Goal: Task Accomplishment & Management: Use online tool/utility

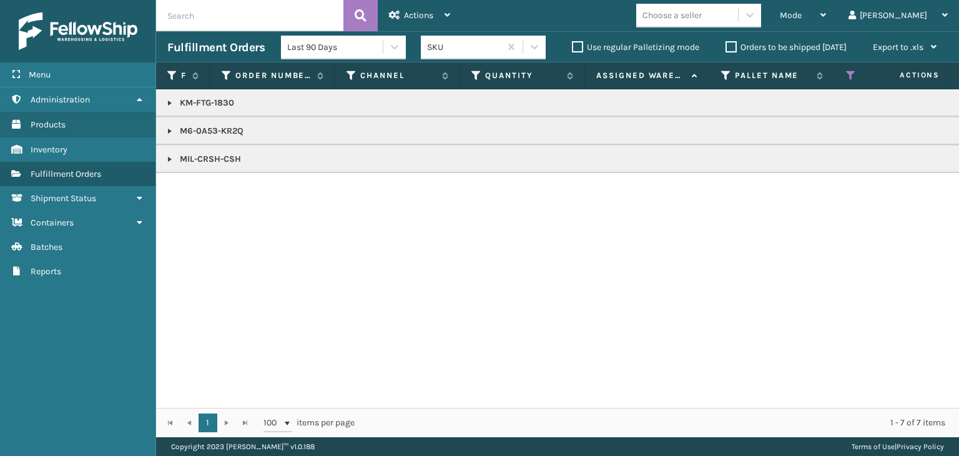
drag, startPoint x: 846, startPoint y: 14, endPoint x: 822, endPoint y: 46, distance: 39.6
click at [801, 16] on span "Mode" at bounding box center [791, 15] width 22 height 11
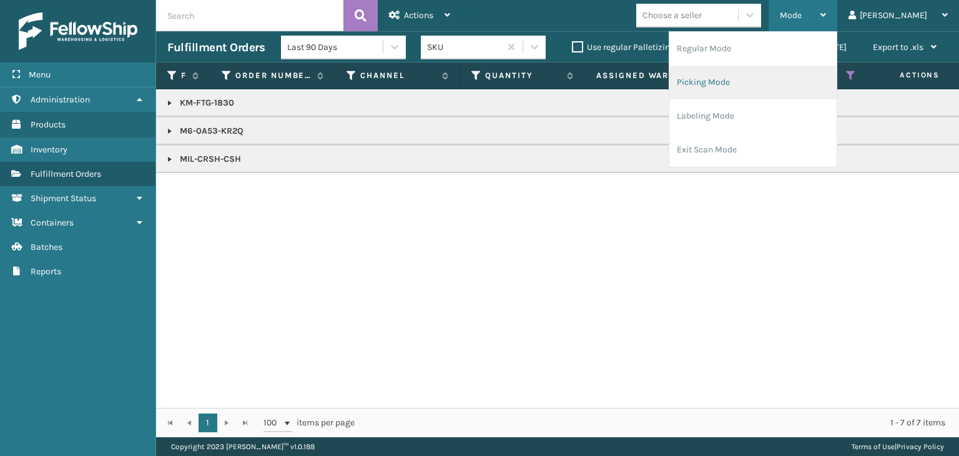
click at [800, 85] on li "Picking Mode" at bounding box center [752, 83] width 167 height 34
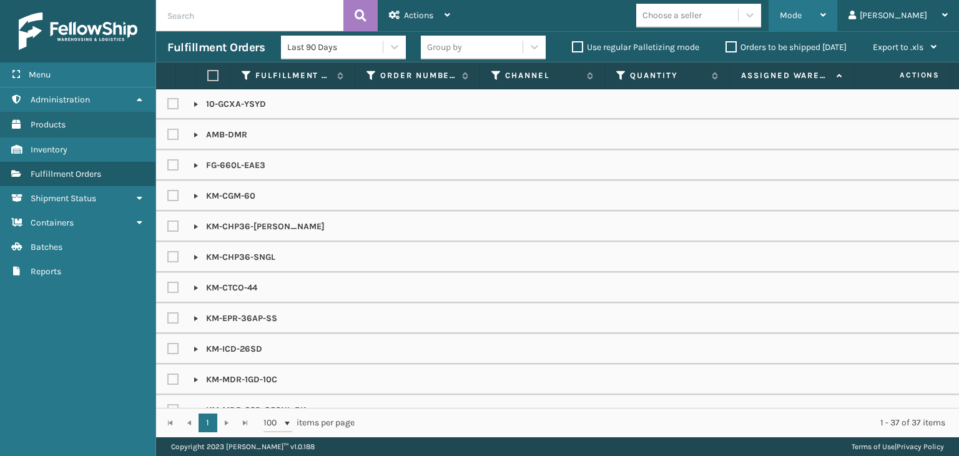
click at [801, 16] on span "Mode" at bounding box center [791, 15] width 22 height 11
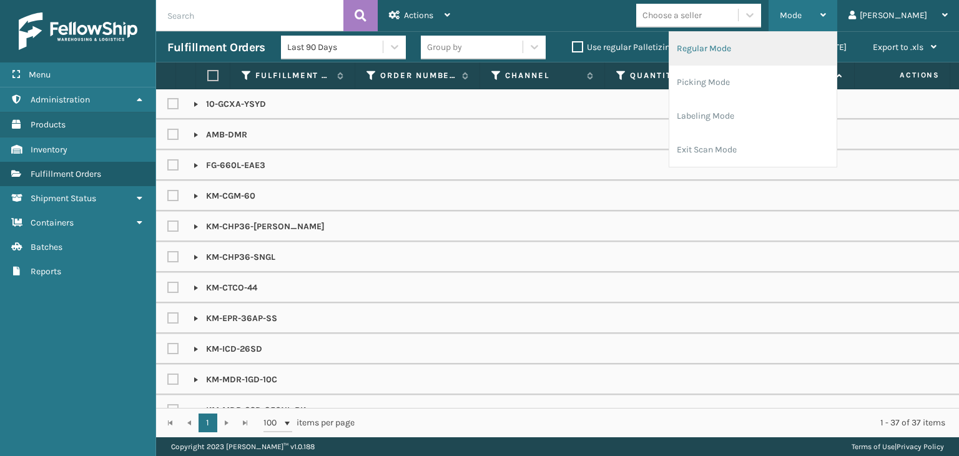
click at [773, 56] on li "Regular Mode" at bounding box center [752, 49] width 167 height 34
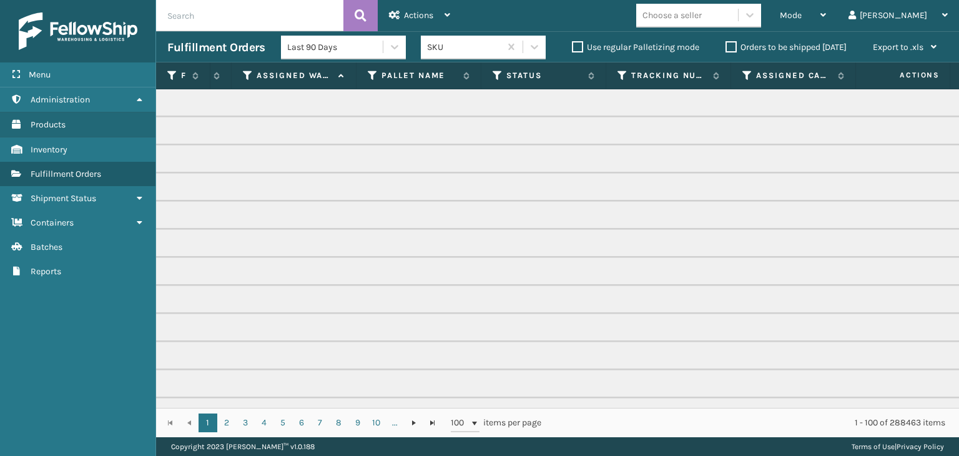
scroll to position [0, 353]
click at [497, 74] on icon at bounding box center [498, 75] width 10 height 11
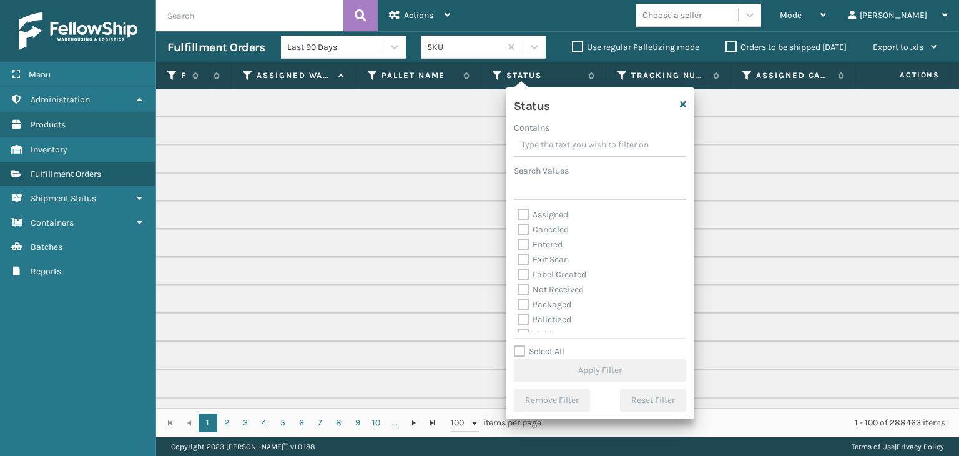
scroll to position [62, 0]
click at [539, 273] on label "Picking" at bounding box center [539, 272] width 44 height 11
click at [518, 273] on input "Picking" at bounding box center [517, 269] width 1 height 8
checkbox input "true"
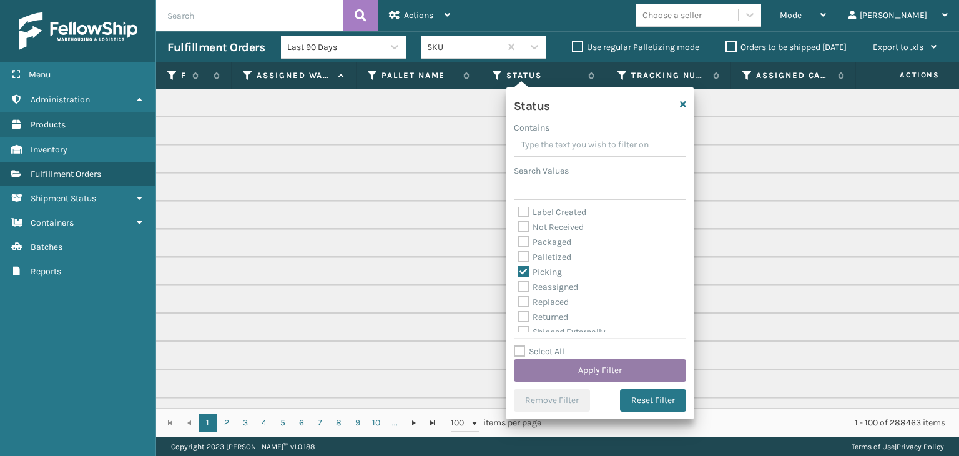
click at [624, 369] on button "Apply Filter" at bounding box center [600, 370] width 172 height 22
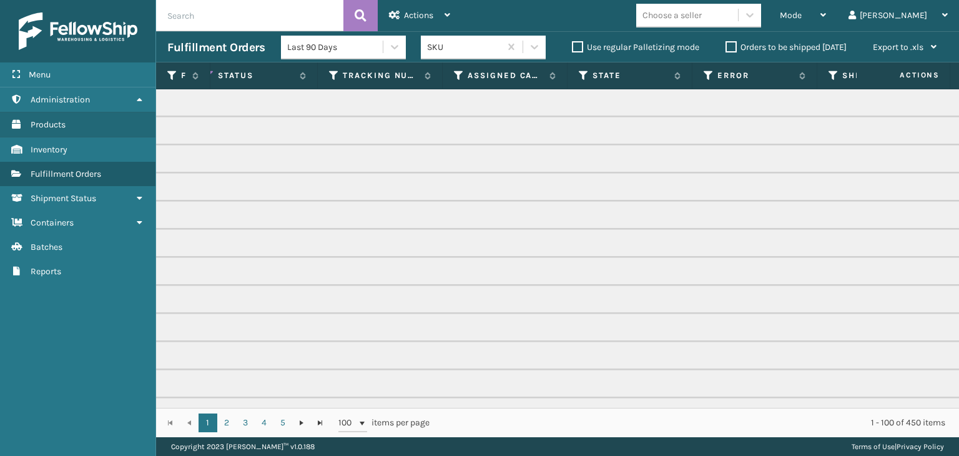
scroll to position [0, 0]
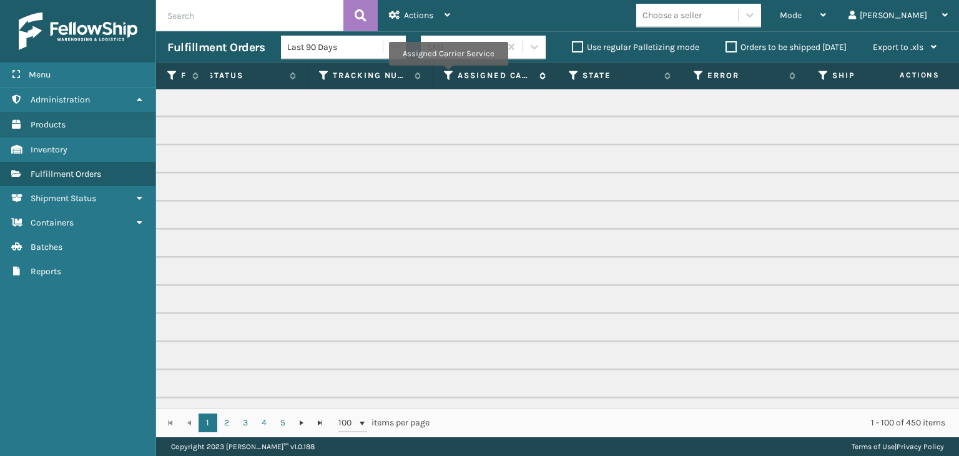
click at [448, 74] on icon at bounding box center [449, 75] width 10 height 11
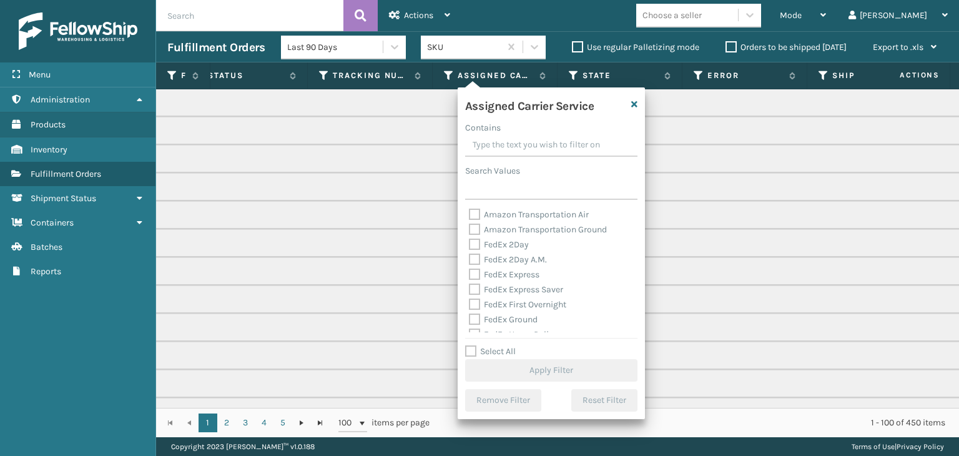
click at [510, 348] on label "Select All" at bounding box center [490, 351] width 51 height 11
click at [510, 345] on input "Select All" at bounding box center [558, 344] width 187 height 1
checkbox input "true"
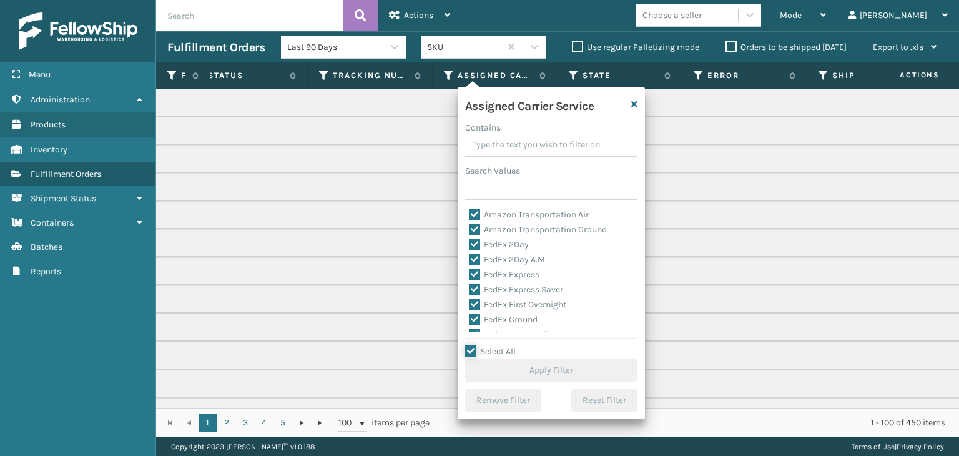
checkbox input "true"
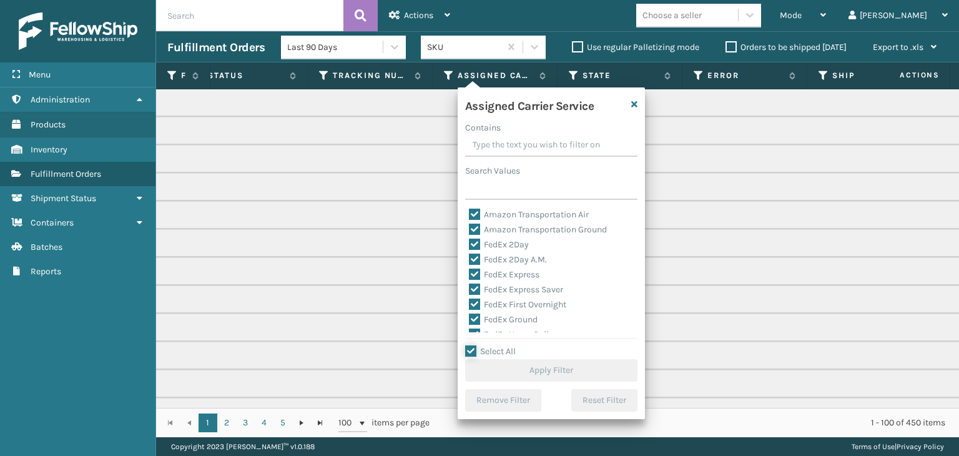
checkbox input "true"
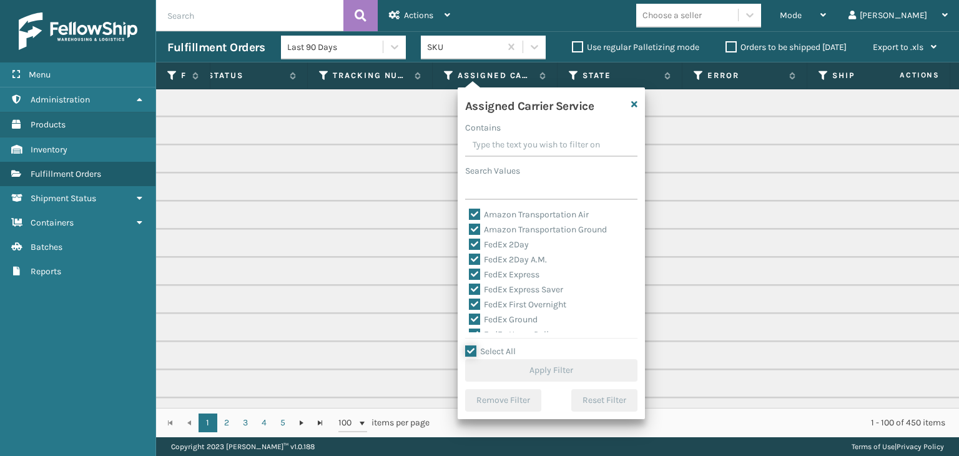
checkbox input "true"
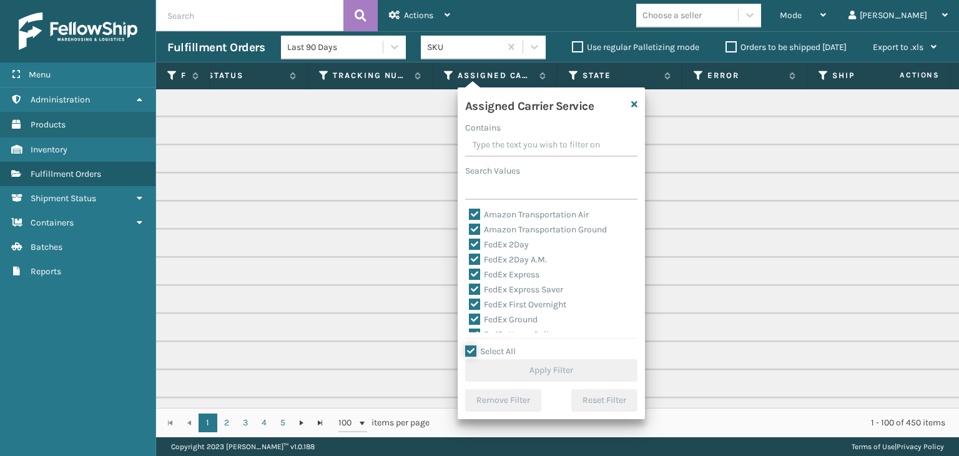
checkbox input "true"
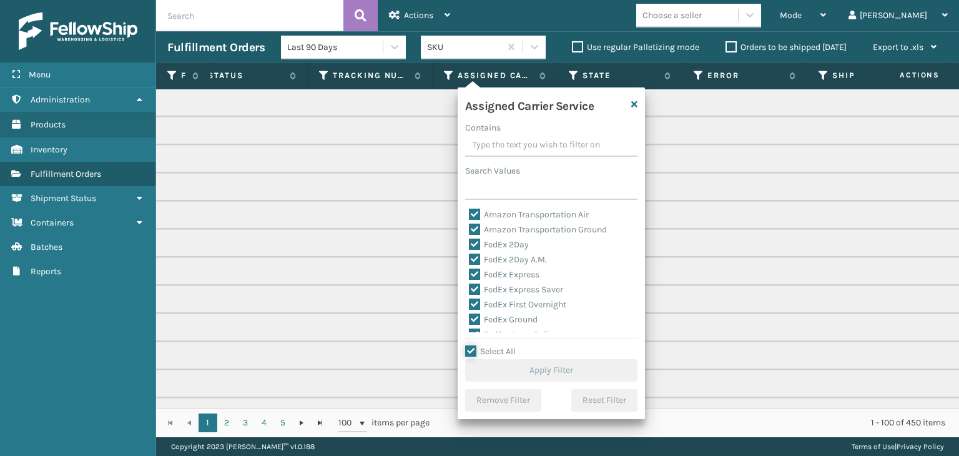
checkbox input "true"
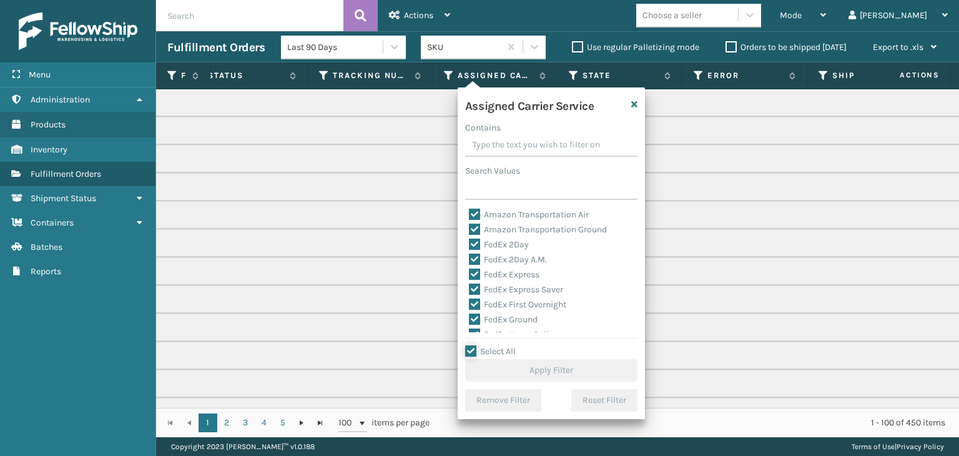
checkbox input "true"
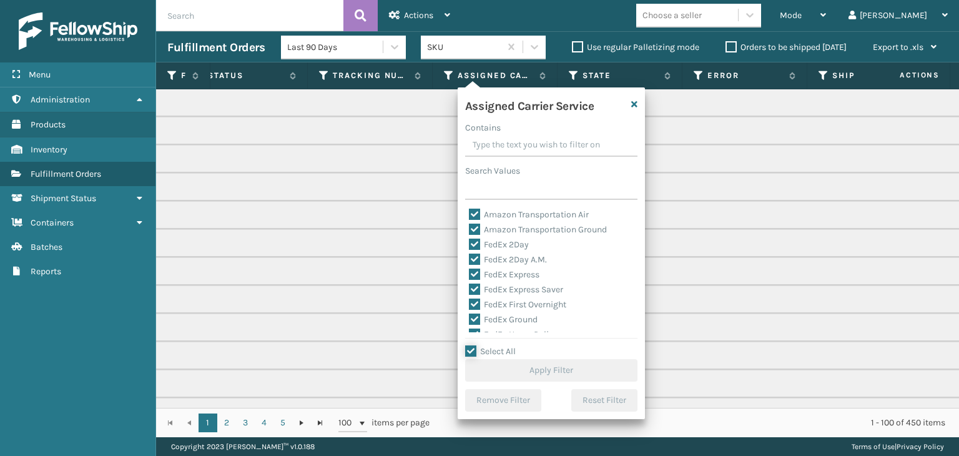
checkbox input "true"
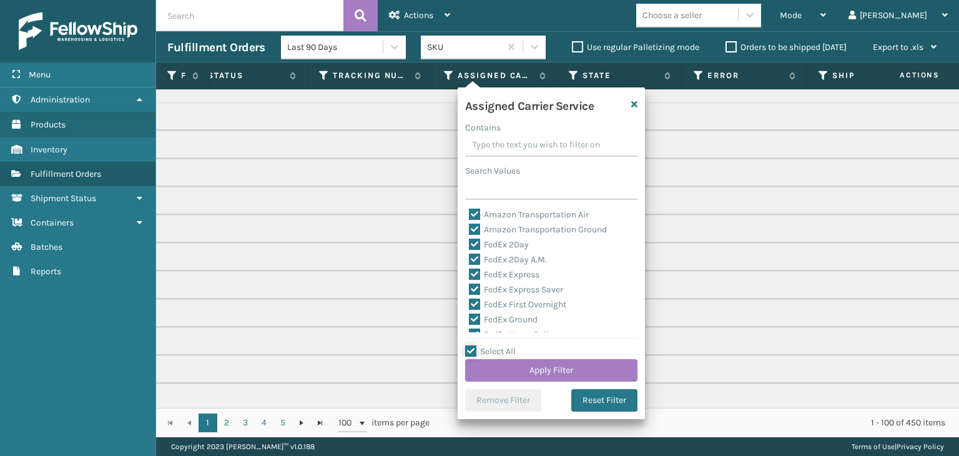
scroll to position [62, 652]
click at [488, 330] on label "LTL" at bounding box center [482, 331] width 27 height 11
click at [469, 330] on input "LTL" at bounding box center [469, 329] width 1 height 8
checkbox input "false"
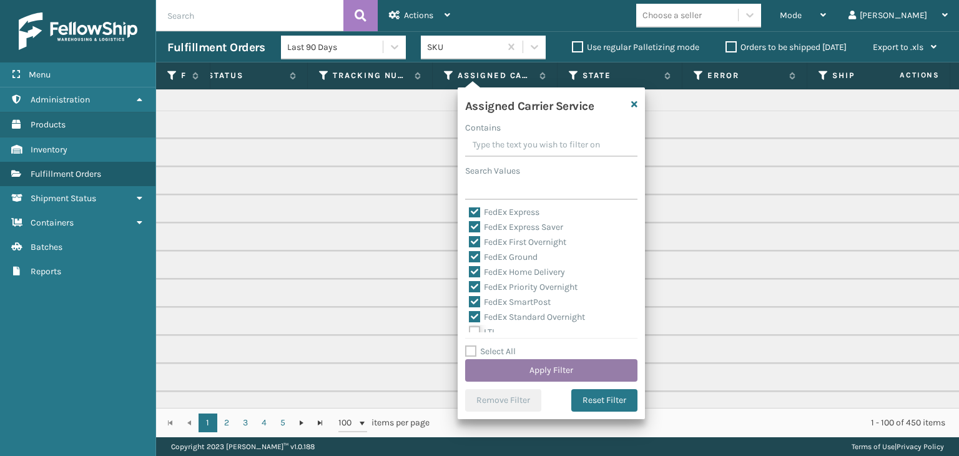
scroll to position [62, 0]
click at [542, 374] on button "Apply Filter" at bounding box center [551, 370] width 172 height 22
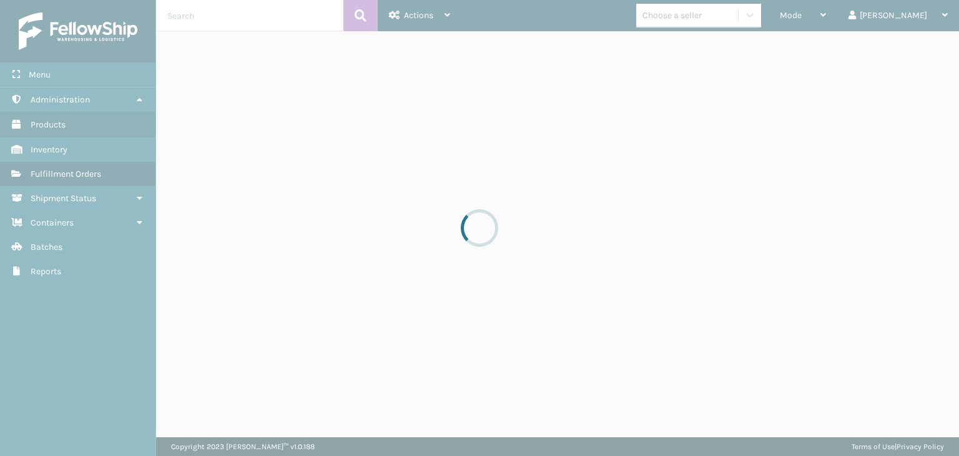
click at [838, 11] on div at bounding box center [479, 228] width 959 height 456
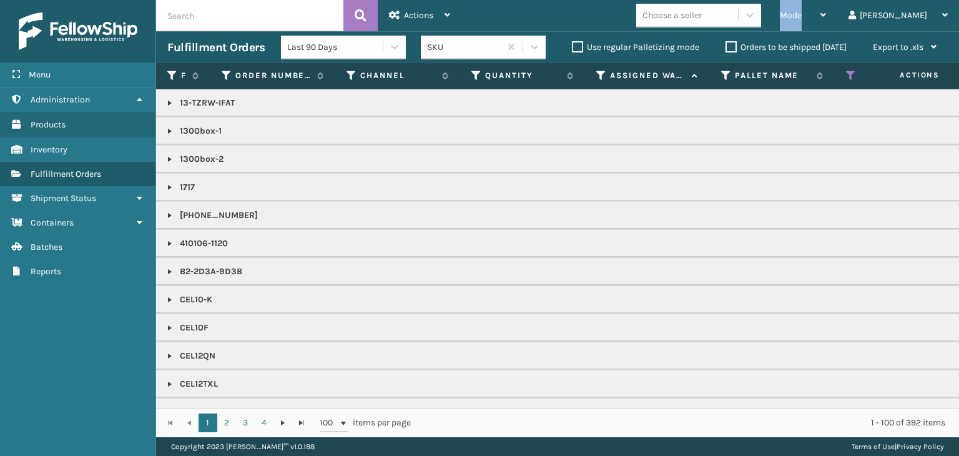
click at [801, 11] on span "Mode" at bounding box center [791, 15] width 22 height 11
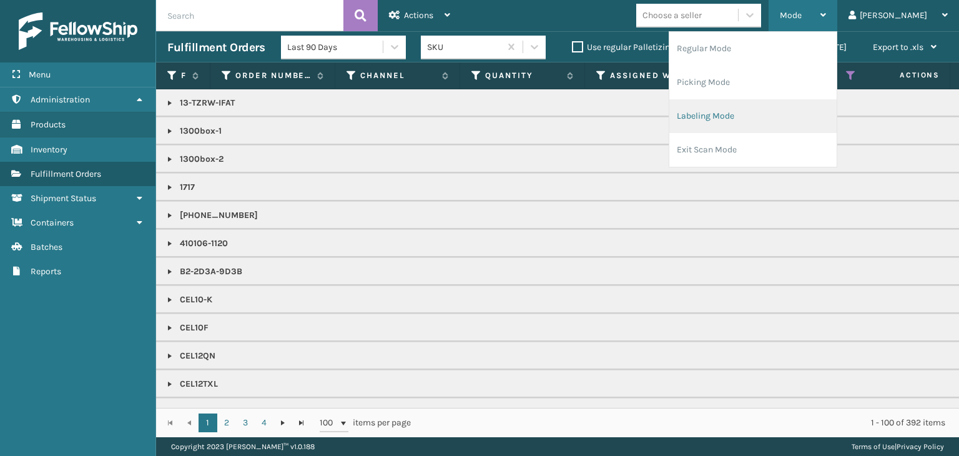
click at [819, 130] on li "Labeling Mode" at bounding box center [752, 116] width 167 height 34
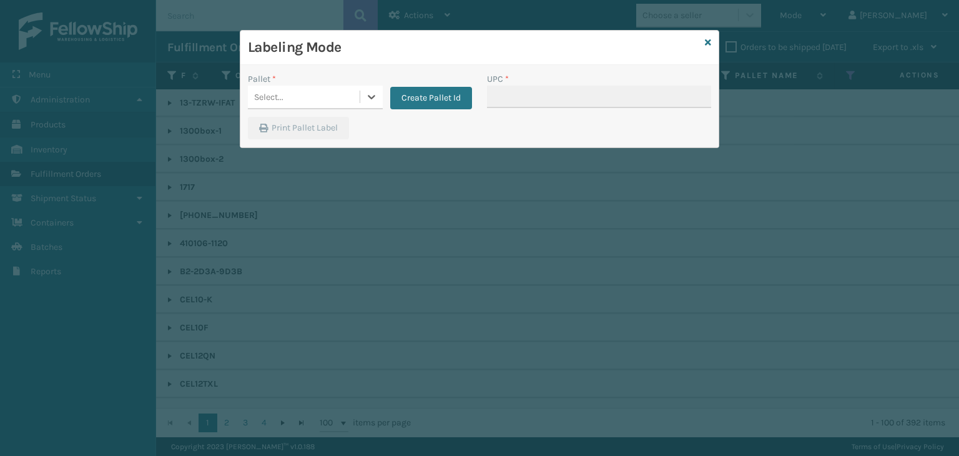
click at [340, 99] on div "Select..." at bounding box center [304, 97] width 112 height 21
click at [402, 103] on button "Create Pallet Id" at bounding box center [431, 98] width 82 height 22
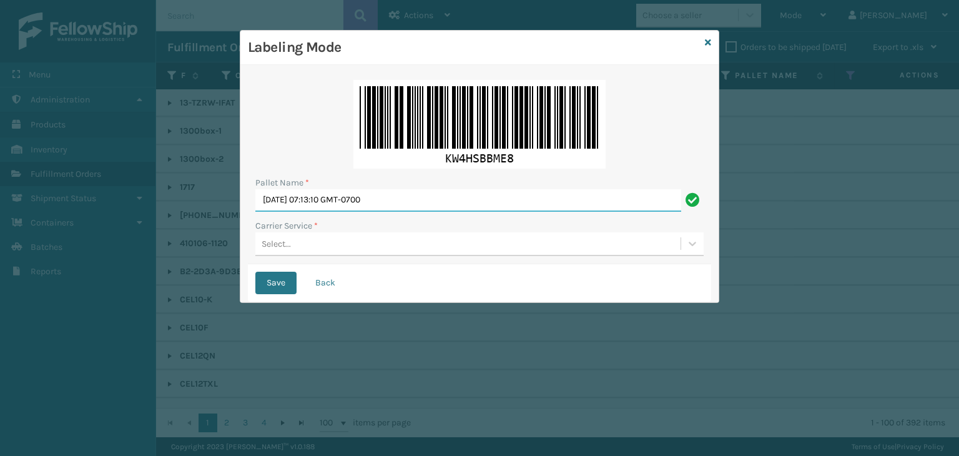
drag, startPoint x: 404, startPoint y: 197, endPoint x: 306, endPoint y: 11, distance: 211.1
click at [27, 203] on div "Labeling Mode Pallet Name * Tue Sep 09 2025 07:13:10 GMT-0700 Carrier Service *…" at bounding box center [479, 228] width 959 height 456
paste input "MTRZ561705"
type input "MTRZ561705"
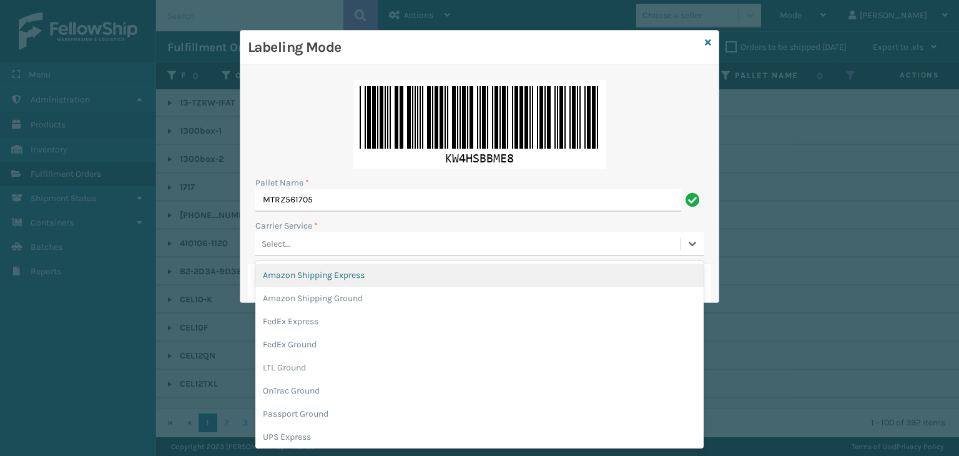
drag, startPoint x: 318, startPoint y: 253, endPoint x: 323, endPoint y: 263, distance: 11.5
click at [318, 253] on div "Select..." at bounding box center [479, 244] width 448 height 24
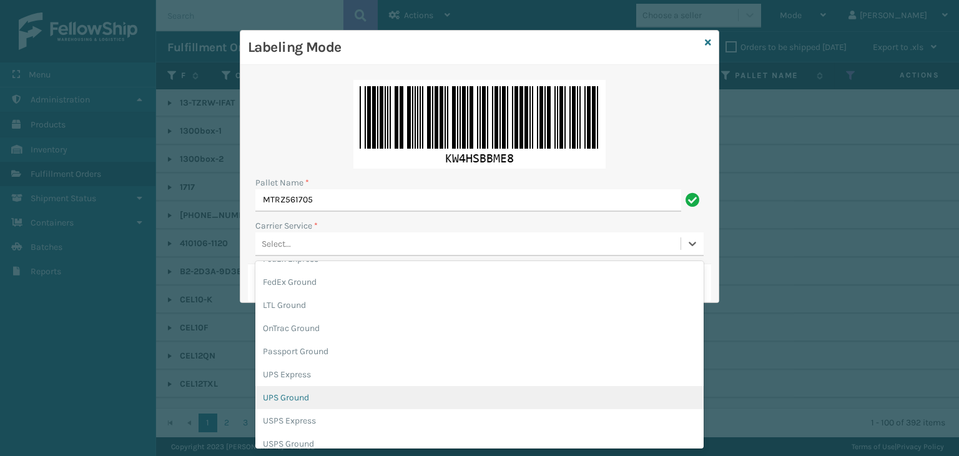
click at [305, 403] on div "UPS Ground" at bounding box center [479, 397] width 448 height 23
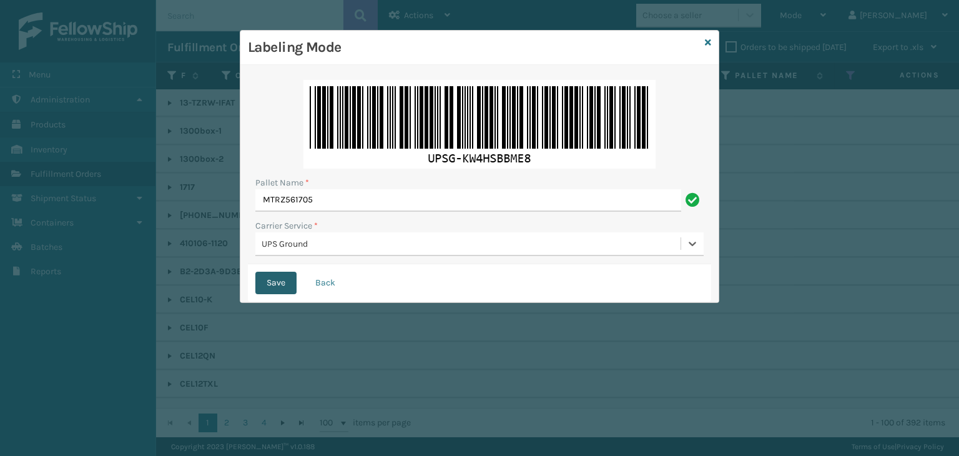
click at [275, 285] on button "Save" at bounding box center [275, 283] width 41 height 22
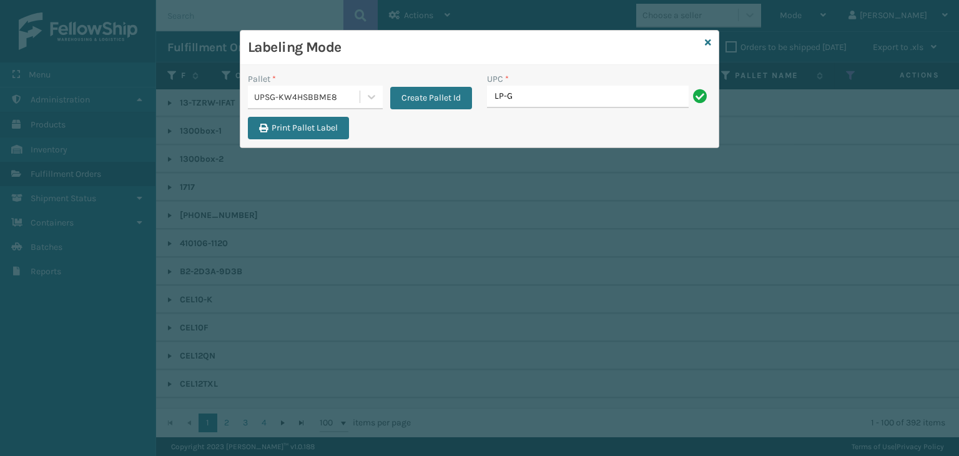
type input "LP-GLTBLST-BLK"
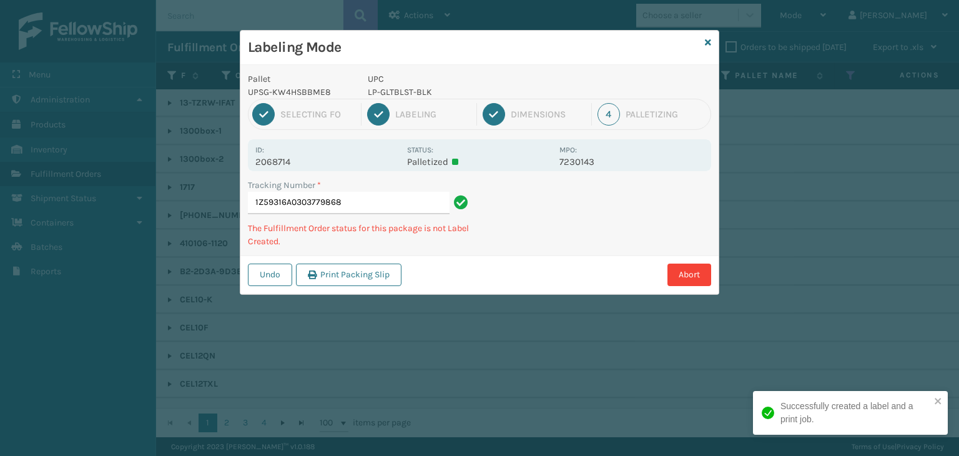
click at [409, 94] on p "LP-GLTBLST-BLK" at bounding box center [460, 92] width 184 height 13
click at [407, 94] on p "LP-GLTBLST-BLK" at bounding box center [460, 92] width 184 height 13
copy p "LP-GLTBLST-BLK"
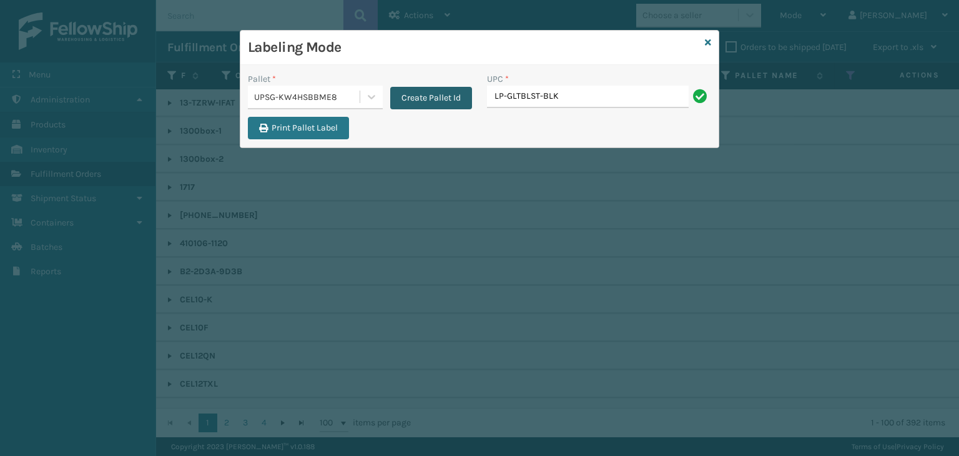
type input "LP-GLTBLST-BLK"
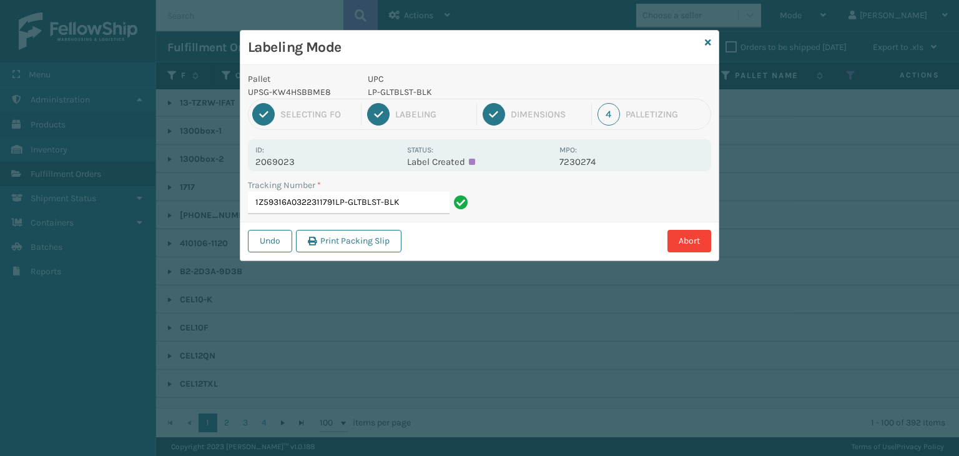
drag, startPoint x: 335, startPoint y: 200, endPoint x: 473, endPoint y: 215, distance: 139.4
click at [473, 215] on div "Tracking Number * 1Z59316A0322311791LP-GLTBLST-BLK" at bounding box center [359, 200] width 239 height 43
type input "1Z59316A0322311791"
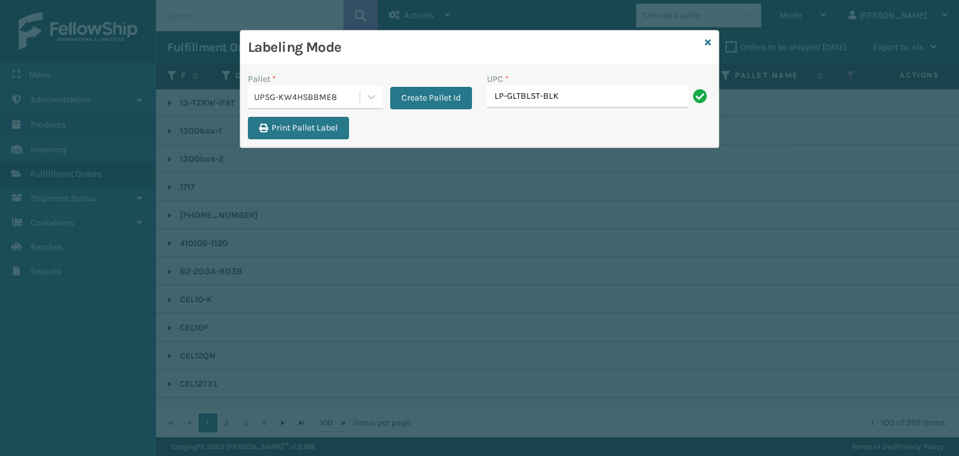
type input "LP-GLTBLST-BLK"
type input "LP-STMRC-SLV"
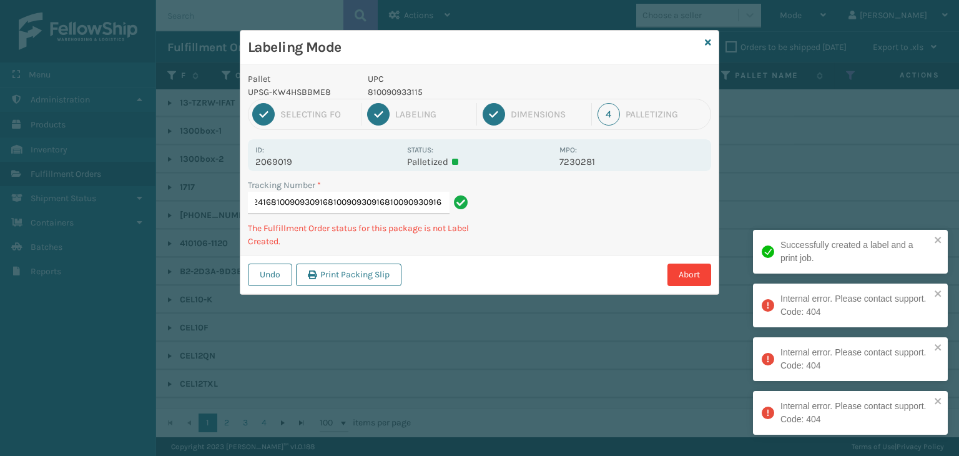
type input "1Z59316A0333812416810090930916810090930916810090930916810090930916"
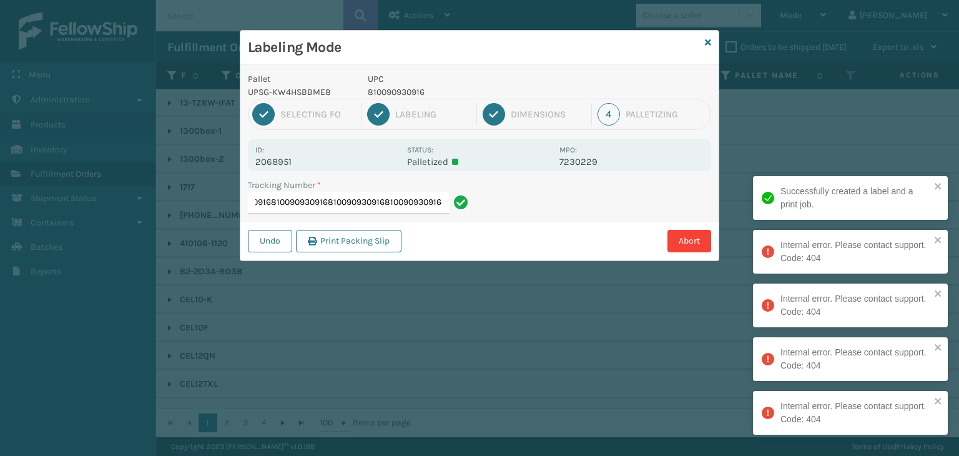
type input "1Z59316A0327692871810090930916810090930916810090930916810090930916810090930916"
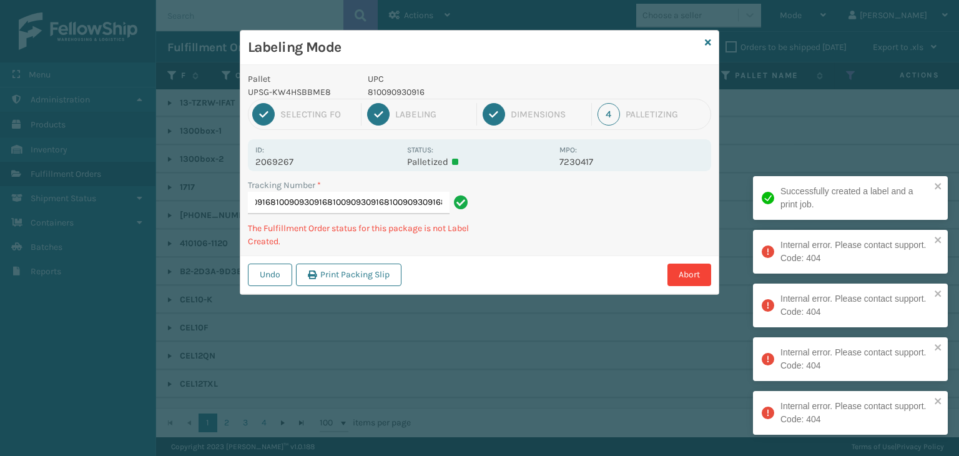
type input "1Z59316A0333779507810090930916810090930916810090930916810090930916810090930916"
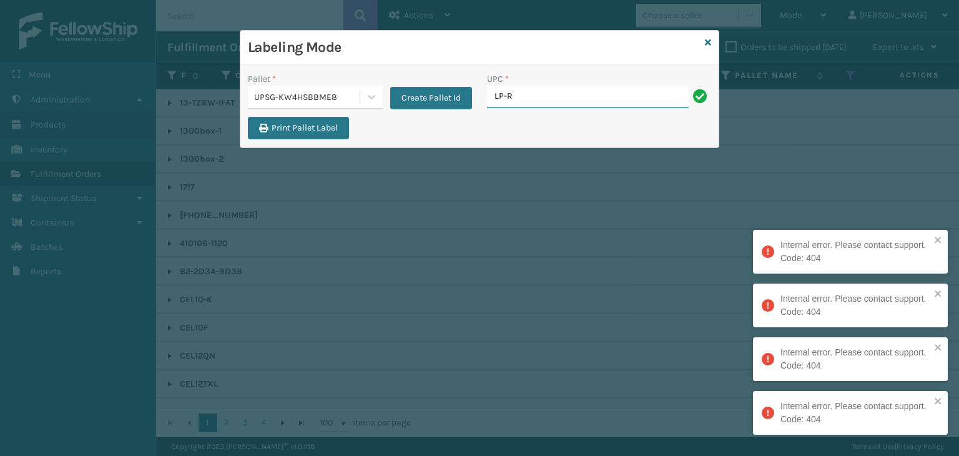
type input "LP-RMXPLS-BLU"
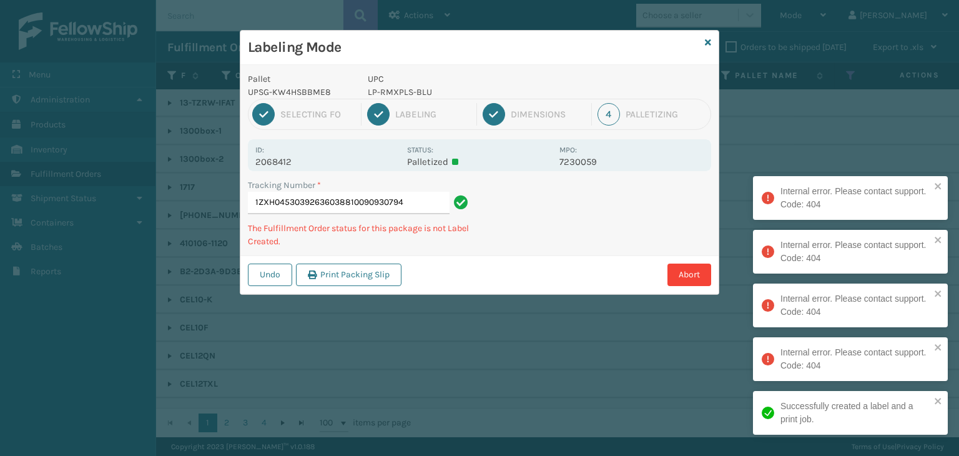
type input "1ZXH04530392636038810090930794"
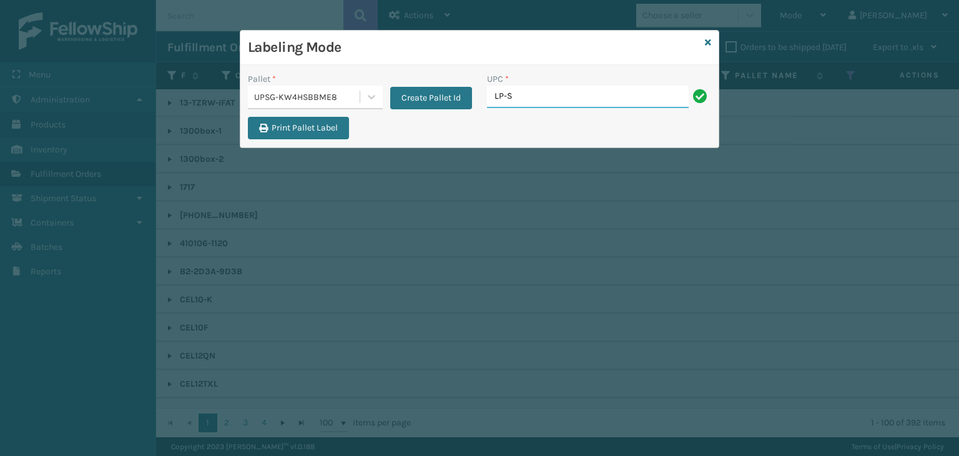
type input "LP-STMRC-SLV"
drag, startPoint x: 589, startPoint y: 94, endPoint x: 230, endPoint y: 86, distance: 359.0
click at [230, 86] on div "Labeling Mode Pallet * UPSG-KW4HSBBME8 Create Pallet Id UPC * LP-STMRC-SLV Prin…" at bounding box center [479, 228] width 959 height 456
type input "LP-STMRC-SLV"
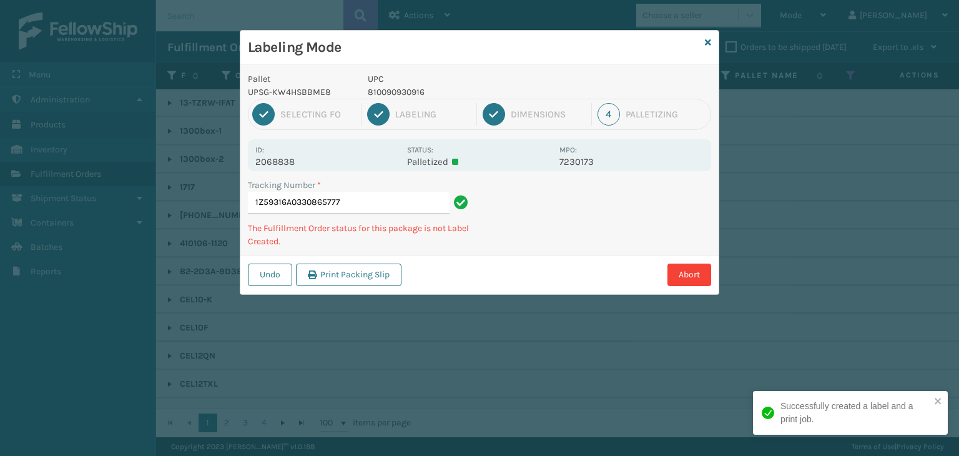
click at [385, 91] on p "810090930916" at bounding box center [460, 92] width 184 height 13
copy p "810090930916"
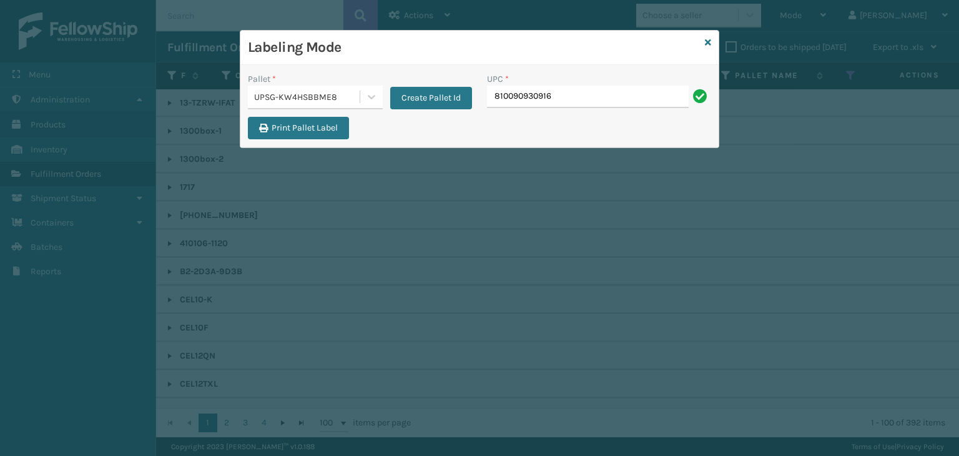
type input "810090930916"
type input "0688880"
type input "LP-RMXPLS-BLU"
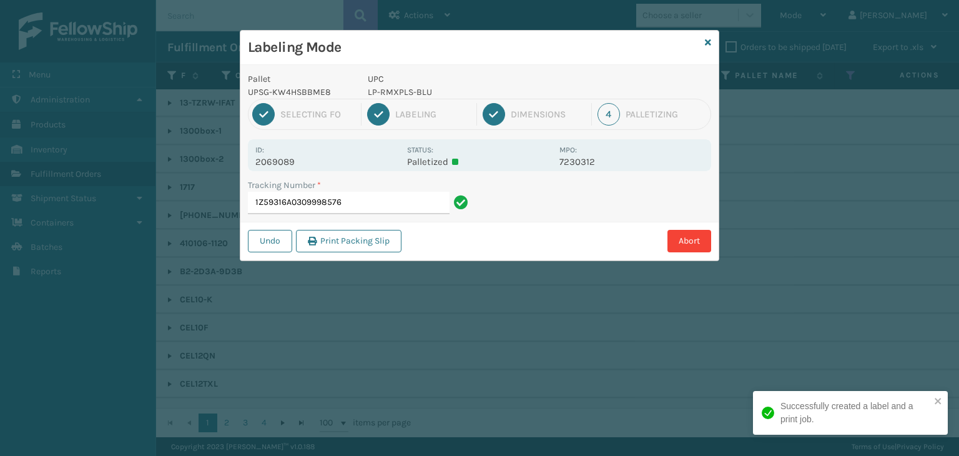
click at [411, 89] on p "LP-RMXPLS-BLU" at bounding box center [460, 92] width 184 height 13
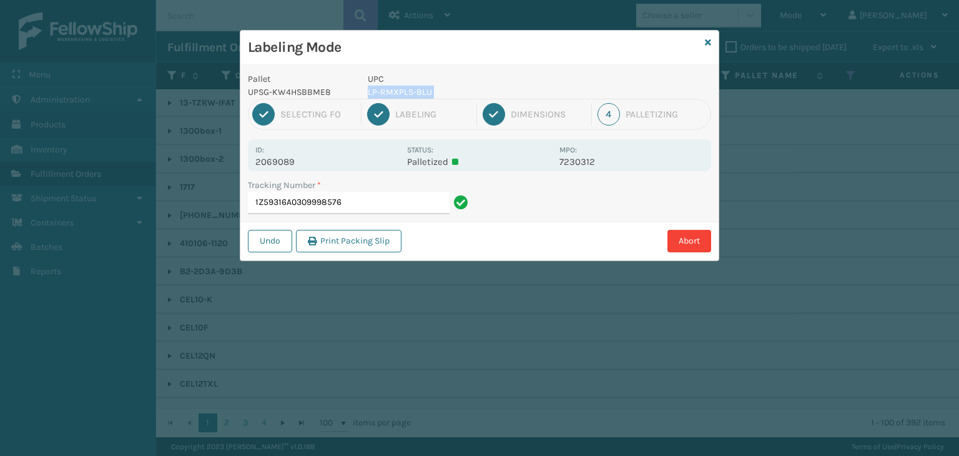
click at [411, 89] on p "LP-RMXPLS-BLU" at bounding box center [460, 92] width 184 height 13
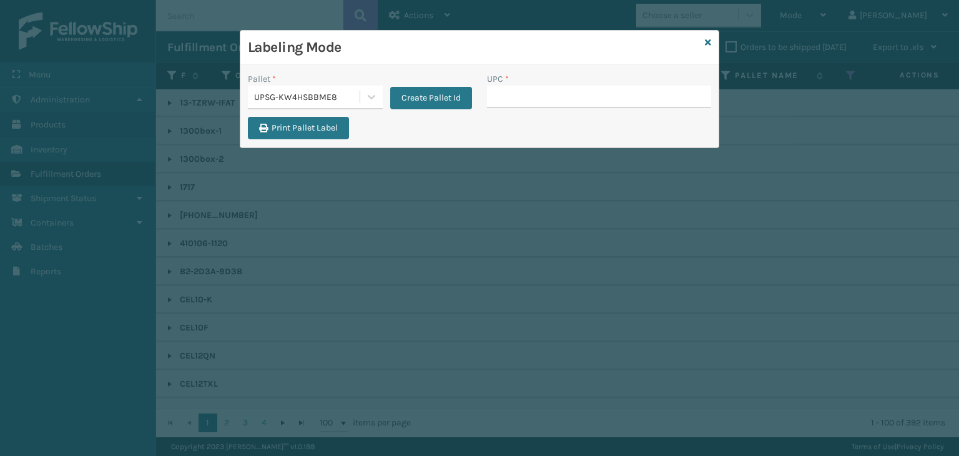
type input ";"
type input "LP-RMXPLS-BLU"
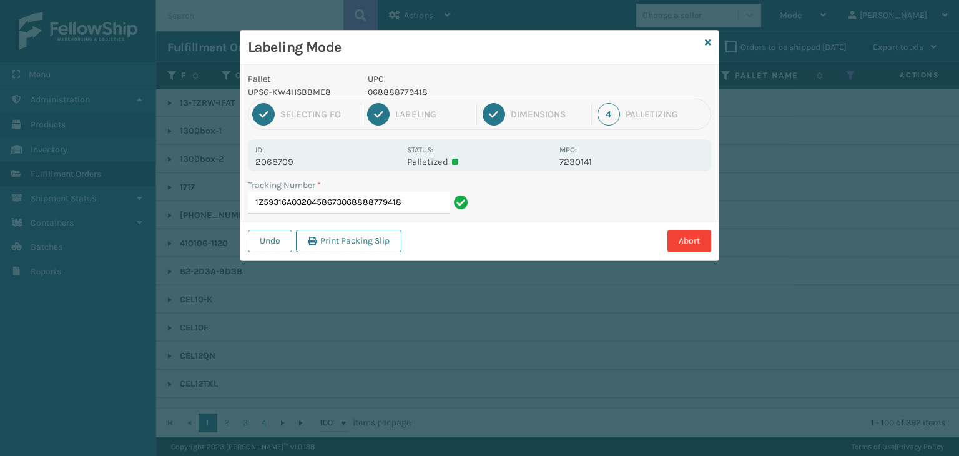
type input "1Z59316A0320458673068888779418"
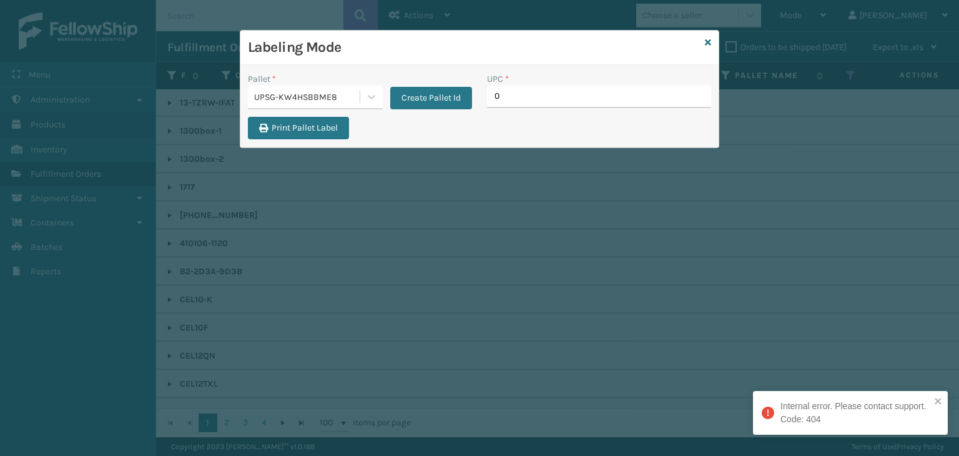
type input "06"
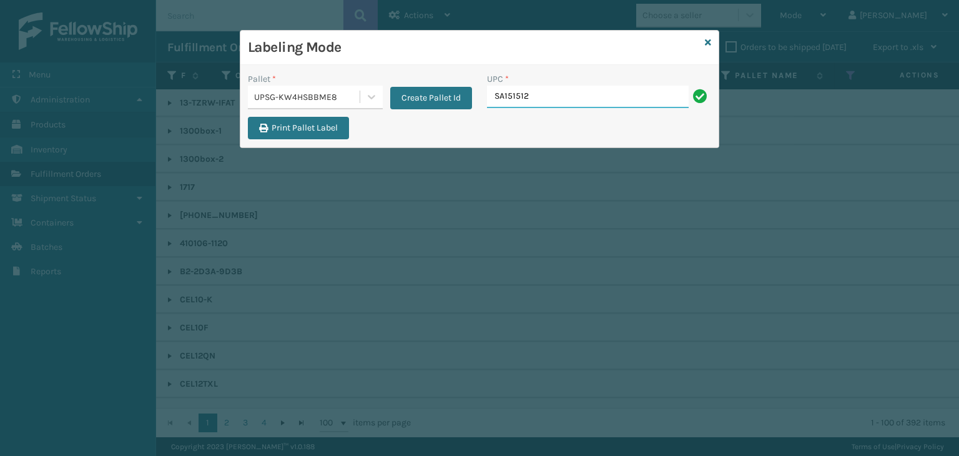
type input "SA151512-15R3"
type input "KM-MD-1SS"
type input "KM-CTCO-23STI"
type input "KM-WS72"
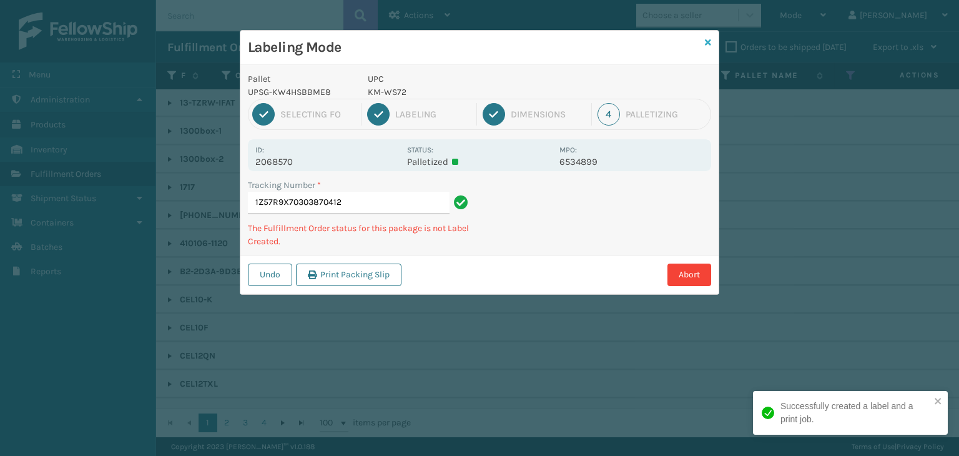
click at [707, 41] on icon at bounding box center [708, 42] width 6 height 9
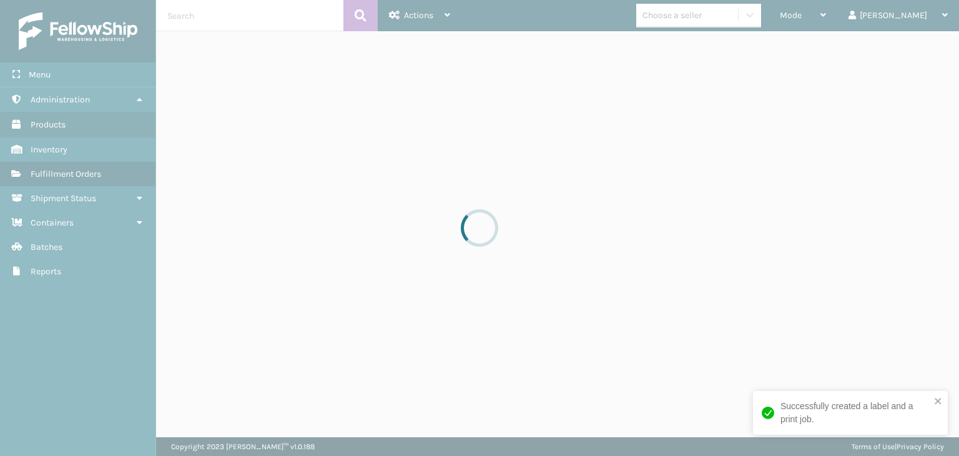
click at [714, 24] on div at bounding box center [479, 228] width 959 height 456
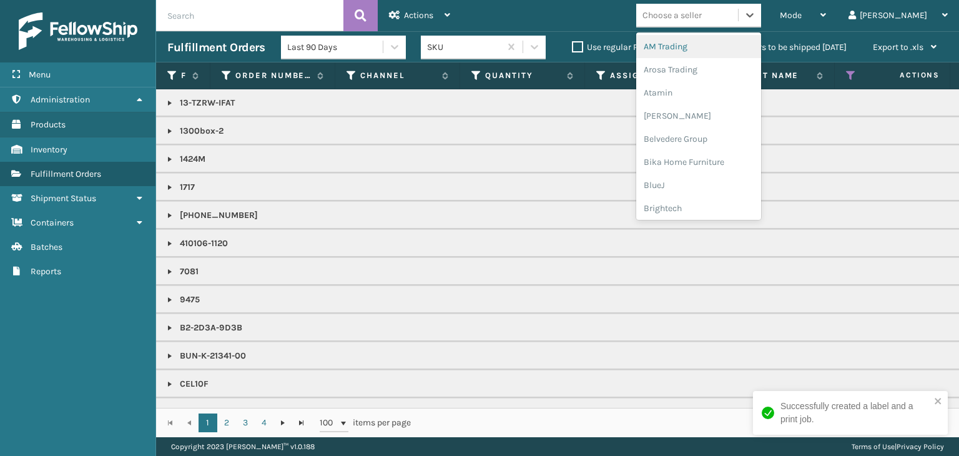
click at [714, 24] on div "Choose a seller" at bounding box center [687, 15] width 102 height 21
type input "KO"
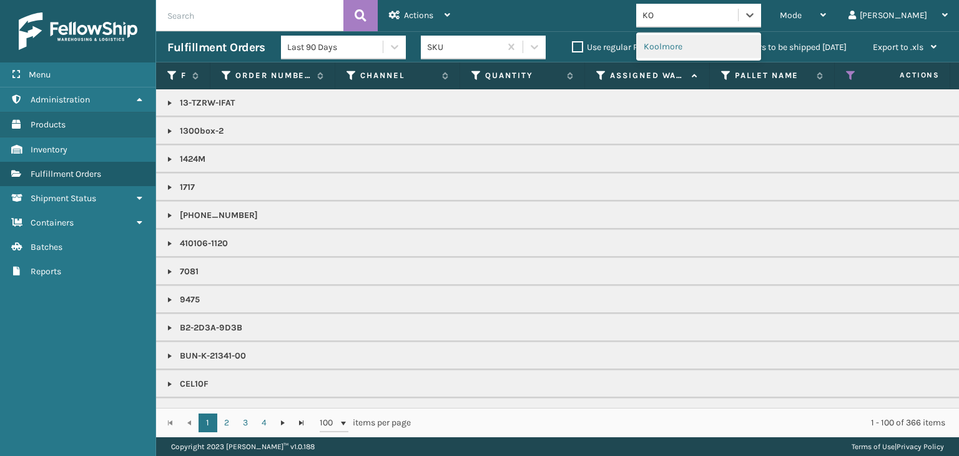
click at [720, 49] on div "Koolmore" at bounding box center [698, 46] width 125 height 23
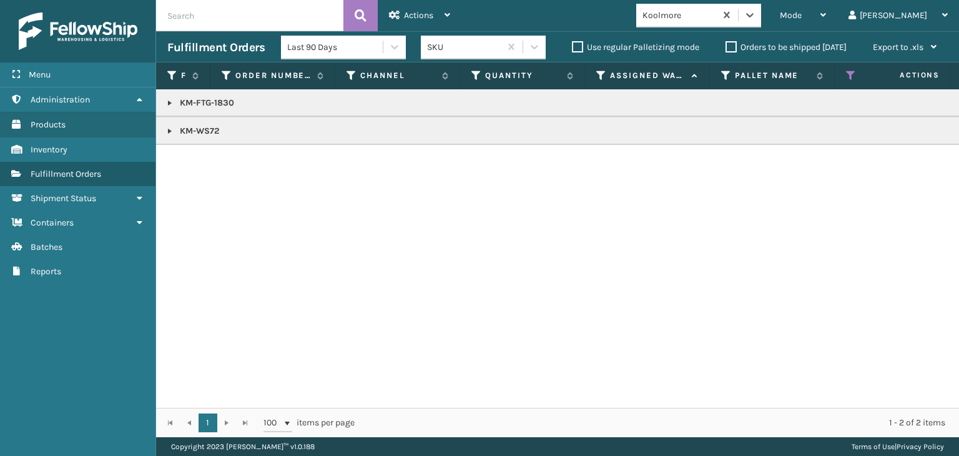
click at [185, 132] on p "KM-WS72" at bounding box center [961, 131] width 1589 height 12
copy p "KM-WS72"
click at [826, 8] on div "Mode" at bounding box center [803, 15] width 46 height 31
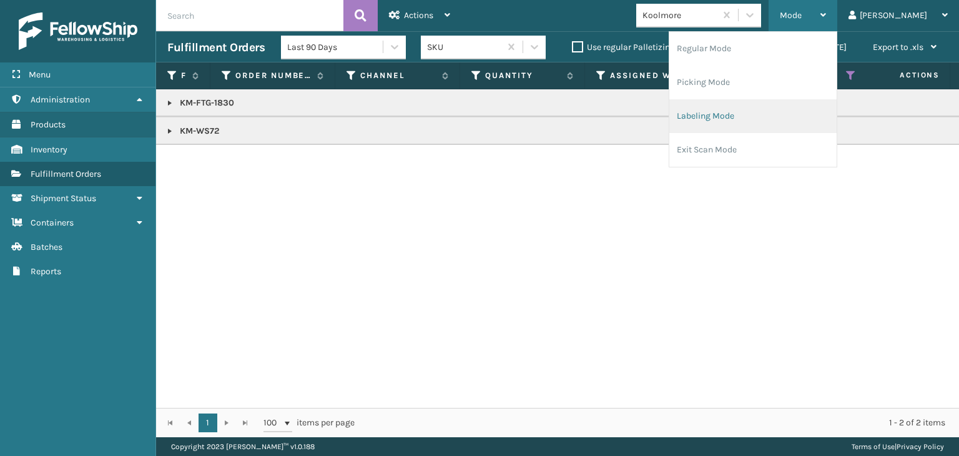
click at [806, 113] on li "Labeling Mode" at bounding box center [752, 116] width 167 height 34
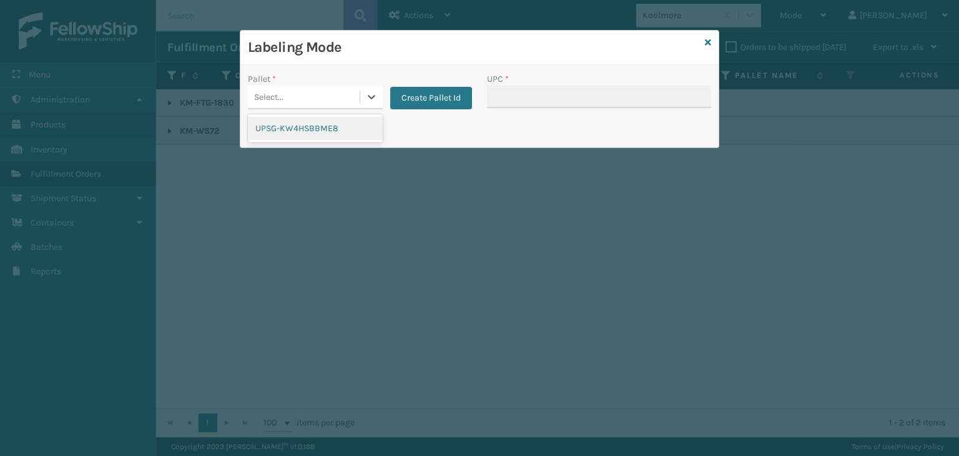
click at [328, 91] on div "Select..." at bounding box center [304, 97] width 112 height 21
click at [327, 128] on div "UPSG-KW4HSBBME8" at bounding box center [315, 128] width 135 height 23
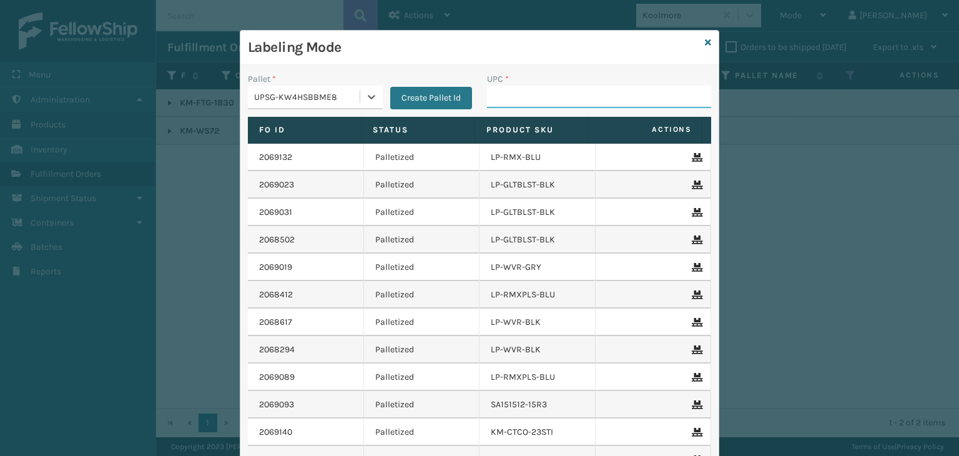
click at [514, 101] on input "UPC *" at bounding box center [599, 97] width 224 height 22
paste input "KM-WS72"
type input "KM-WS72"
type input "85006452"
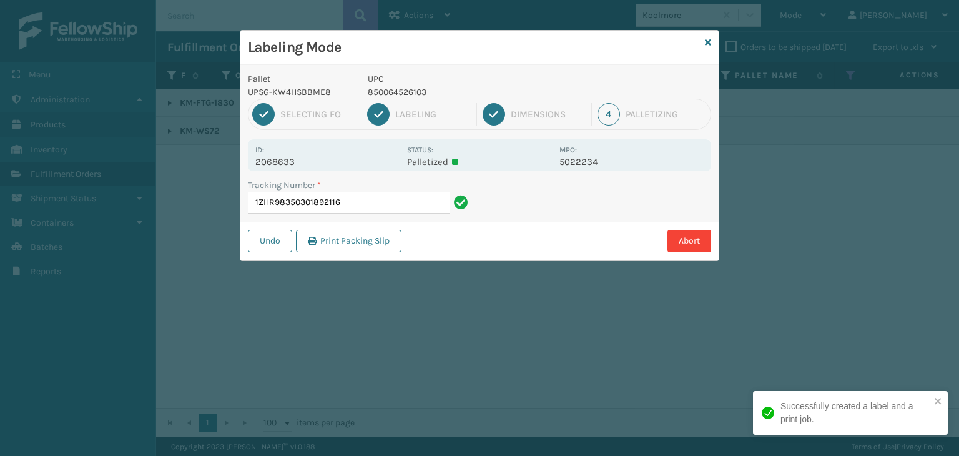
click at [397, 94] on p "850064526103" at bounding box center [460, 92] width 184 height 13
copy p "850064526103"
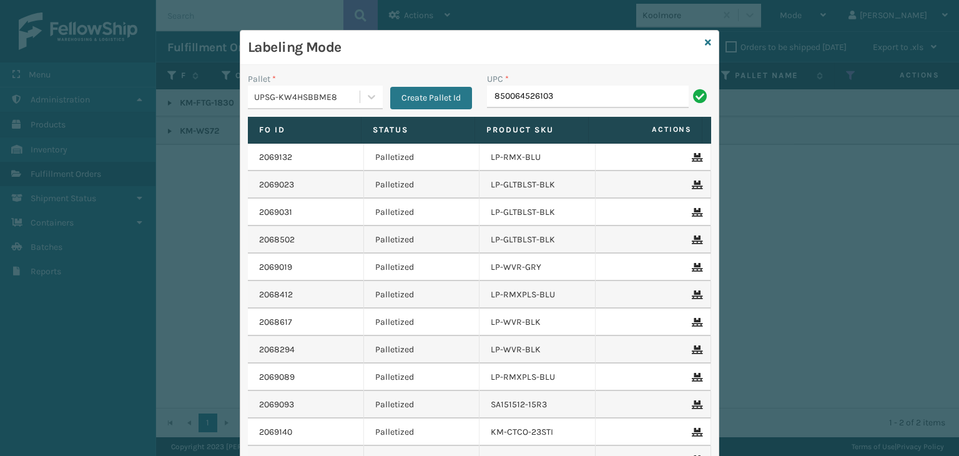
type input "850064526103"
click at [705, 41] on icon at bounding box center [708, 42] width 6 height 9
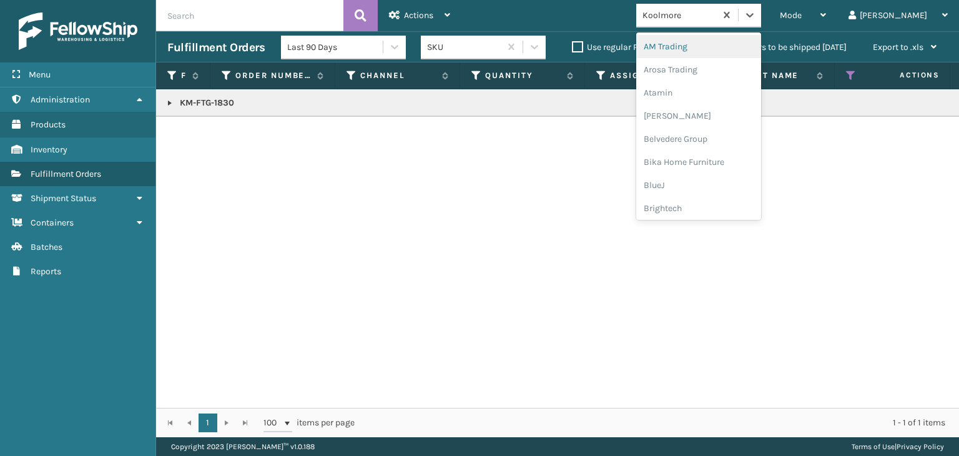
click at [717, 15] on div "Koolmore" at bounding box center [679, 15] width 74 height 13
type input "DEC"
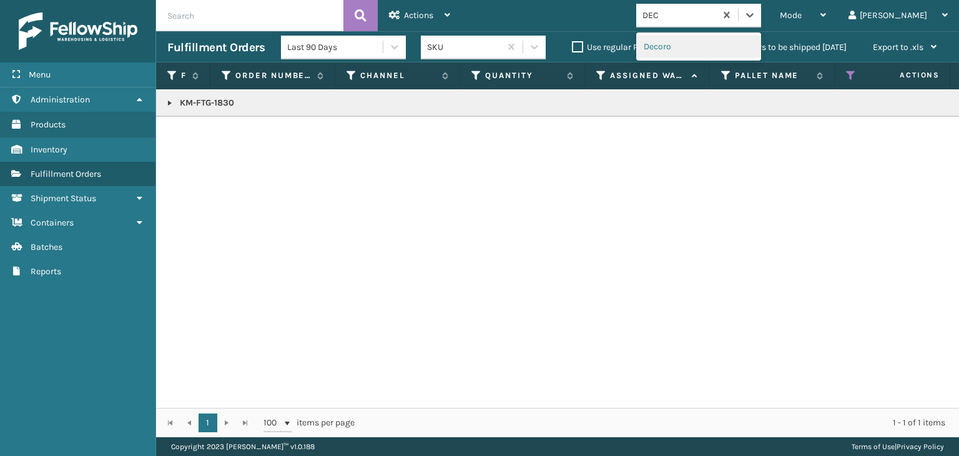
click at [698, 40] on div "Decoro" at bounding box center [698, 46] width 125 height 23
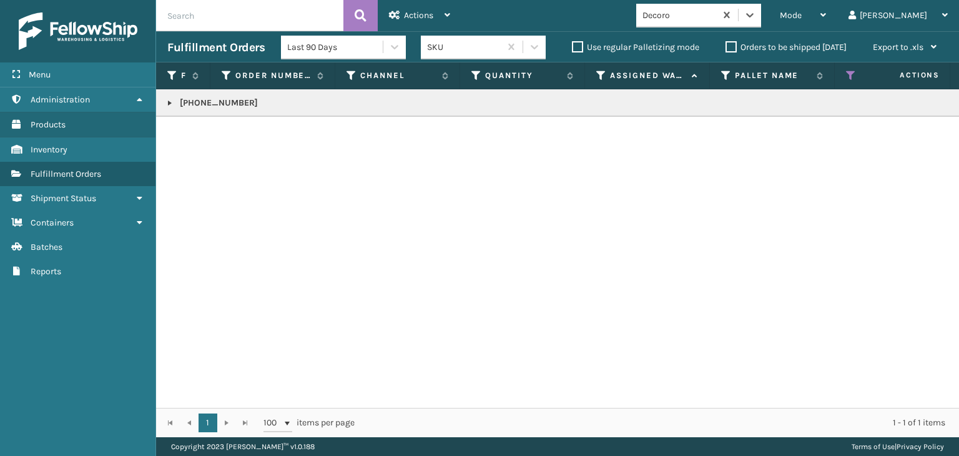
click at [168, 99] on link at bounding box center [170, 103] width 10 height 10
click at [216, 141] on link "2068756" at bounding box center [204, 143] width 35 height 12
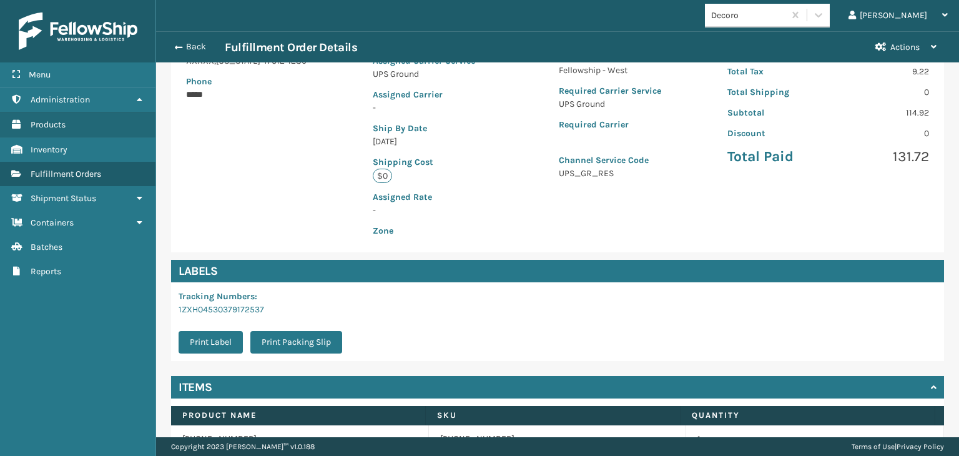
scroll to position [280, 0]
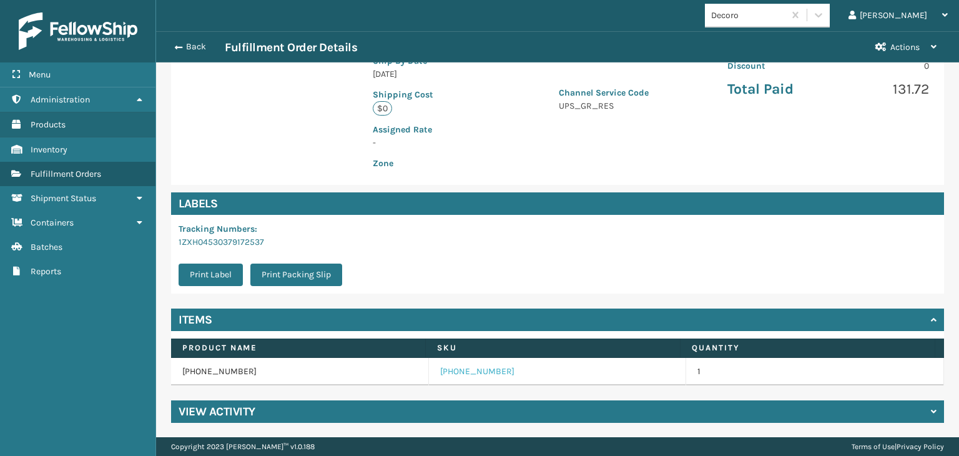
click at [465, 372] on link "[PHONE_NUMBER]" at bounding box center [477, 371] width 74 height 12
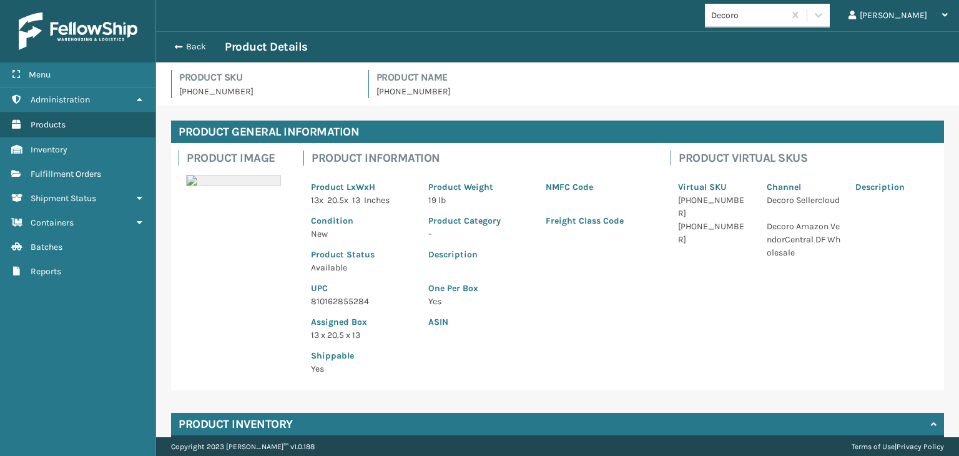
click at [327, 306] on p "810162855284" at bounding box center [362, 301] width 102 height 13
click at [327, 298] on p "810162855284" at bounding box center [362, 301] width 102 height 13
copy p "810162855284"
click at [192, 46] on button "Back" at bounding box center [195, 46] width 57 height 11
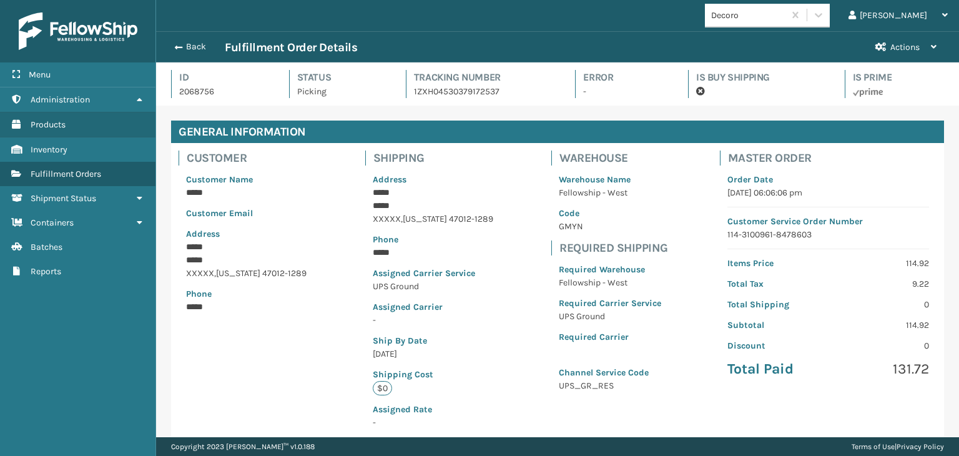
scroll to position [30, 802]
click at [192, 46] on button "Back" at bounding box center [195, 46] width 57 height 11
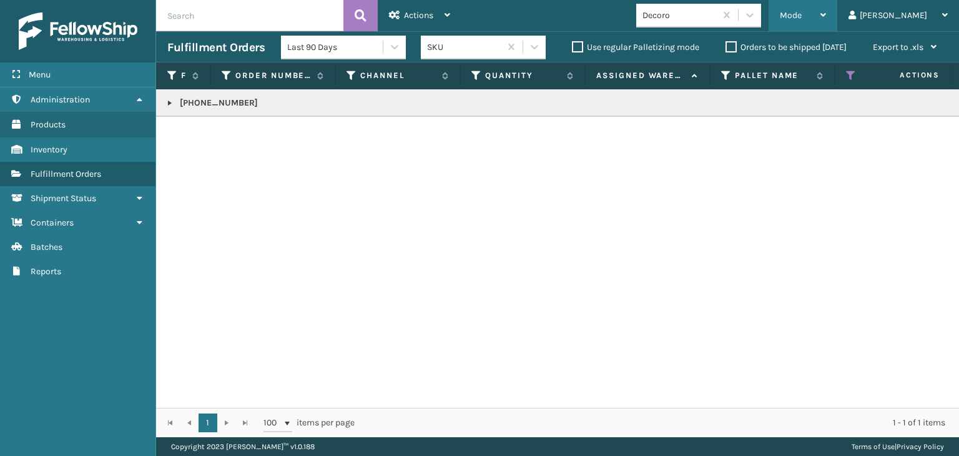
click at [801, 18] on span "Mode" at bounding box center [791, 15] width 22 height 11
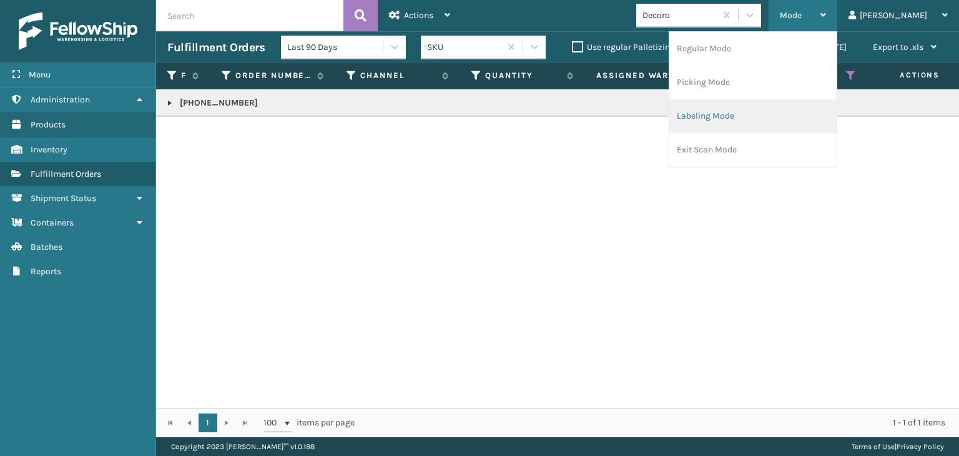
click at [779, 112] on li "Labeling Mode" at bounding box center [752, 116] width 167 height 34
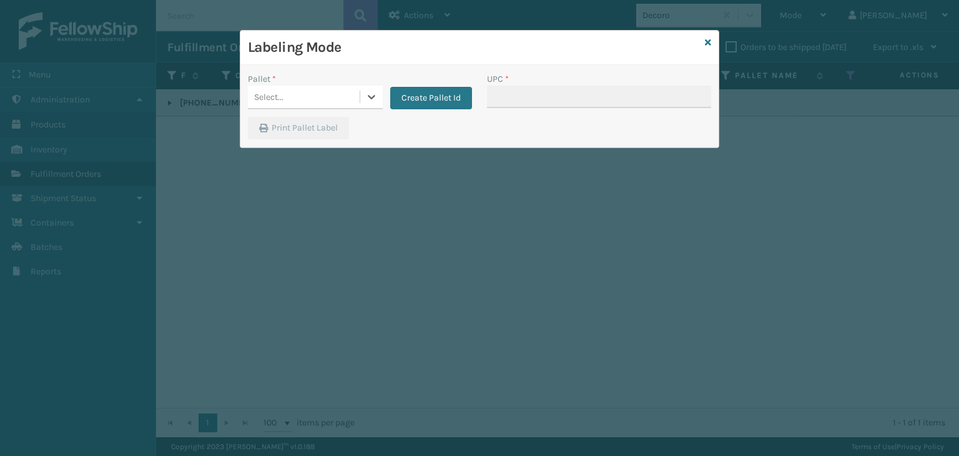
click at [284, 100] on div "Select..." at bounding box center [304, 97] width 112 height 21
click at [275, 117] on div "UPSG-KW4HSBBME8" at bounding box center [315, 128] width 135 height 23
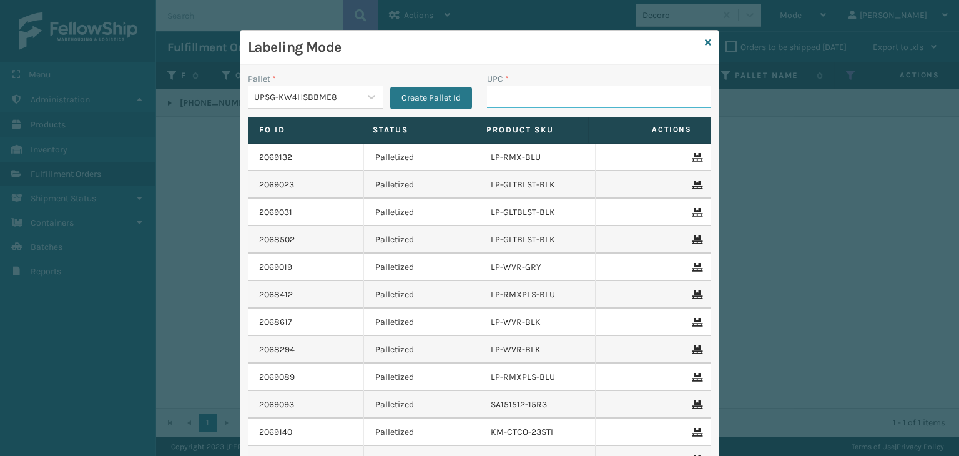
drag, startPoint x: 512, startPoint y: 98, endPoint x: 496, endPoint y: 96, distance: 15.8
click at [506, 100] on input "UPC *" at bounding box center [599, 97] width 224 height 22
paste input "810162855284"
type input "810162855284"
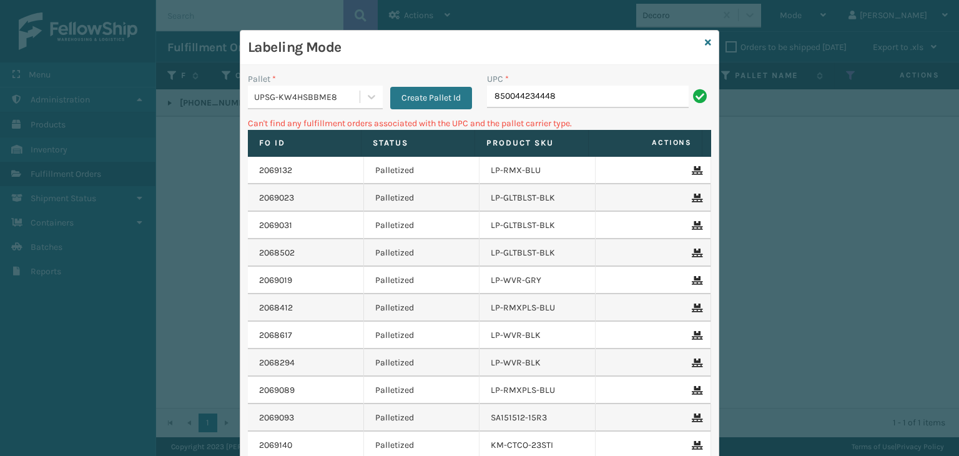
drag, startPoint x: 593, startPoint y: 89, endPoint x: 71, endPoint y: 112, distance: 522.3
click at [71, 112] on div "Labeling Mode Pallet * UPSG-KW4HSBBME8 Create Pallet Id UPC * 850044234448 Can'…" at bounding box center [479, 228] width 959 height 456
type input "FTX-PLW-DA-Q"
click at [705, 46] on icon at bounding box center [708, 42] width 6 height 9
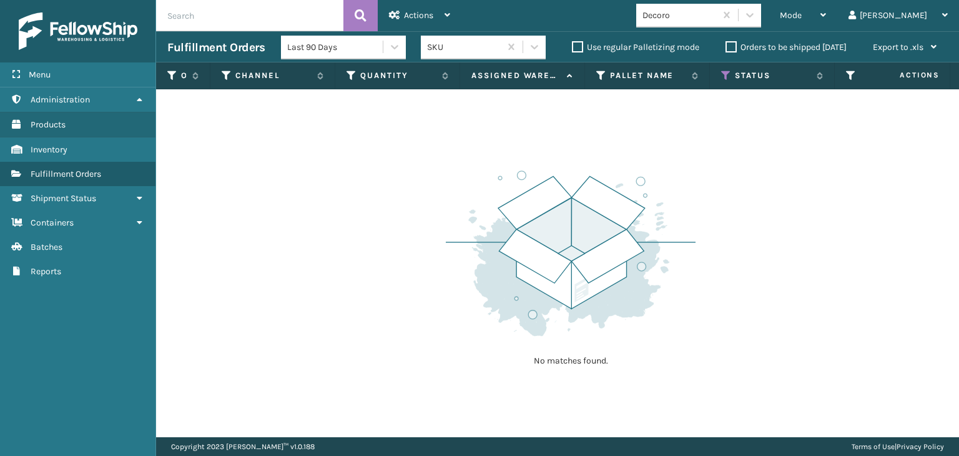
click at [717, 21] on div "Decoro" at bounding box center [679, 15] width 74 height 13
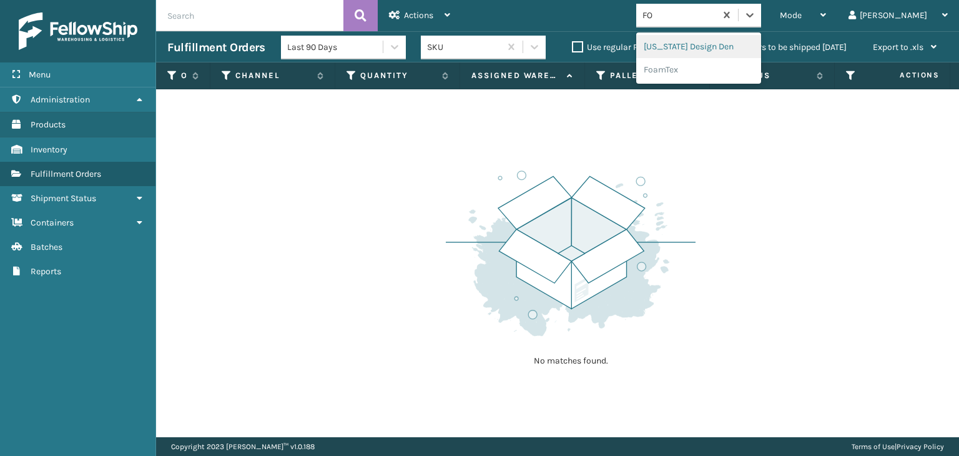
type input "FOA"
click at [713, 42] on div "FoamTex" at bounding box center [698, 46] width 125 height 23
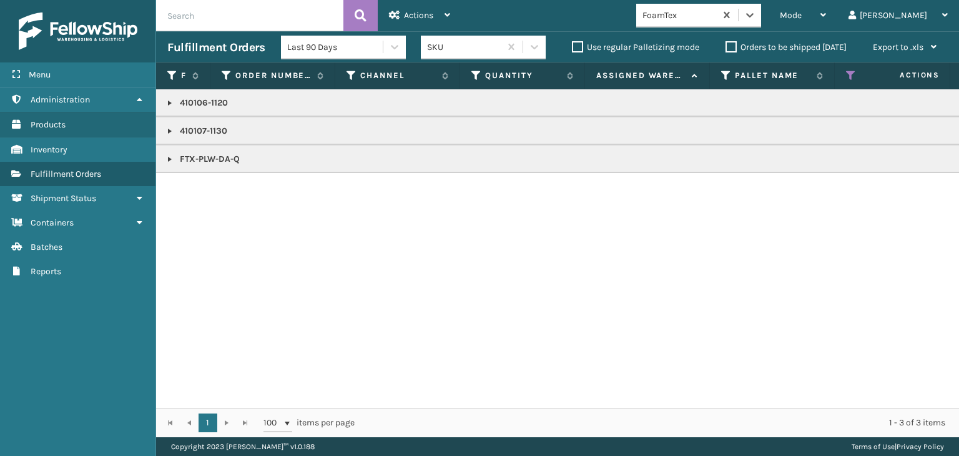
drag, startPoint x: 165, startPoint y: 154, endPoint x: 187, endPoint y: 170, distance: 27.7
click at [165, 154] on link at bounding box center [170, 159] width 10 height 10
click at [197, 180] on link "2068895" at bounding box center [205, 186] width 36 height 12
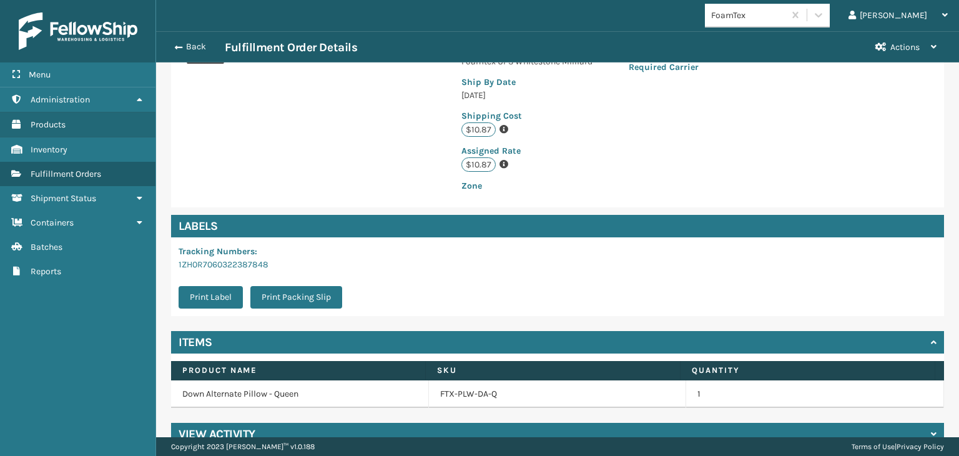
scroll to position [312, 0]
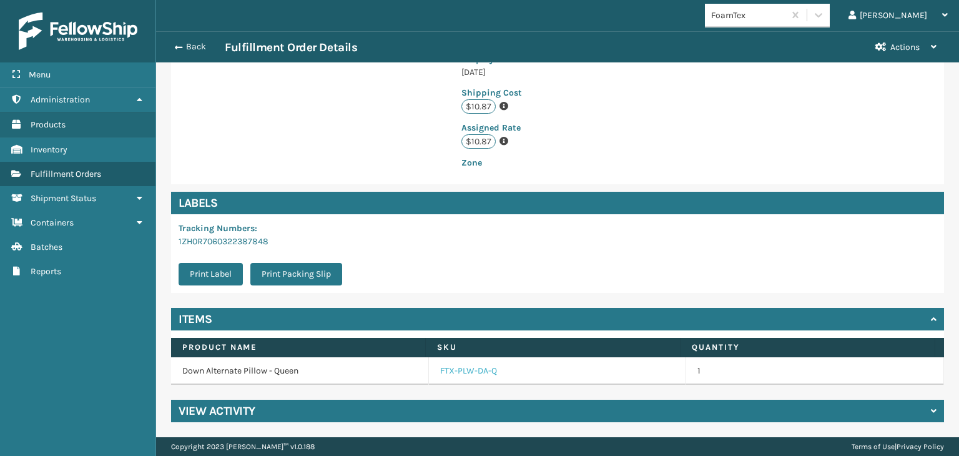
click at [464, 377] on link "FTX-PLW-DA-Q" at bounding box center [468, 371] width 57 height 12
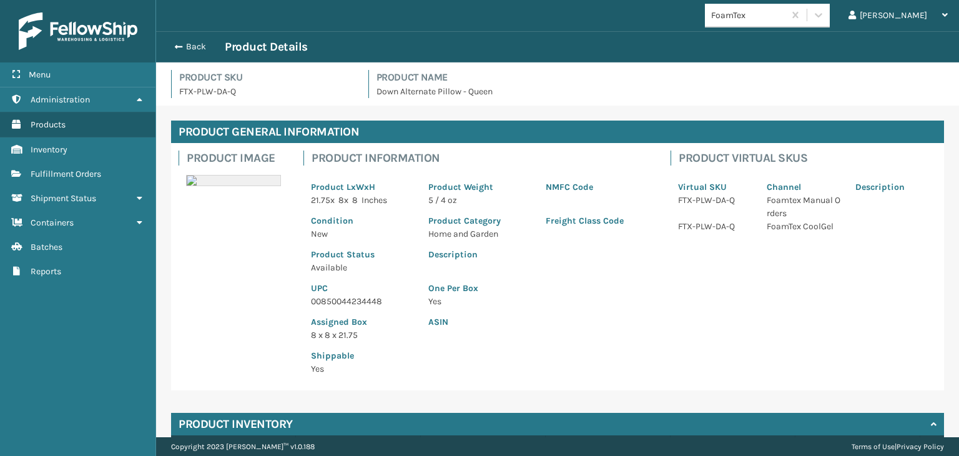
click at [352, 305] on p "00850044234448" at bounding box center [362, 301] width 102 height 13
copy p "00850044234448"
click at [197, 43] on button "Back" at bounding box center [195, 46] width 57 height 11
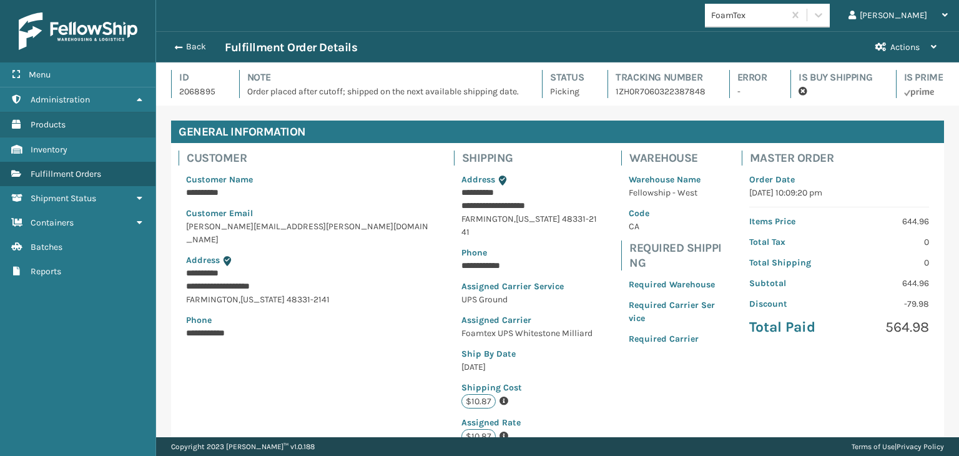
scroll to position [30, 802]
click at [198, 44] on button "Back" at bounding box center [195, 46] width 57 height 11
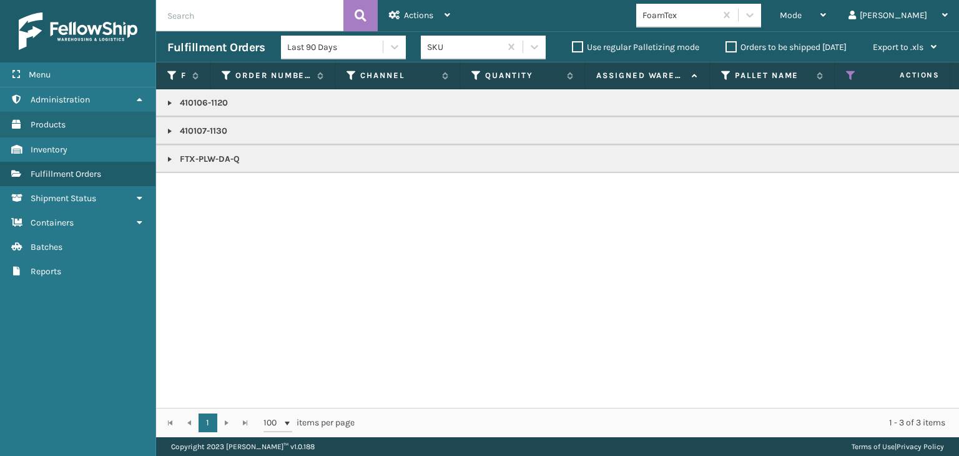
click at [826, 13] on div "Mode" at bounding box center [803, 15] width 46 height 31
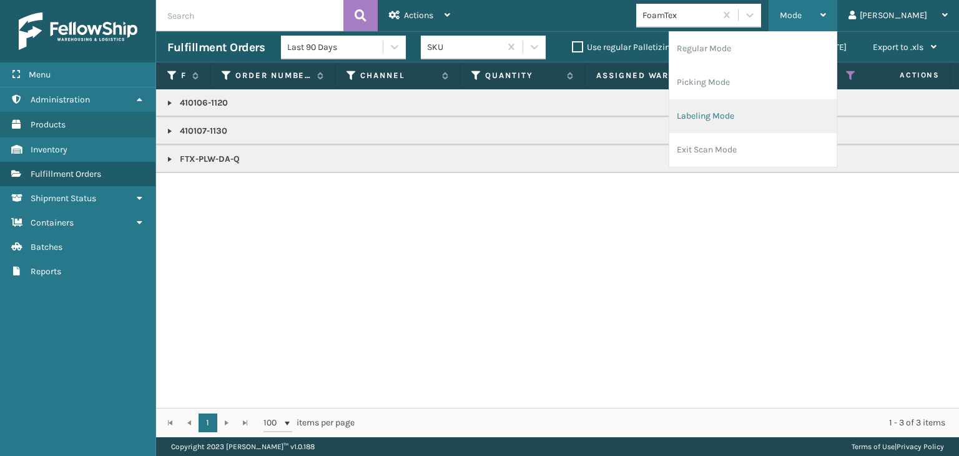
click at [819, 109] on li "Labeling Mode" at bounding box center [752, 116] width 167 height 34
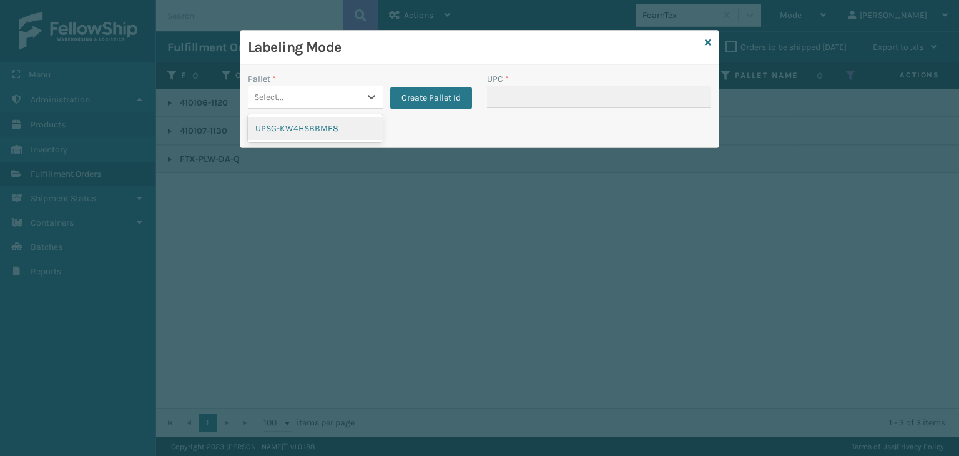
drag, startPoint x: 285, startPoint y: 104, endPoint x: 302, endPoint y: 150, distance: 49.4
click at [288, 110] on div "Pallet * option UPSG-KW4HSBBME8 focused, 1 of 1. 1 result available. Use Up and…" at bounding box center [359, 94] width 239 height 44
click at [301, 124] on div "UPSG-KW4HSBBME8" at bounding box center [315, 128] width 135 height 23
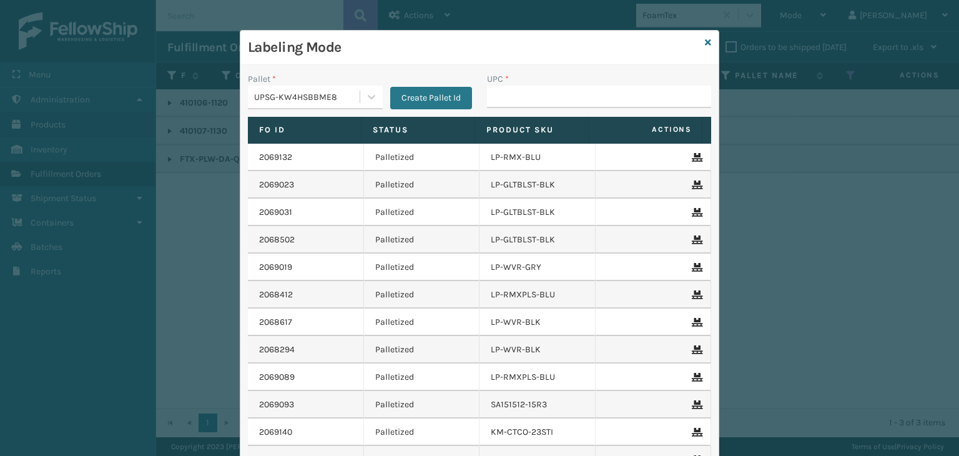
click at [481, 91] on div "UPC *" at bounding box center [598, 94] width 239 height 44
click at [519, 93] on input "UPC *" at bounding box center [599, 97] width 224 height 22
paste input "00850044234448"
type input "00850044234448"
type input "810161332"
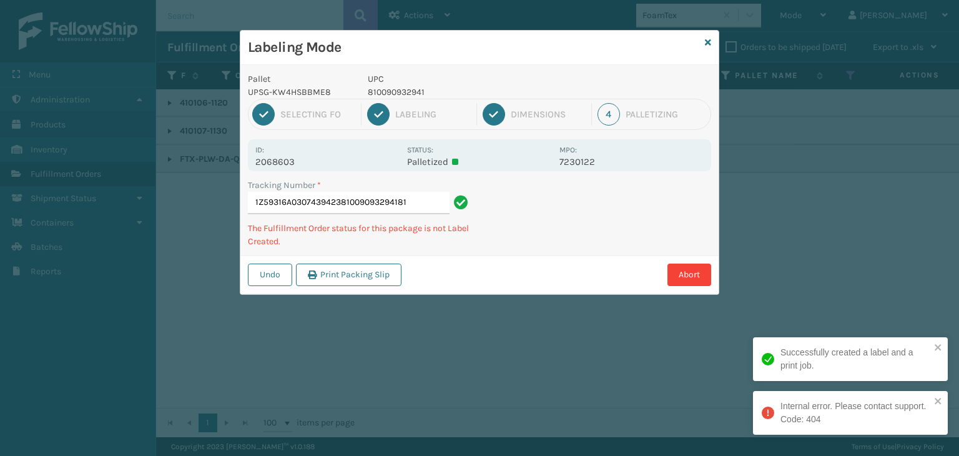
type input "1Z59316A0307439423810090932941810"
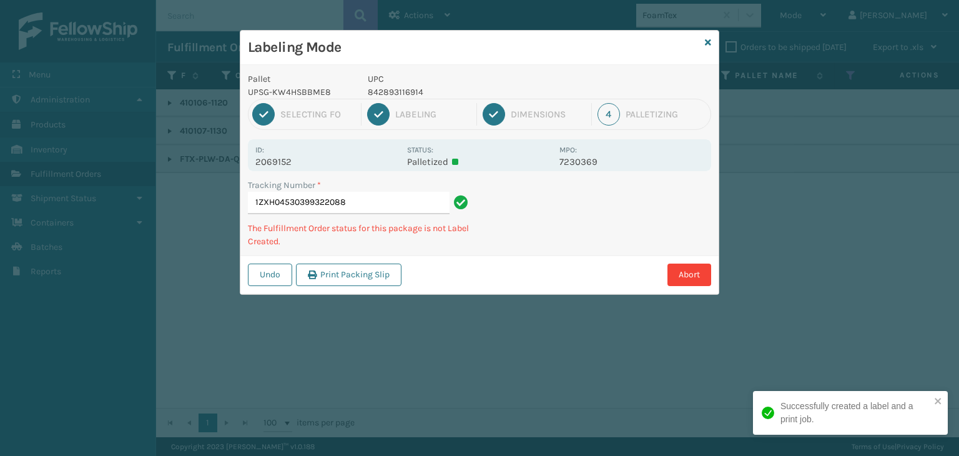
click at [30, 12] on div "Labeling Mode Pallet UPSG-KW4HSBBME8 UPC 842893116914 1 Selecting FO 2 Labeling…" at bounding box center [479, 228] width 959 height 456
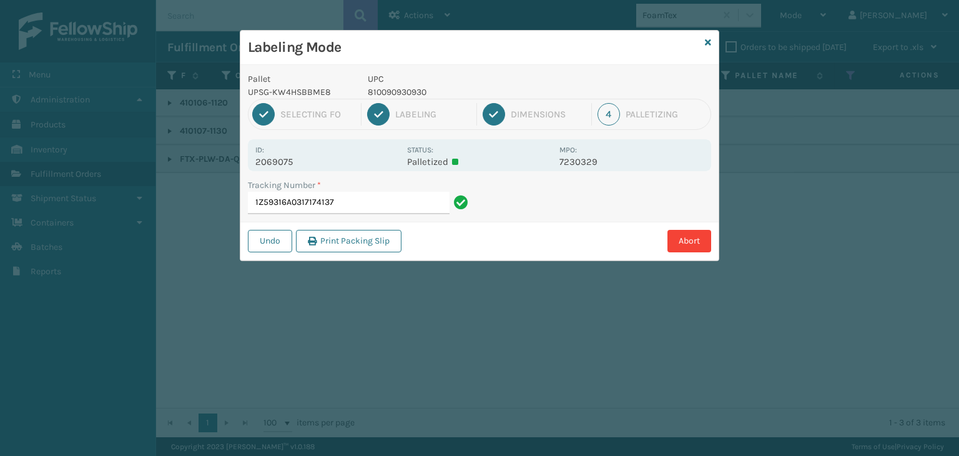
click at [399, 86] on p "810090930930" at bounding box center [460, 92] width 184 height 13
copy p "810090930930"
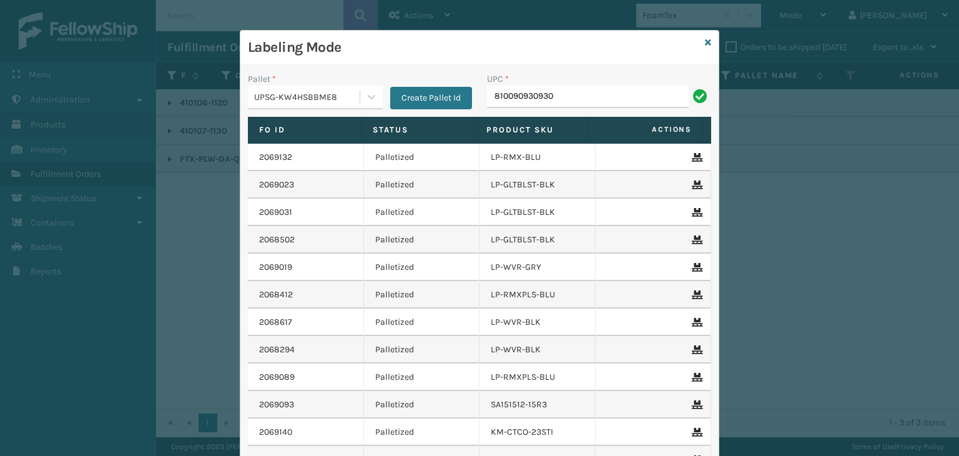
type input "810090930930"
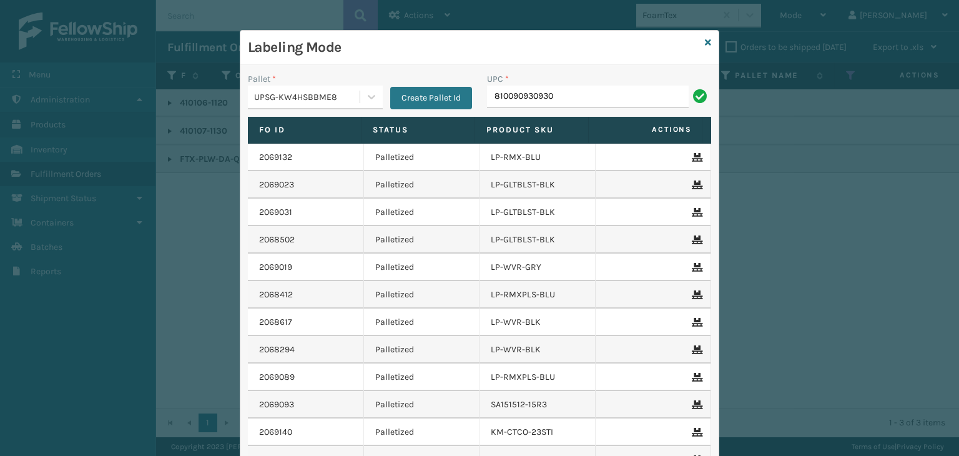
type input "810090930930"
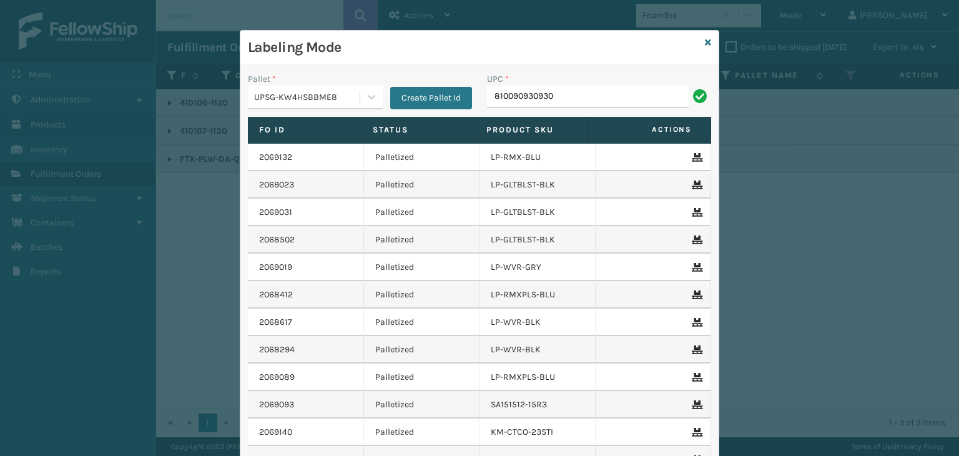
type input "810090930930"
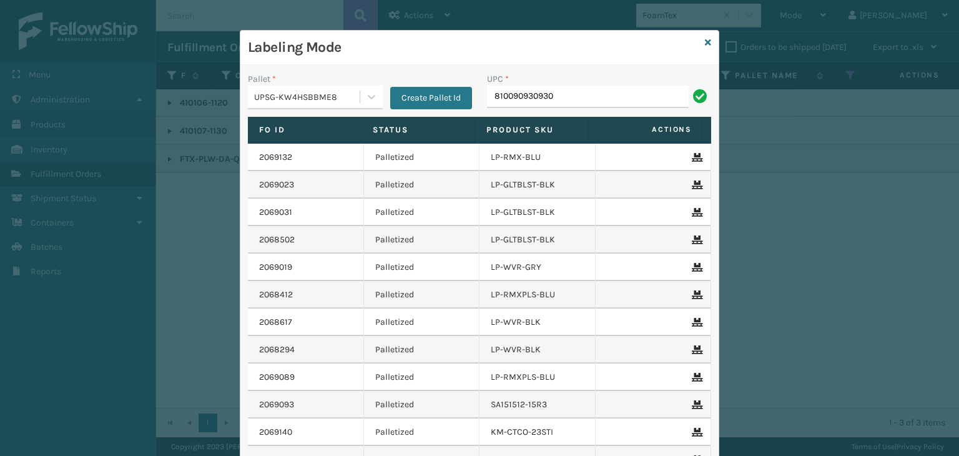
type input "810090930930"
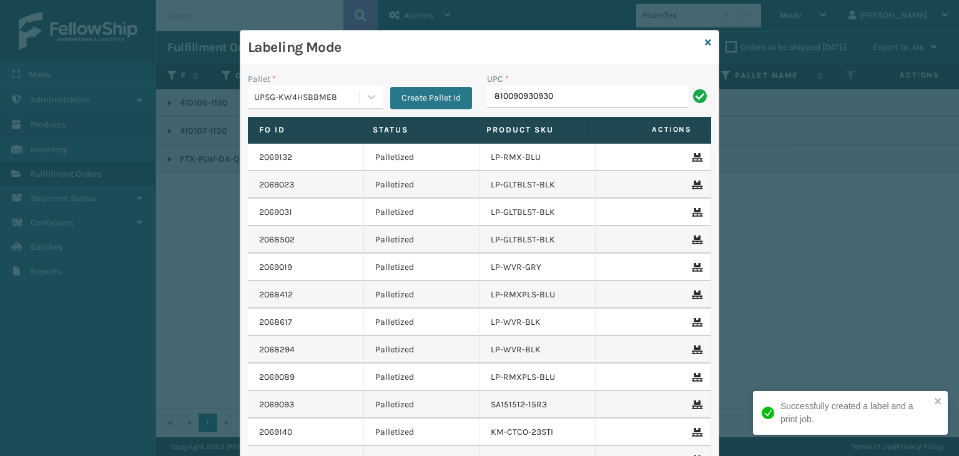
type input "810090930930"
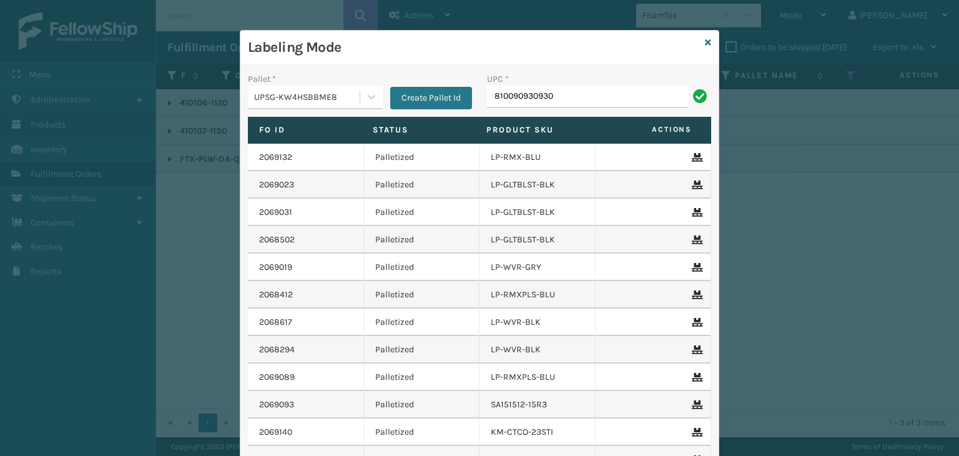
type input "810090930930"
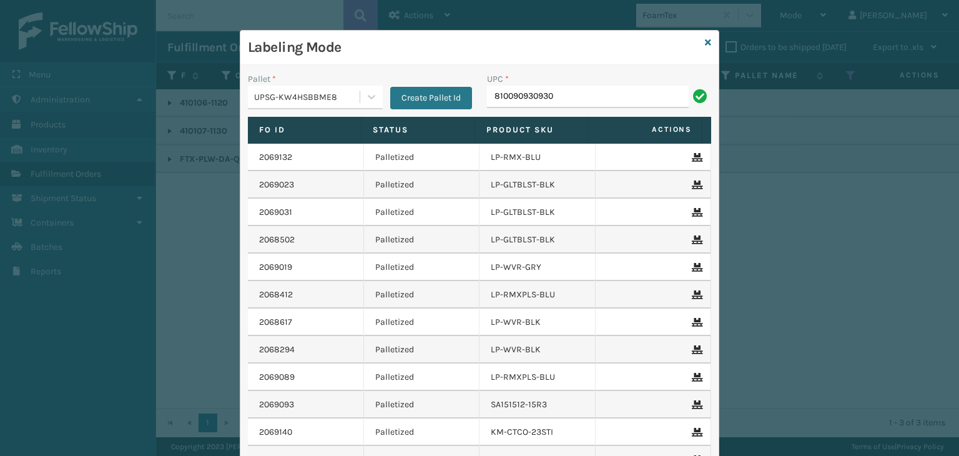
type input "810090930930"
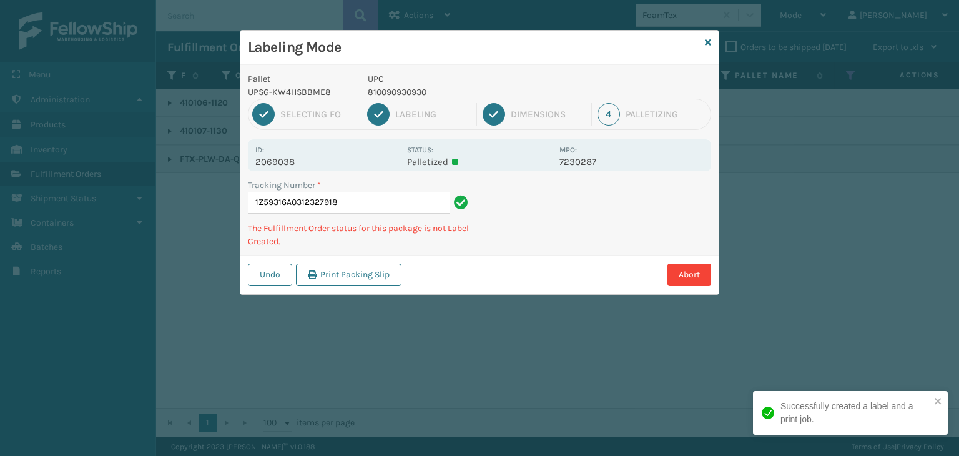
type input "1Z59316A0312327918810090930930"
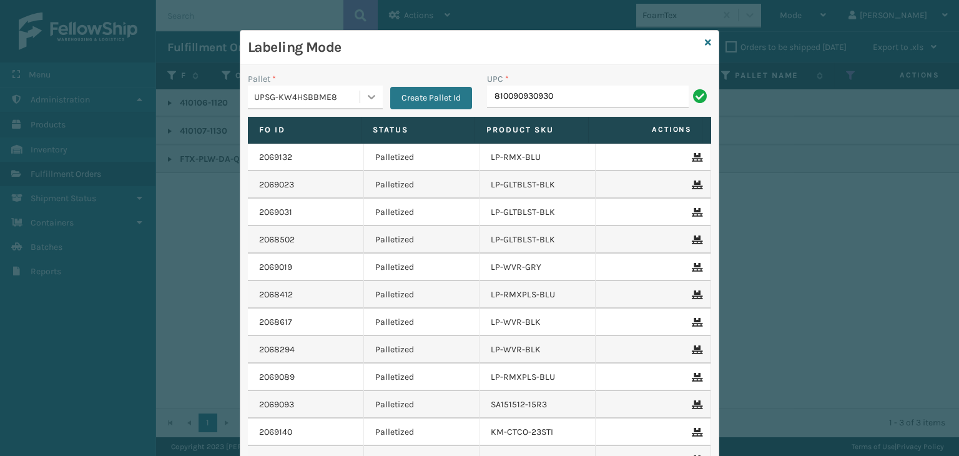
type input "810090930930"
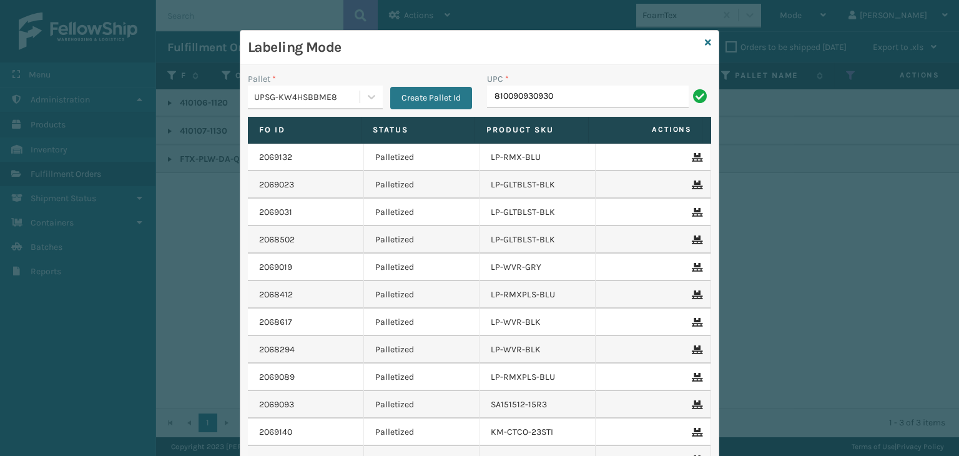
type input "810090930930"
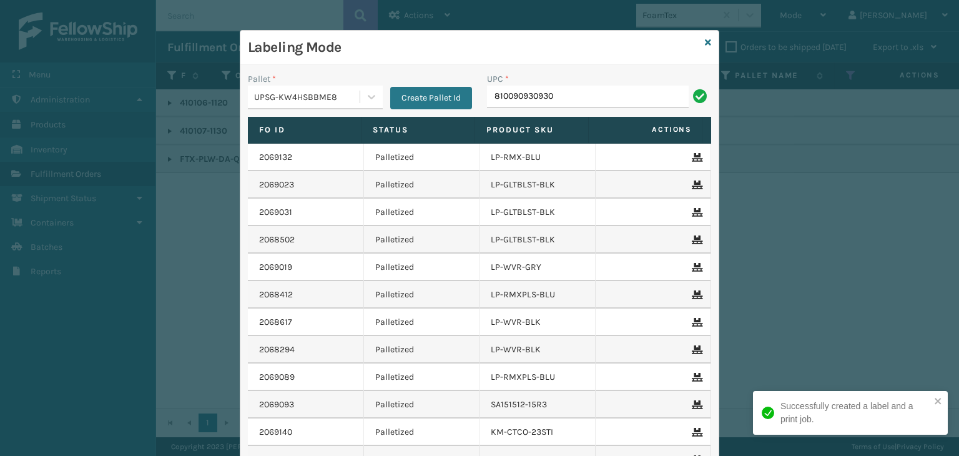
type input "810090930930"
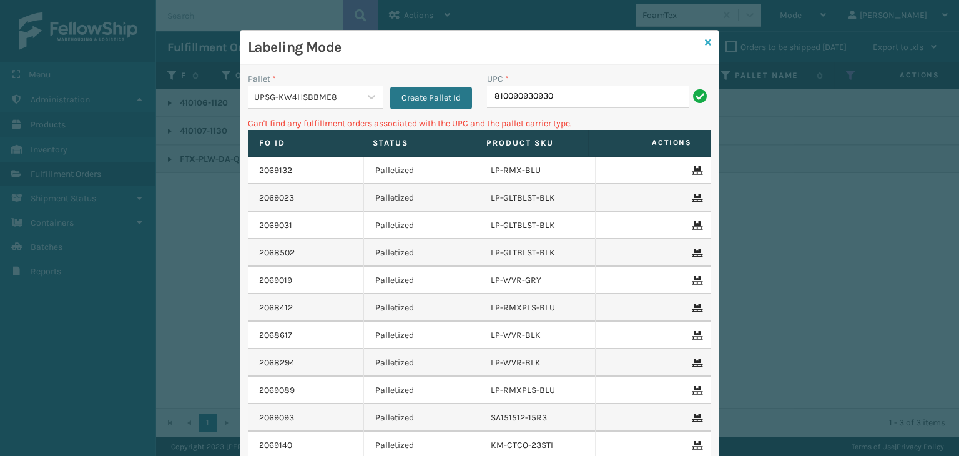
click at [705, 42] on icon at bounding box center [708, 42] width 6 height 9
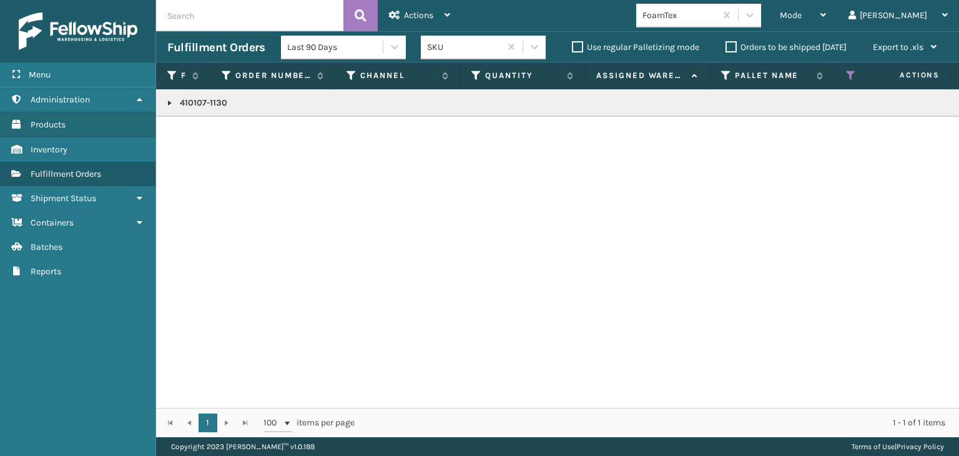
click at [717, 18] on div "FoamTex" at bounding box center [679, 15] width 74 height 13
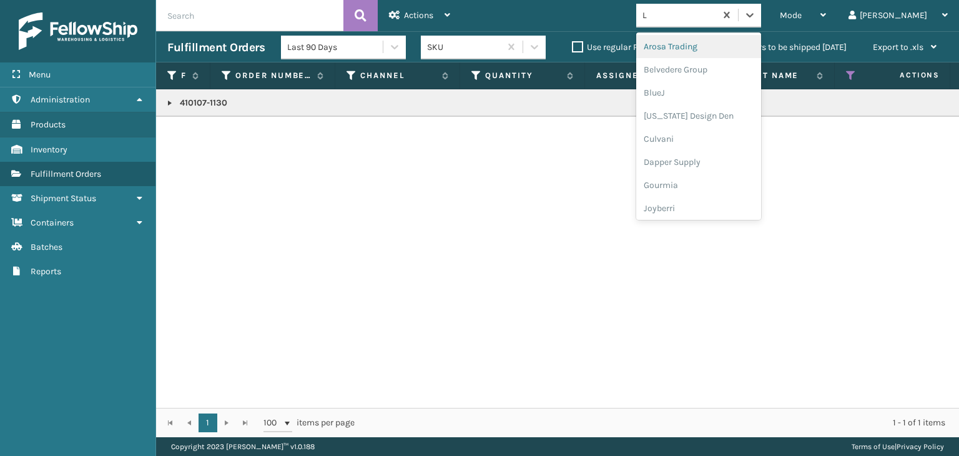
type input "LI"
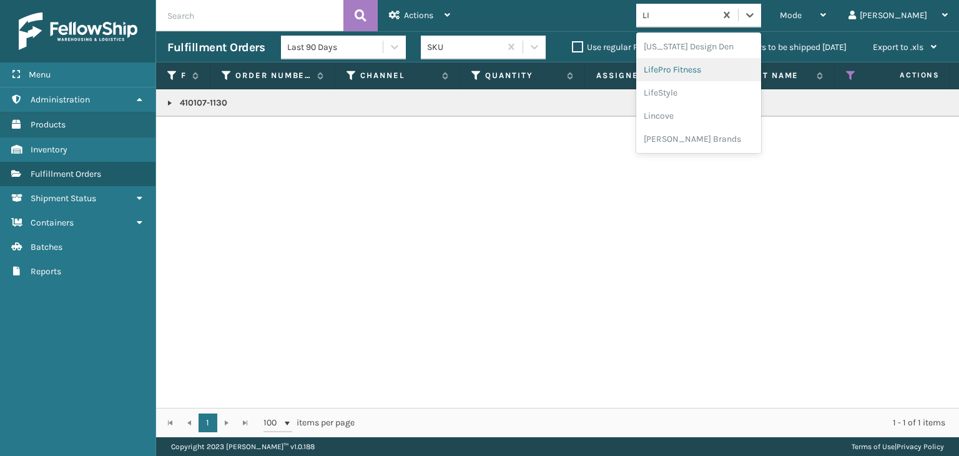
click at [717, 65] on div "LifePro Fitness" at bounding box center [698, 69] width 125 height 23
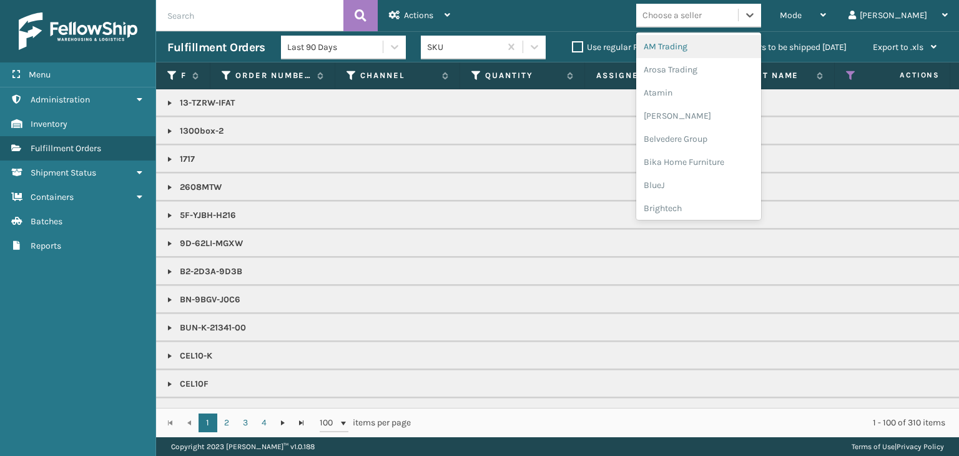
click at [702, 18] on div "Choose a seller" at bounding box center [671, 15] width 59 height 13
type input "LI"
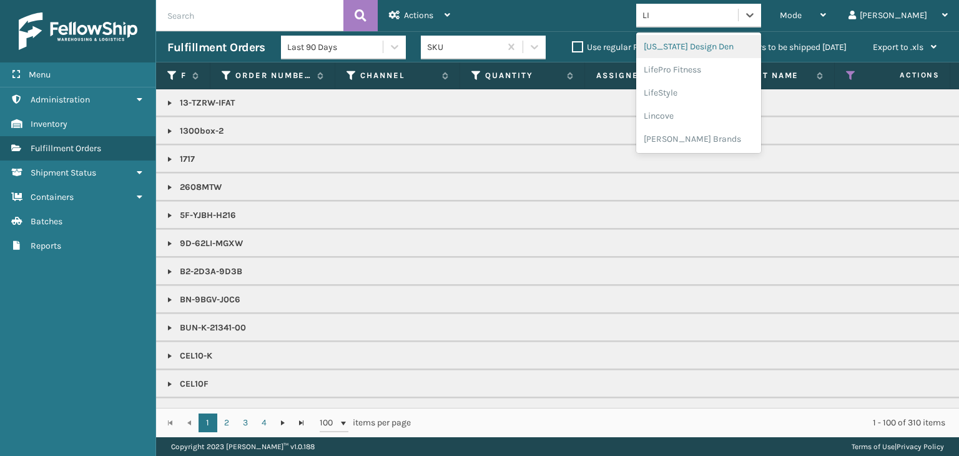
click at [704, 52] on div "[US_STATE] Design Den" at bounding box center [698, 46] width 125 height 23
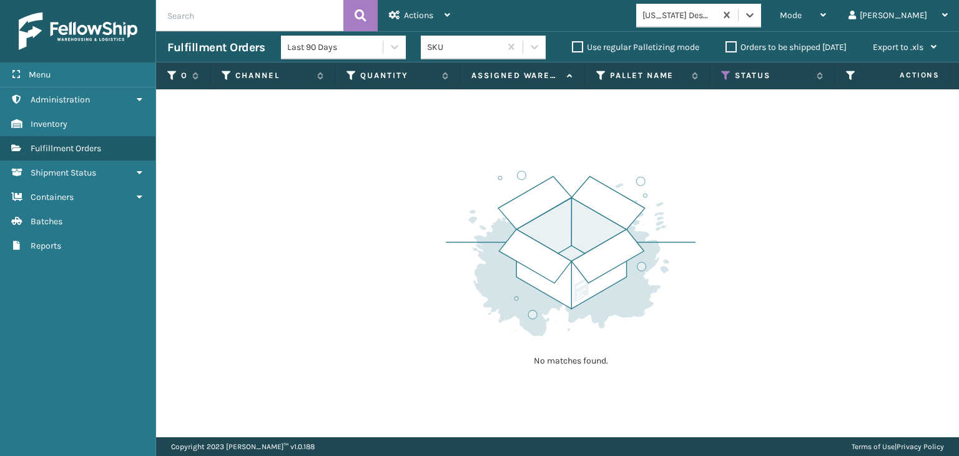
click at [713, 13] on div "[US_STATE] Design Den" at bounding box center [679, 15] width 74 height 13
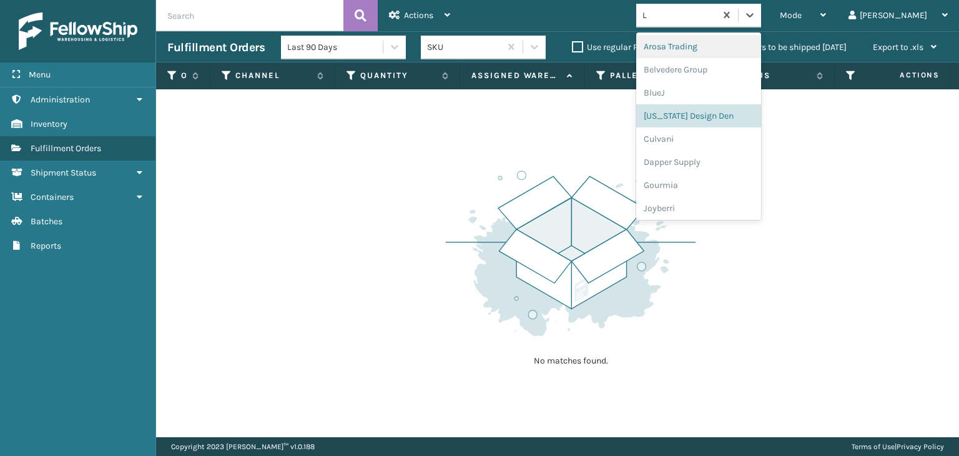
type input "LI"
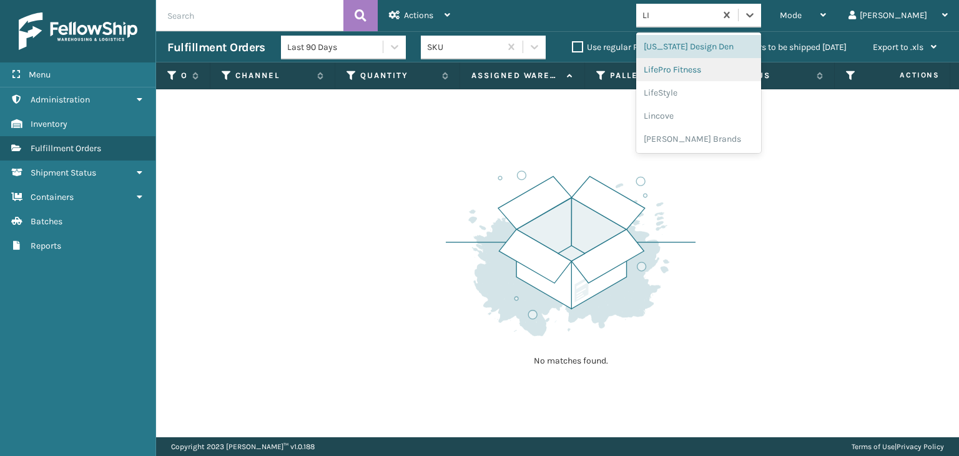
click at [727, 68] on div "LifePro Fitness" at bounding box center [698, 69] width 125 height 23
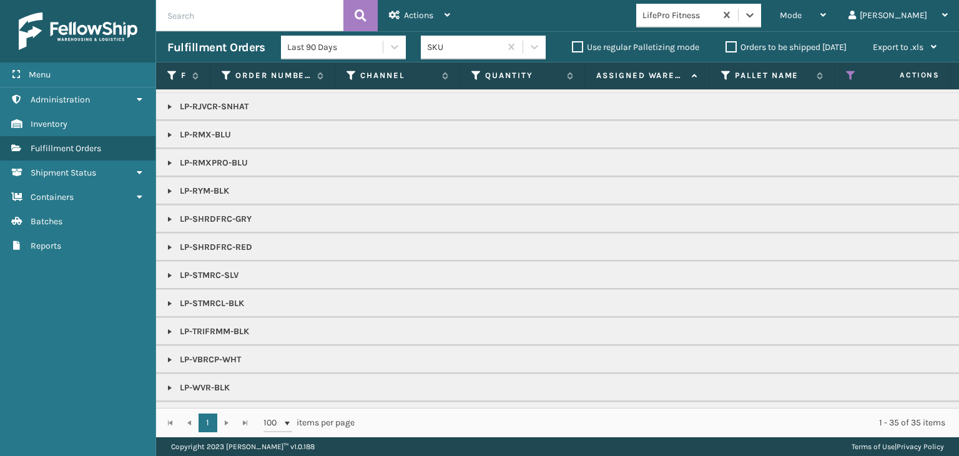
scroll to position [187, 0]
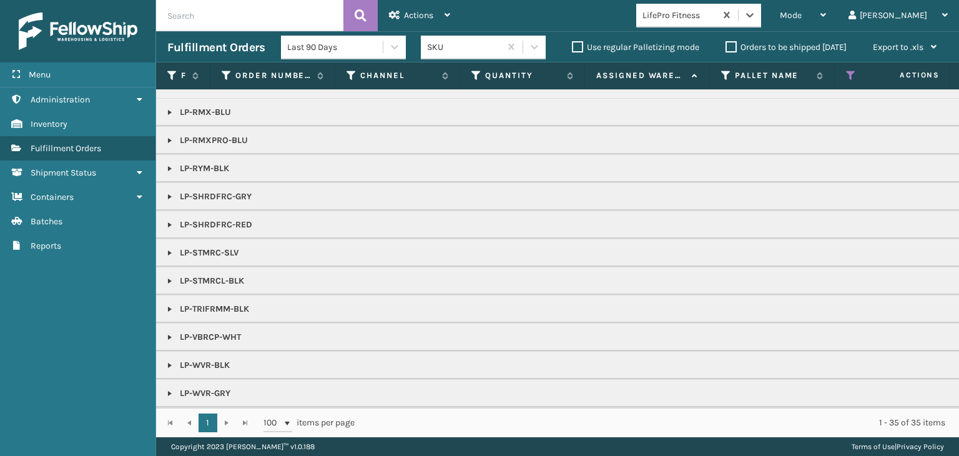
click at [171, 195] on link at bounding box center [170, 197] width 10 height 10
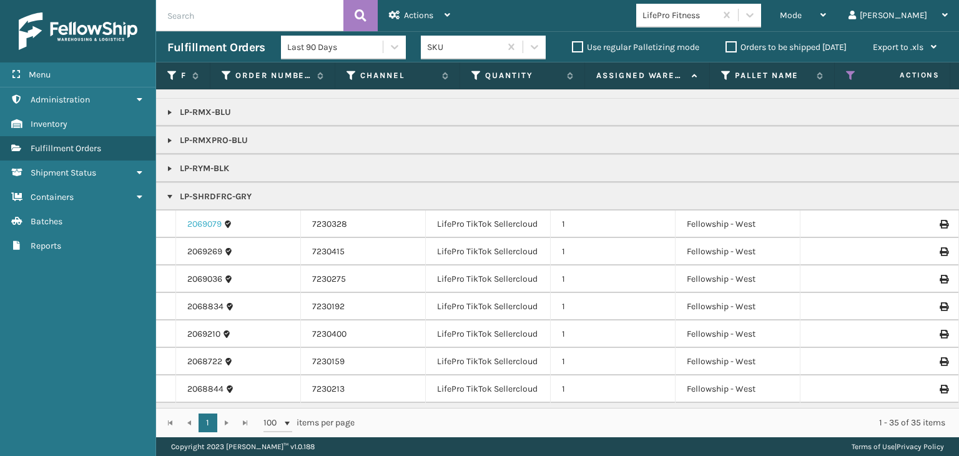
click at [202, 220] on link "2069079" at bounding box center [204, 224] width 34 height 12
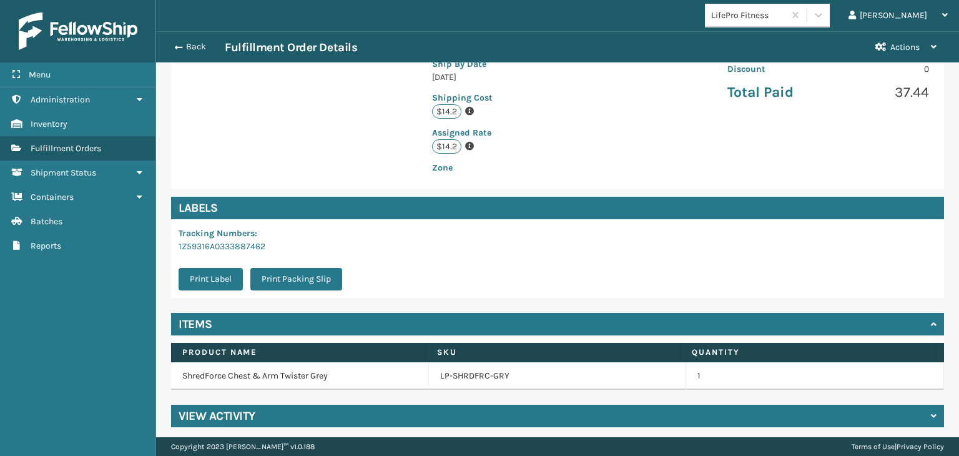
scroll to position [281, 0]
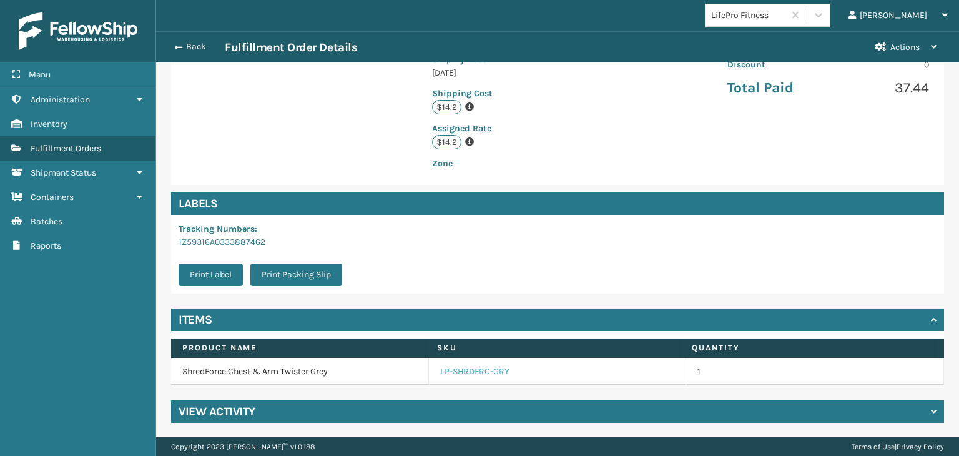
click at [469, 370] on link "LP-SHRDFRC-GRY" at bounding box center [474, 371] width 69 height 12
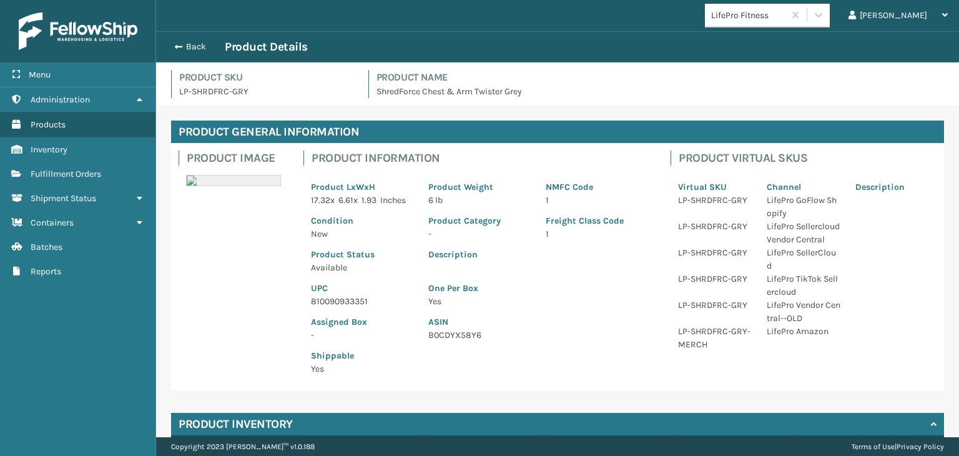
click at [350, 304] on p "810090933351" at bounding box center [362, 301] width 102 height 13
copy p "810090933351"
click at [205, 51] on button "Back" at bounding box center [195, 46] width 57 height 11
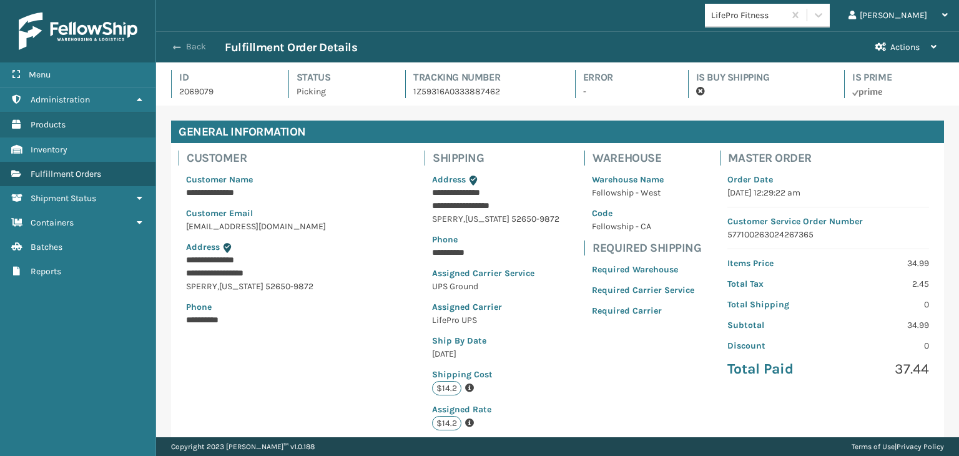
scroll to position [30, 802]
click at [200, 46] on button "Back" at bounding box center [195, 46] width 57 height 11
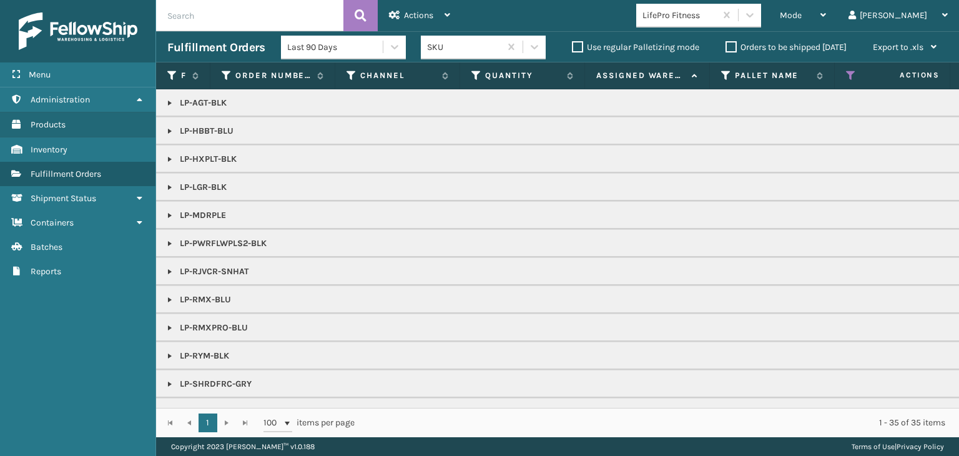
click at [801, 18] on span "Mode" at bounding box center [791, 15] width 22 height 11
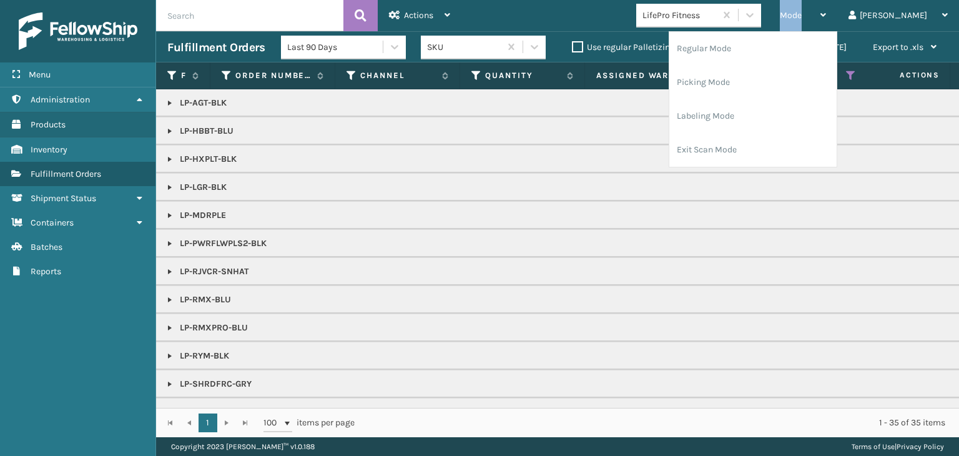
click at [801, 18] on span "Mode" at bounding box center [791, 15] width 22 height 11
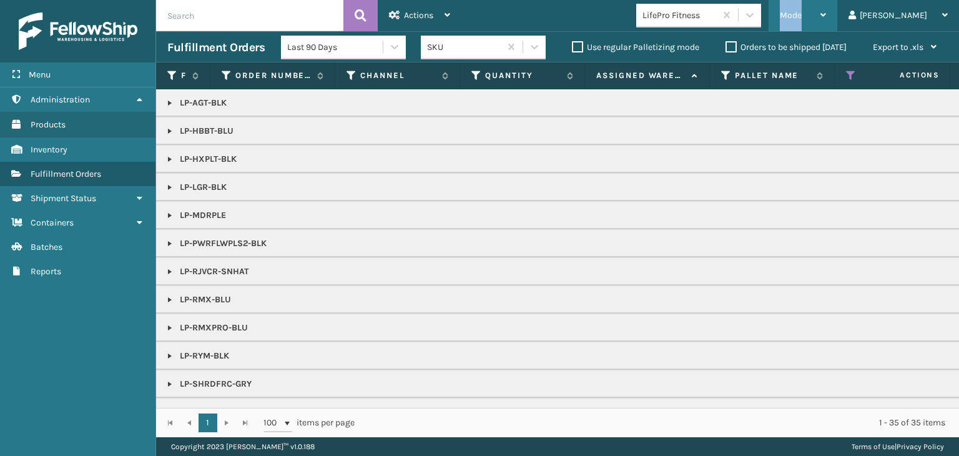
drag, startPoint x: 832, startPoint y: 15, endPoint x: 824, endPoint y: 26, distance: 13.4
click at [801, 15] on span "Mode" at bounding box center [791, 15] width 22 height 11
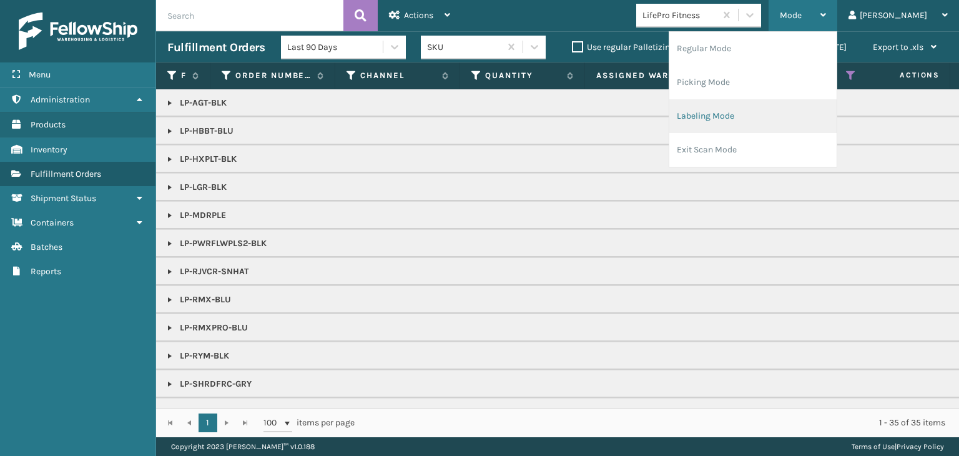
click at [782, 117] on li "Labeling Mode" at bounding box center [752, 116] width 167 height 34
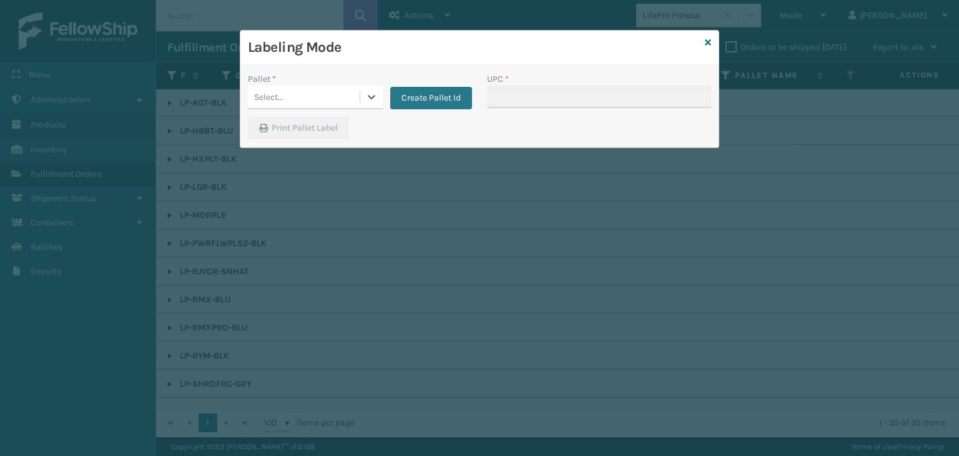
click at [310, 98] on div "Select..." at bounding box center [304, 97] width 112 height 21
click at [313, 134] on div "UPSG-KW4HSBBME8" at bounding box center [315, 128] width 135 height 23
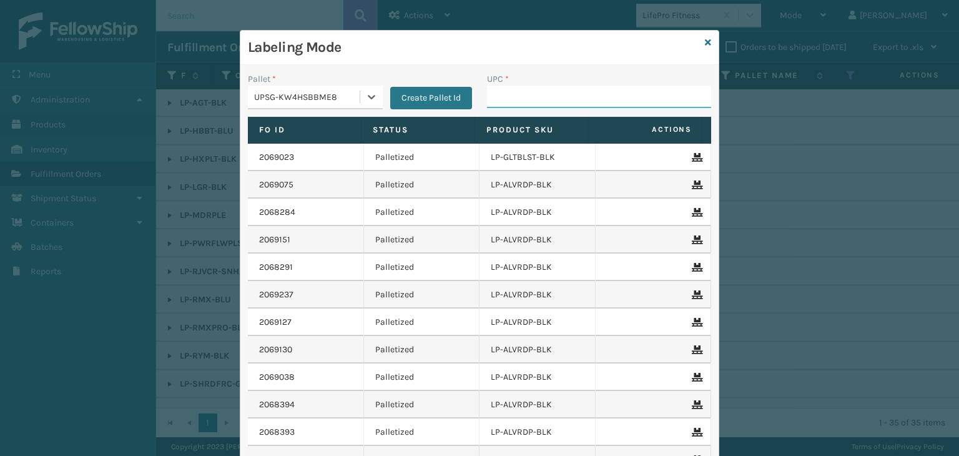
click at [514, 96] on input "UPC *" at bounding box center [599, 97] width 224 height 22
paste input "810090933351"
type input "810090933351"
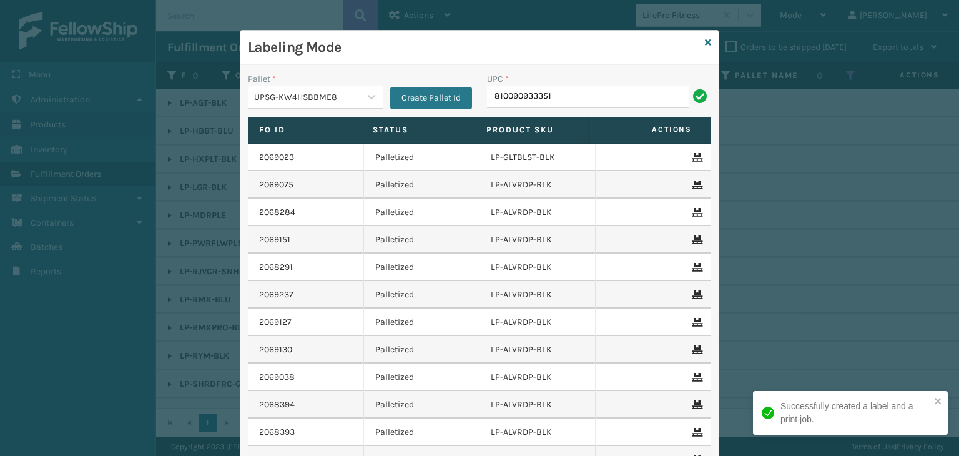
type input "810090933351"
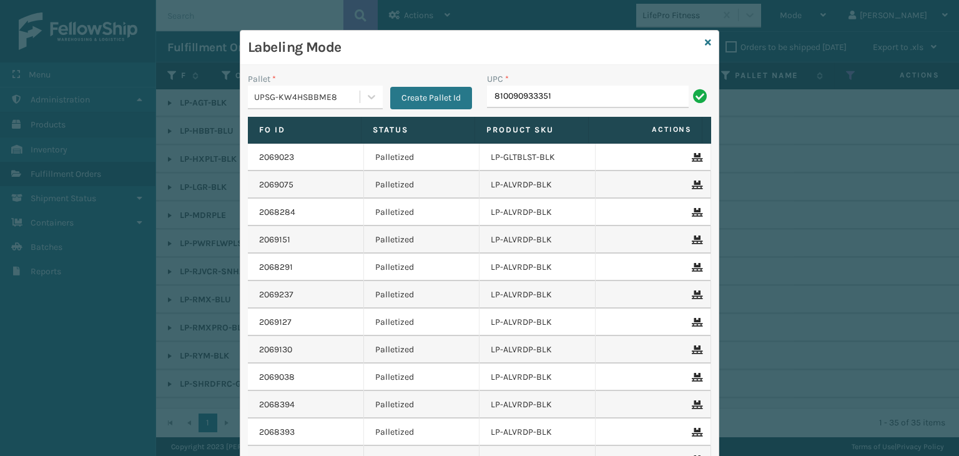
type input "810090933351"
type input "LP-RMXPRO-BLU"
type input "LP-WVR-PRPL"
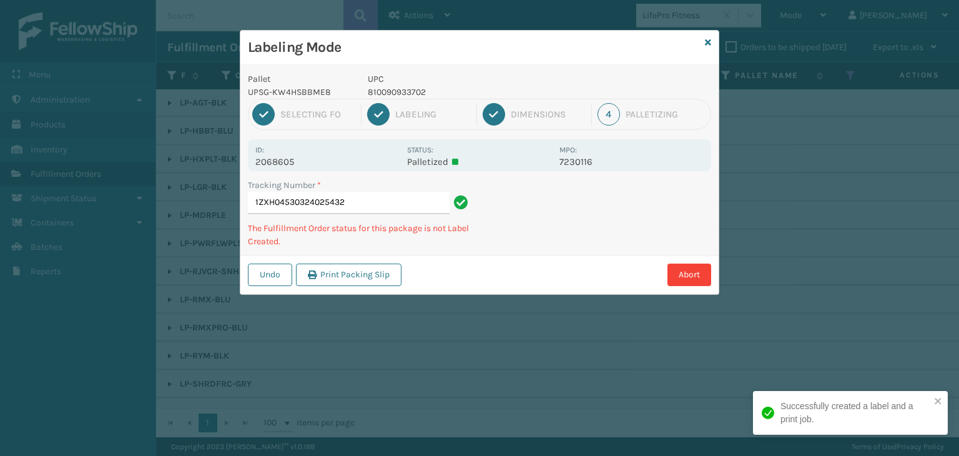
click at [401, 90] on p "810090933702" at bounding box center [460, 92] width 184 height 13
copy p "810090933702"
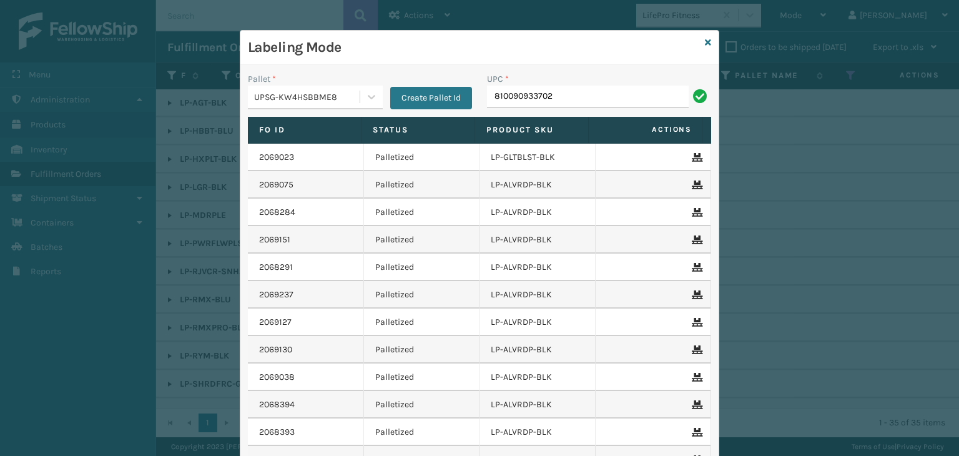
type input "810090933702"
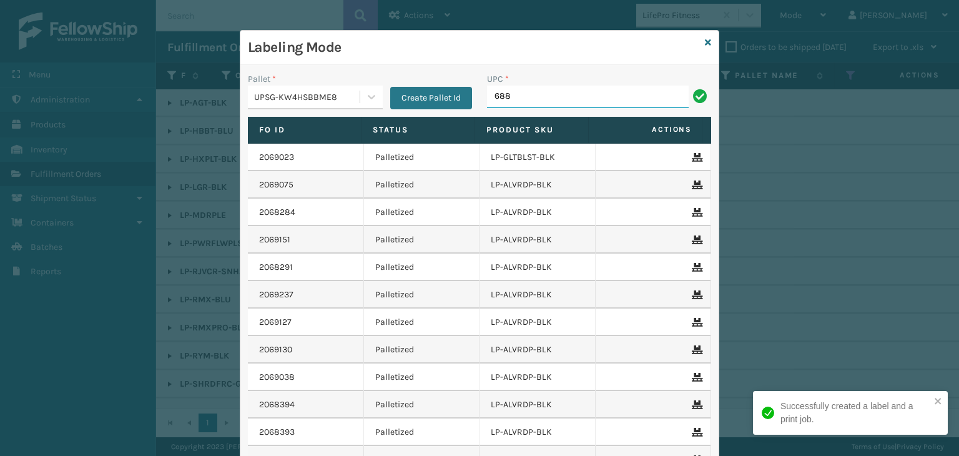
type input "68888027106"
drag, startPoint x: 571, startPoint y: 102, endPoint x: 172, endPoint y: 89, distance: 399.1
click at [172, 89] on div "Labeling Mode Pallet * UPSG-KW4HSBBME8 Create Pallet Id UPC * 68888027106 Fo Id…" at bounding box center [479, 228] width 959 height 456
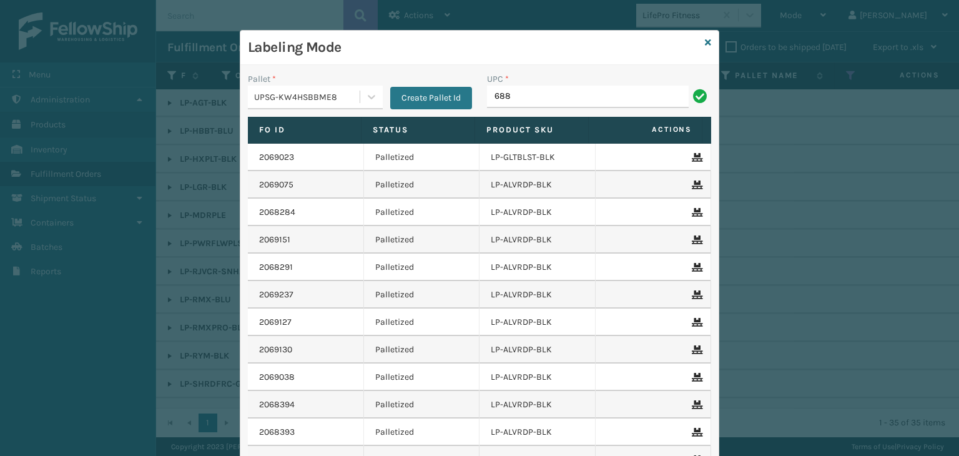
type input "68888027106"
type input "81009093"
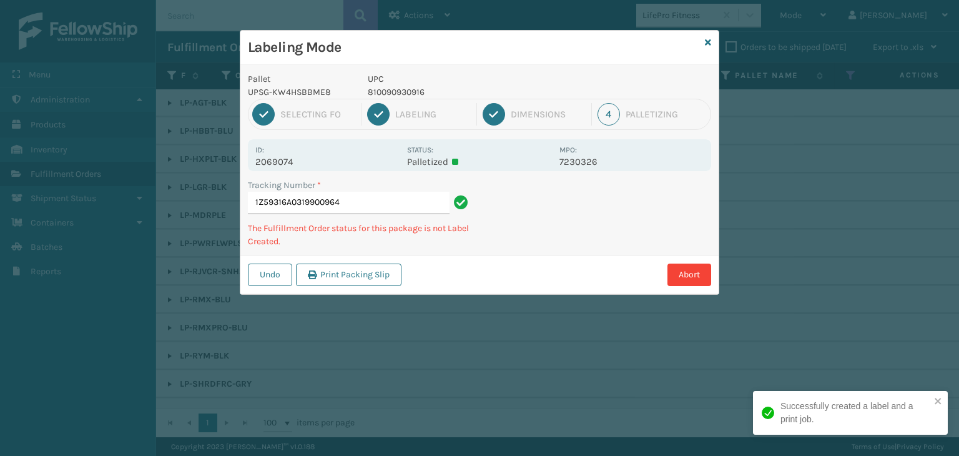
click at [412, 93] on p "810090930916" at bounding box center [460, 92] width 184 height 13
copy p "810090930916"
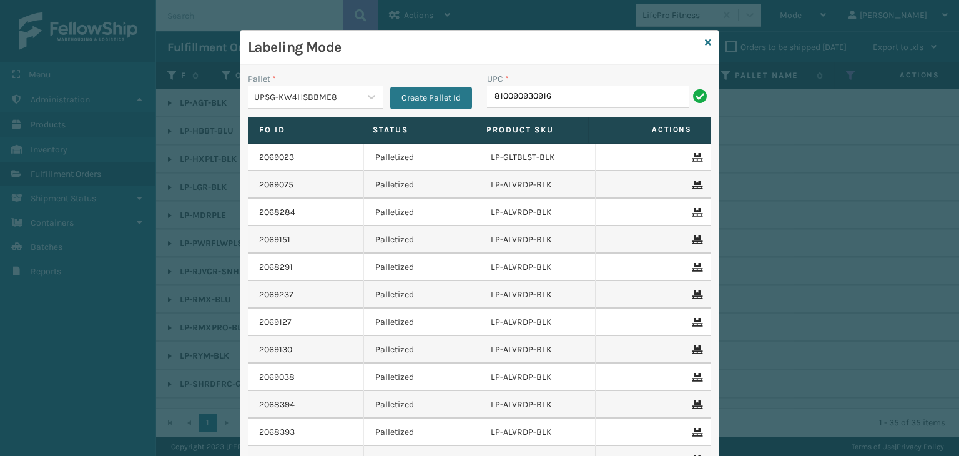
type input "810090930916"
type input "LP-STMRC-SLV"
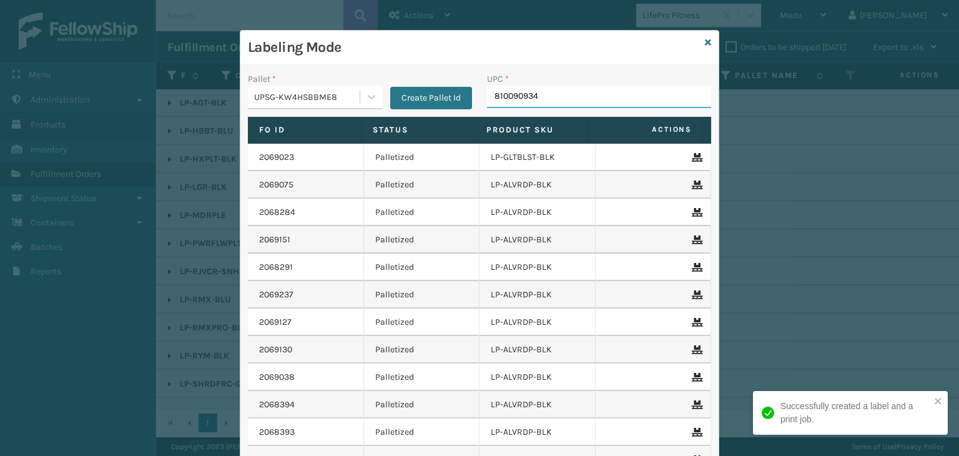
type input "8100909340"
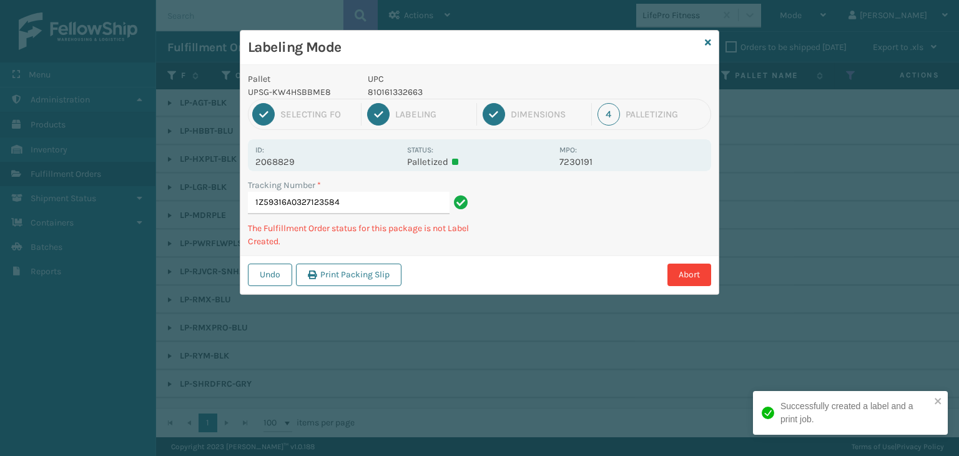
click at [398, 86] on p "810161332663" at bounding box center [460, 92] width 184 height 13
copy p "810161332663"
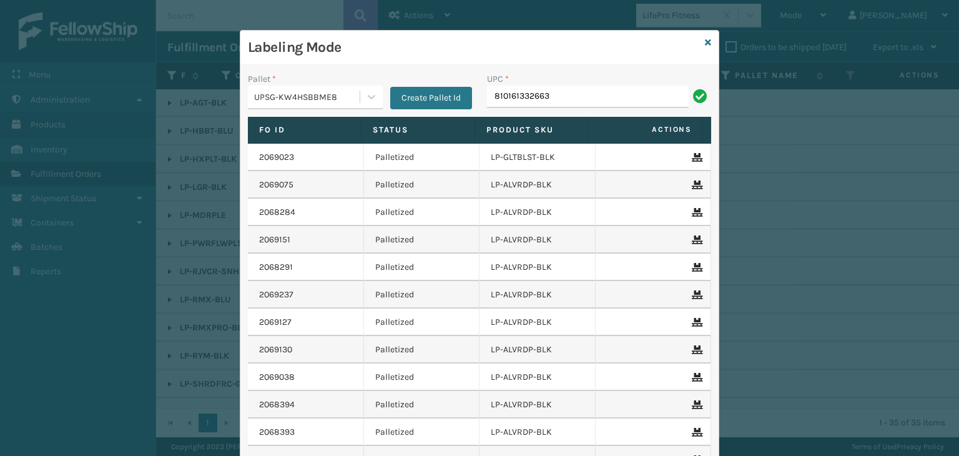
type input "810161332663"
click at [705, 43] on icon at bounding box center [708, 42] width 6 height 9
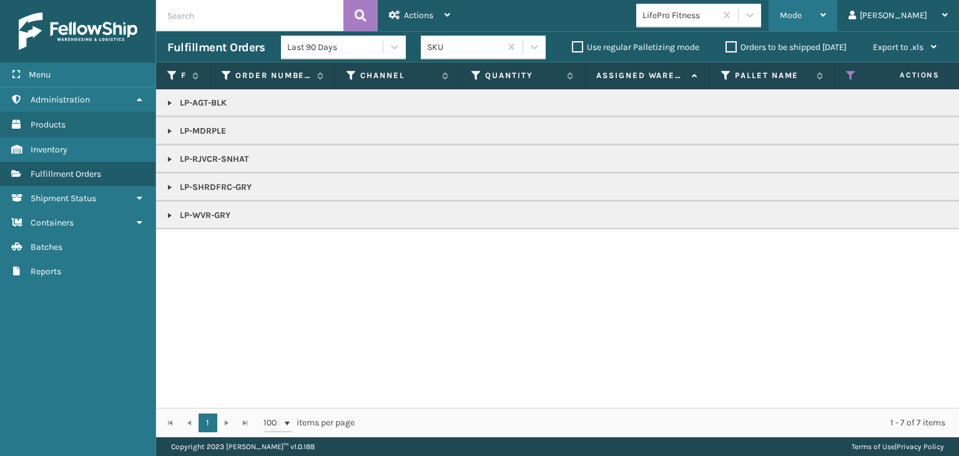
click at [801, 18] on span "Mode" at bounding box center [791, 15] width 22 height 11
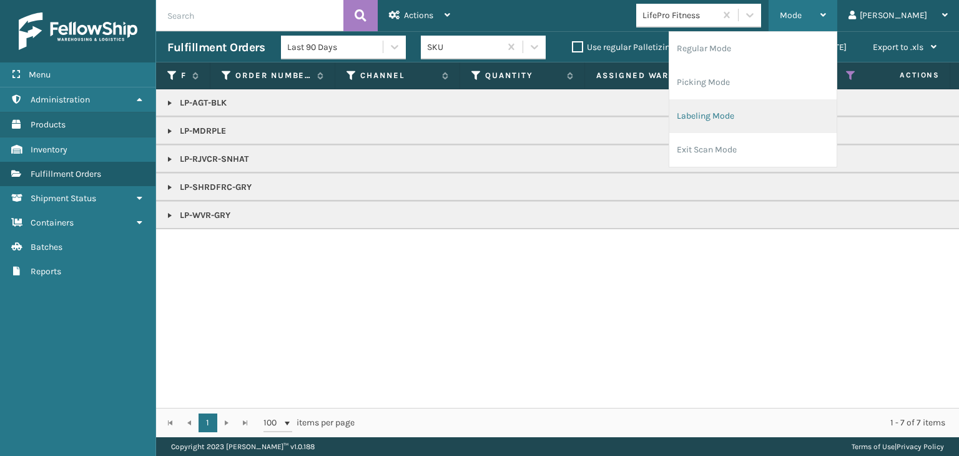
click at [794, 117] on li "Labeling Mode" at bounding box center [752, 116] width 167 height 34
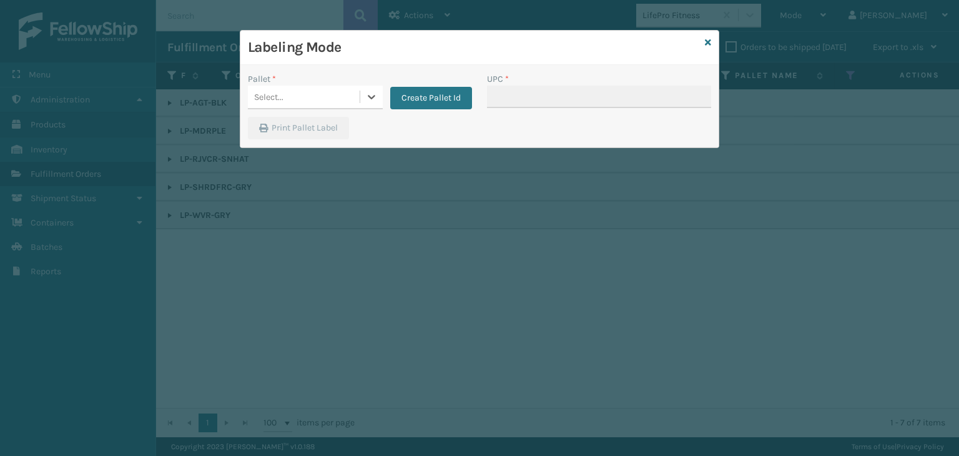
click at [286, 109] on div "Pallet * 0 results available. Select is focused ,type to refine list, press Dow…" at bounding box center [359, 94] width 239 height 44
click at [292, 100] on div "Select..." at bounding box center [304, 97] width 112 height 21
drag, startPoint x: 296, startPoint y: 130, endPoint x: 511, endPoint y: 113, distance: 215.4
click at [302, 132] on div "UPSG-KW4HSBBME8" at bounding box center [315, 128] width 135 height 23
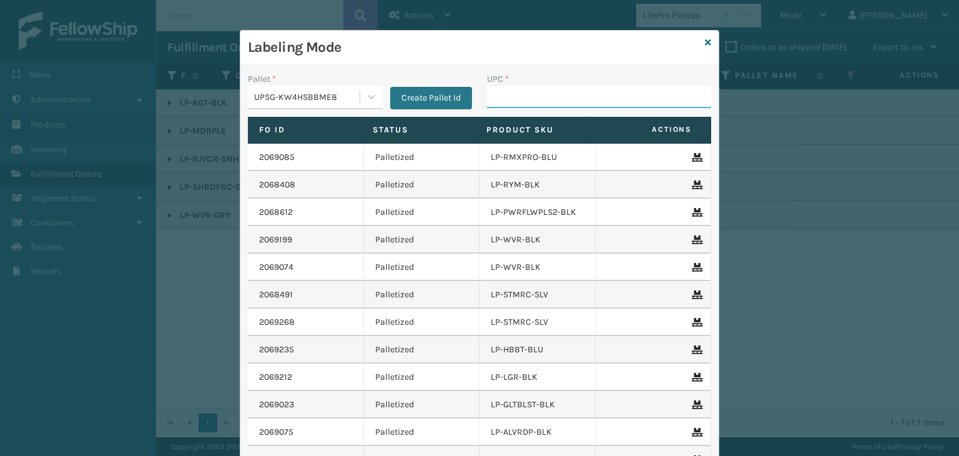
click at [551, 96] on input "UPC *" at bounding box center [599, 97] width 224 height 22
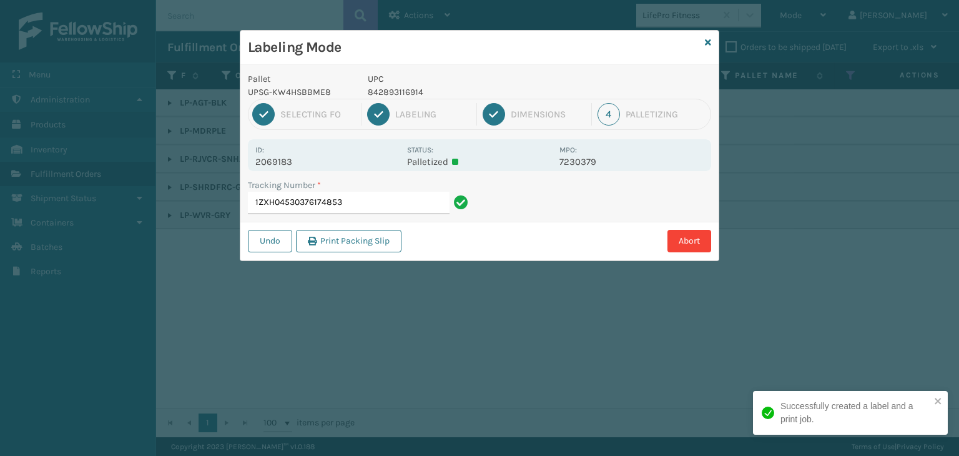
click at [402, 87] on p "842893116914" at bounding box center [460, 92] width 184 height 13
copy p "842893116914"
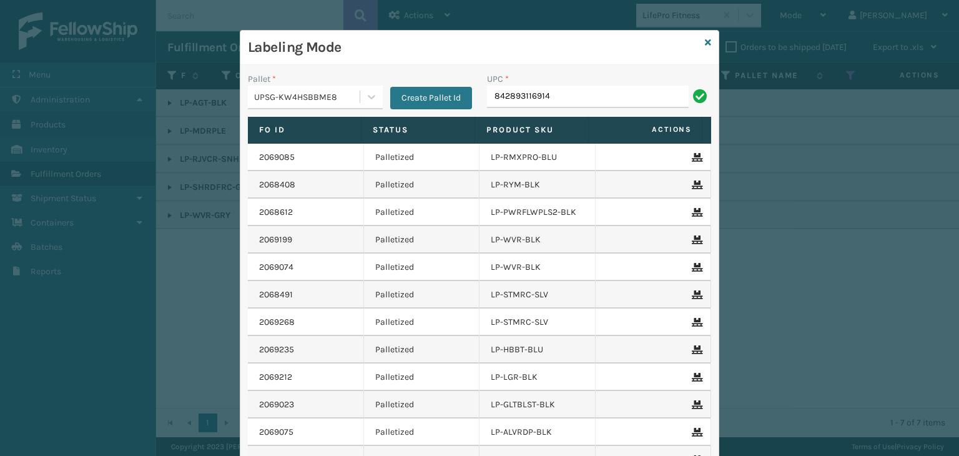
type input "842893116914"
click at [705, 41] on icon at bounding box center [708, 42] width 6 height 9
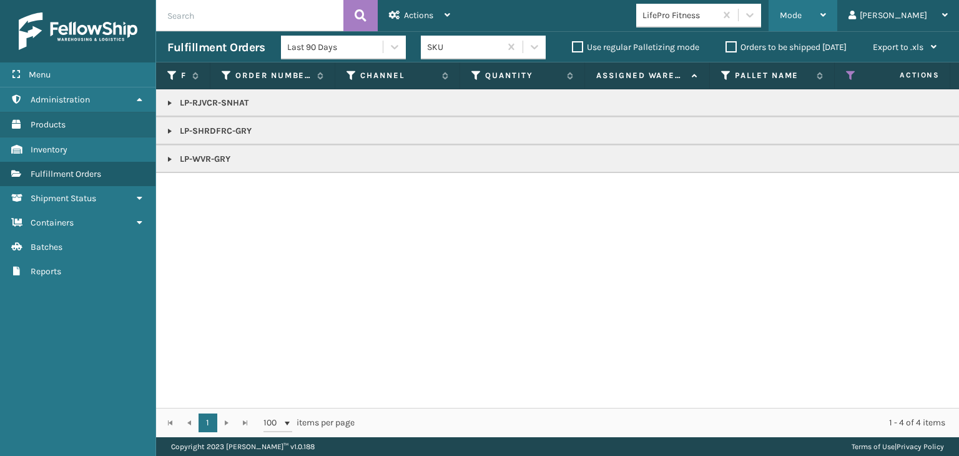
drag, startPoint x: 829, startPoint y: 10, endPoint x: 833, endPoint y: 46, distance: 35.8
click at [801, 10] on span "Mode" at bounding box center [791, 15] width 22 height 11
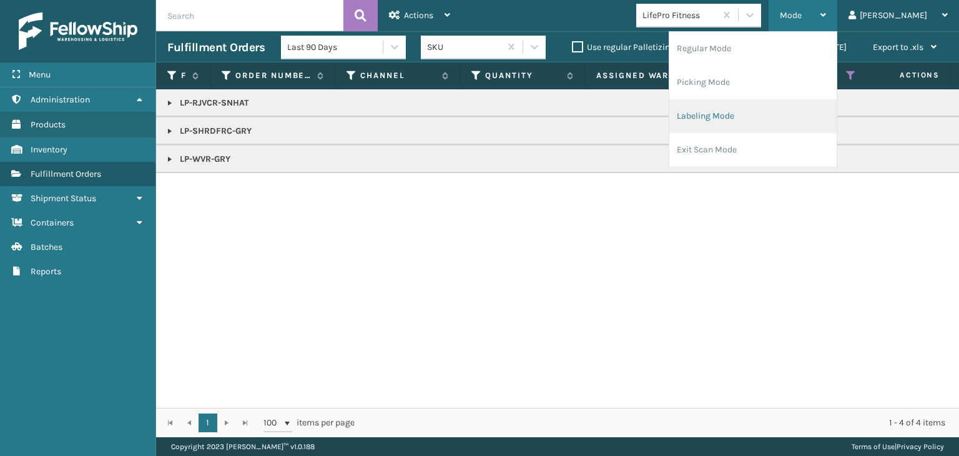
click at [800, 100] on li "Labeling Mode" at bounding box center [752, 116] width 167 height 34
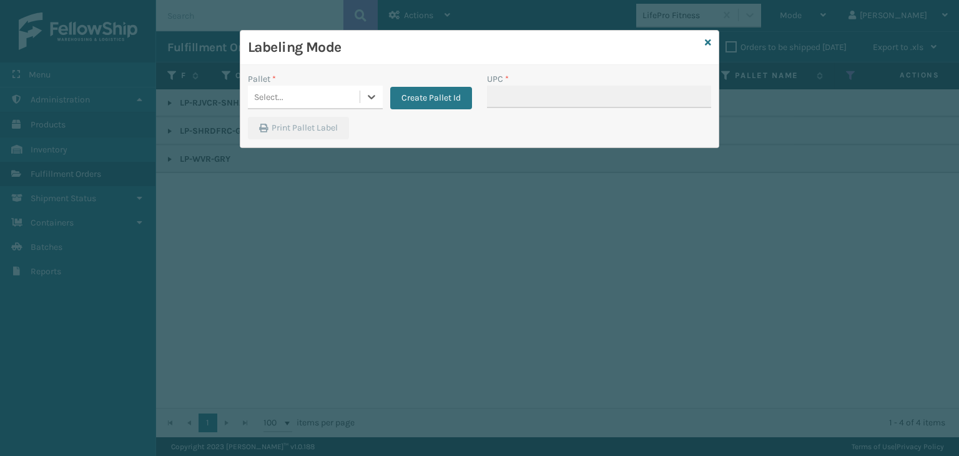
click at [335, 94] on div "Select..." at bounding box center [304, 97] width 112 height 21
click at [304, 133] on div "UPSG-KW4HSBBME8" at bounding box center [315, 128] width 135 height 23
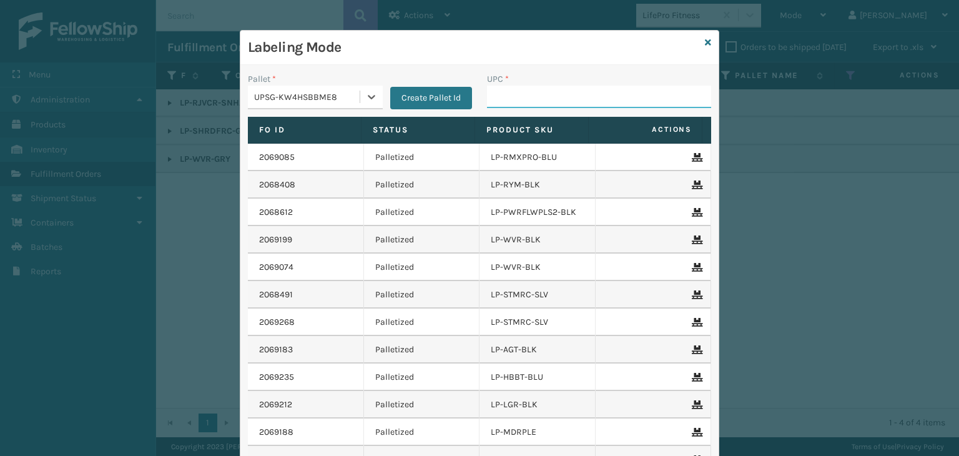
click at [578, 93] on input "UPC *" at bounding box center [599, 97] width 224 height 22
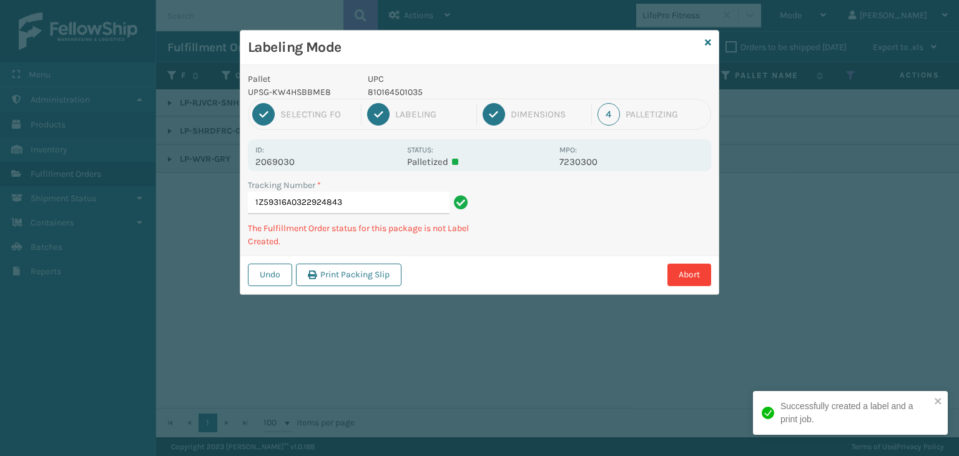
click at [395, 93] on p "810164501035" at bounding box center [460, 92] width 184 height 13
copy p "810164501035"
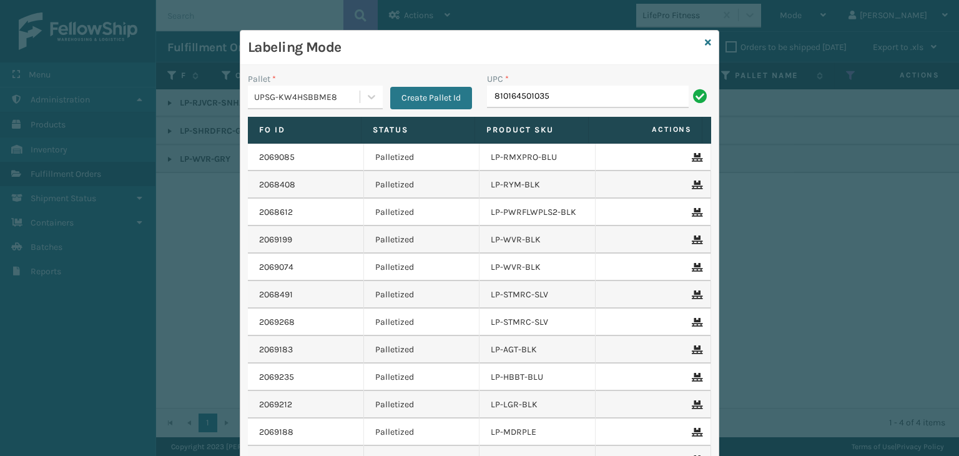
type input "810164501035"
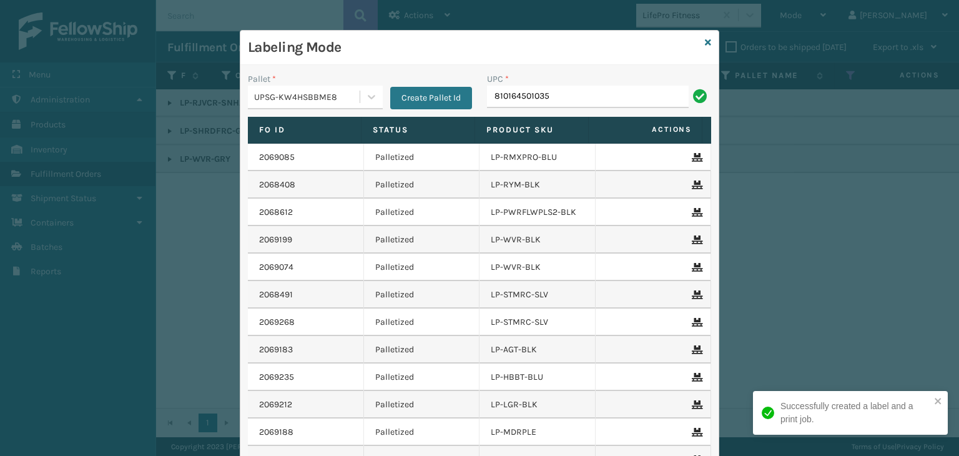
type input "810164501035"
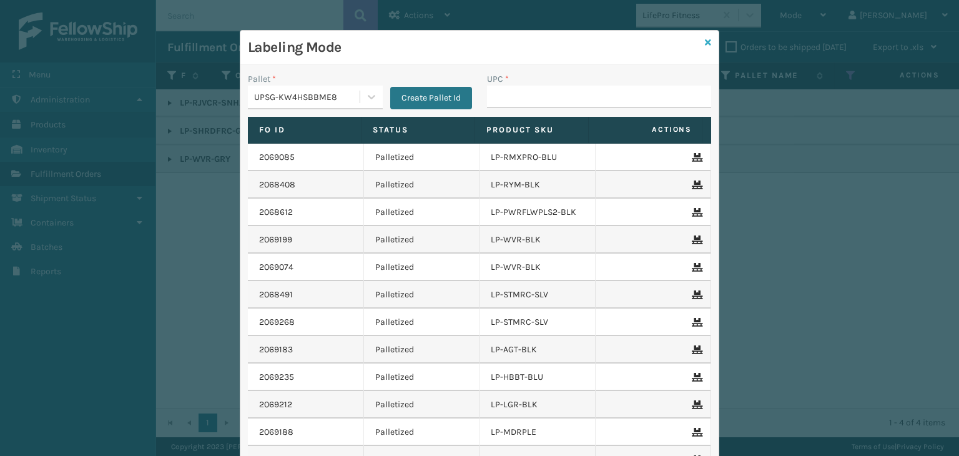
click at [705, 41] on icon at bounding box center [708, 42] width 6 height 9
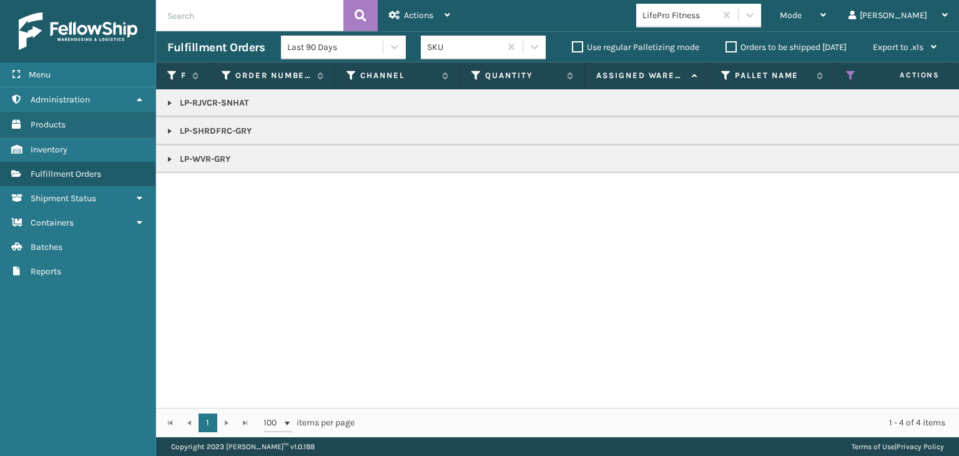
click at [717, 21] on div "LifePro Fitness" at bounding box center [679, 15] width 74 height 13
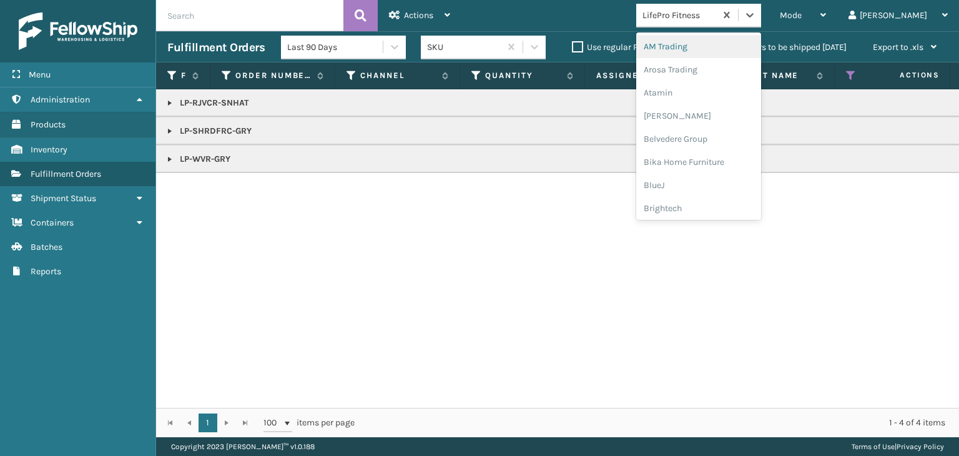
type input "P"
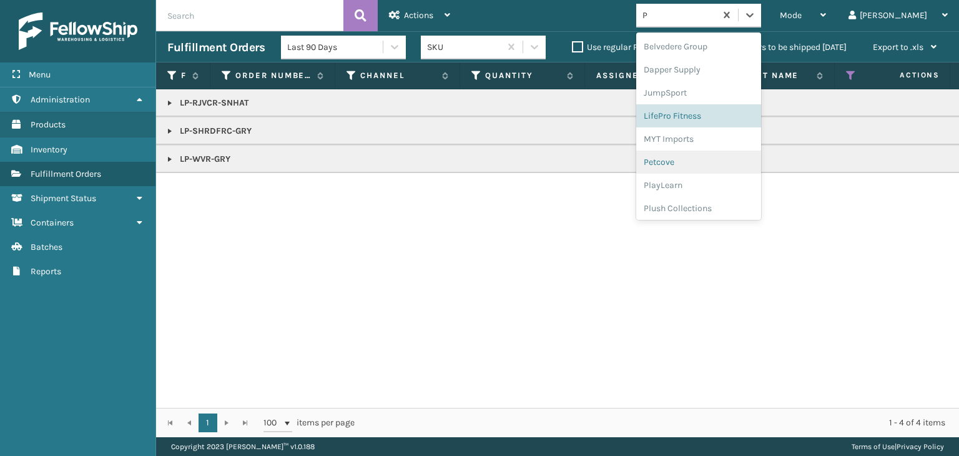
click at [732, 155] on div "Petcove" at bounding box center [698, 161] width 125 height 23
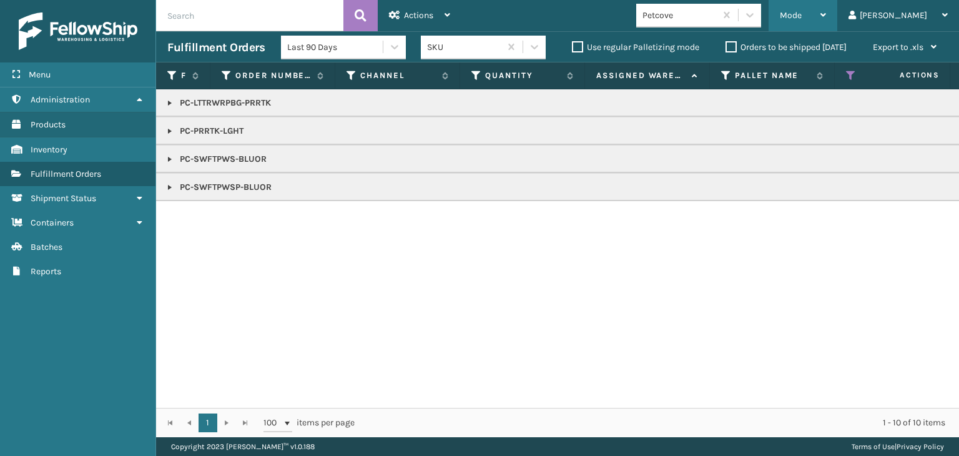
click at [826, 14] on div "Mode" at bounding box center [803, 15] width 46 height 31
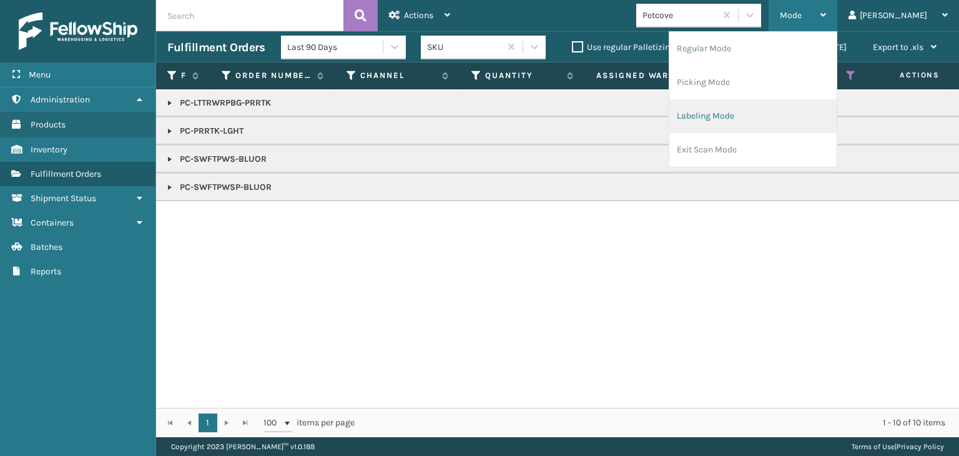
click at [782, 105] on li "Labeling Mode" at bounding box center [752, 116] width 167 height 34
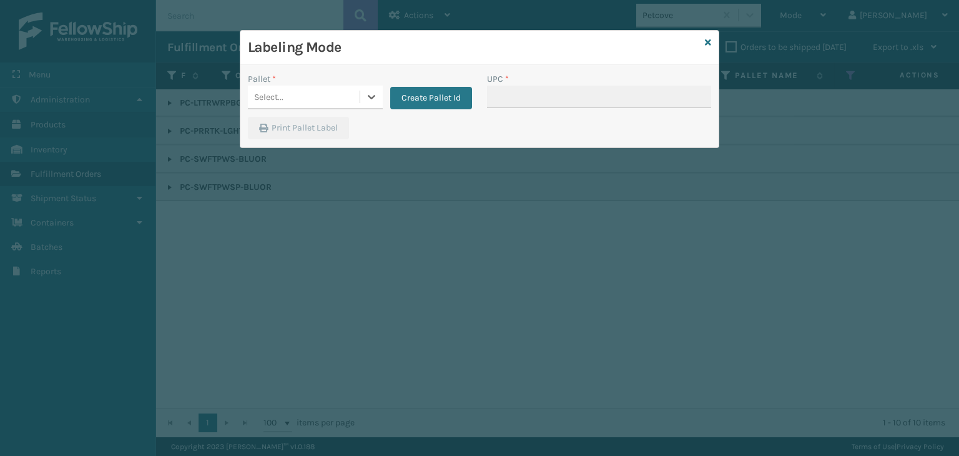
click at [309, 103] on div "Select..." at bounding box center [304, 97] width 112 height 21
click at [307, 128] on div "UPSG-KW4HSBBME8" at bounding box center [315, 128] width 135 height 23
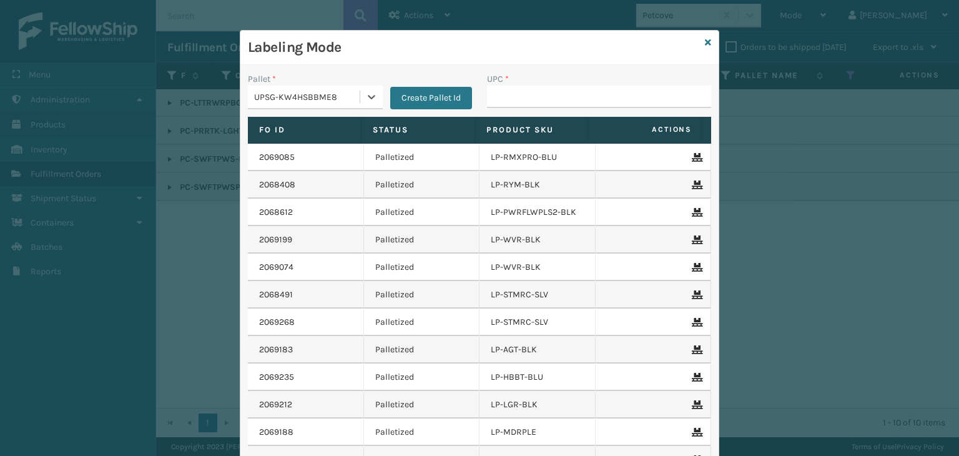
click at [537, 83] on div "UPC *" at bounding box center [599, 78] width 224 height 13
click at [521, 104] on input "UPC *" at bounding box center [599, 97] width 224 height 22
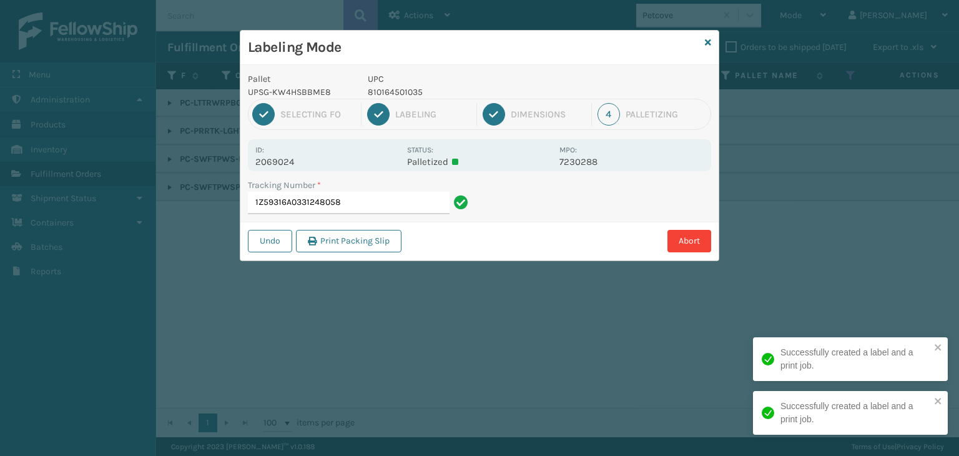
click at [387, 86] on p "810164501035" at bounding box center [460, 92] width 184 height 13
copy p "810164501035"
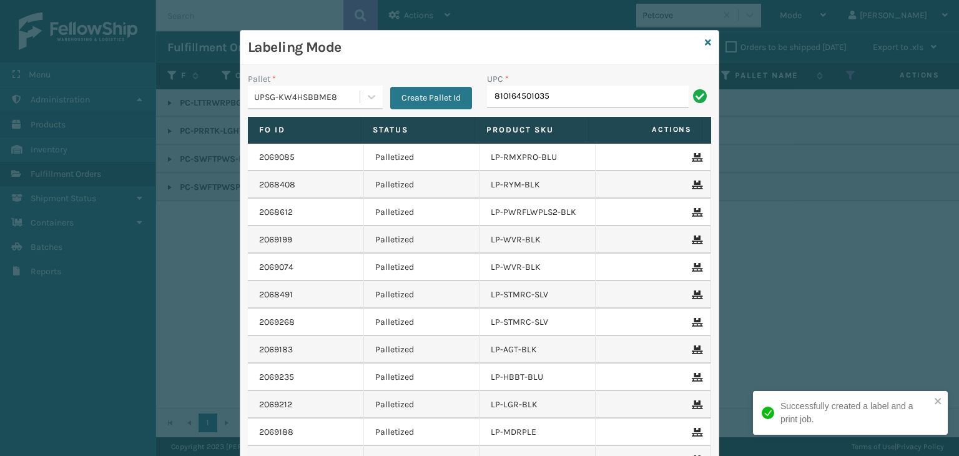
type input "810164501035"
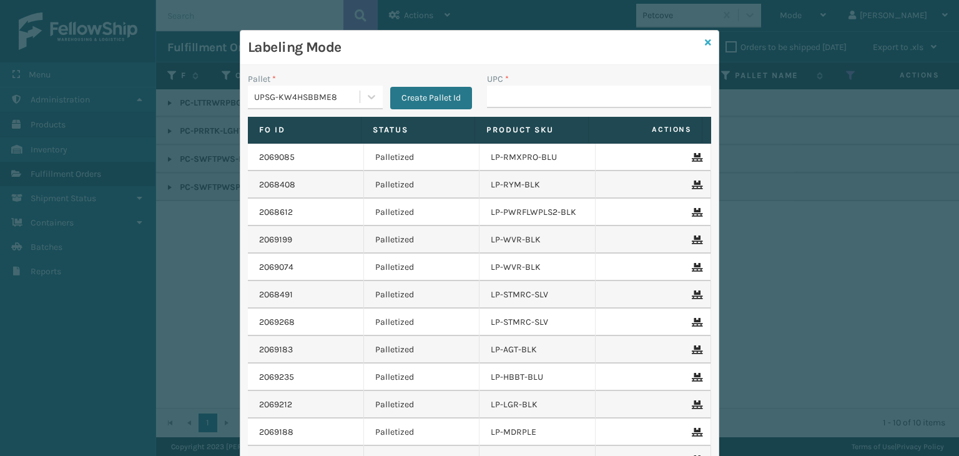
click at [705, 40] on icon at bounding box center [708, 42] width 6 height 9
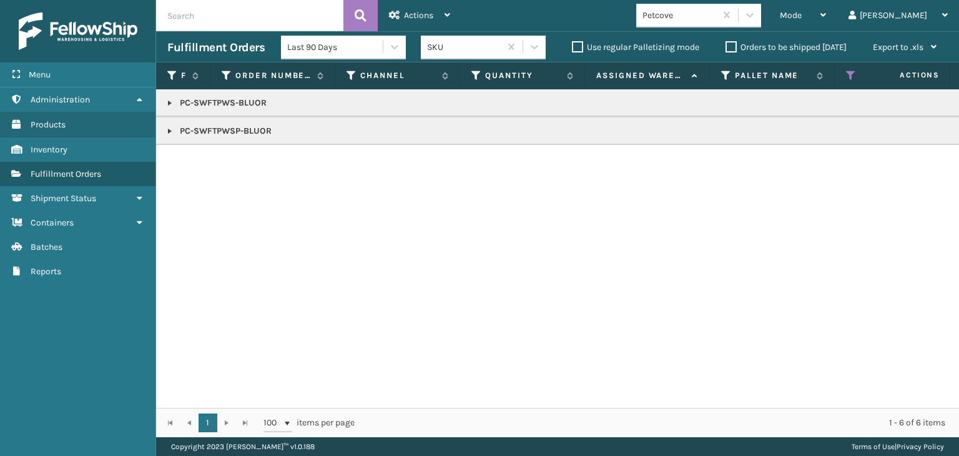
click at [167, 102] on link at bounding box center [170, 103] width 10 height 10
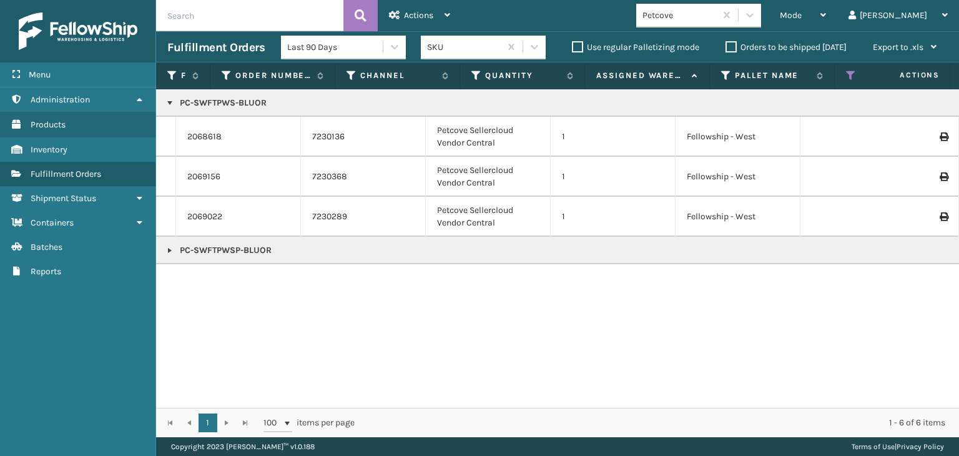
click at [170, 250] on link at bounding box center [170, 250] width 10 height 10
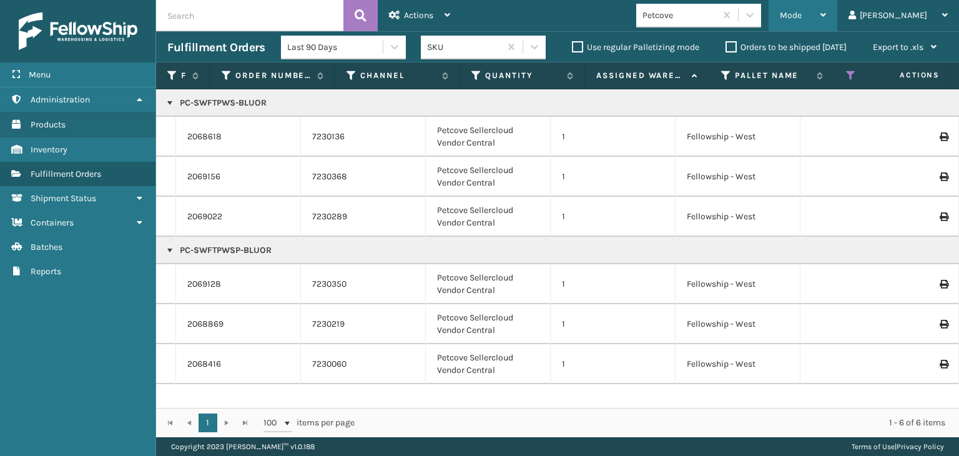
click at [801, 16] on span "Mode" at bounding box center [791, 15] width 22 height 11
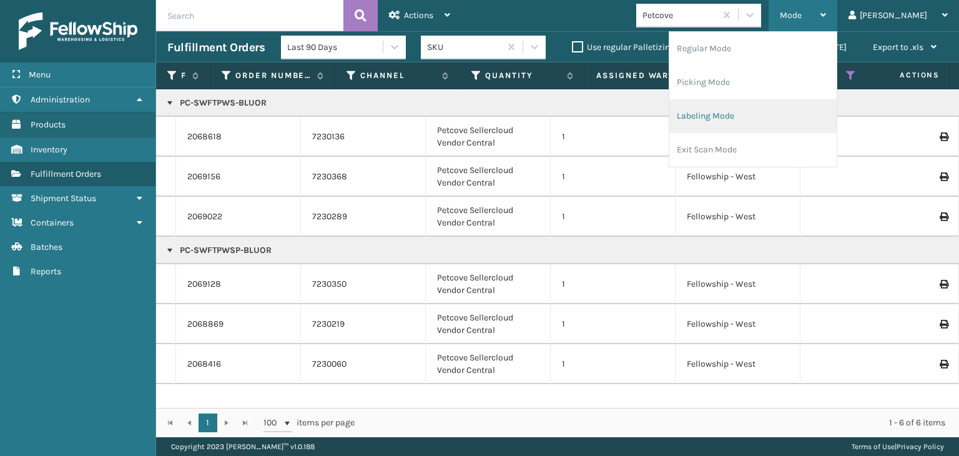
click at [828, 120] on li "Labeling Mode" at bounding box center [752, 116] width 167 height 34
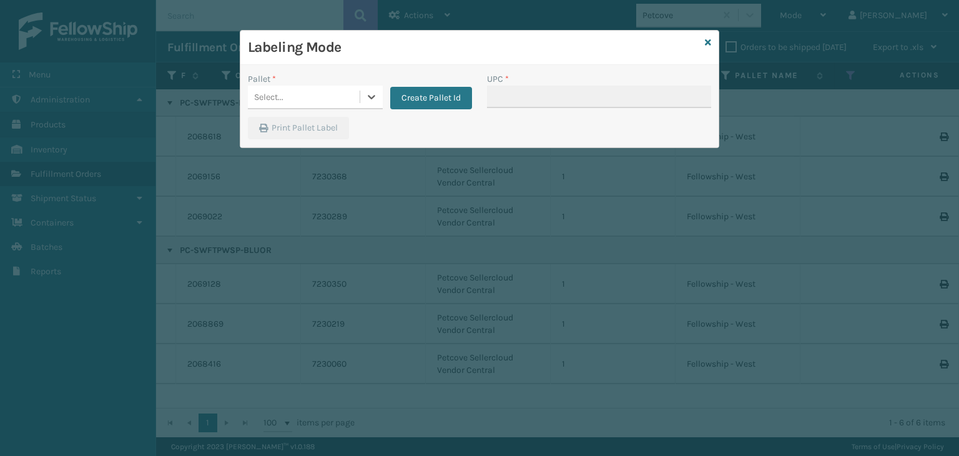
click at [305, 88] on div "Select..." at bounding box center [304, 97] width 112 height 21
click at [309, 105] on div "Select..." at bounding box center [304, 97] width 112 height 21
click at [301, 100] on div "Select..." at bounding box center [304, 97] width 112 height 21
click at [303, 131] on div "UPSG-KW4HSBBME8" at bounding box center [315, 128] width 135 height 23
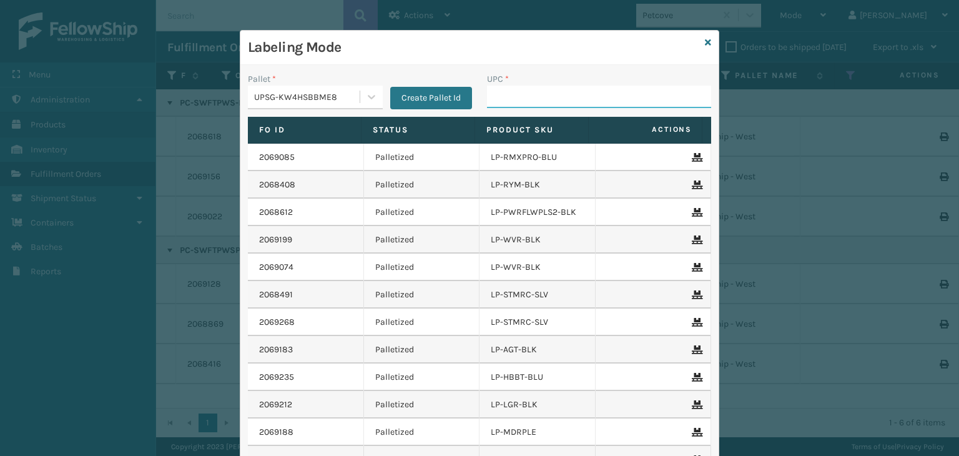
drag, startPoint x: 517, startPoint y: 91, endPoint x: 526, endPoint y: 91, distance: 8.7
click at [517, 91] on input "UPC *" at bounding box center [599, 97] width 224 height 22
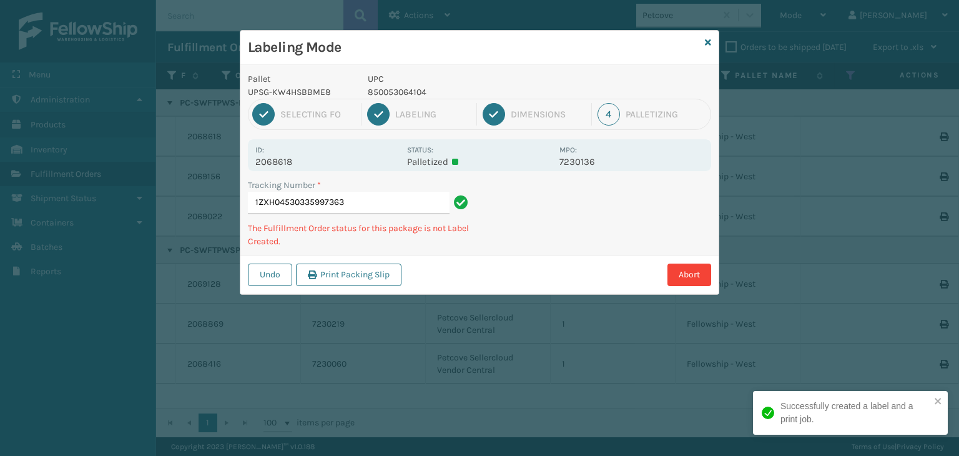
click at [408, 87] on p "850053064104" at bounding box center [460, 92] width 184 height 13
copy p "850053064104"
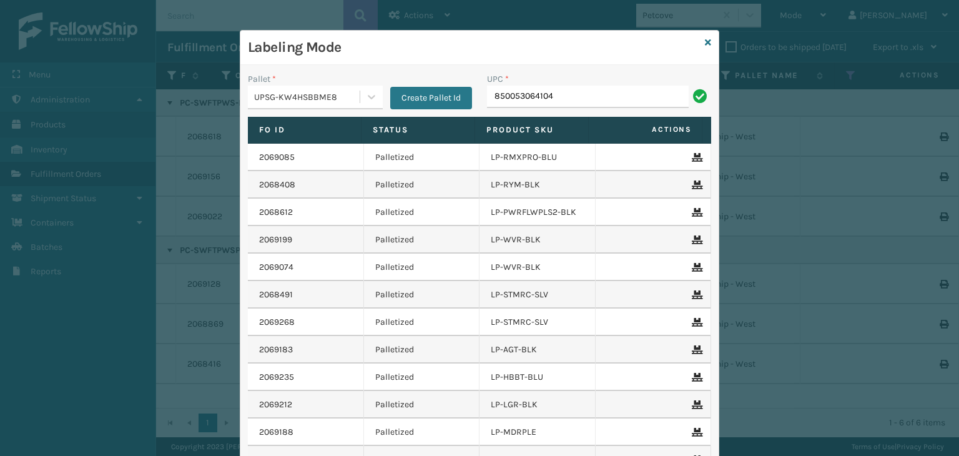
type input "850053064104"
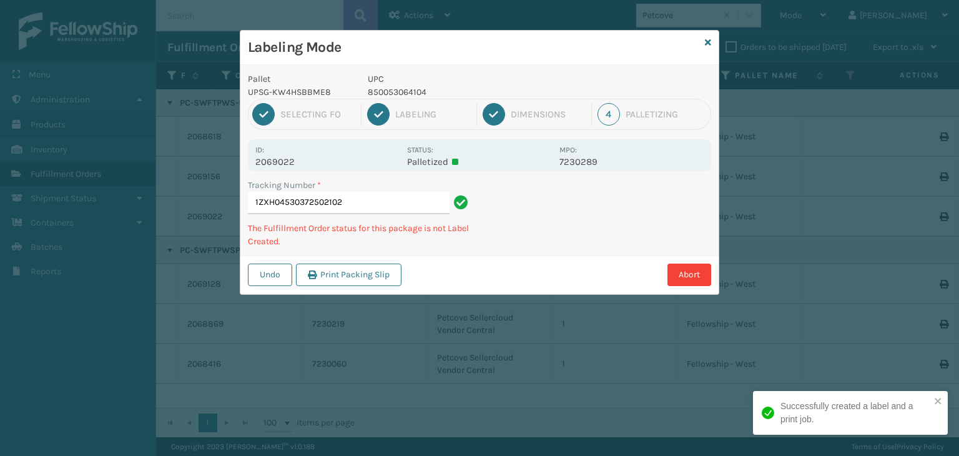
type input "1ZXH04530372502102850053064104"
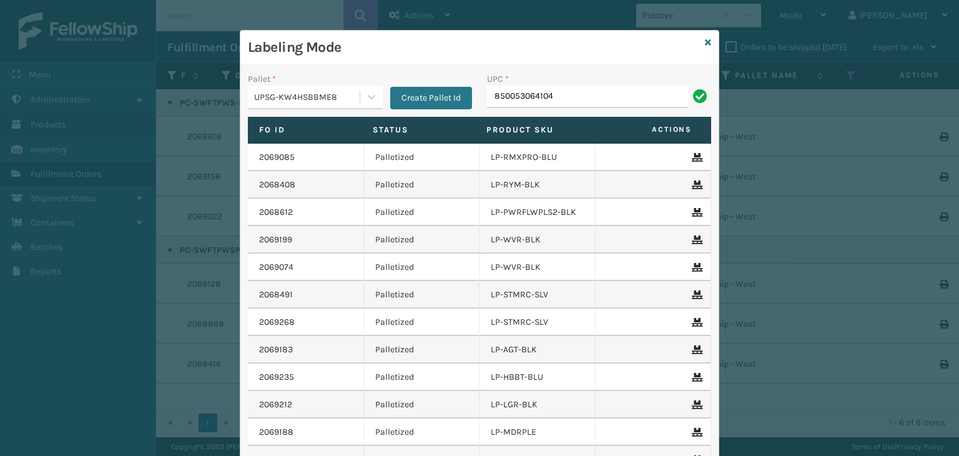
type input "850053064104"
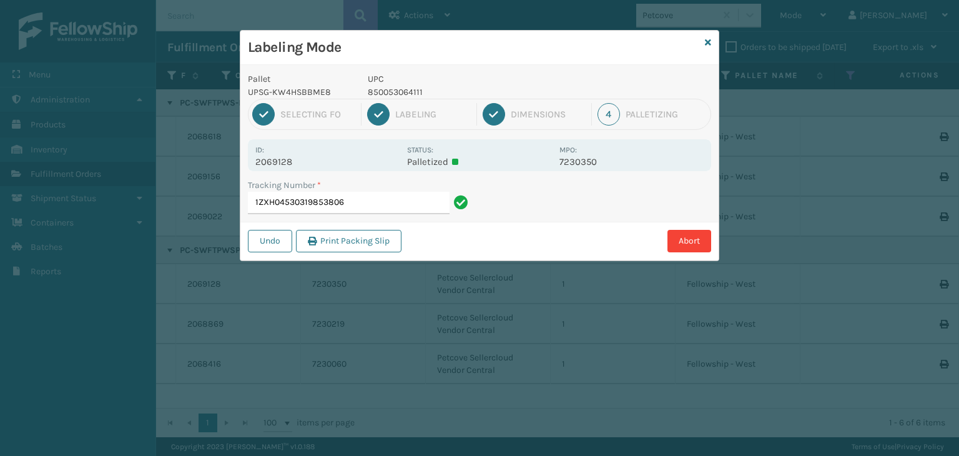
click at [403, 88] on p "850053064111" at bounding box center [460, 92] width 184 height 13
copy p "850053064111"
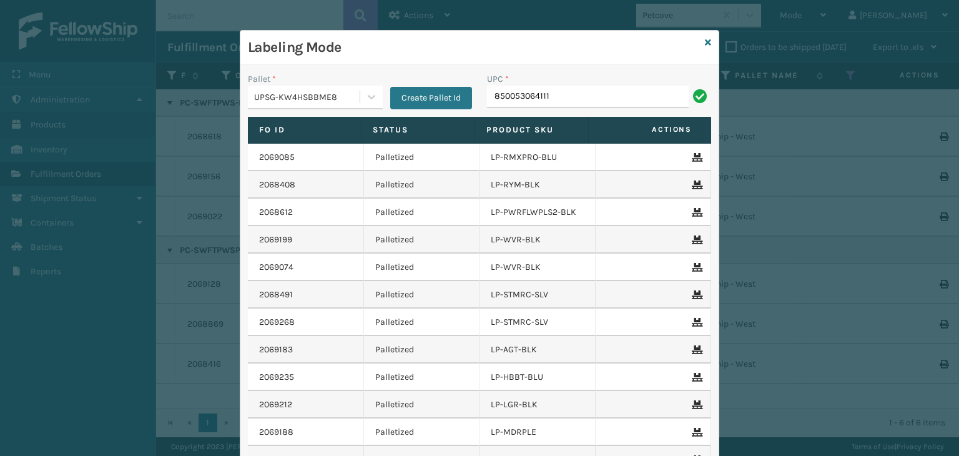
type input "850053064111"
paste input "850053064111"
type input "850053064111"
click at [705, 41] on icon at bounding box center [708, 42] width 6 height 9
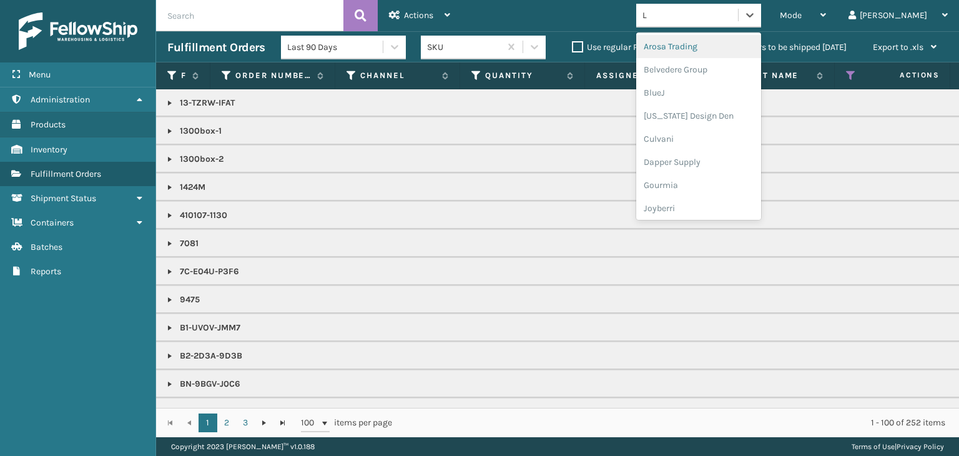
type input "LI"
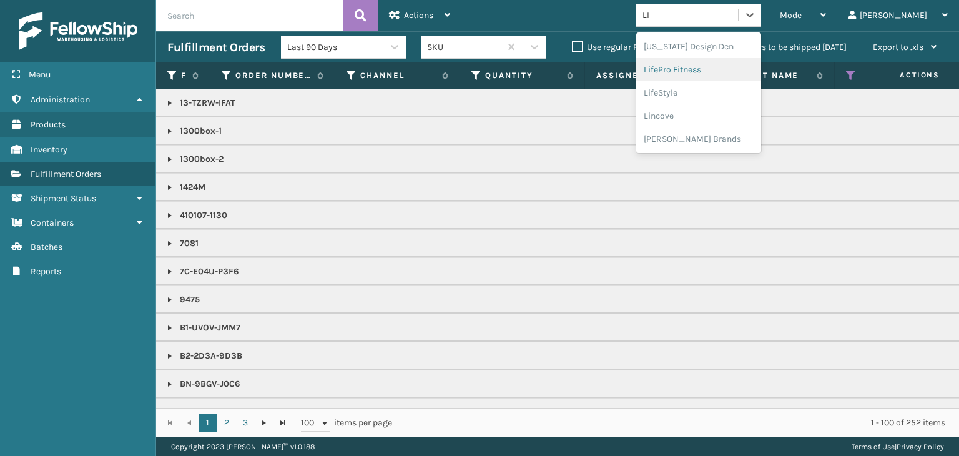
click at [750, 61] on div "LifePro Fitness" at bounding box center [698, 69] width 125 height 23
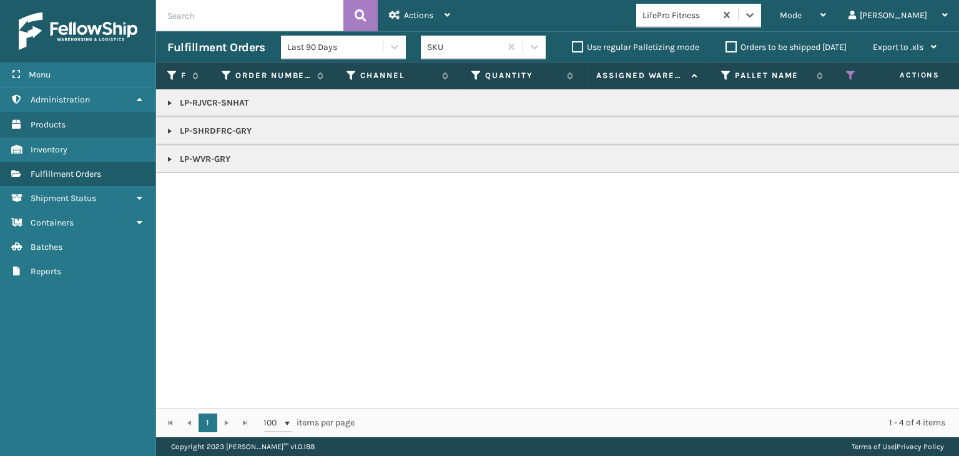
click at [226, 102] on p "LP-RJVCR-SNHAT" at bounding box center [961, 103] width 1589 height 12
copy p "LP-RJVCR-SNHAT"
click at [172, 127] on link at bounding box center [170, 131] width 10 height 10
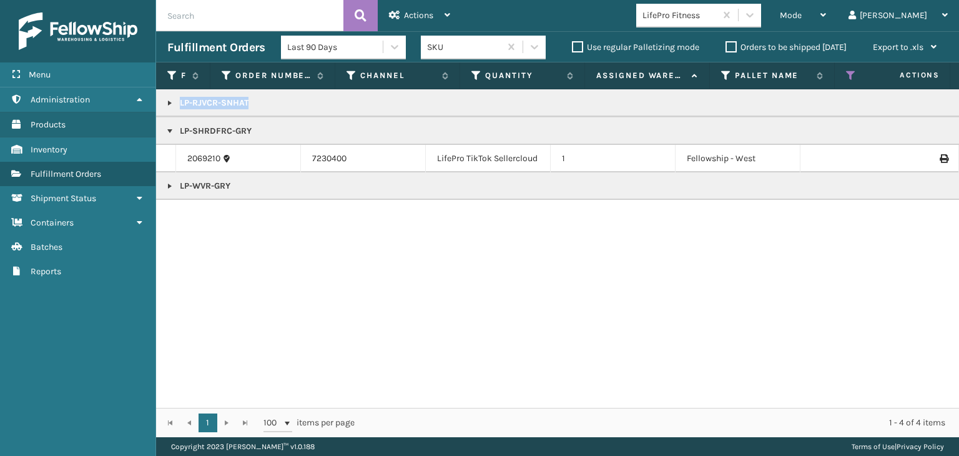
click at [173, 99] on link at bounding box center [170, 103] width 10 height 10
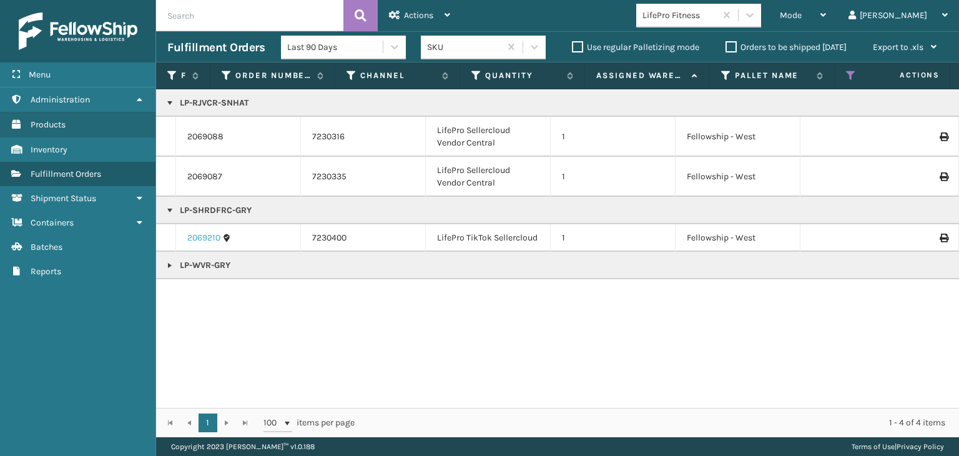
click at [215, 234] on link "2069210" at bounding box center [203, 238] width 33 height 12
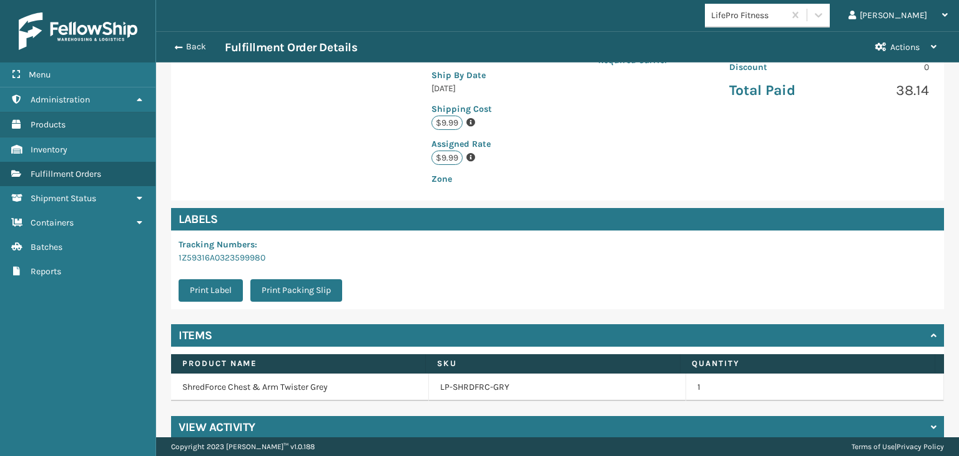
scroll to position [295, 0]
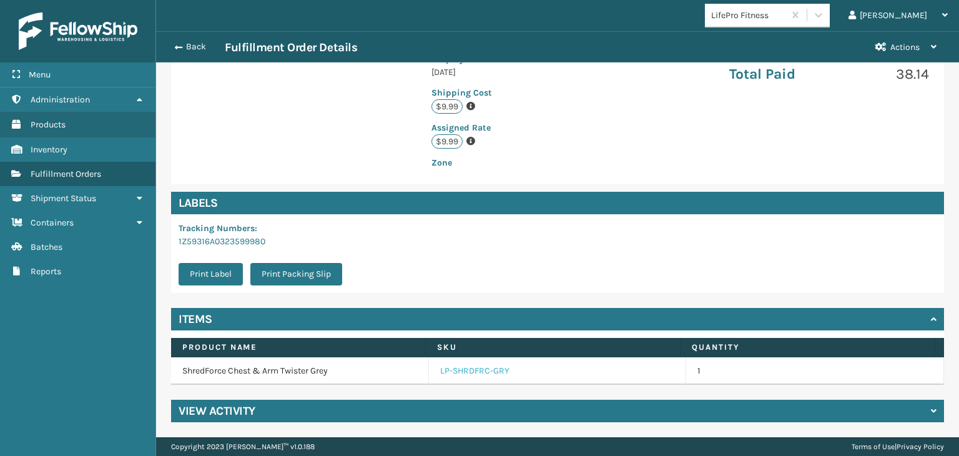
click at [467, 368] on link "LP-SHRDFRC-GRY" at bounding box center [474, 371] width 69 height 12
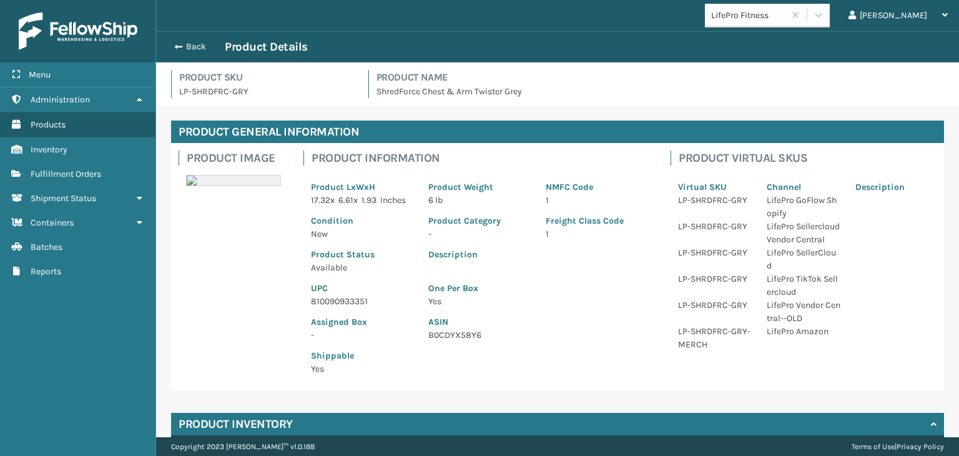
click at [338, 297] on p "810090933351" at bounding box center [362, 301] width 102 height 13
click at [199, 41] on button "Back" at bounding box center [195, 46] width 57 height 11
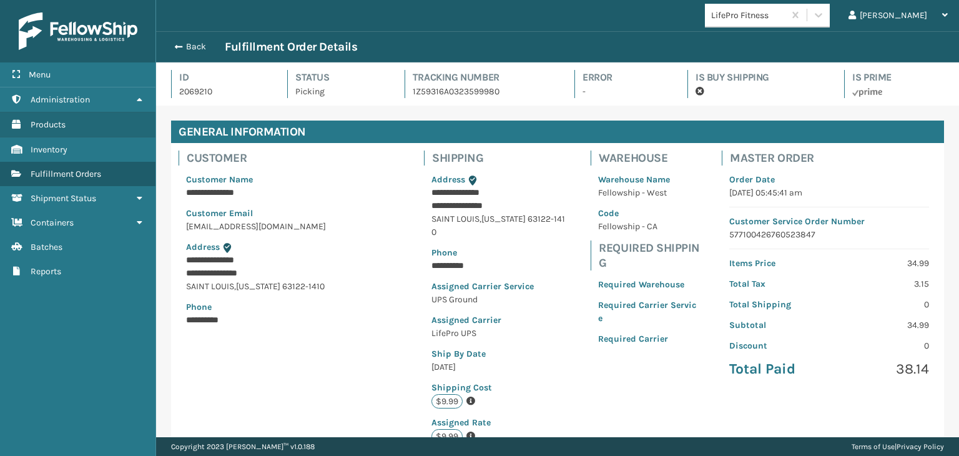
scroll to position [30, 802]
click at [200, 43] on button "Back" at bounding box center [195, 46] width 57 height 11
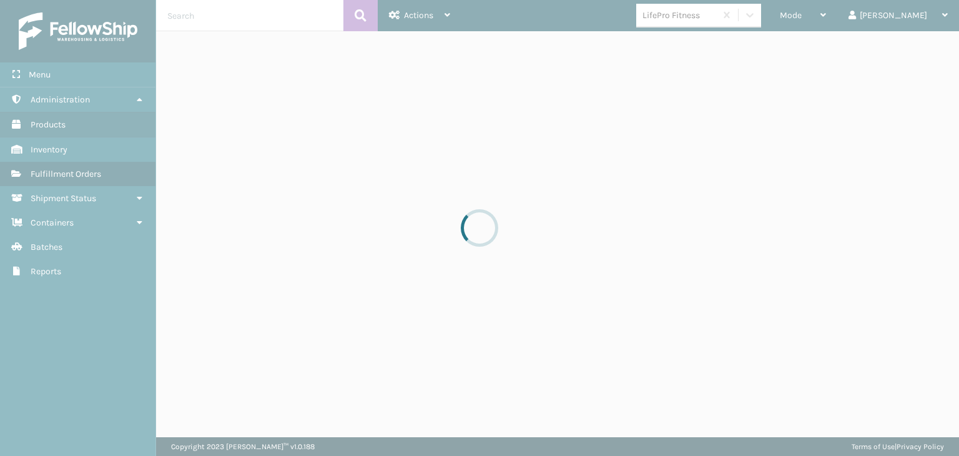
click at [826, 20] on div "Mode" at bounding box center [803, 15] width 46 height 31
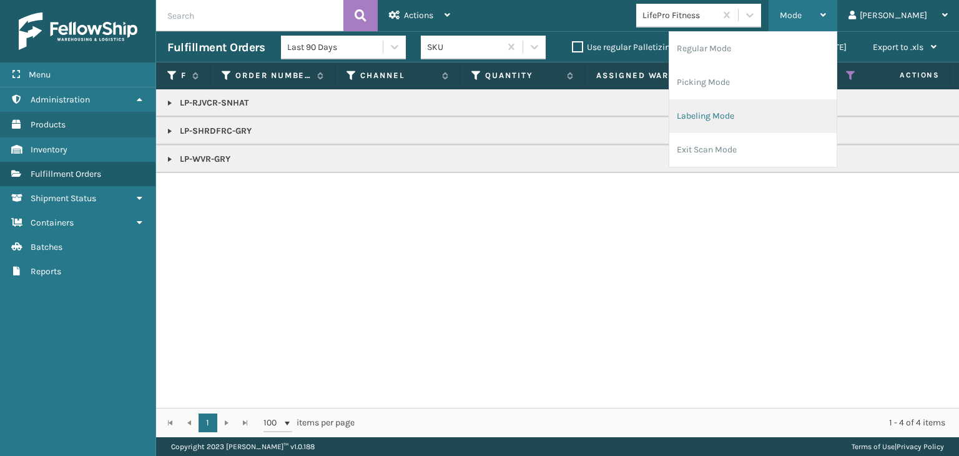
click at [773, 110] on li "Labeling Mode" at bounding box center [752, 116] width 167 height 34
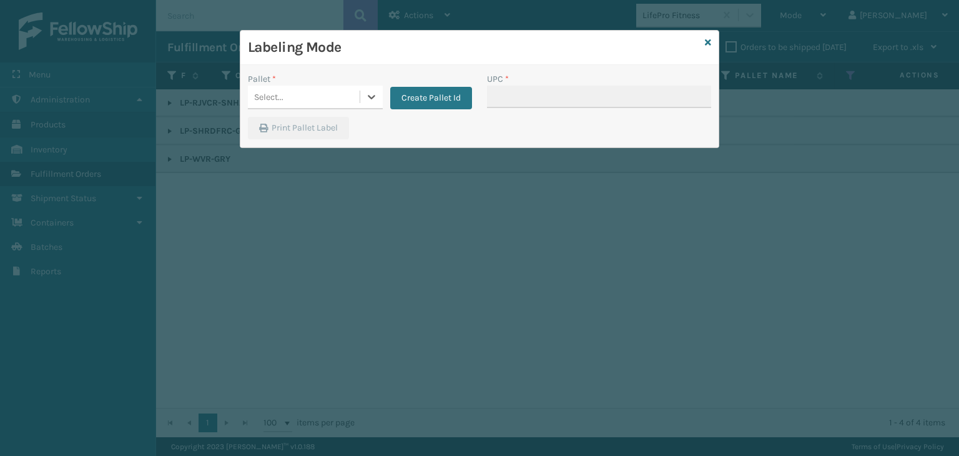
drag, startPoint x: 285, startPoint y: 100, endPoint x: 286, endPoint y: 110, distance: 10.1
click at [285, 101] on div "Select..." at bounding box center [304, 97] width 112 height 21
click at [284, 119] on div "UPSG-KW4HSBBME8" at bounding box center [315, 128] width 135 height 23
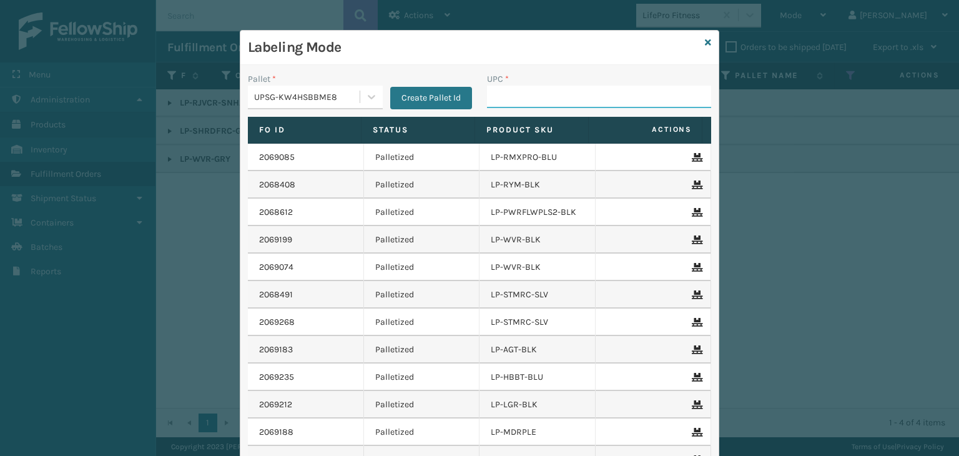
click at [537, 95] on input "UPC *" at bounding box center [599, 97] width 224 height 22
paste input "810090933351"
type input "810090933351"
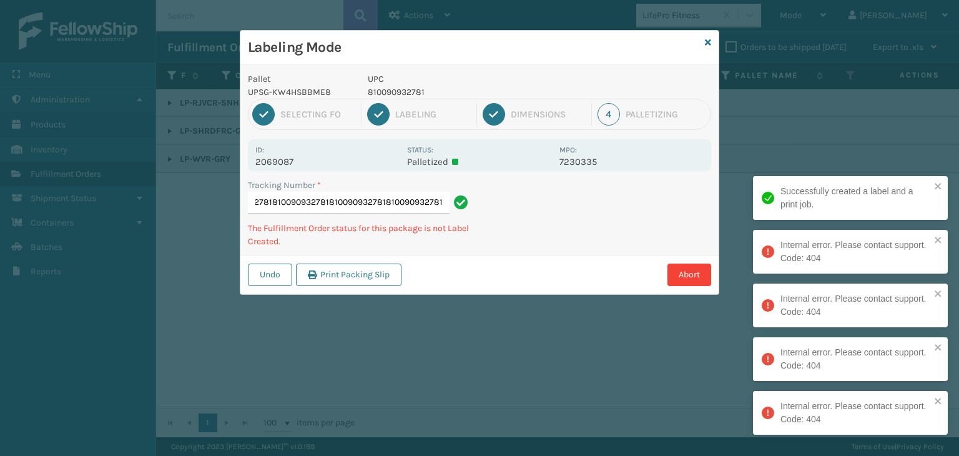
type input "1ZXH04530307343077810090932781810090932781810090932781810090932781810090932781"
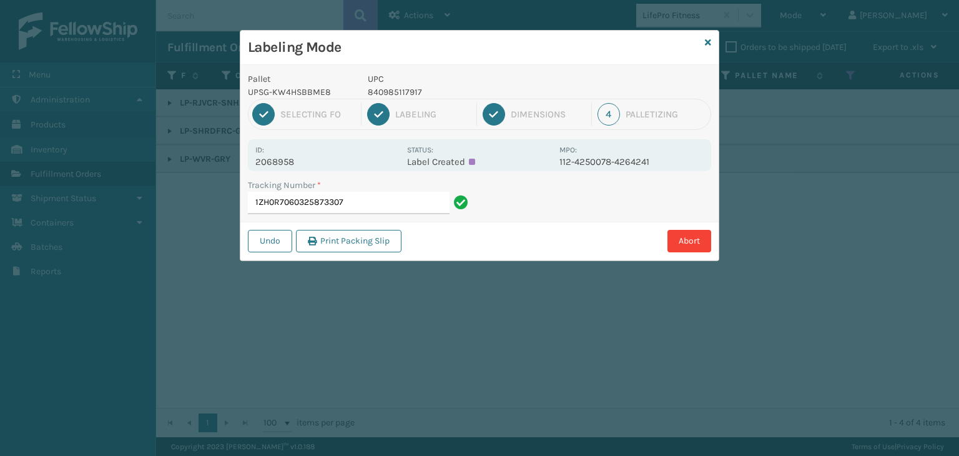
click at [384, 98] on p "840985117917" at bounding box center [460, 92] width 184 height 13
click at [382, 92] on p "840985117917" at bounding box center [460, 92] width 184 height 13
click at [396, 199] on input "1ZH0R7060325873307" at bounding box center [349, 203] width 202 height 22
paste input "840985117917"
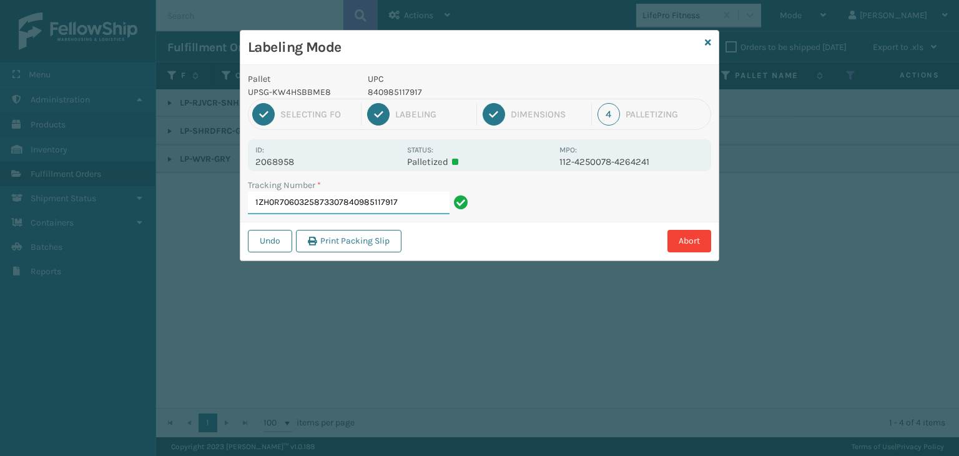
paste input "840985117917"
type input "1ZH0R7060325873307840985117917840985117917840985117917"
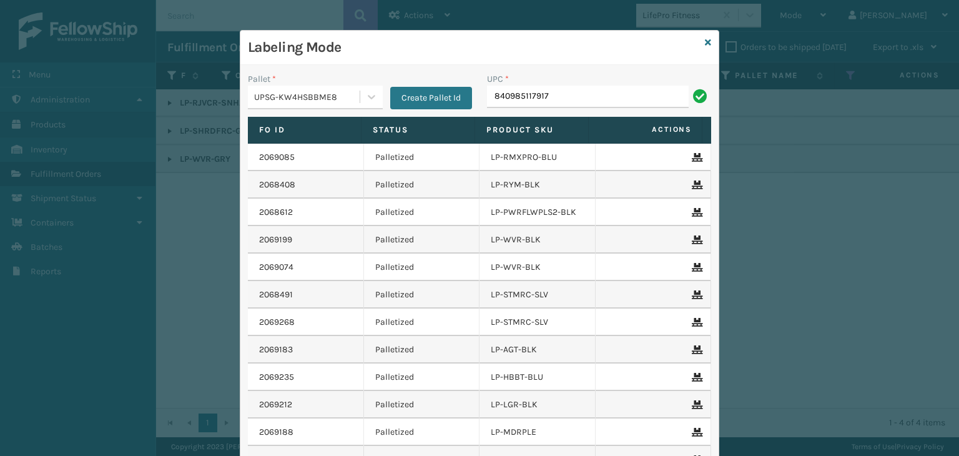
type input "840985117917"
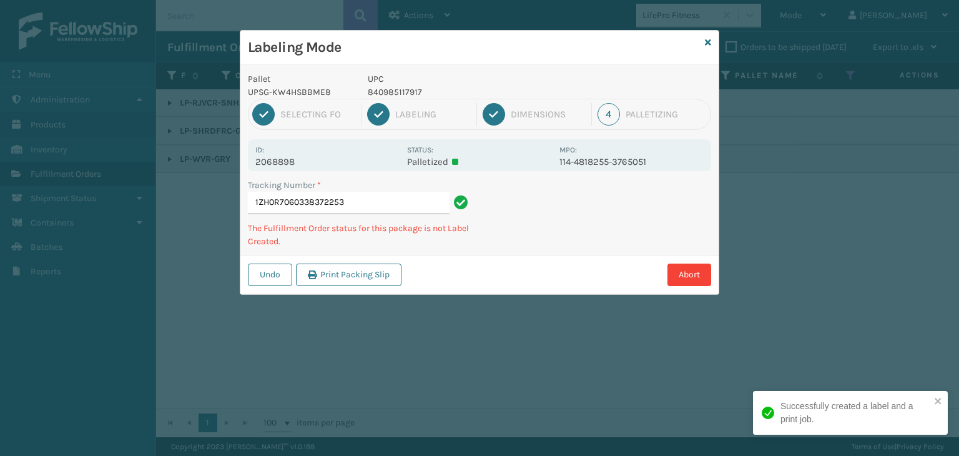
type input "1ZH0R7060338372253840985117917"
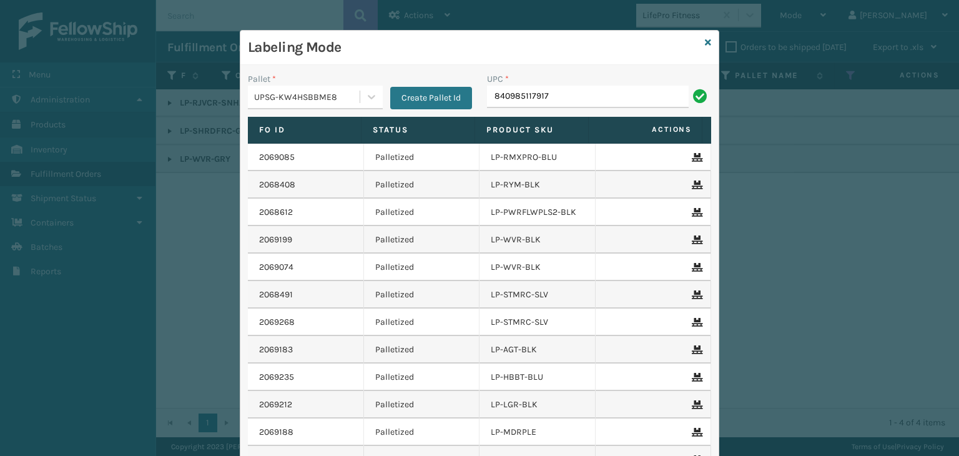
type input "840985117917"
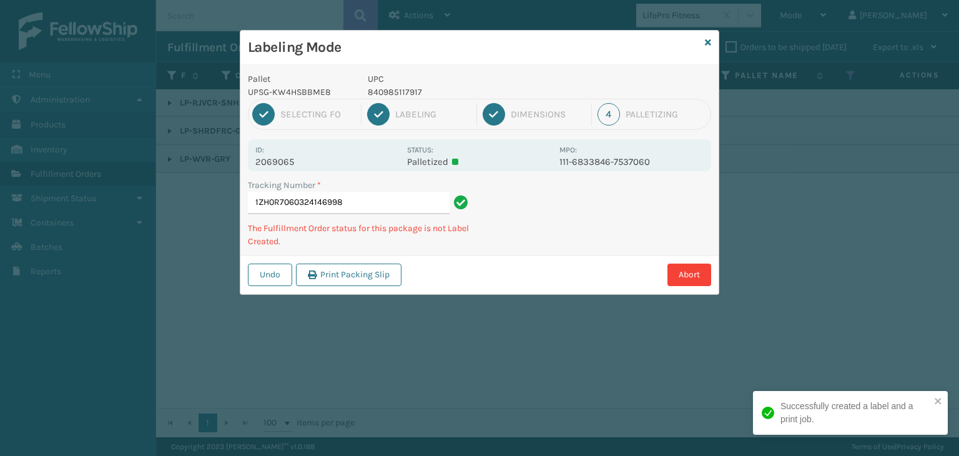
type input "1ZH0R7060324146998840985117917"
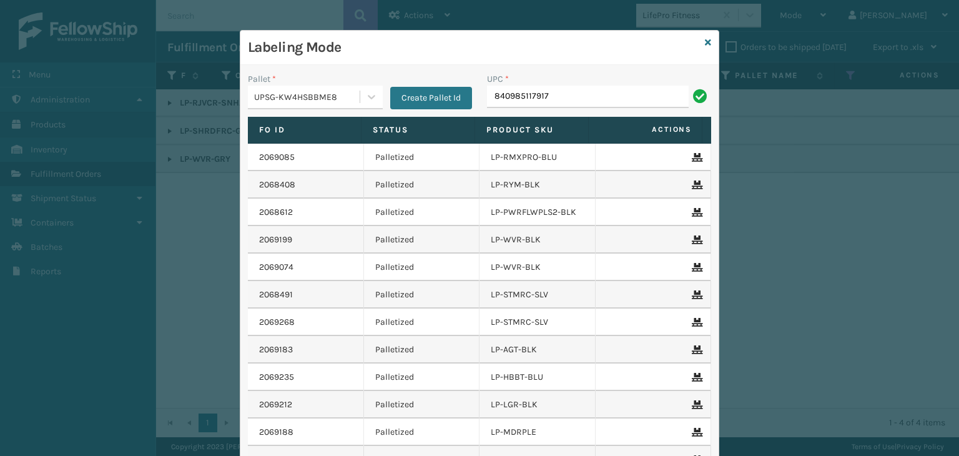
type input "840985117917"
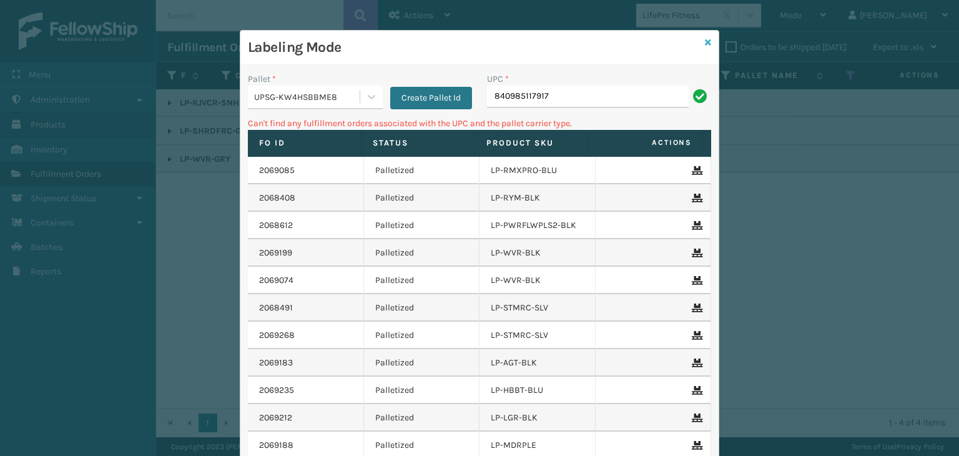
click at [705, 48] on link at bounding box center [708, 42] width 6 height 13
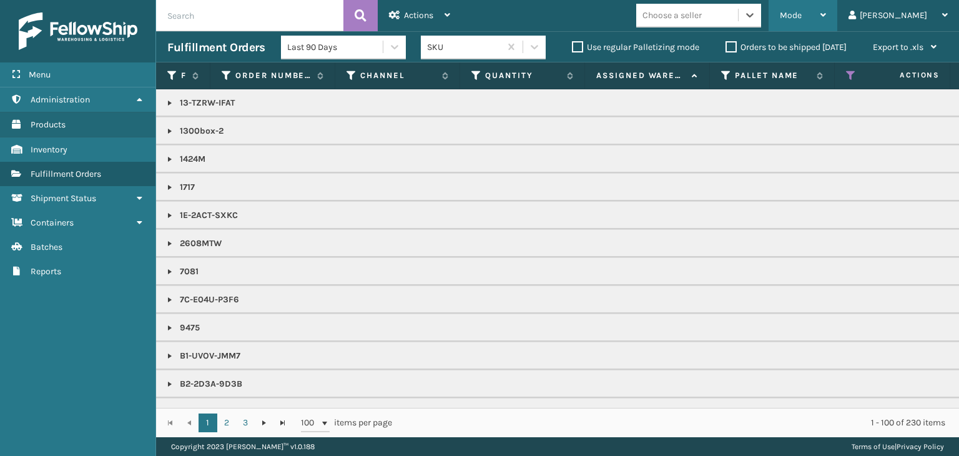
click at [826, 18] on div "Mode" at bounding box center [803, 15] width 46 height 31
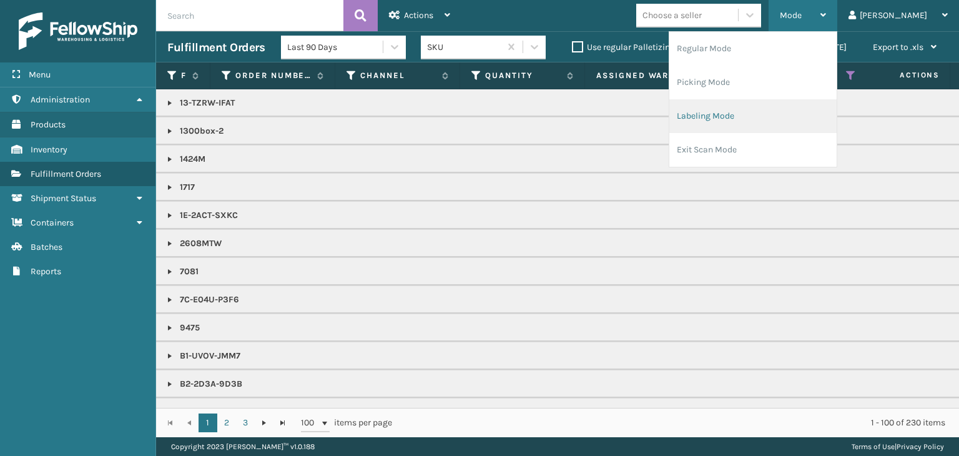
click at [772, 124] on li "Labeling Mode" at bounding box center [752, 116] width 167 height 34
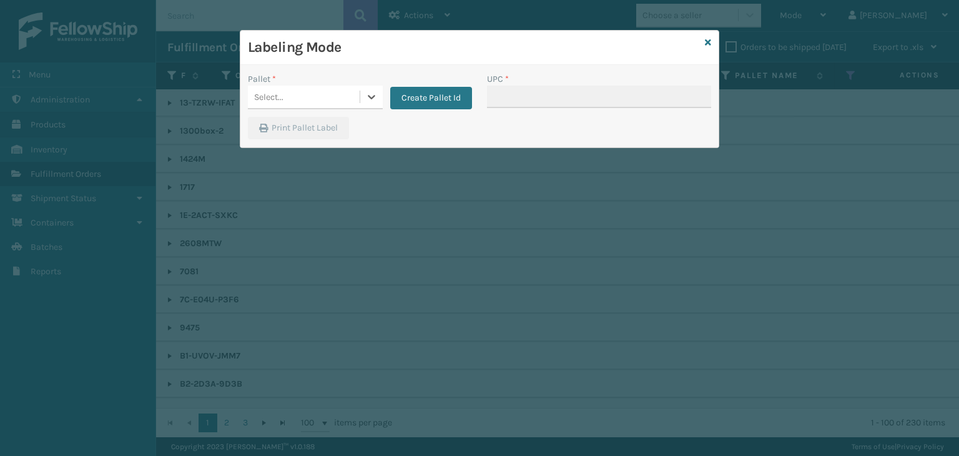
click at [348, 100] on div "Select..." at bounding box center [304, 97] width 112 height 21
click at [317, 155] on div "UPSG-KW4HSBBME8" at bounding box center [315, 151] width 135 height 23
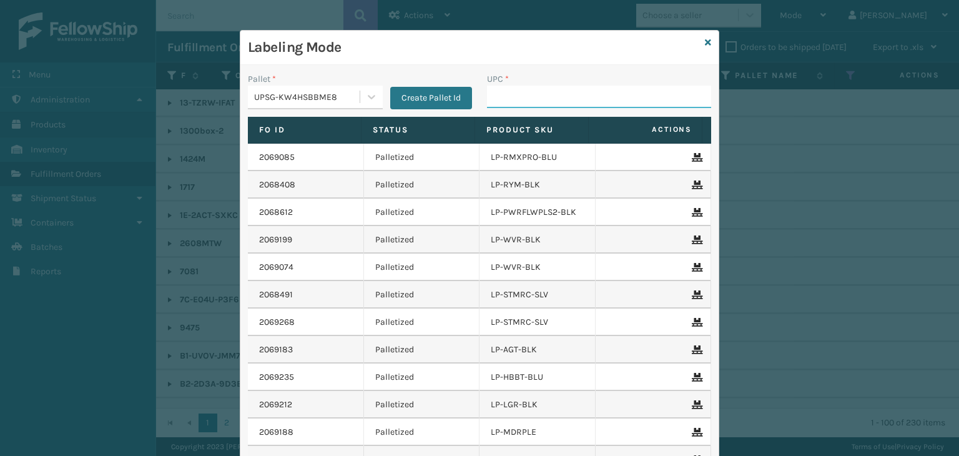
drag, startPoint x: 509, startPoint y: 96, endPoint x: 505, endPoint y: 84, distance: 12.6
click at [509, 96] on input "UPC *" at bounding box center [599, 97] width 224 height 22
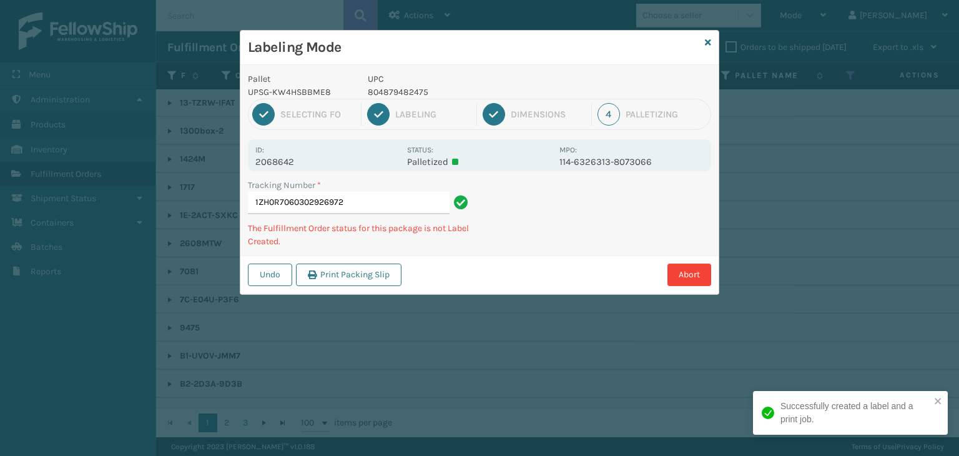
click at [390, 86] on p "804879482475" at bounding box center [460, 92] width 184 height 13
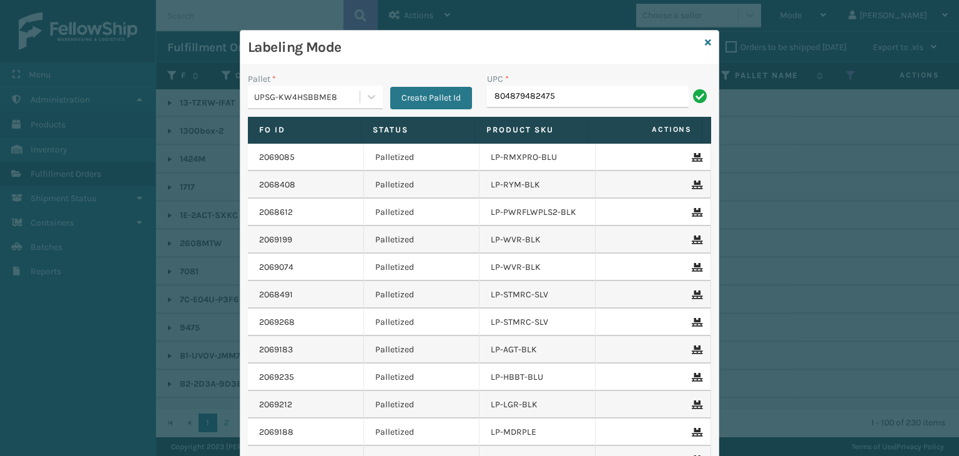
type input "804879482475"
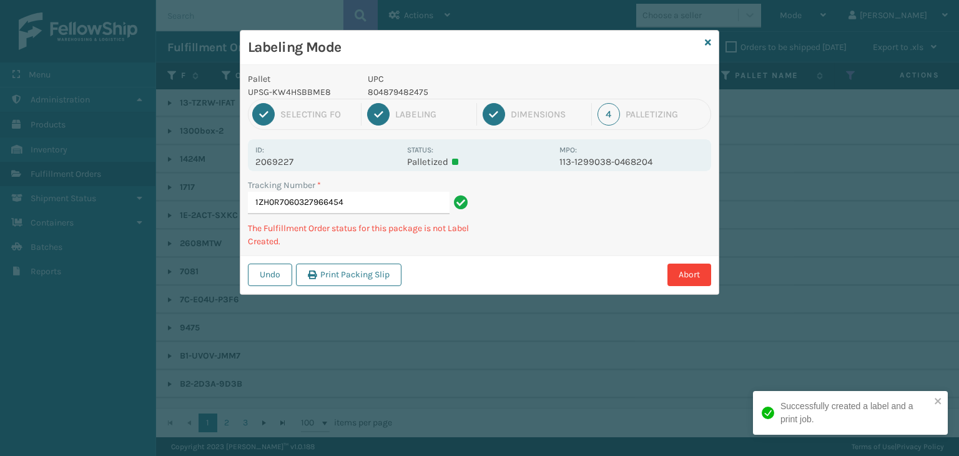
type input "1ZH0R7060327966454804879482475"
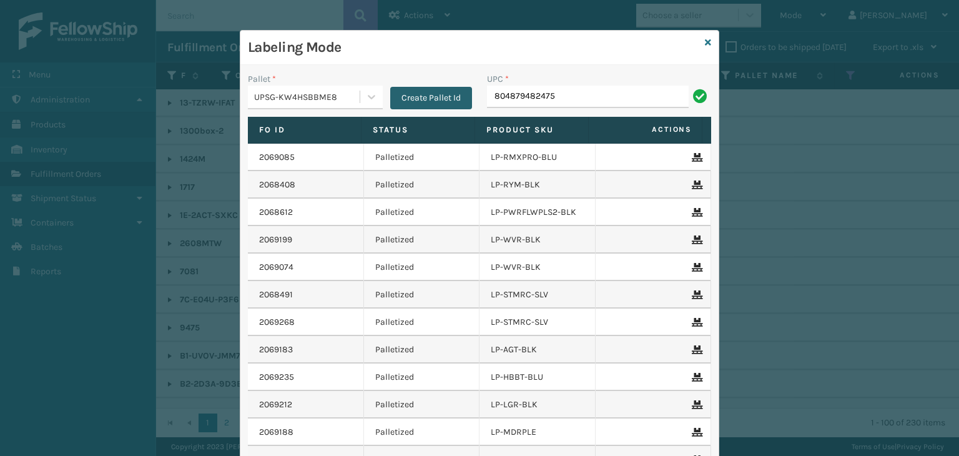
type input "804879482475"
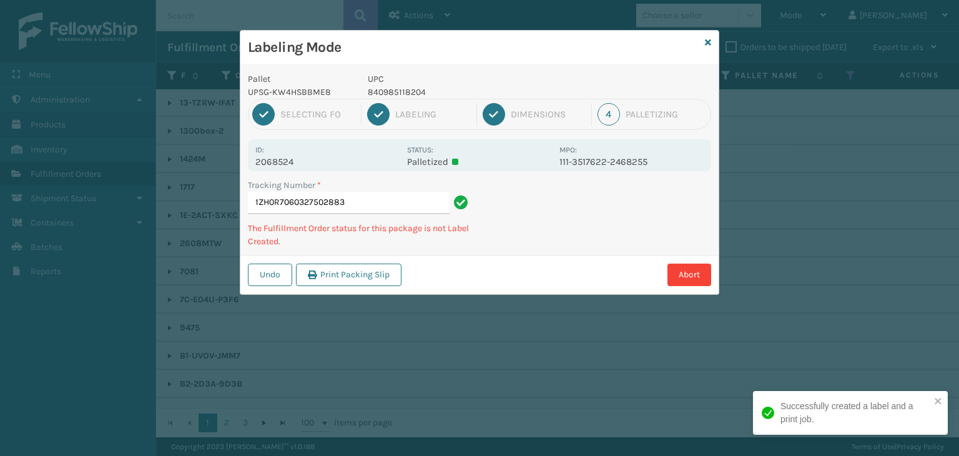
click at [392, 94] on p "840985118204" at bounding box center [460, 92] width 184 height 13
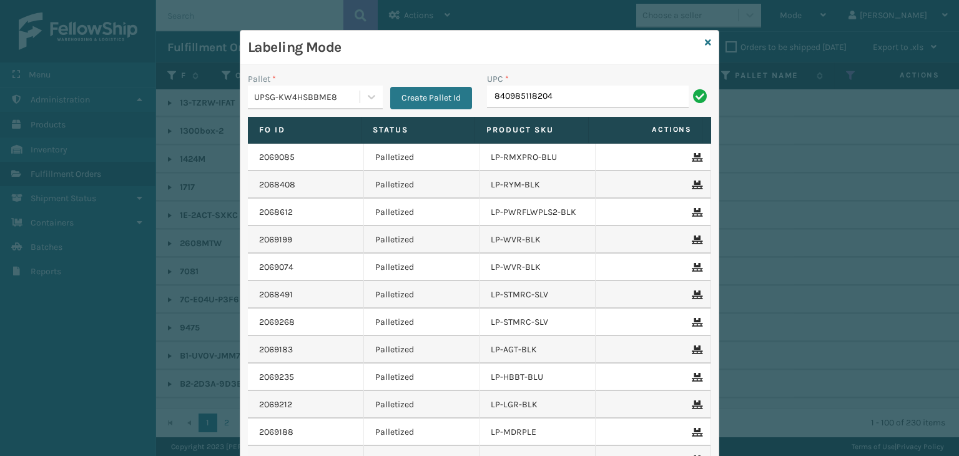
type input "840985118204"
type input "840985124038"
paste input "840985118204"
type input "840985118204"
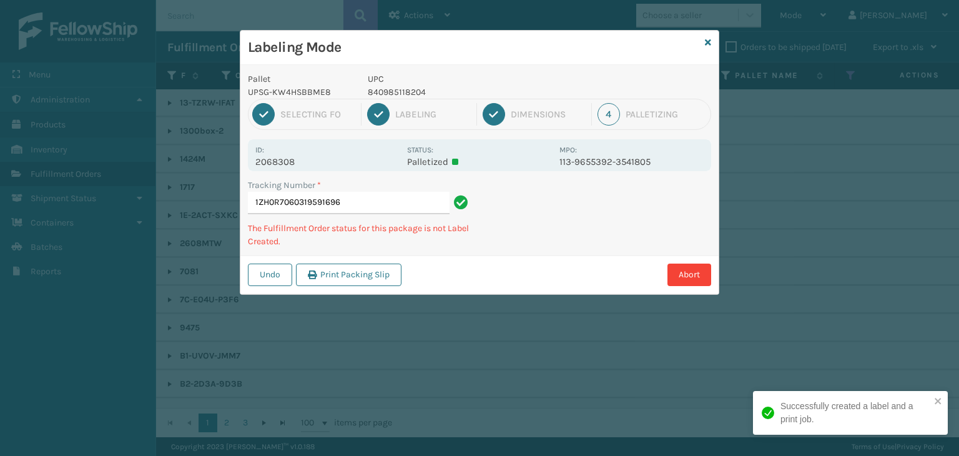
type input "1ZH0R7060319591696840985118204"
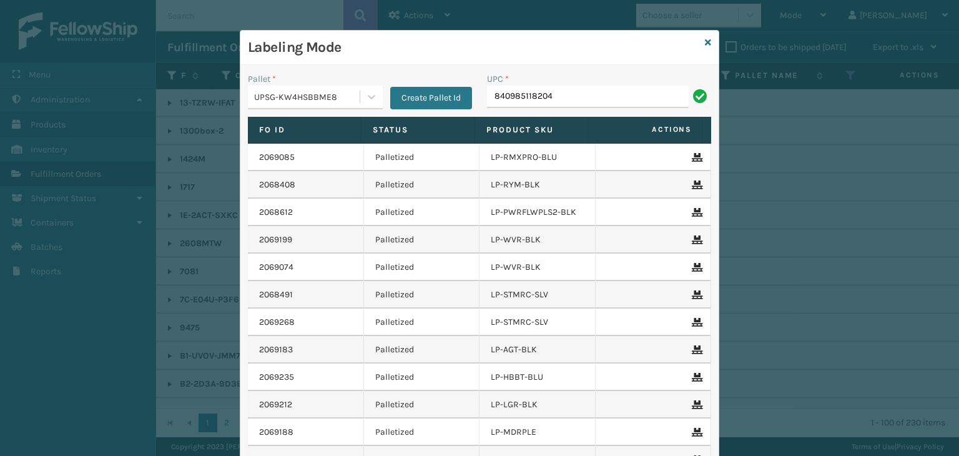
type input "840985118204"
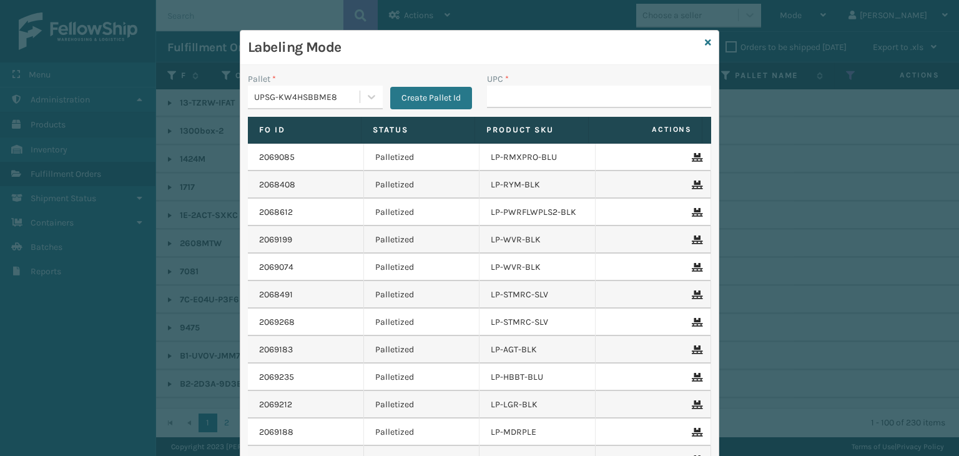
click at [707, 41] on div "Labeling Mode" at bounding box center [479, 48] width 478 height 34
click at [707, 43] on div "Labeling Mode" at bounding box center [479, 48] width 478 height 34
click at [705, 43] on icon at bounding box center [708, 42] width 6 height 9
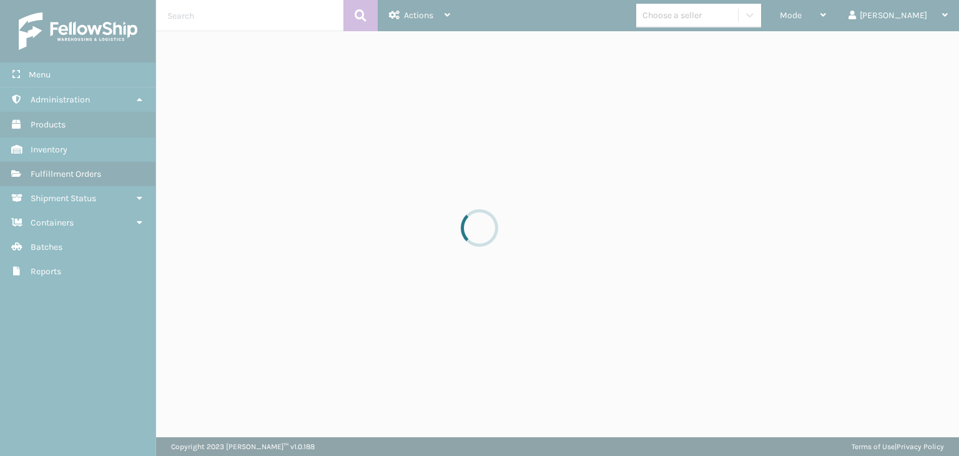
click at [722, 16] on div at bounding box center [479, 228] width 959 height 456
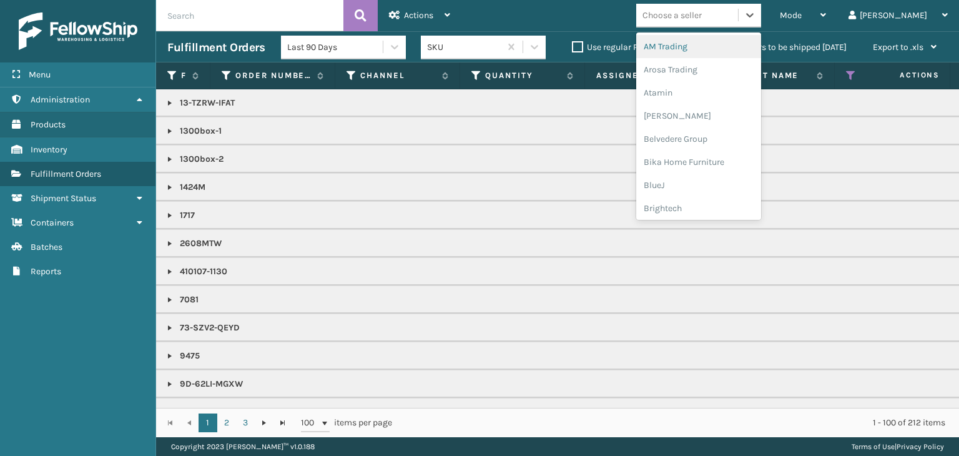
click at [702, 16] on div "Choose a seller" at bounding box center [671, 15] width 59 height 13
type input "PER"
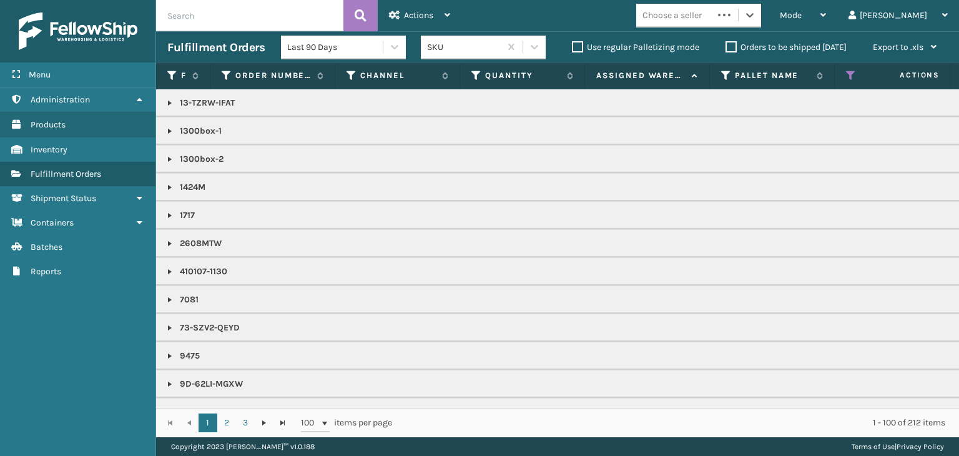
click at [713, 15] on div "Choose a seller" at bounding box center [674, 15] width 77 height 21
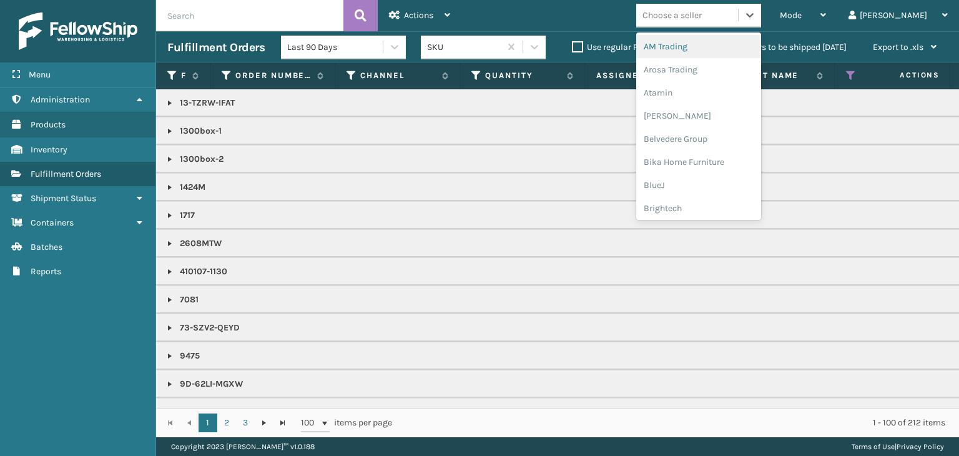
click at [702, 15] on div "Choose a seller" at bounding box center [671, 15] width 59 height 13
drag, startPoint x: 845, startPoint y: 17, endPoint x: 836, endPoint y: 43, distance: 27.4
click at [801, 18] on span "Mode" at bounding box center [791, 15] width 22 height 11
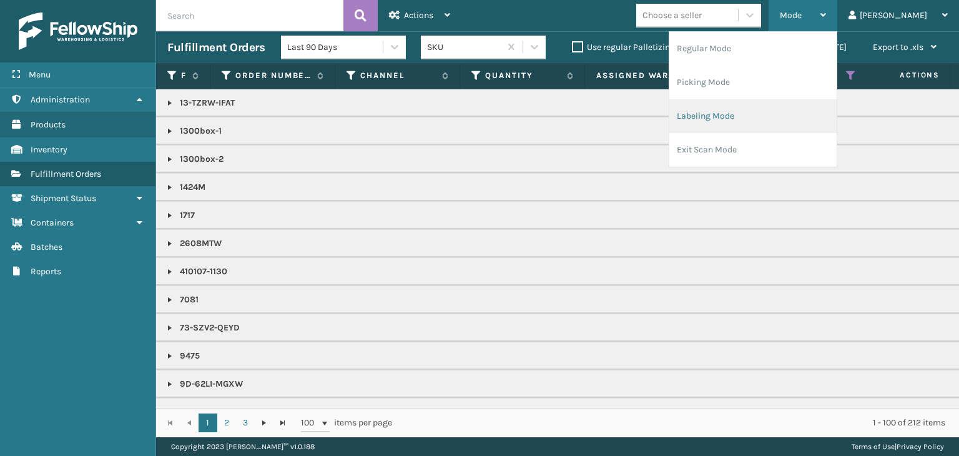
click at [815, 114] on li "Labeling Mode" at bounding box center [752, 116] width 167 height 34
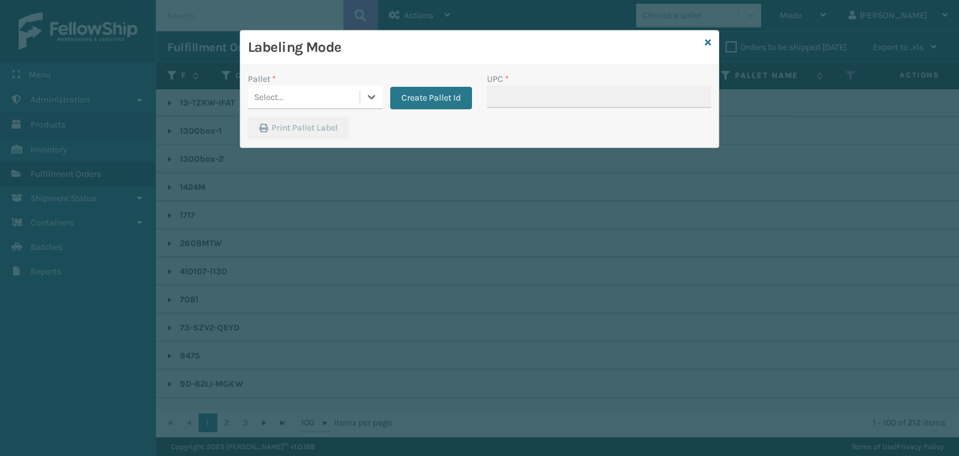
click at [320, 102] on div "Select..." at bounding box center [304, 97] width 112 height 21
click at [330, 143] on div "UPSG-KW4HSBBME8" at bounding box center [315, 151] width 135 height 23
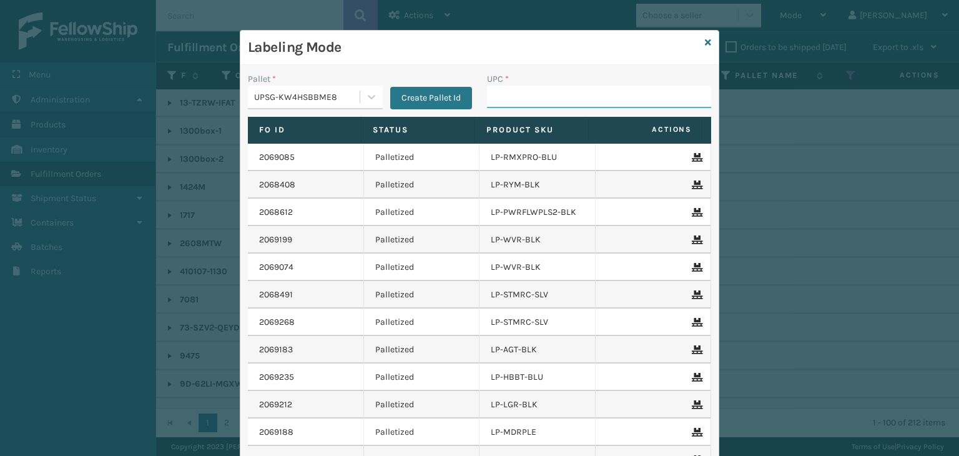
click at [504, 102] on input "UPC *" at bounding box center [599, 97] width 224 height 22
type input "840985124045"
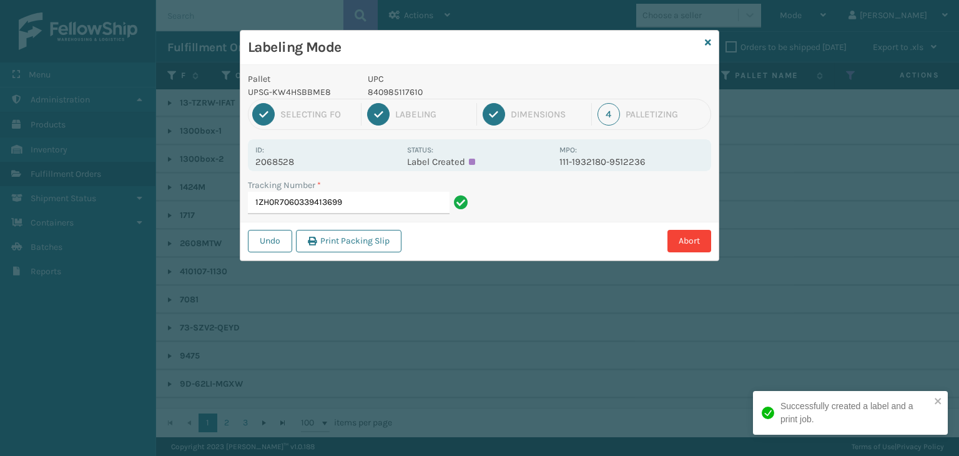
click at [401, 96] on p "840985117610" at bounding box center [460, 92] width 184 height 13
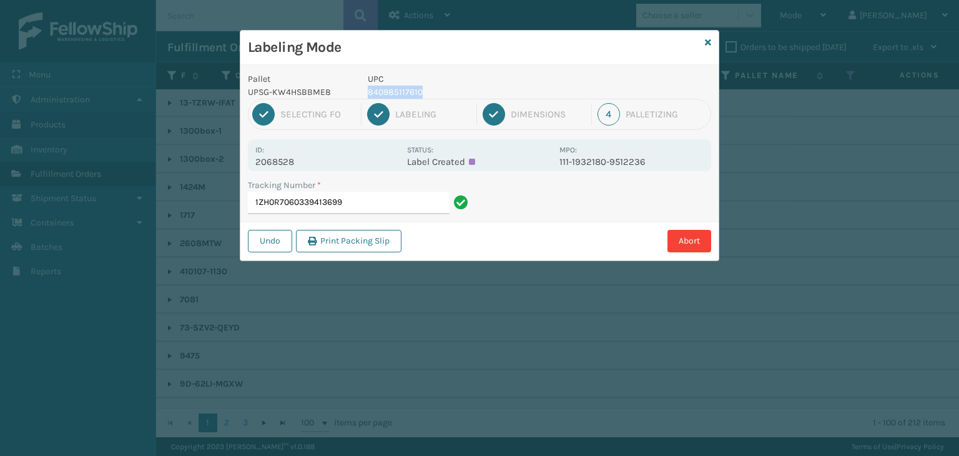
click at [401, 96] on p "840985117610" at bounding box center [460, 92] width 184 height 13
click at [353, 204] on input "1ZH0R7060339413699" at bounding box center [349, 203] width 202 height 22
paste input "840985117610"
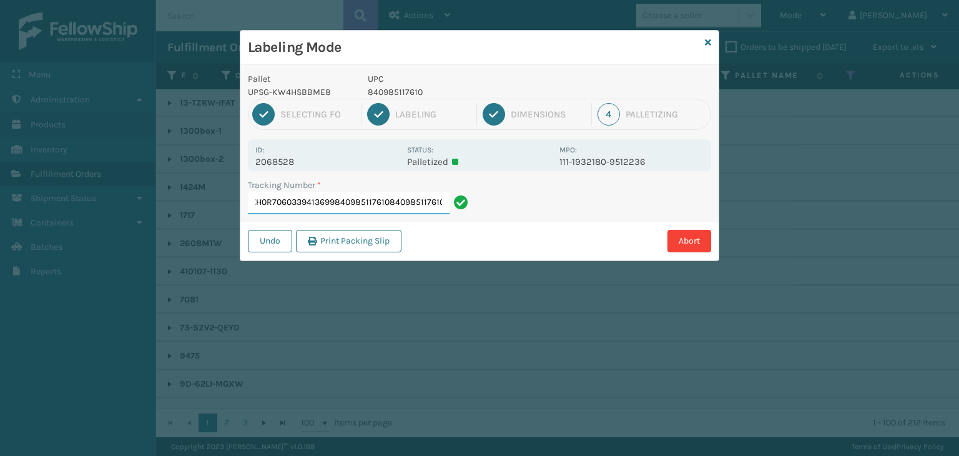
type input "1ZH0R7060339413699840985117610840985117610840985117610"
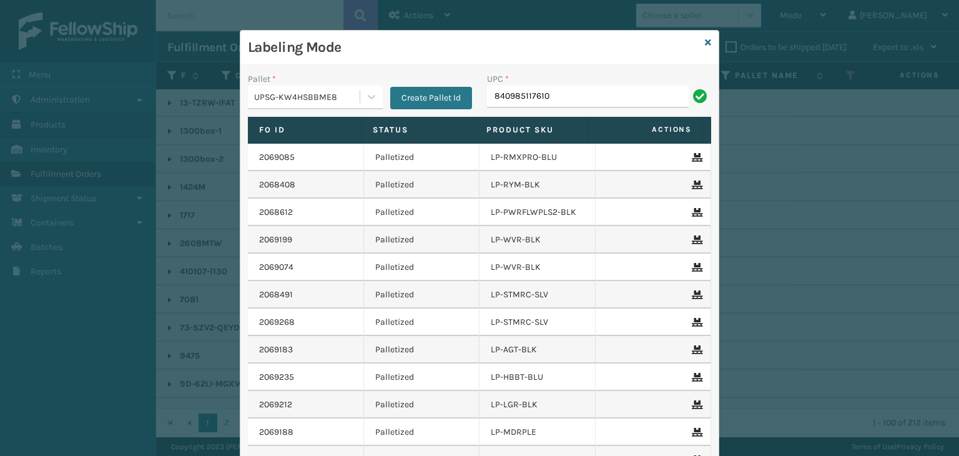
type input "840985117610"
type input "84098512453"
click at [707, 42] on div "Labeling Mode" at bounding box center [479, 48] width 478 height 34
drag, startPoint x: 701, startPoint y: 33, endPoint x: 707, endPoint y: 39, distance: 7.9
click at [702, 33] on div "Labeling Mode" at bounding box center [479, 48] width 478 height 34
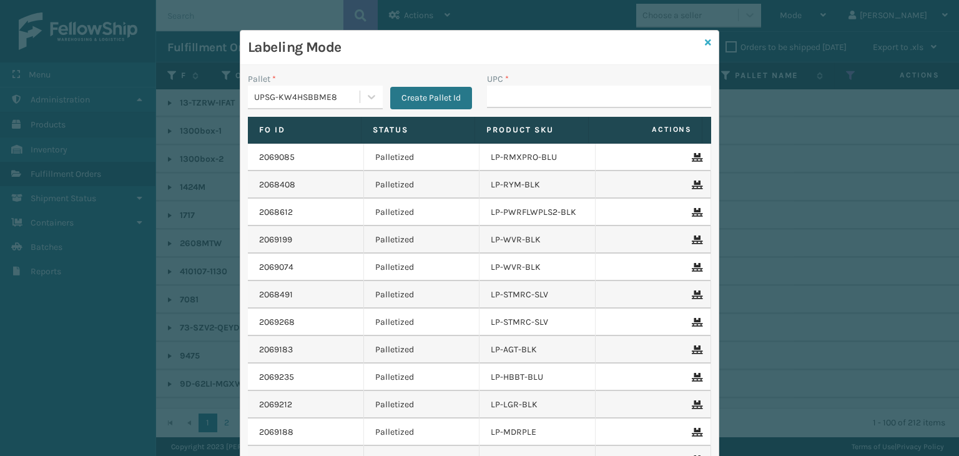
click at [705, 38] on icon at bounding box center [708, 42] width 6 height 9
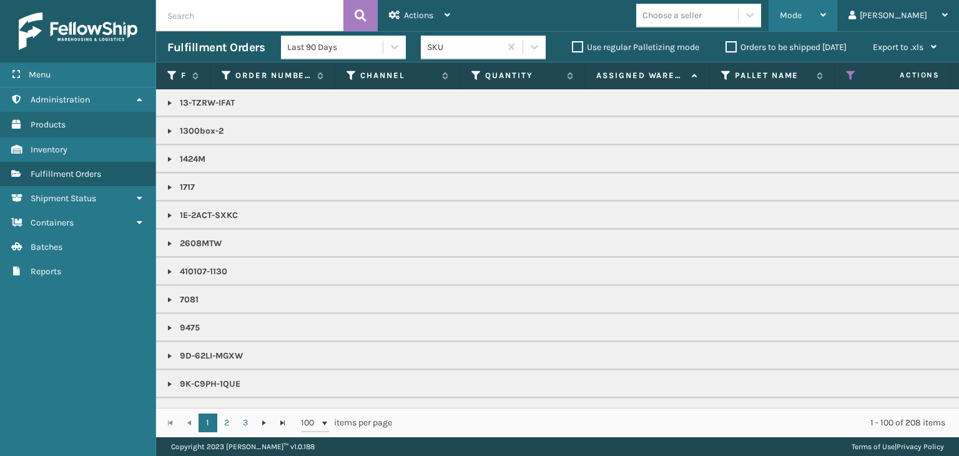
click at [826, 15] on div "Mode" at bounding box center [803, 15] width 46 height 31
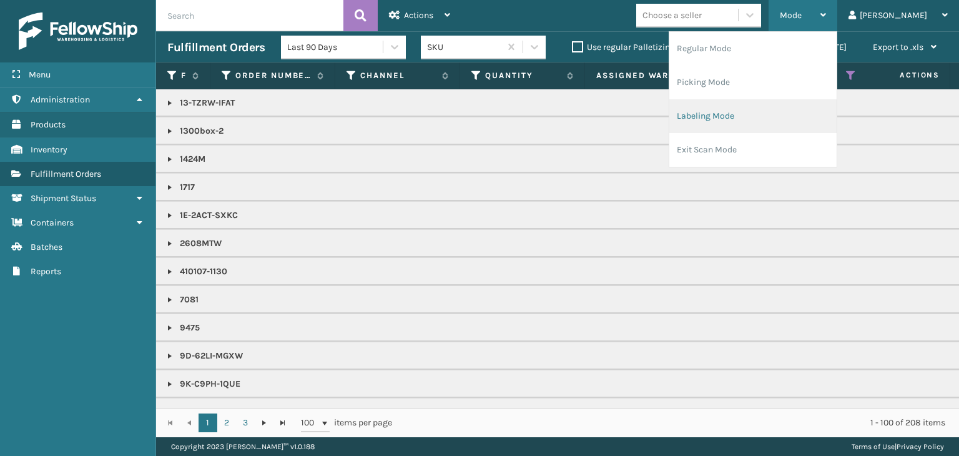
click at [806, 122] on li "Labeling Mode" at bounding box center [752, 116] width 167 height 34
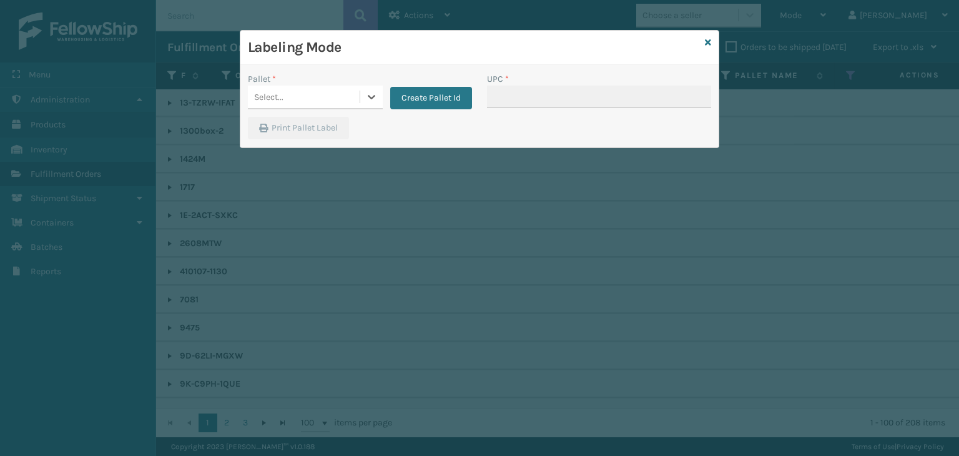
drag, startPoint x: 336, startPoint y: 89, endPoint x: 422, endPoint y: 111, distance: 88.3
click at [336, 89] on div "Select..." at bounding box center [304, 97] width 112 height 21
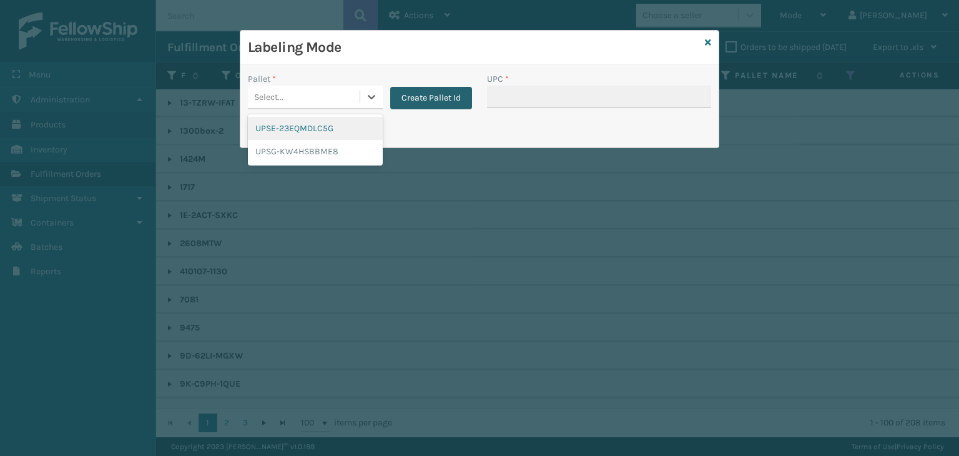
click at [424, 102] on button "Create Pallet Id" at bounding box center [431, 98] width 82 height 22
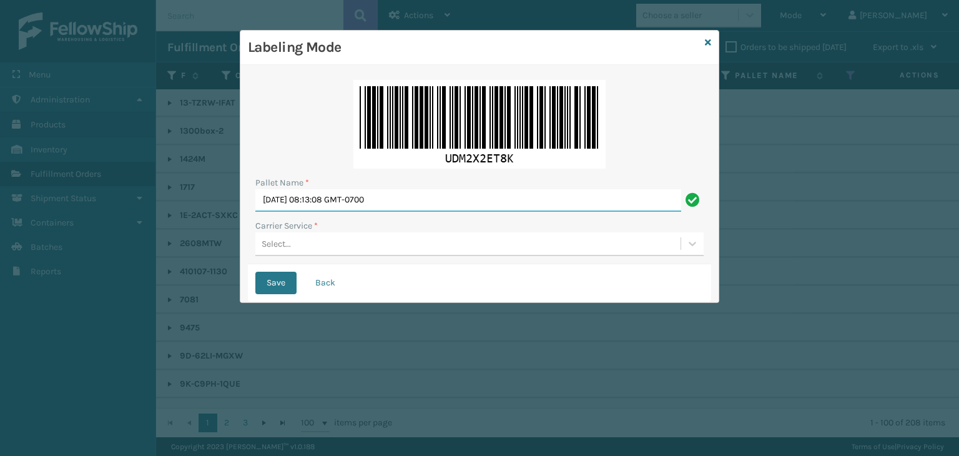
drag, startPoint x: 398, startPoint y: 189, endPoint x: 0, endPoint y: 159, distance: 398.7
click at [0, 159] on div "Labeling Mode Pallet Name * [DATE] 08:13:08 GMT-0700 Carrier Service * Select..…" at bounding box center [479, 228] width 959 height 456
paste input "FEDZ559507"
type input "FEDZ559507"
click at [297, 255] on div "Pallet Name * FEDZ559507 Carrier Service * Select..." at bounding box center [479, 168] width 463 height 192
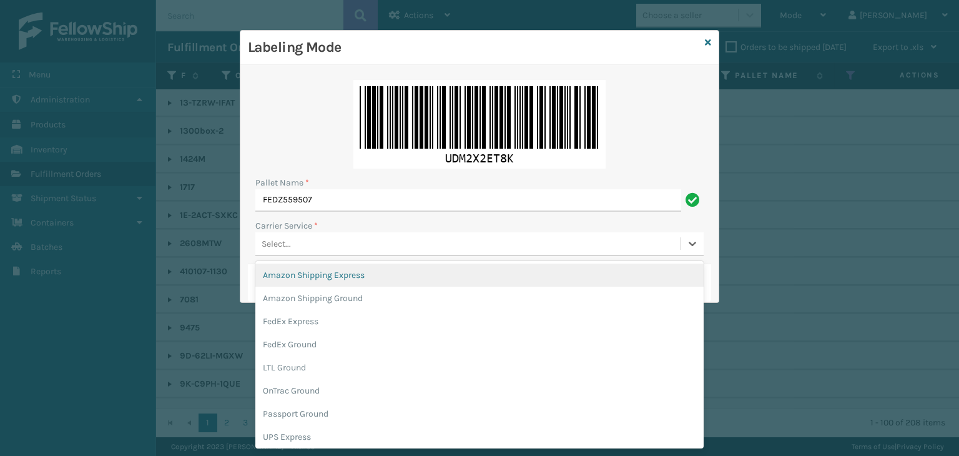
click at [293, 250] on div "Select..." at bounding box center [467, 243] width 425 height 21
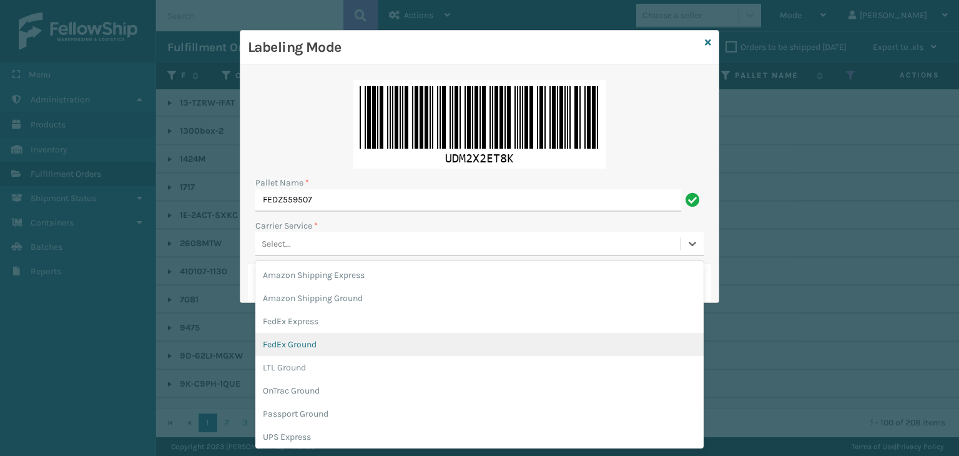
click at [303, 348] on div "FedEx Ground" at bounding box center [479, 344] width 448 height 23
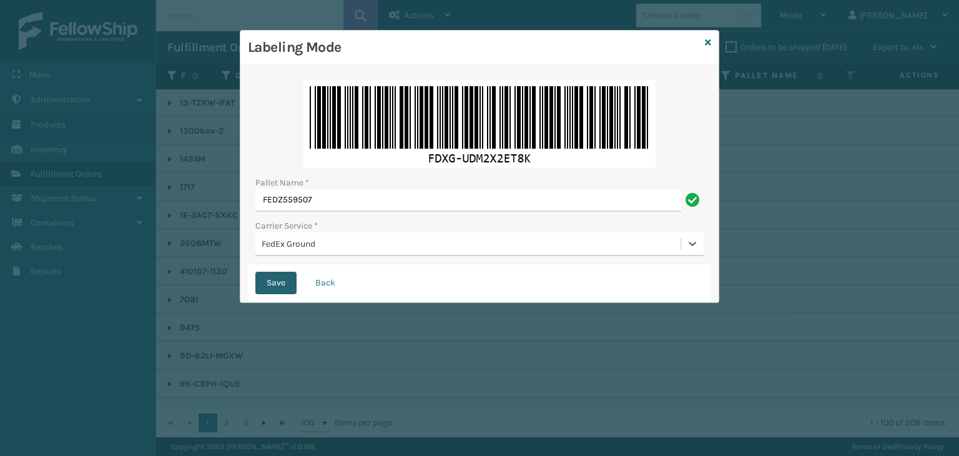
click at [275, 274] on button "Save" at bounding box center [275, 283] width 41 height 22
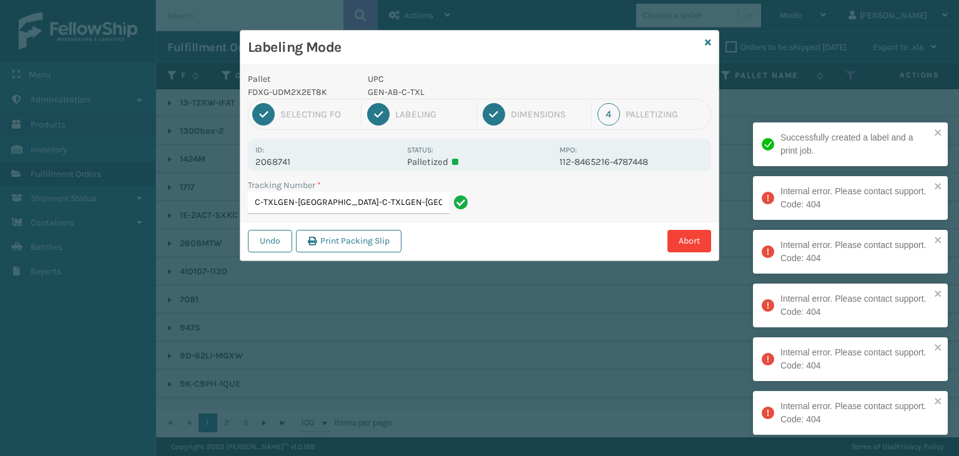
type input "392998960459GEN-AB-C-TXLGEN-AB-C-TXLGEN-[GEOGRAPHIC_DATA]-C-TXLGEN-[GEOGRAPHIC_…"
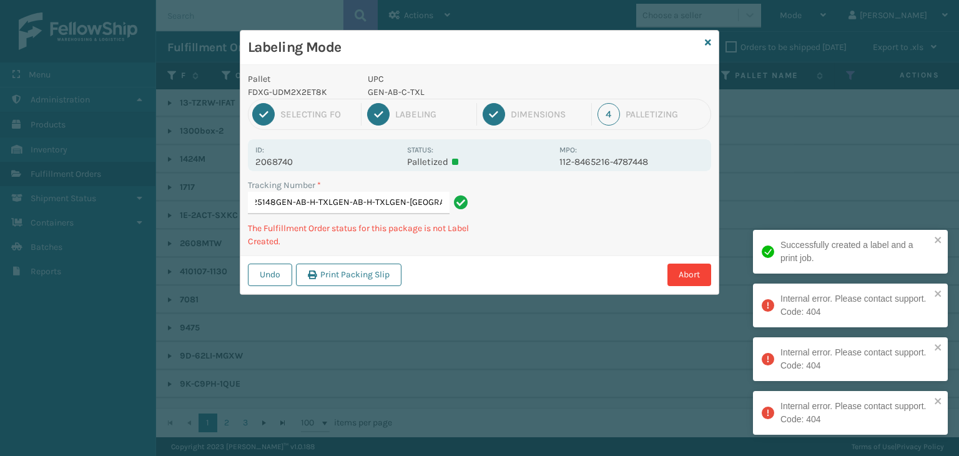
type input "884212525148GEN-AB-H-TXLGEN-AB-H-TXLGEN-[GEOGRAPHIC_DATA]-H-TXLGEN-[GEOGRAPHIC_…"
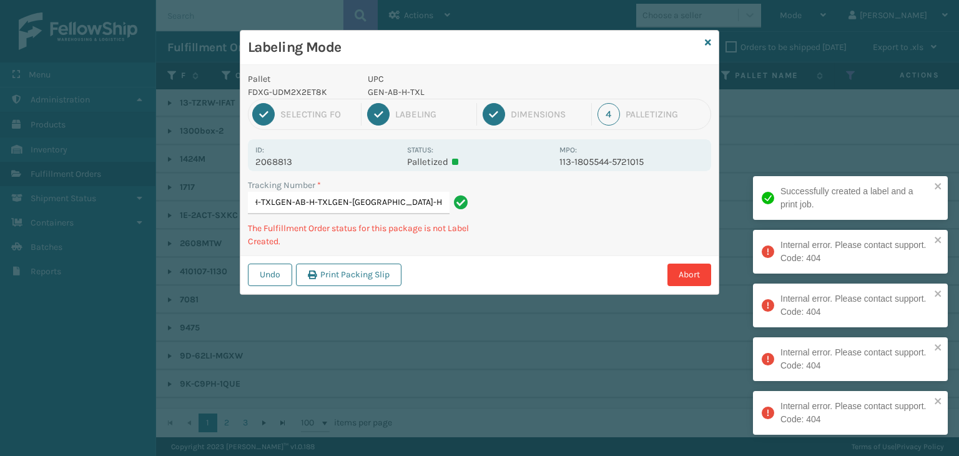
type input "392999572745GEN-AB-H-TXLGEN-AB-H-TXLGEN-[GEOGRAPHIC_DATA]-H-TXLGEN-[GEOGRAPHIC_…"
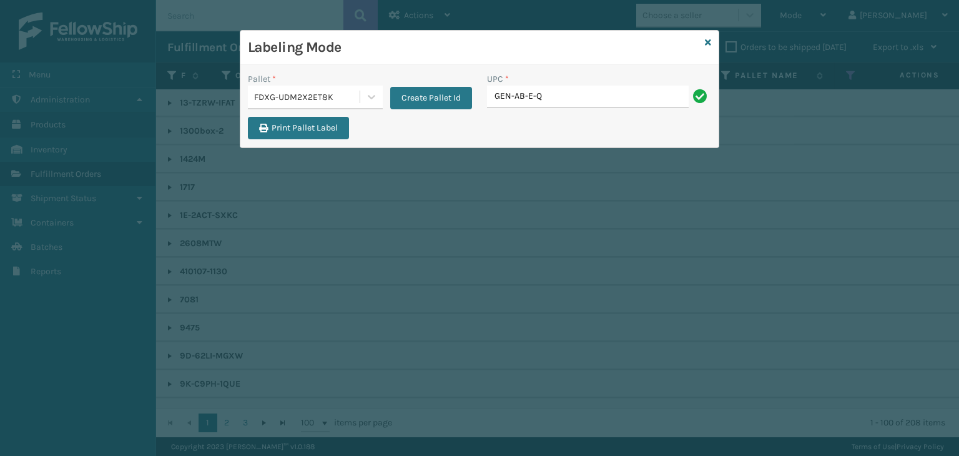
type input "GEN-AB-E-Q"
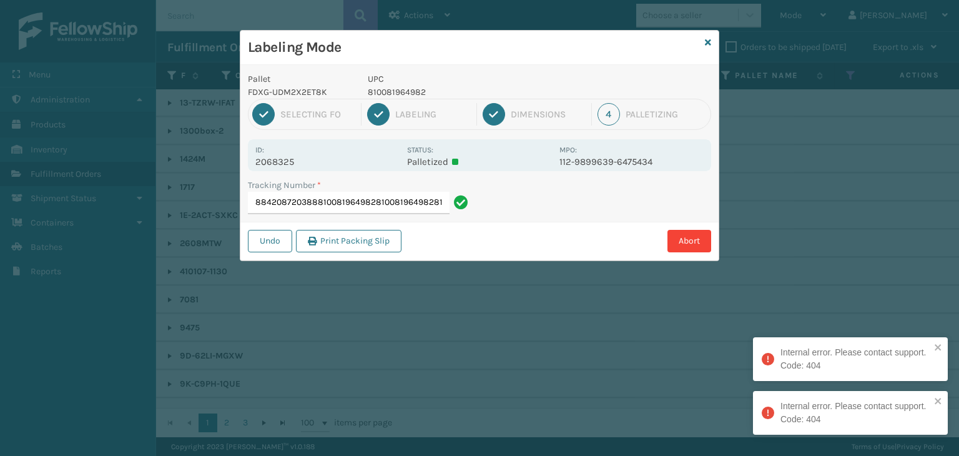
type input "884208720388810081964982810081964982810081964982"
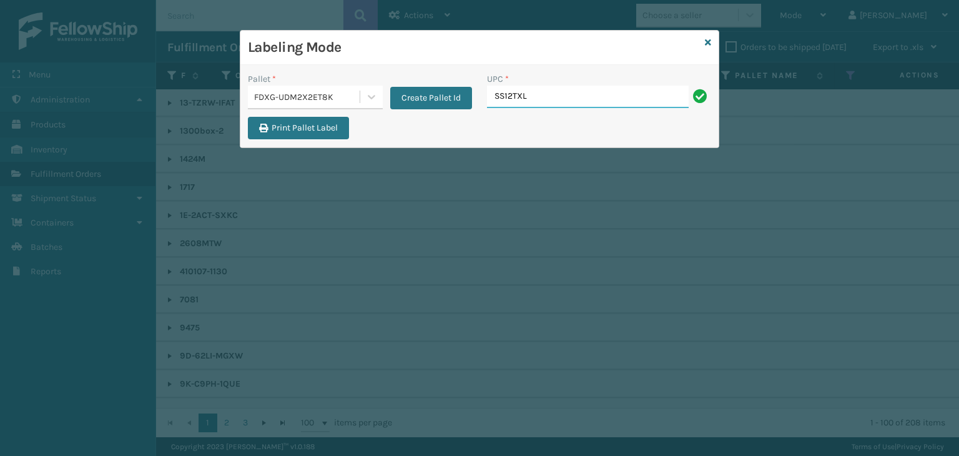
type input "SS12TXL"
type input "810081962810"
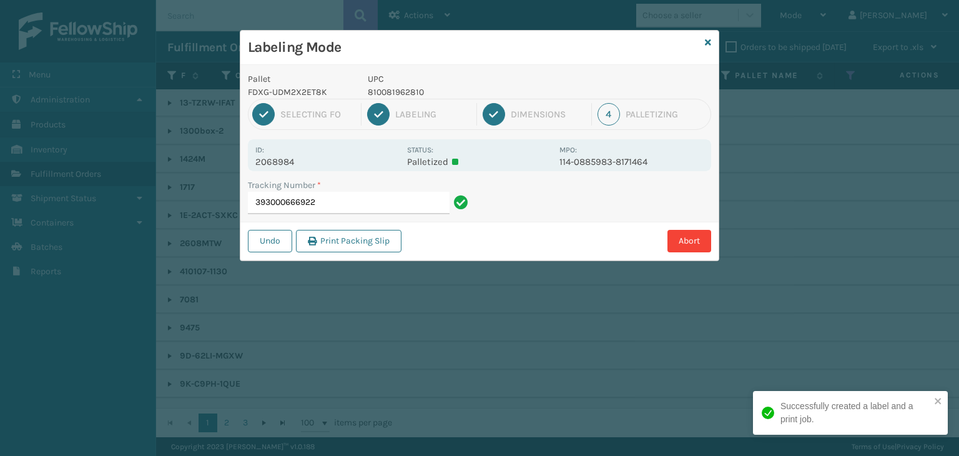
click at [403, 94] on p "810081962810" at bounding box center [460, 92] width 184 height 13
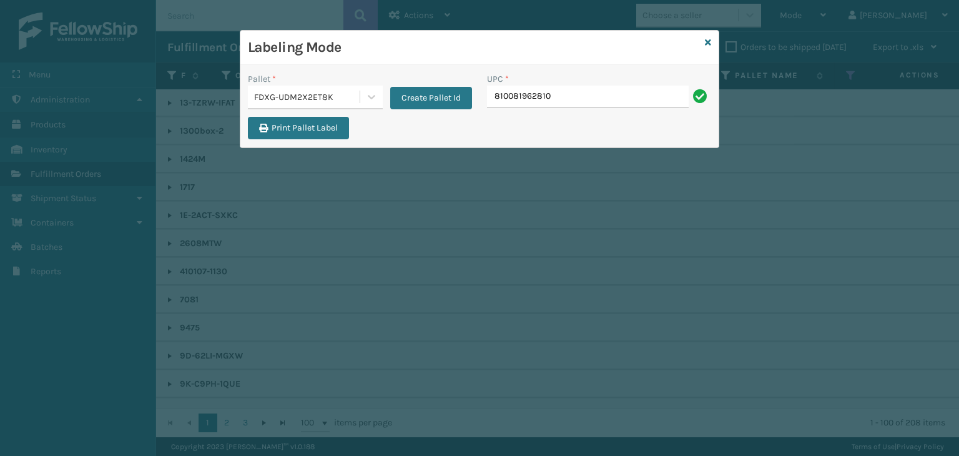
type input "810081962810"
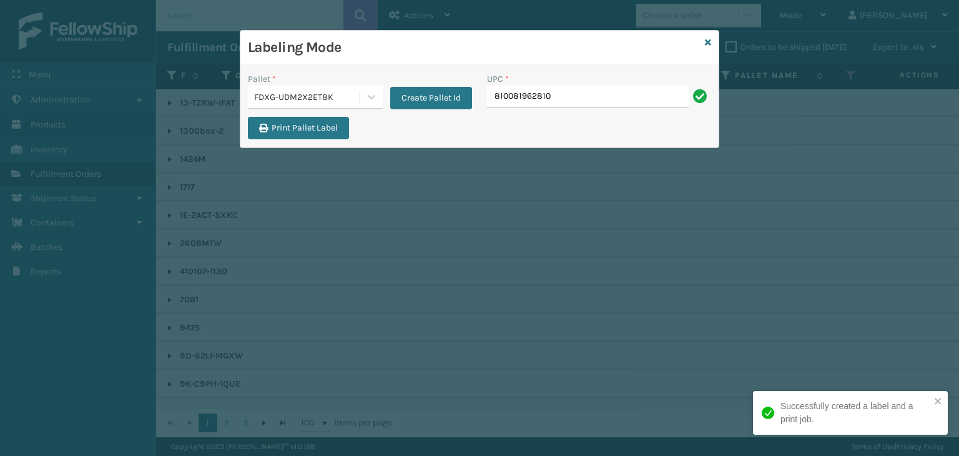
type input "810081962810"
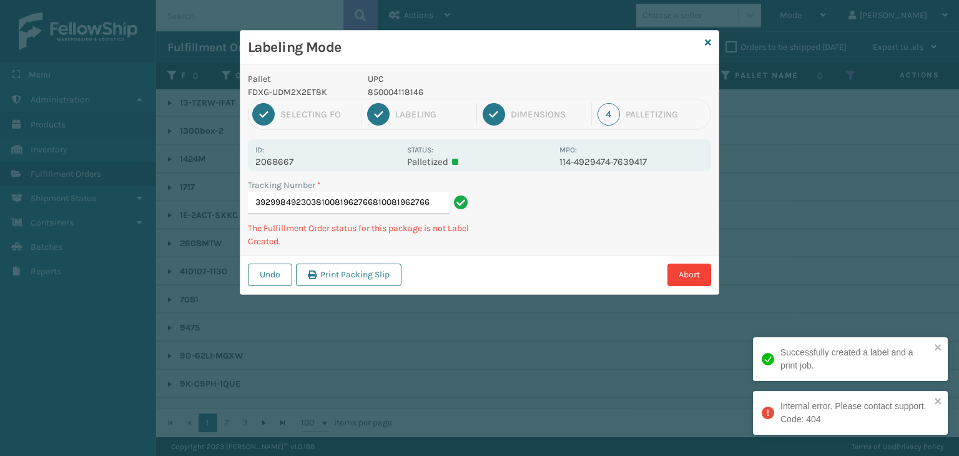
type input "392998492303810081962766810081962766"
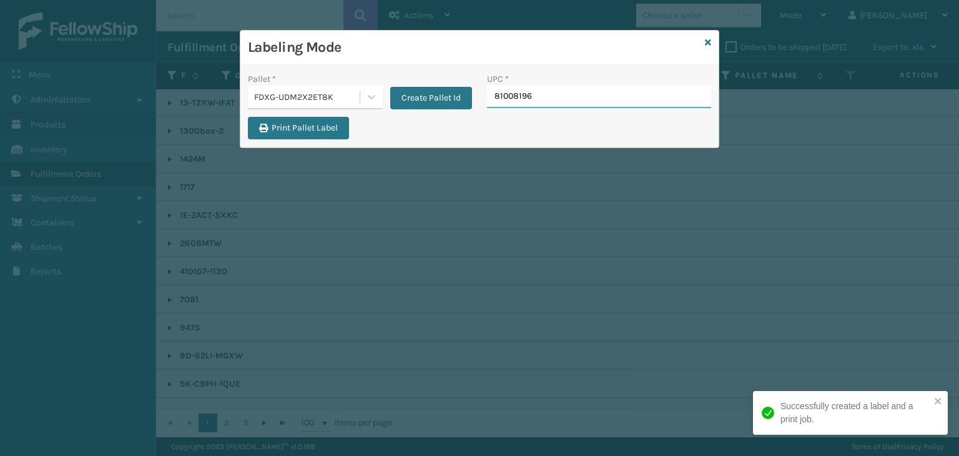
type input "810081962"
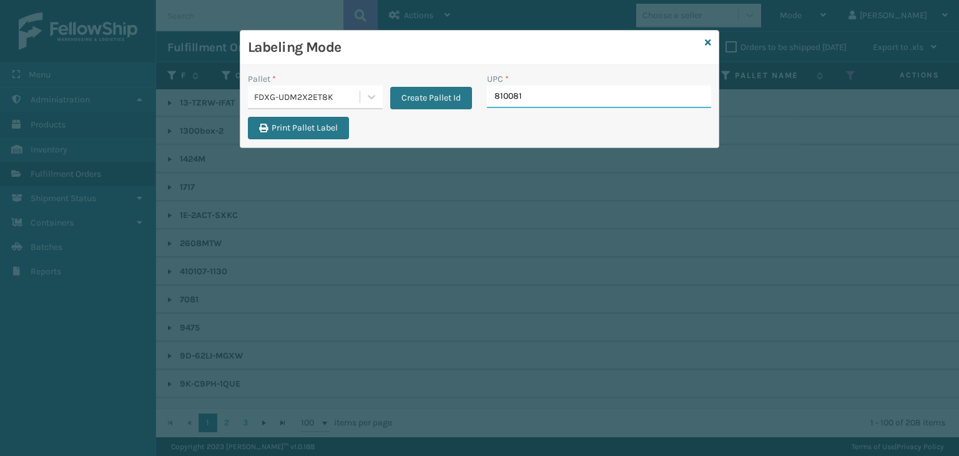
type input "8100819"
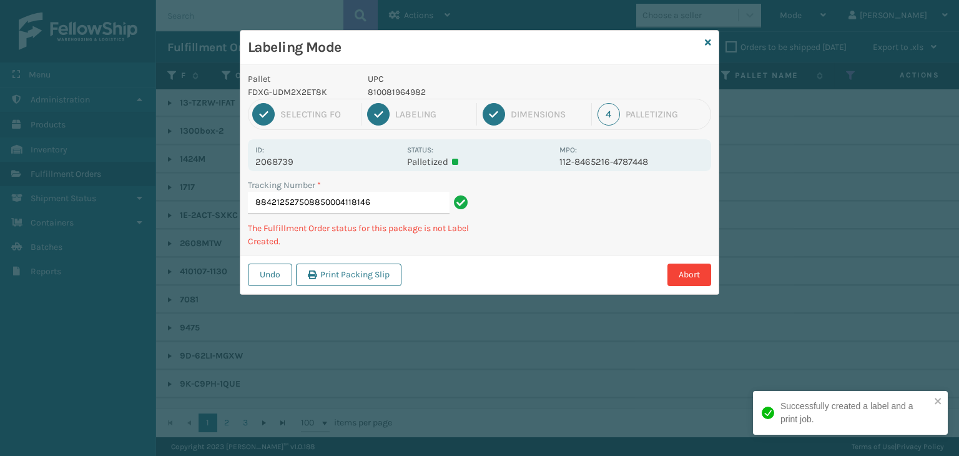
type input "884212527508850004118146"
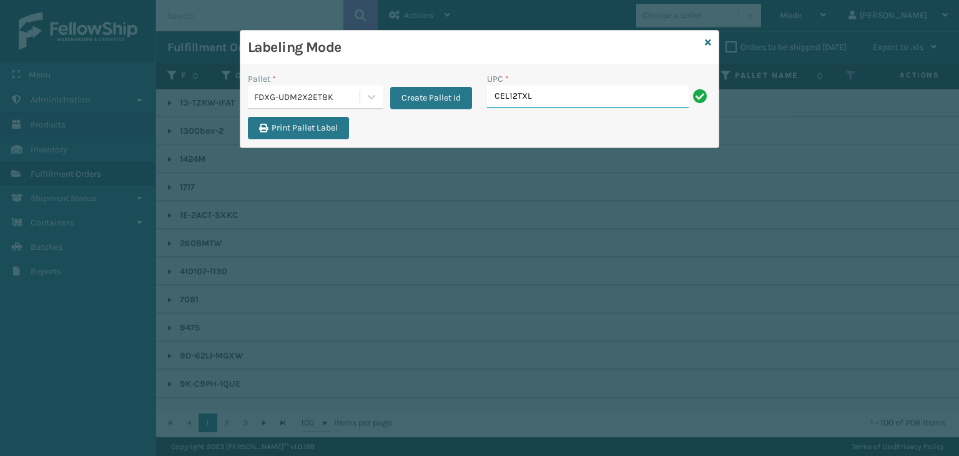
type input "CEL12TXL"
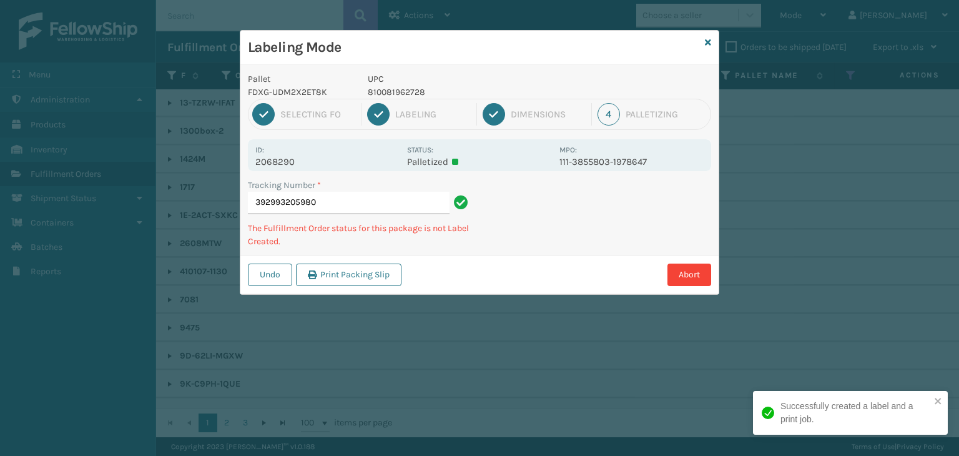
click at [395, 93] on p "810081962728" at bounding box center [460, 92] width 184 height 13
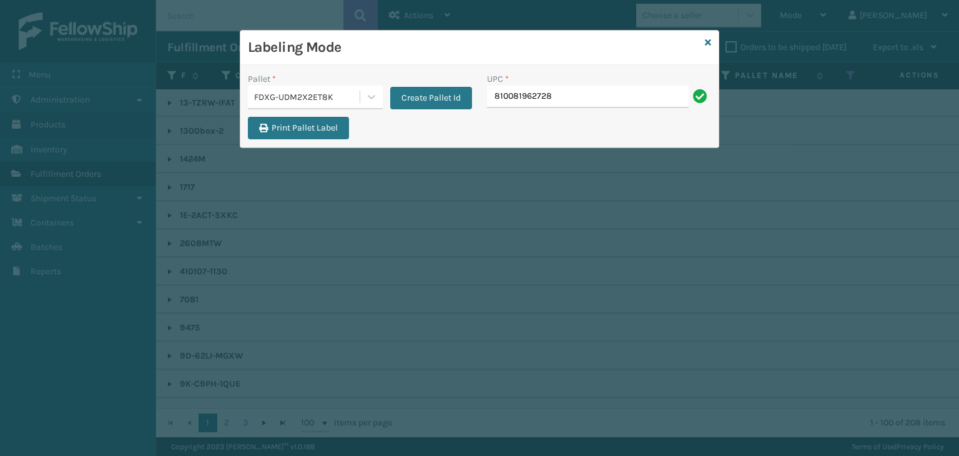
type input "810081962728"
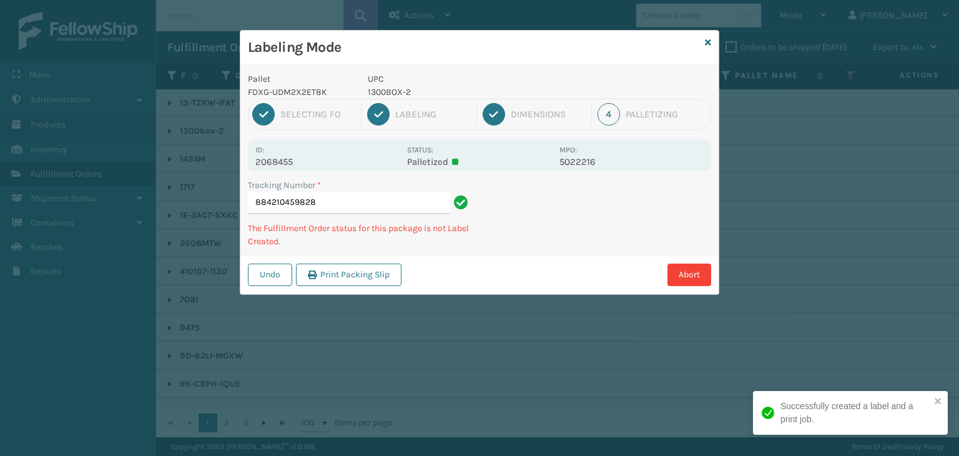
click at [385, 94] on p "1300BOX-2" at bounding box center [460, 92] width 184 height 13
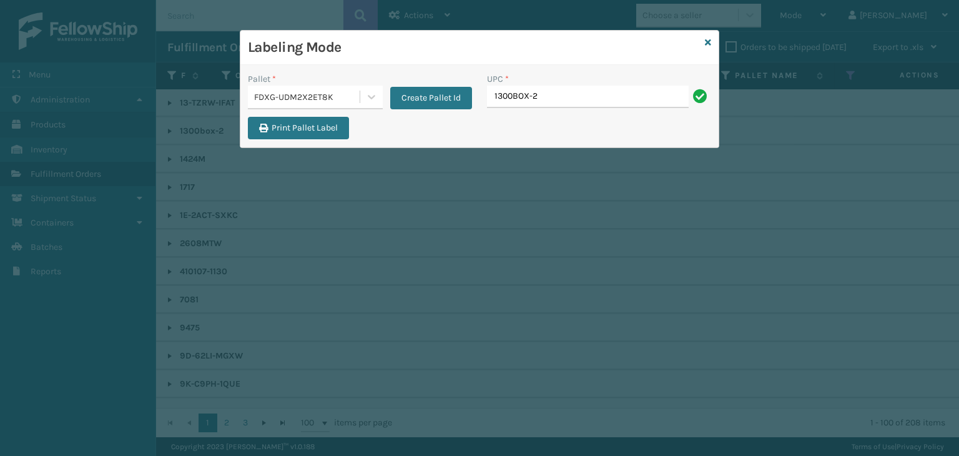
type input "1300BOX-2"
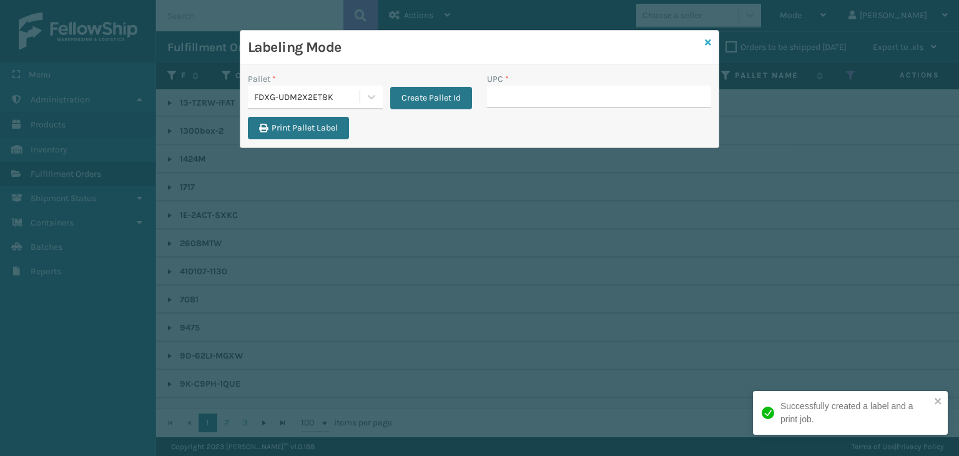
click at [705, 44] on icon at bounding box center [708, 42] width 6 height 9
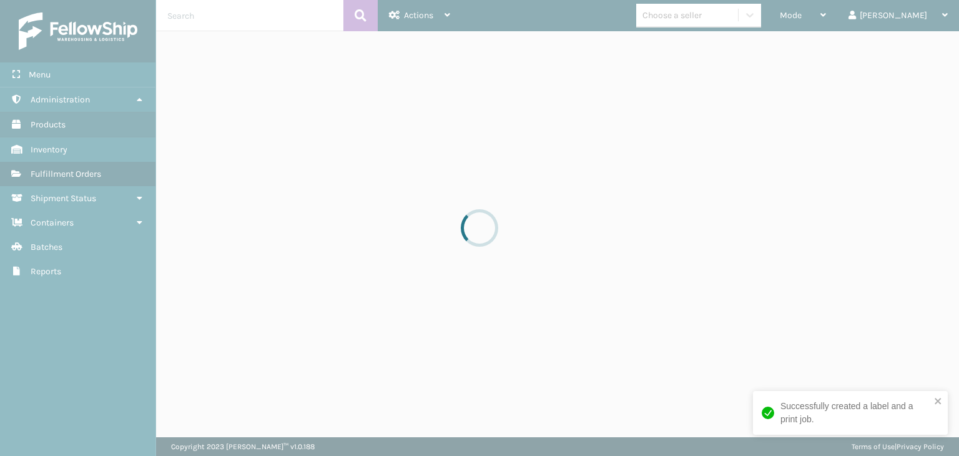
click at [709, 19] on div at bounding box center [479, 228] width 959 height 456
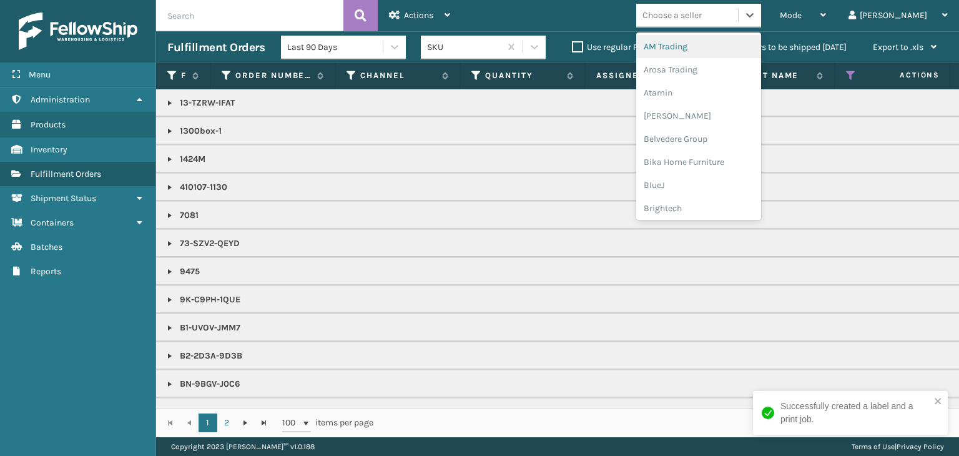
click at [702, 19] on div "Choose a seller" at bounding box center [671, 15] width 59 height 13
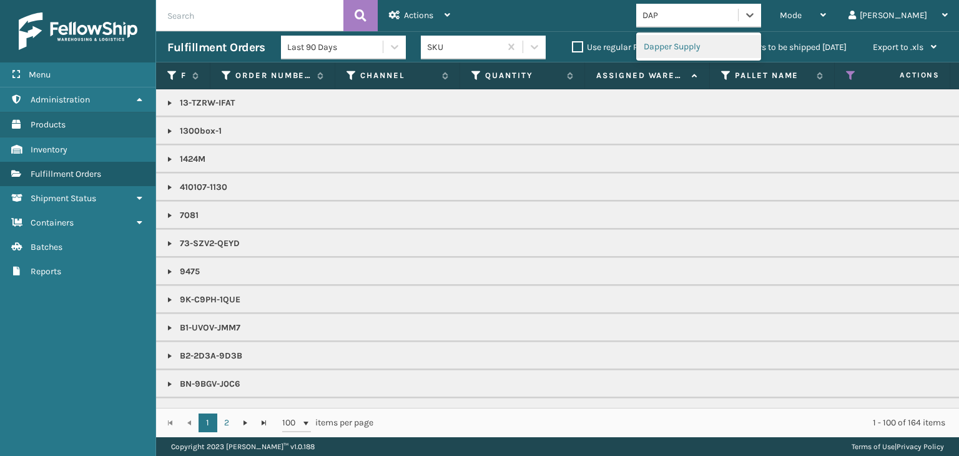
type input "[PERSON_NAME]"
click at [689, 51] on div "Dapper Supply" at bounding box center [698, 46] width 125 height 23
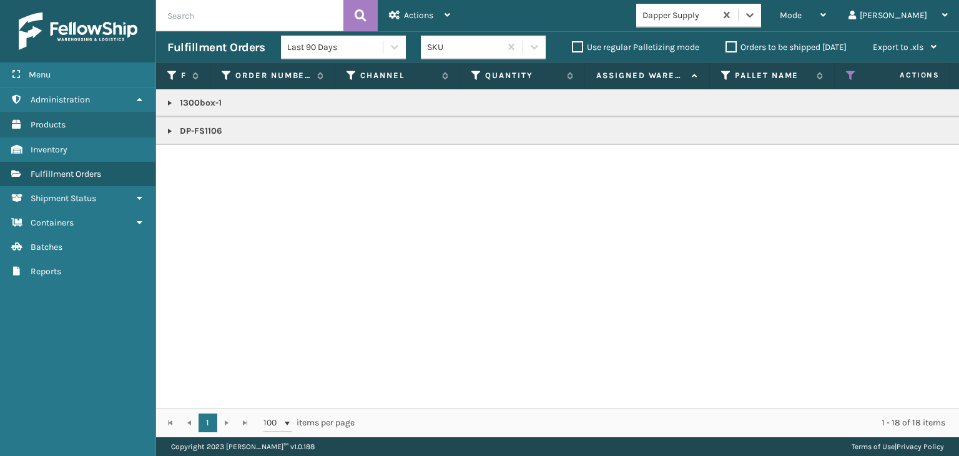
click at [165, 105] on link at bounding box center [170, 103] width 10 height 10
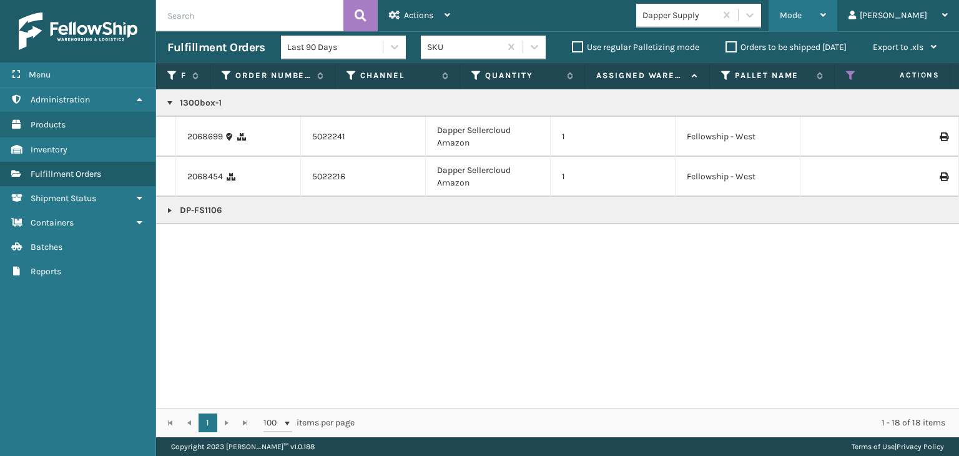
click at [801, 20] on span "Mode" at bounding box center [791, 15] width 22 height 11
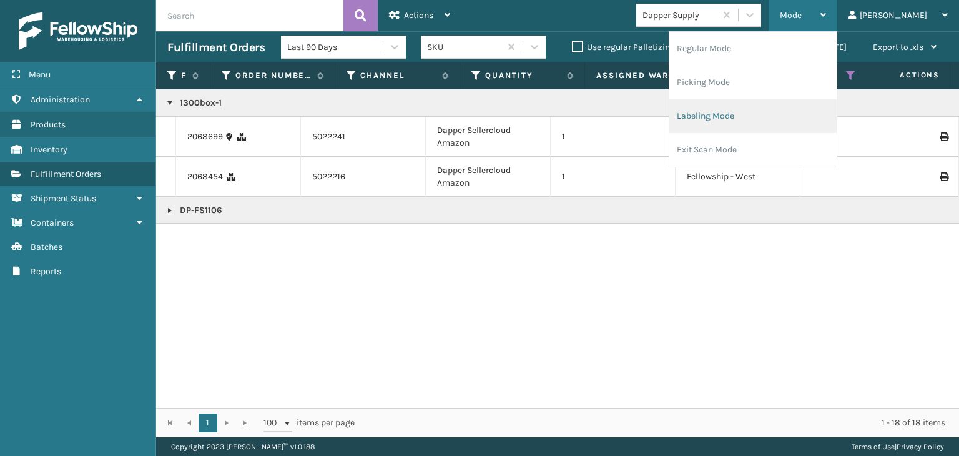
click at [765, 112] on li "Labeling Mode" at bounding box center [752, 116] width 167 height 34
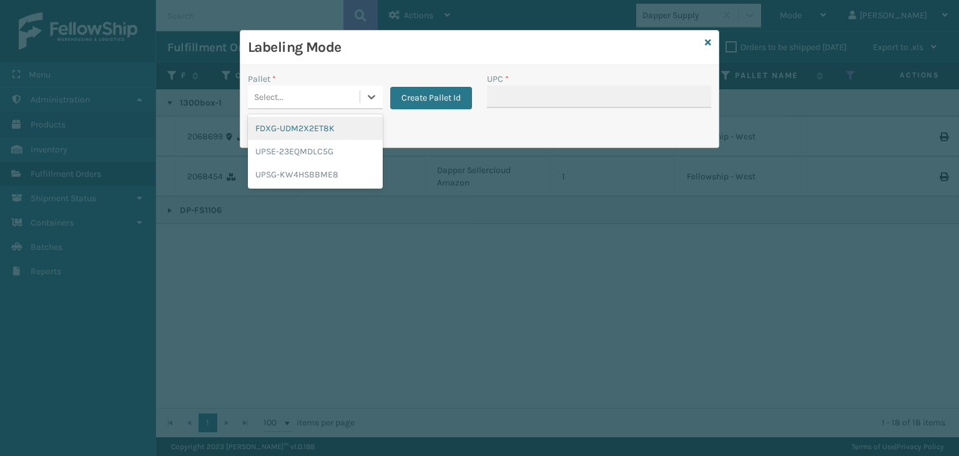
click at [288, 100] on div "Select..." at bounding box center [304, 97] width 112 height 21
click at [300, 133] on div "FDXG-UDM2X2ET8K" at bounding box center [315, 128] width 135 height 23
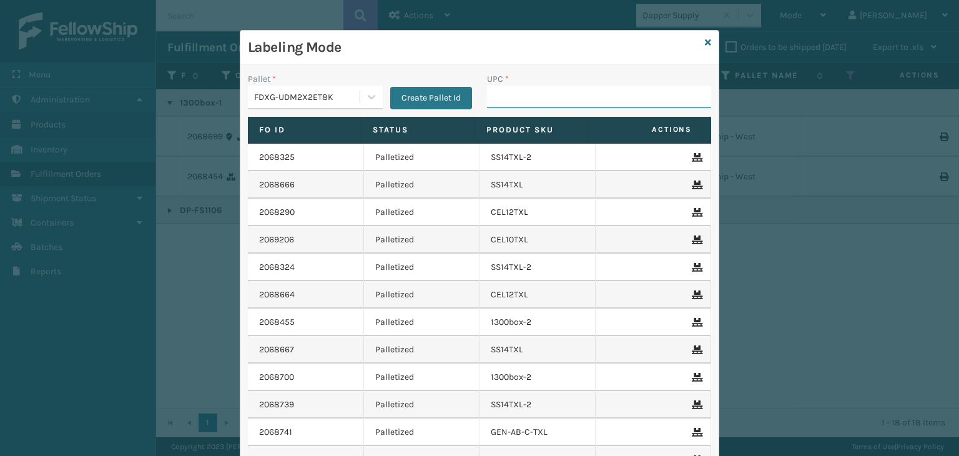
click at [532, 92] on input "UPC *" at bounding box center [599, 97] width 224 height 22
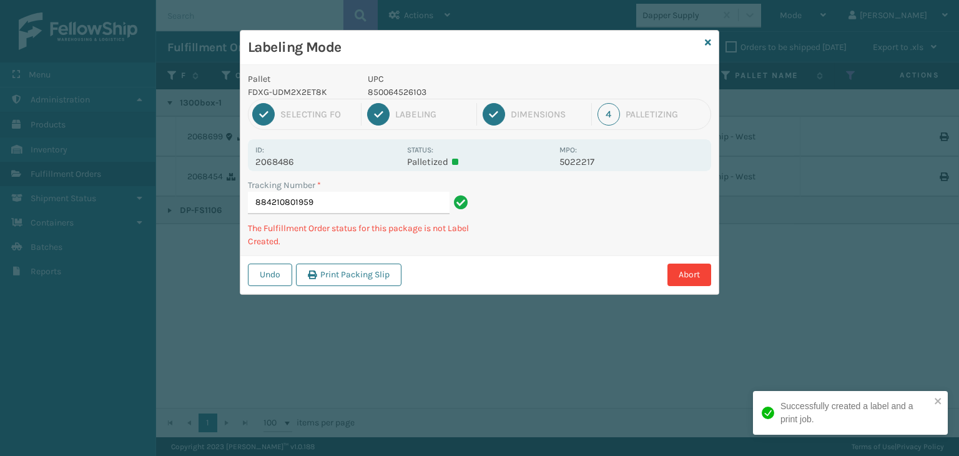
click at [397, 92] on p "850064526103" at bounding box center [460, 92] width 184 height 13
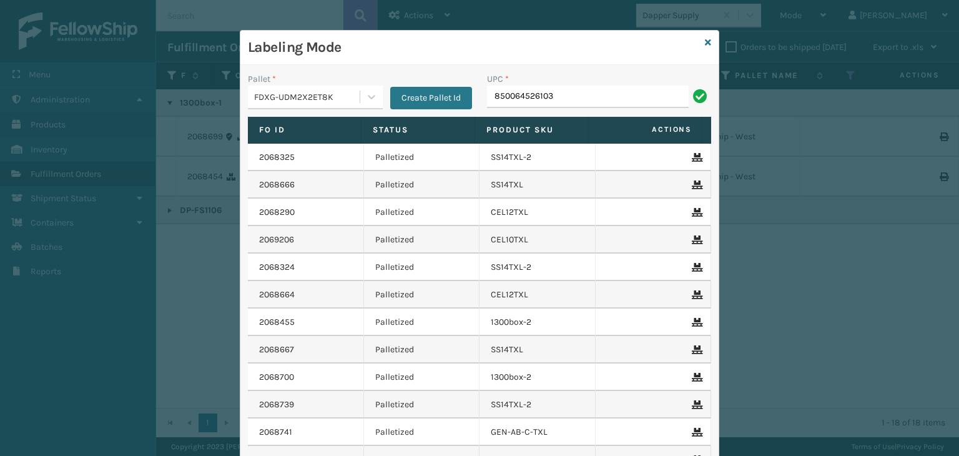
type input "850064526103"
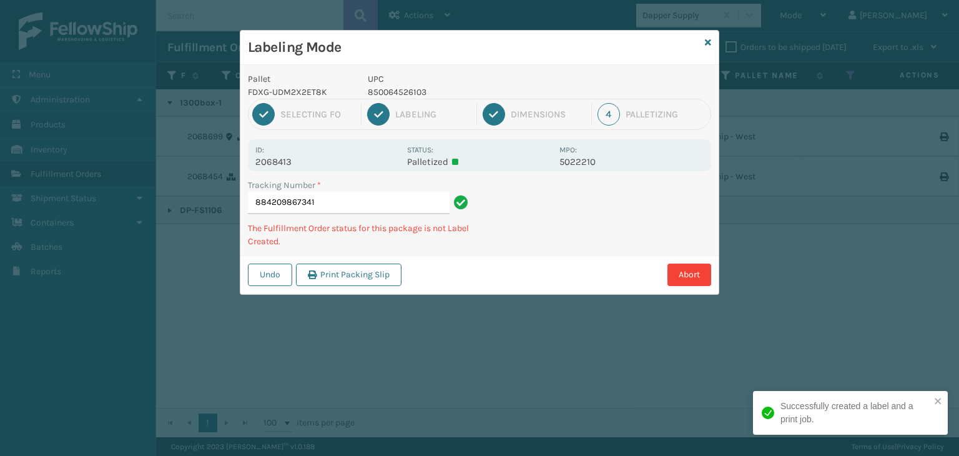
type input "884209867341850064526103"
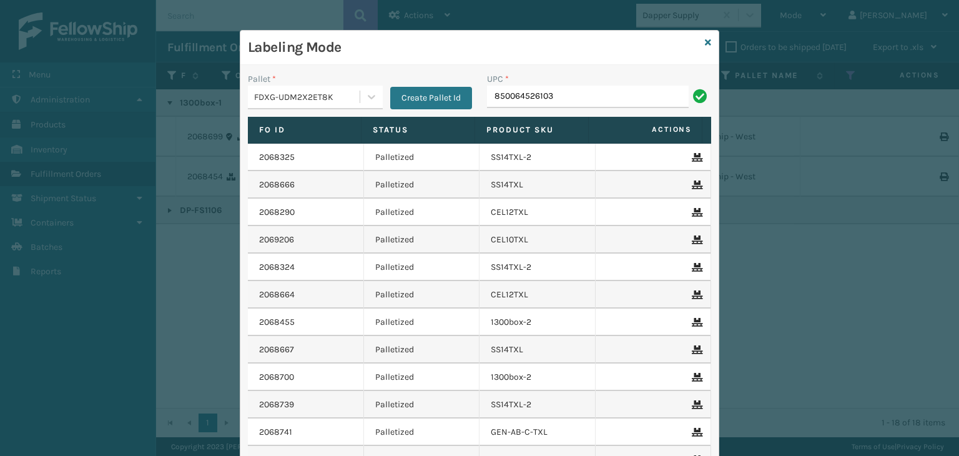
type input "850064526103"
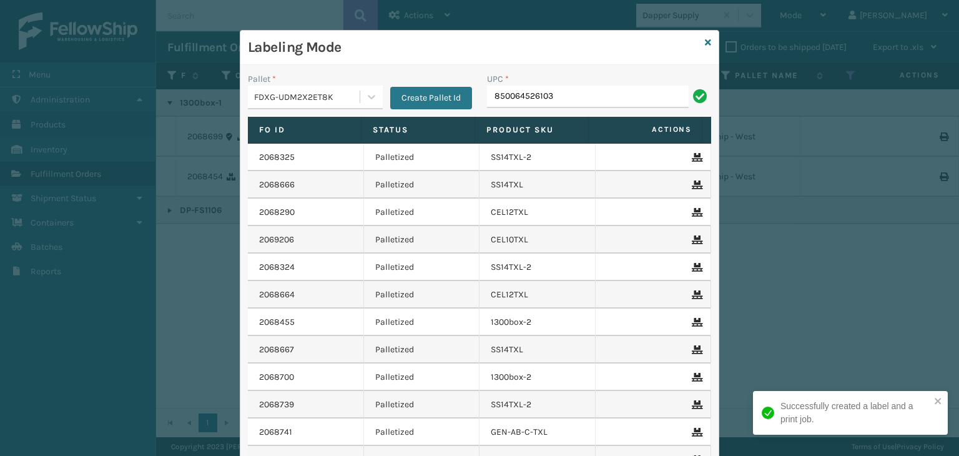
type input "850064526103"
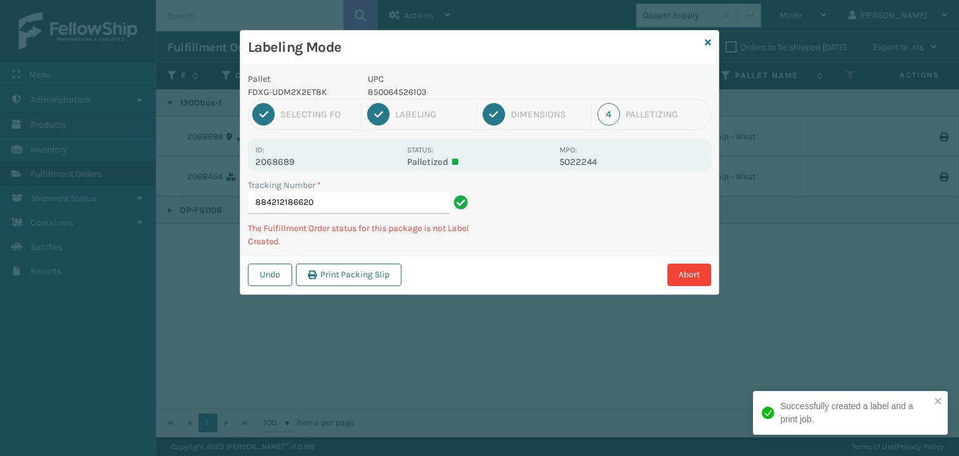
type input "884212186620850064526103"
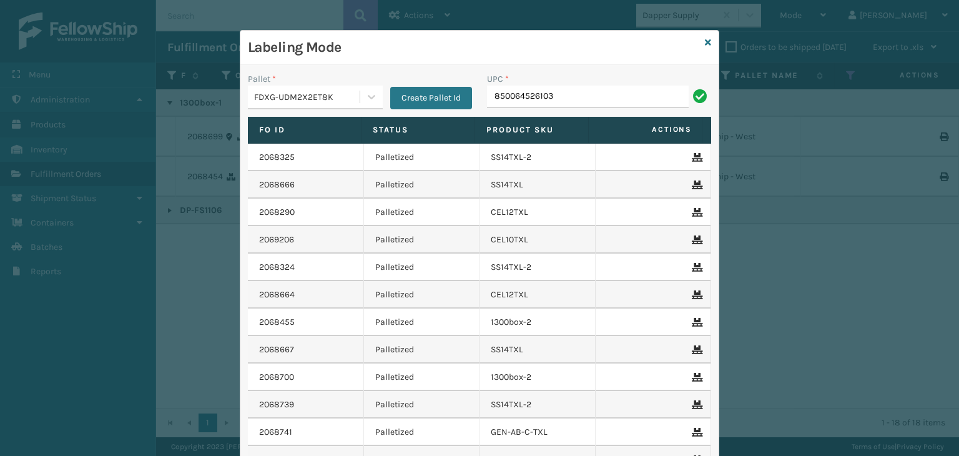
type input "850064526103"
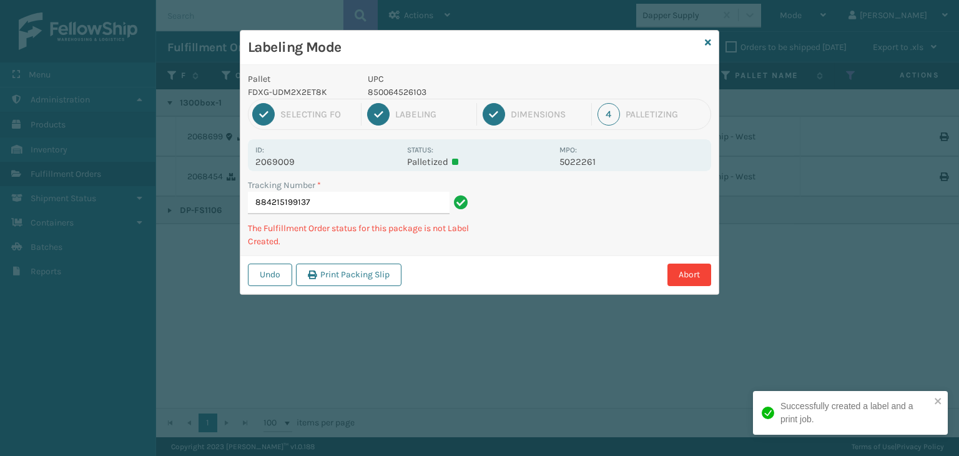
type input "884215199137850064526103"
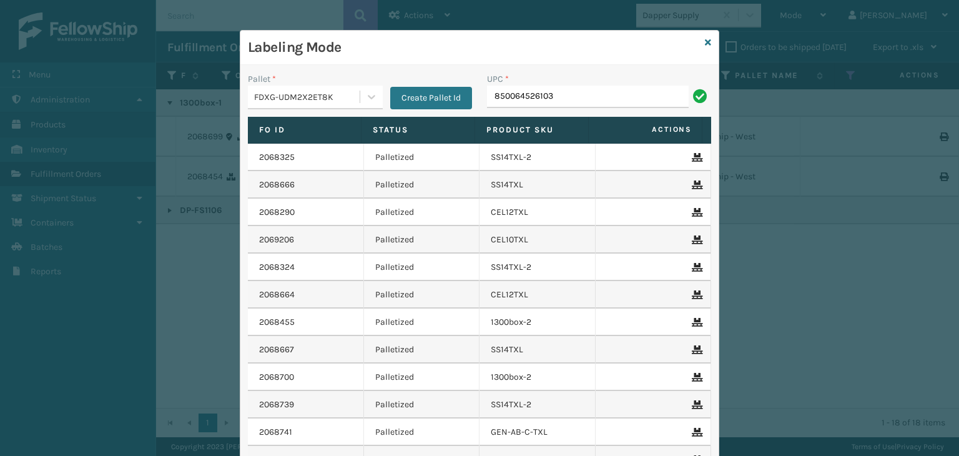
type input "850064526103"
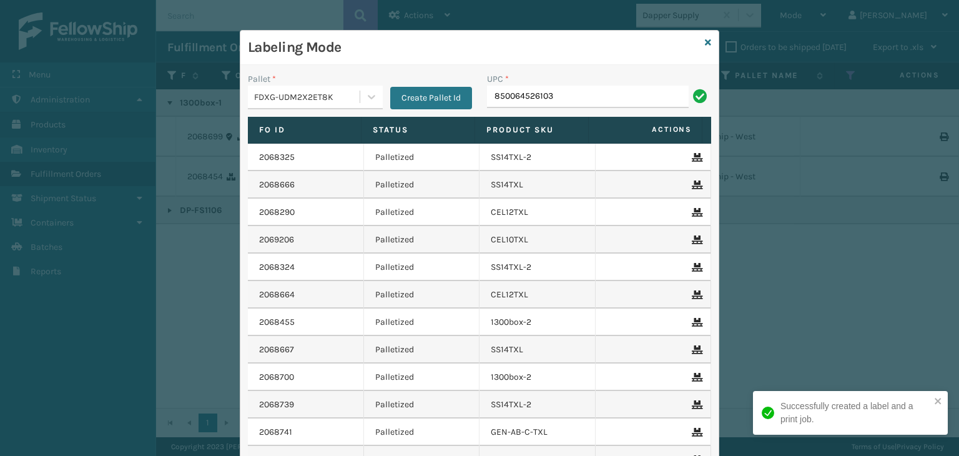
type input "850064526103"
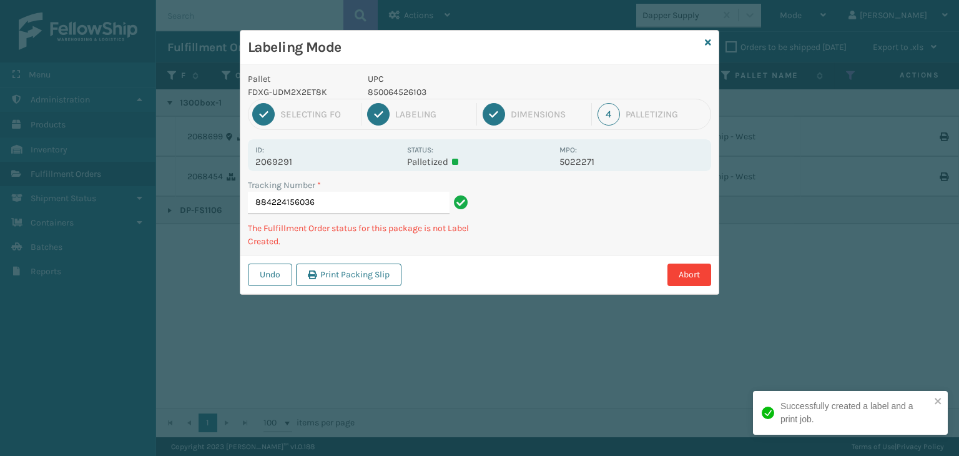
type input "884224156036850064526103"
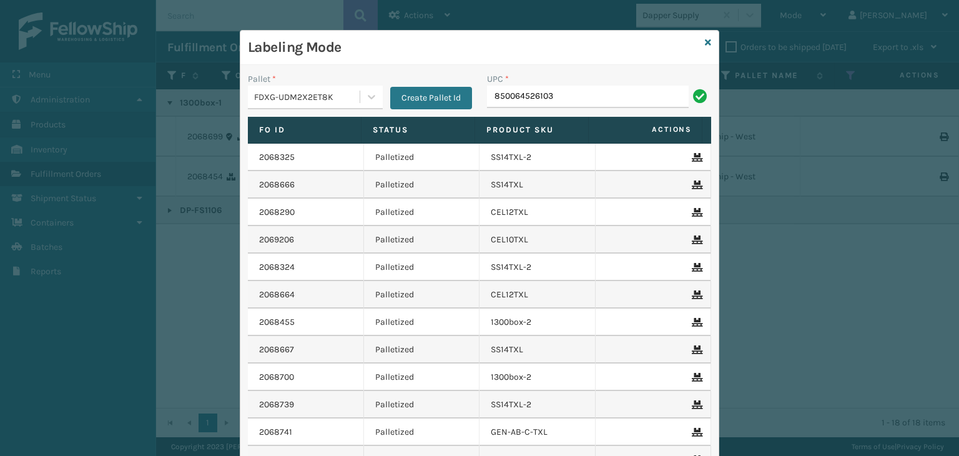
type input "850064526103"
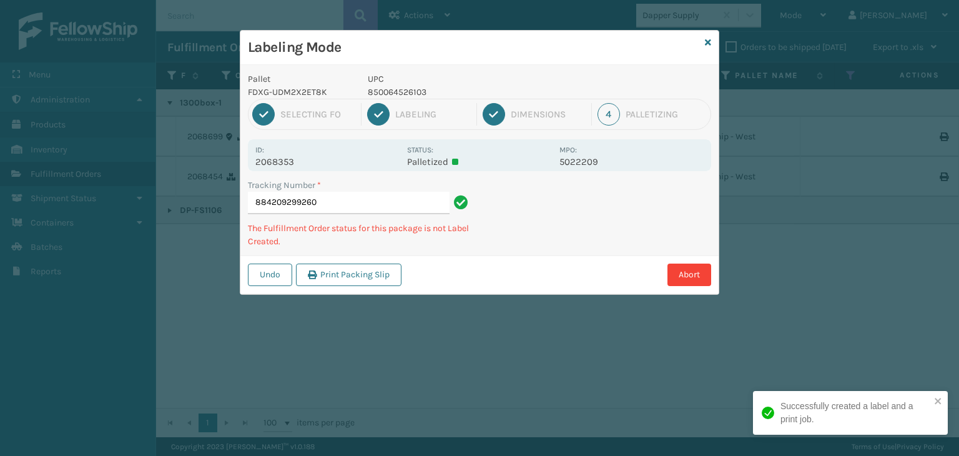
type input "884209299260850064526103"
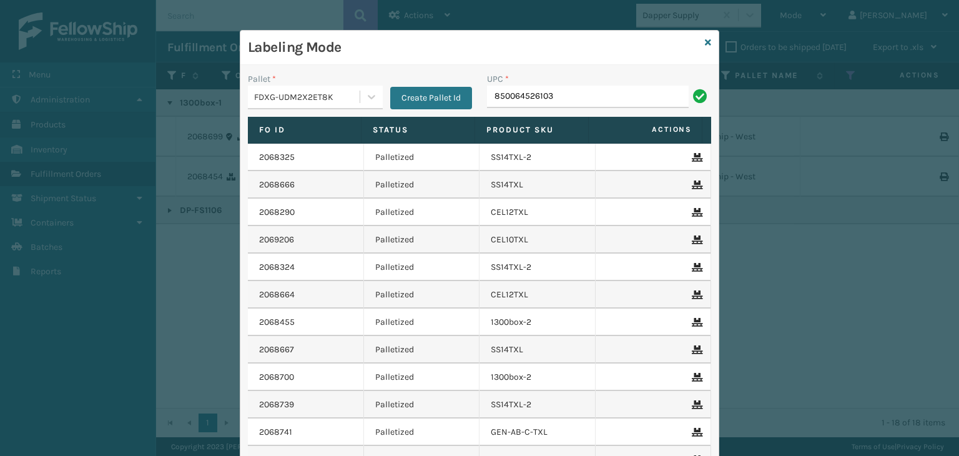
type input "850064526103"
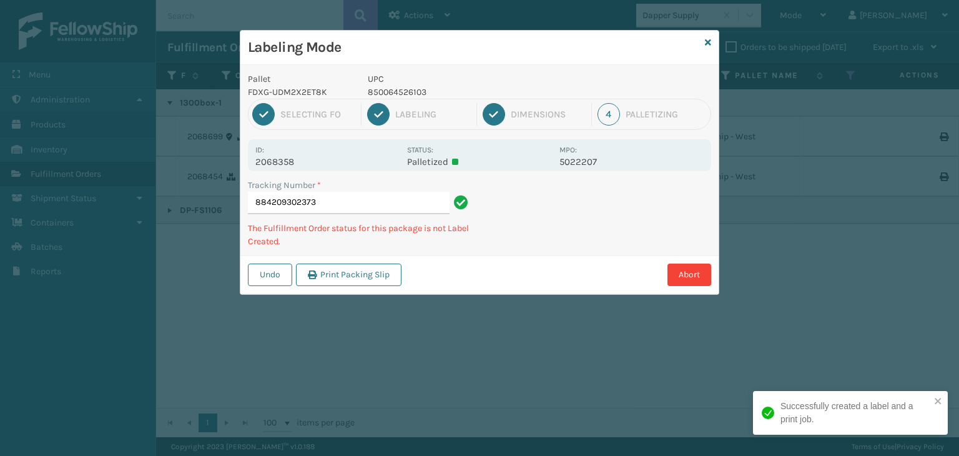
type input "884209302373850064526103"
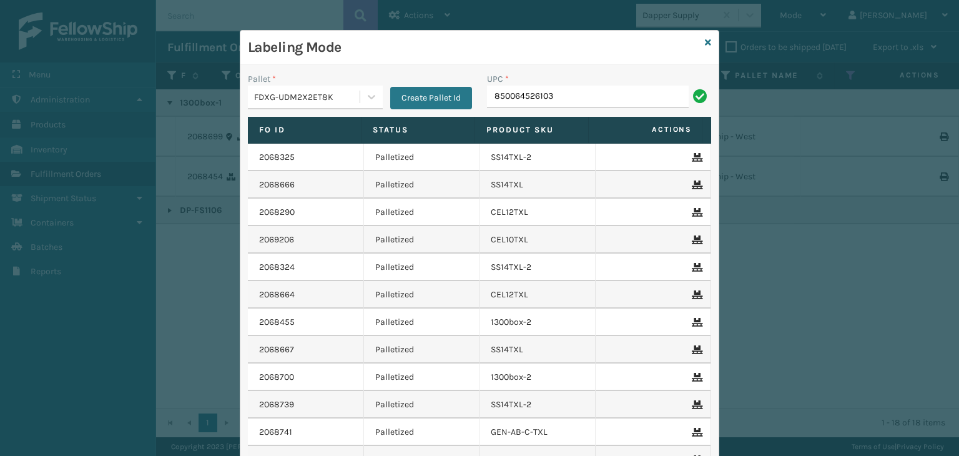
type input "850064526103"
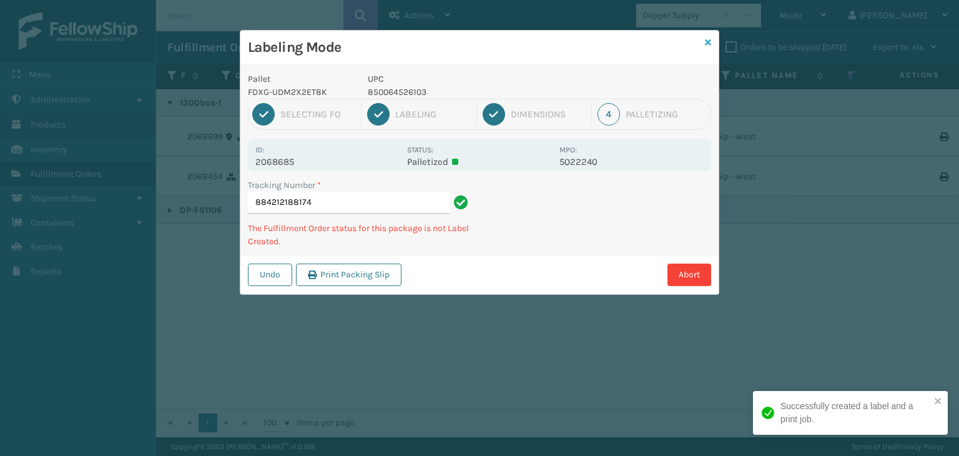
click at [707, 43] on icon at bounding box center [708, 42] width 6 height 9
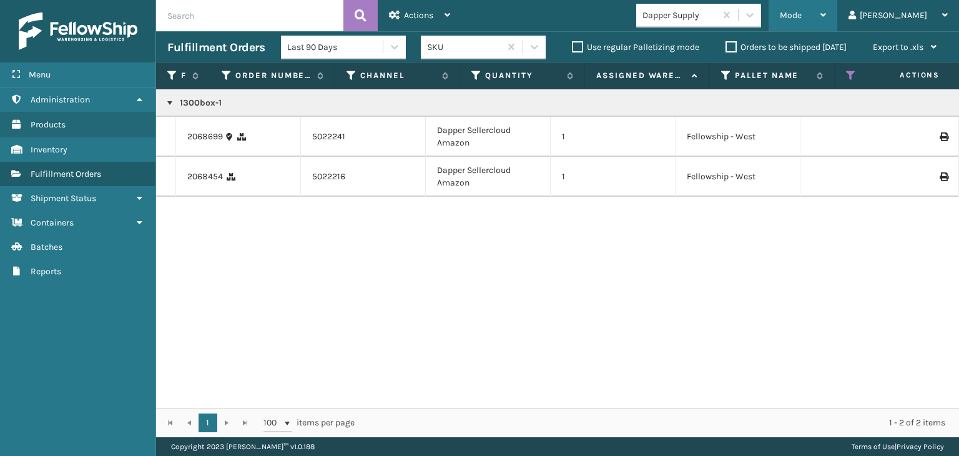
click at [826, 11] on div "Mode" at bounding box center [803, 15] width 46 height 31
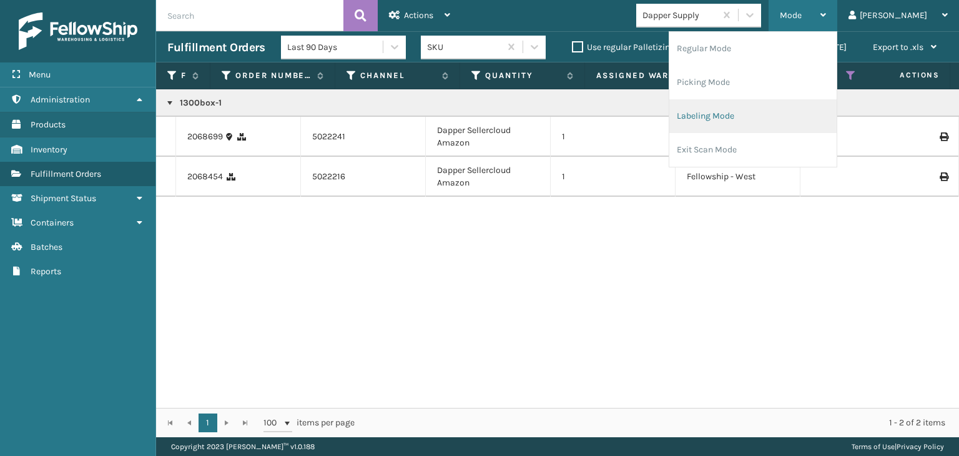
click at [780, 127] on li "Labeling Mode" at bounding box center [752, 116] width 167 height 34
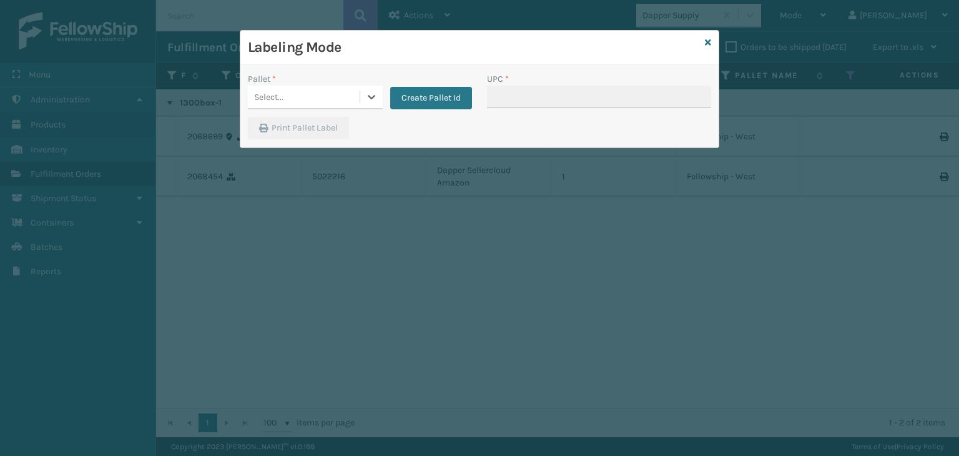
click at [309, 91] on div "Select..." at bounding box center [304, 97] width 112 height 21
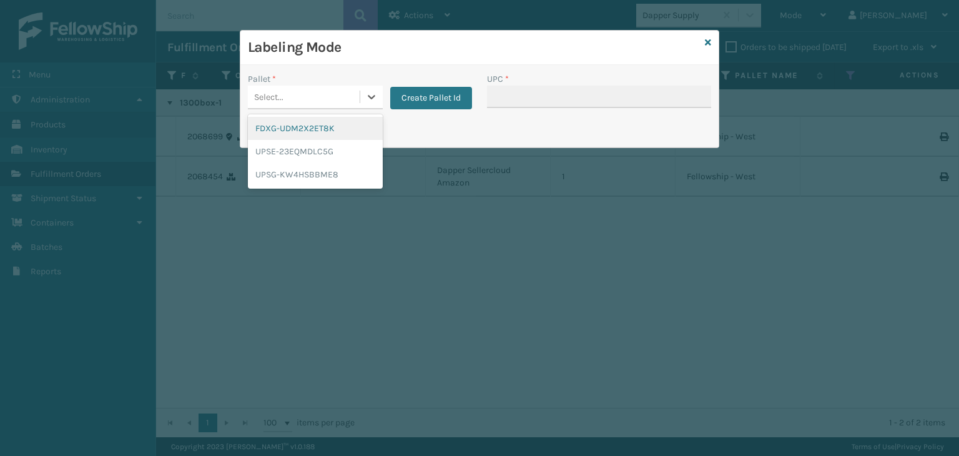
click at [274, 129] on div "FDXG-UDM2X2ET8K" at bounding box center [315, 128] width 135 height 23
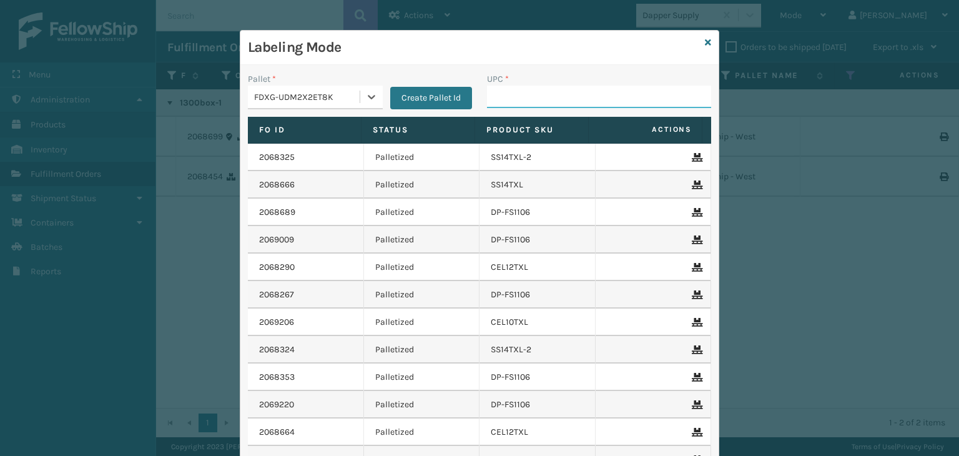
click at [578, 98] on input "UPC *" at bounding box center [599, 97] width 224 height 22
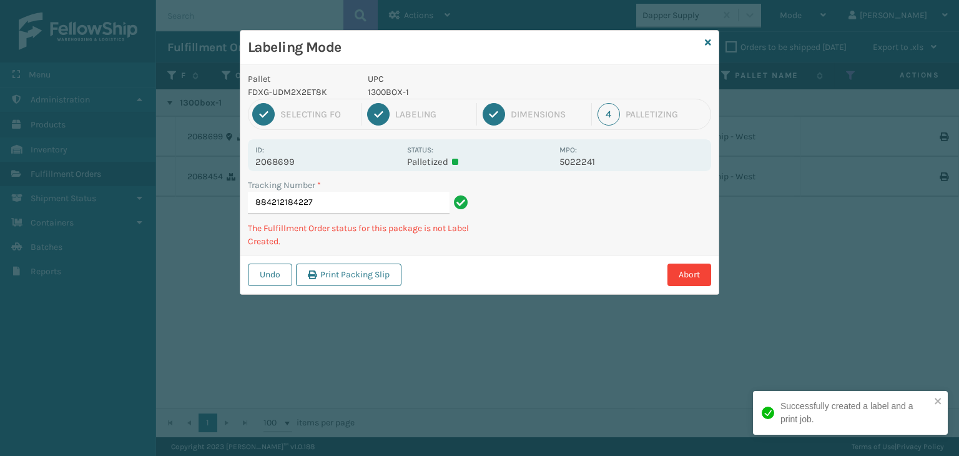
click at [395, 88] on p "1300BOX-1" at bounding box center [460, 92] width 184 height 13
click at [393, 88] on p "1300BOX-1" at bounding box center [460, 92] width 184 height 13
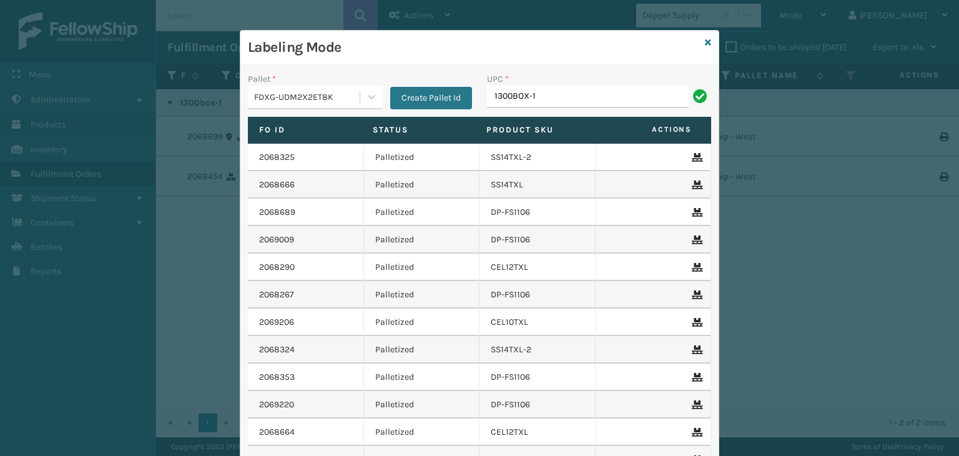
type input "1300BOX-1"
type input "84098512"
type input "85000445681"
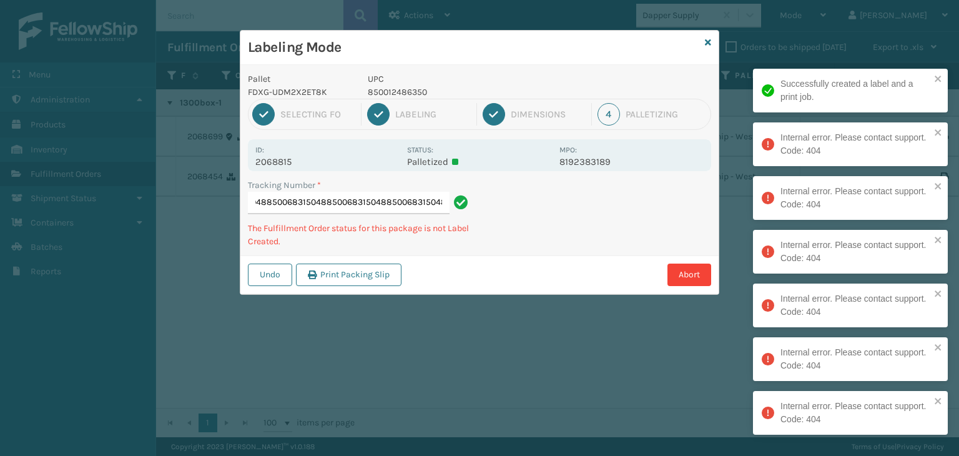
type input "8842132810878500683150488500683150488500683150488500683150488500683150488500683…"
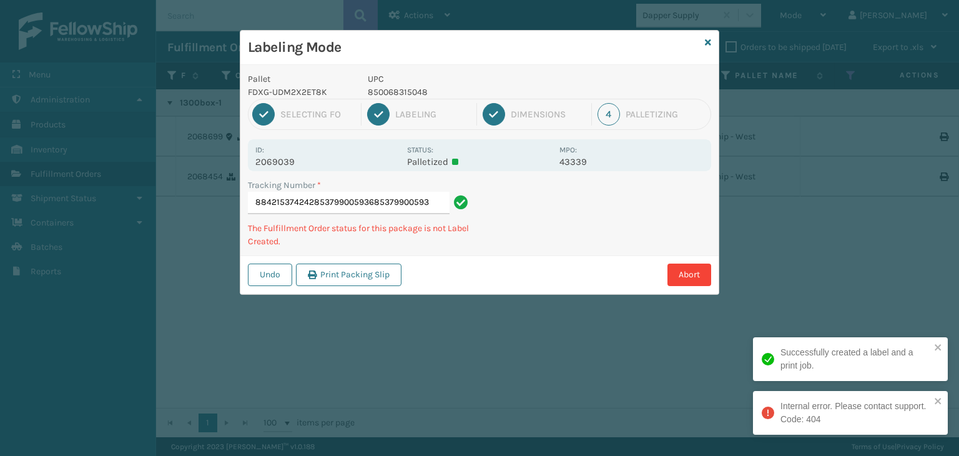
type input "884215374242853799005936853799005936"
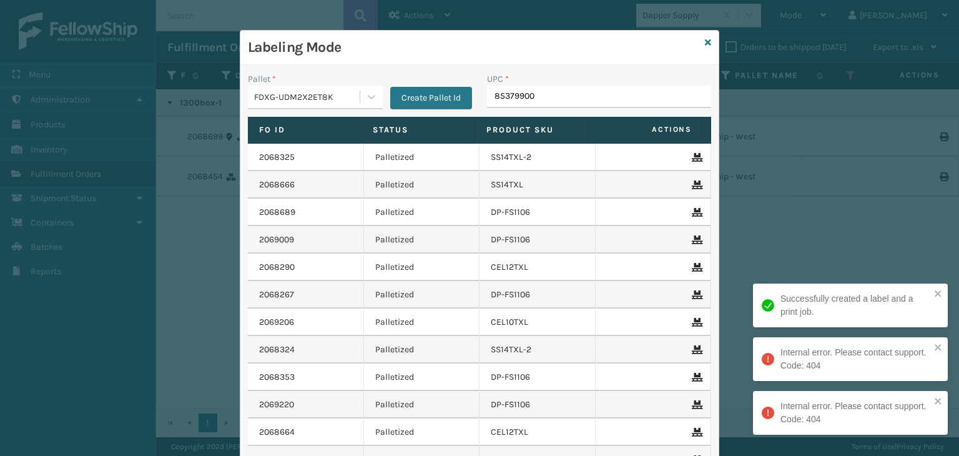
type input "853799005"
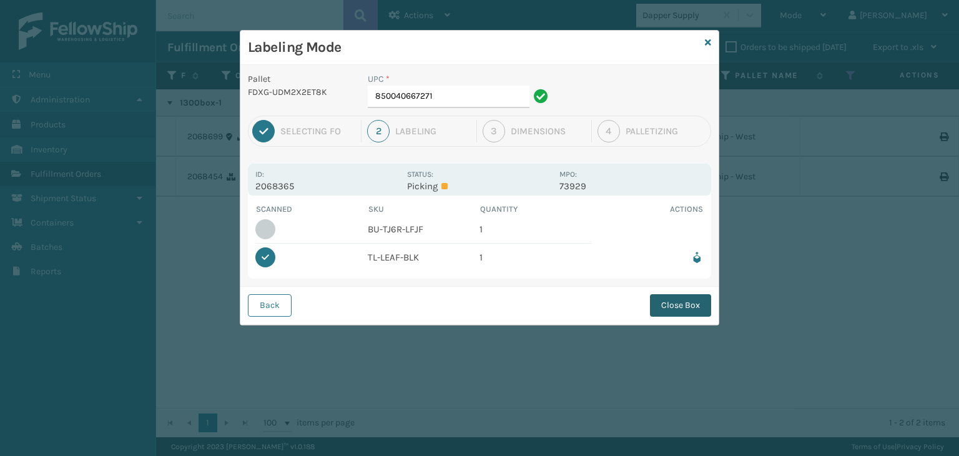
click at [684, 308] on button "Close Box" at bounding box center [680, 305] width 61 height 22
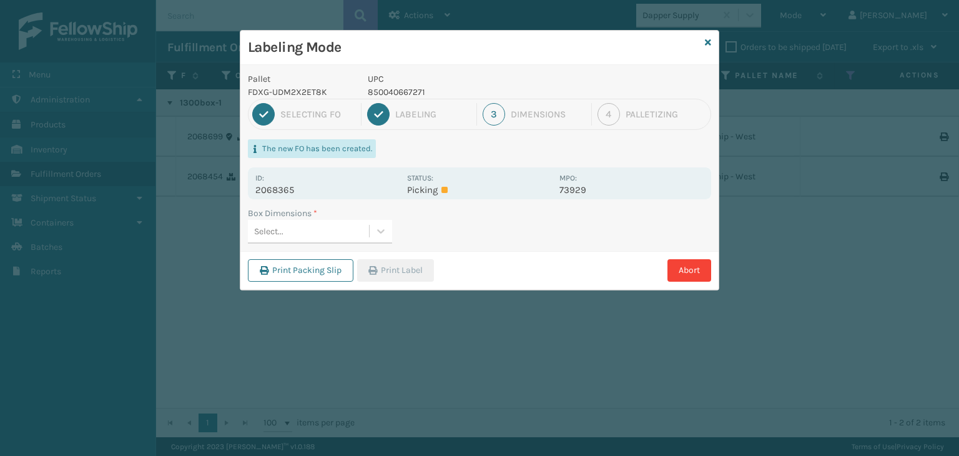
drag, startPoint x: 300, startPoint y: 228, endPoint x: 300, endPoint y: 238, distance: 10.6
click at [300, 229] on div "Select..." at bounding box center [308, 231] width 121 height 21
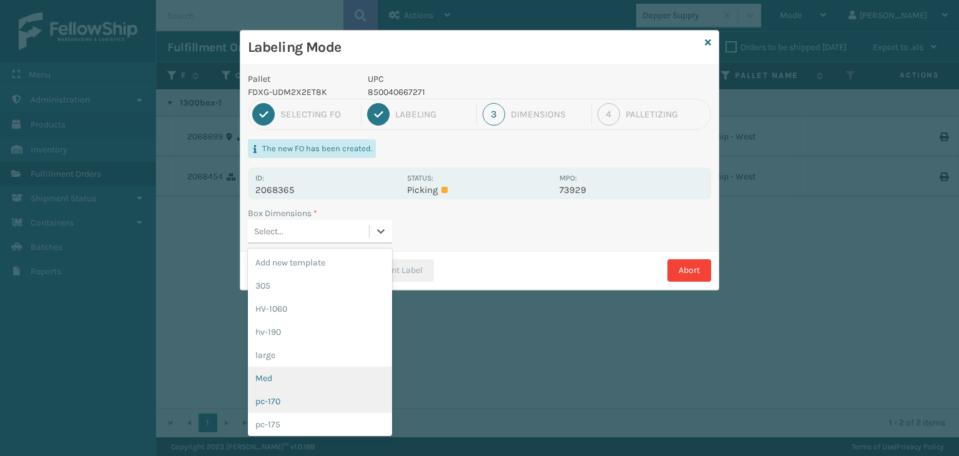
click at [315, 373] on div "Med" at bounding box center [320, 377] width 144 height 23
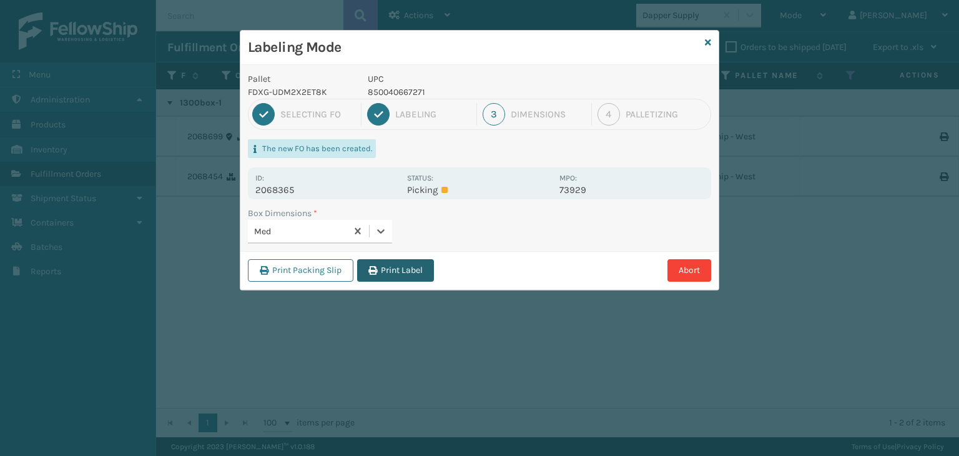
click at [412, 270] on button "Print Label" at bounding box center [395, 270] width 77 height 22
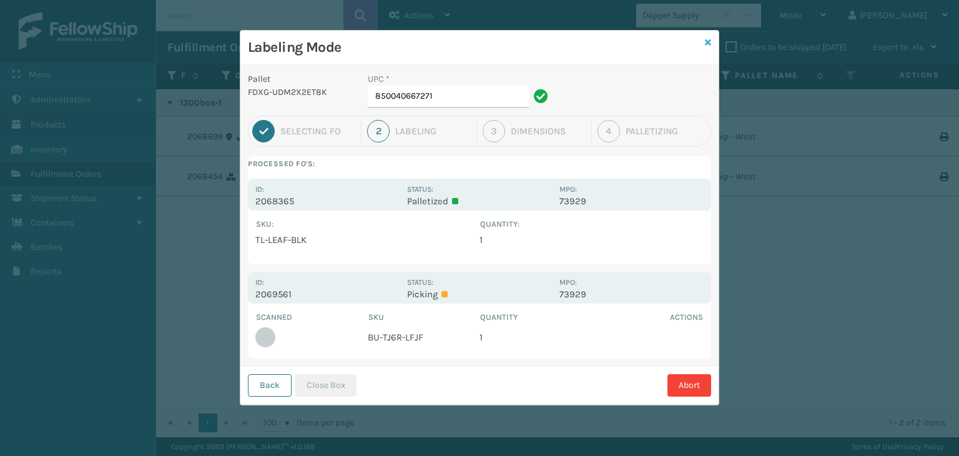
click at [707, 38] on icon at bounding box center [708, 42] width 6 height 9
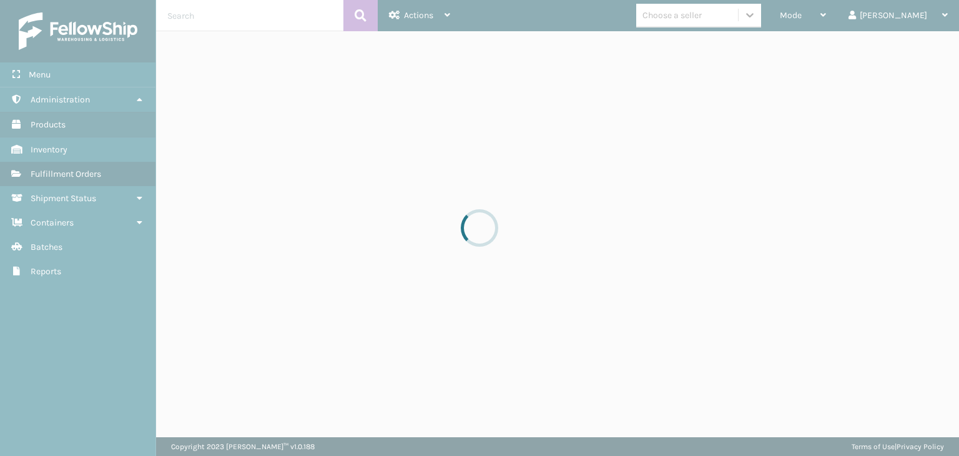
click at [843, 17] on div at bounding box center [479, 228] width 959 height 456
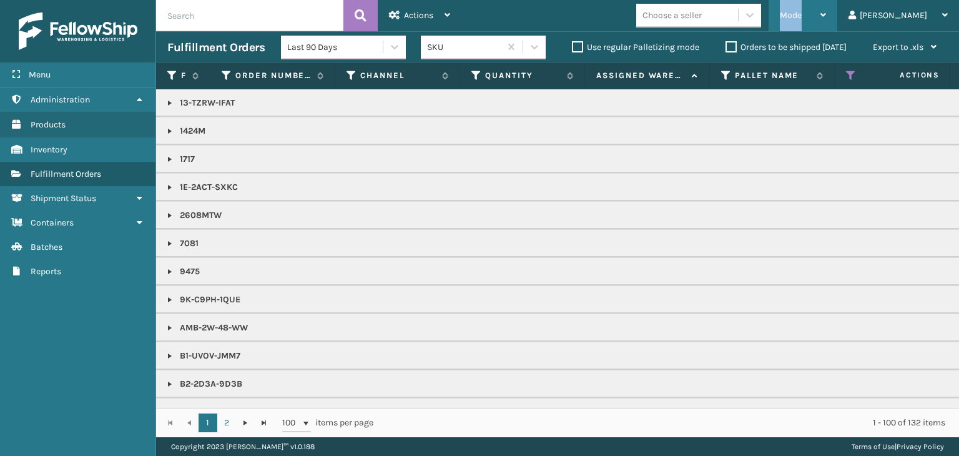
click at [801, 16] on span "Mode" at bounding box center [791, 15] width 22 height 11
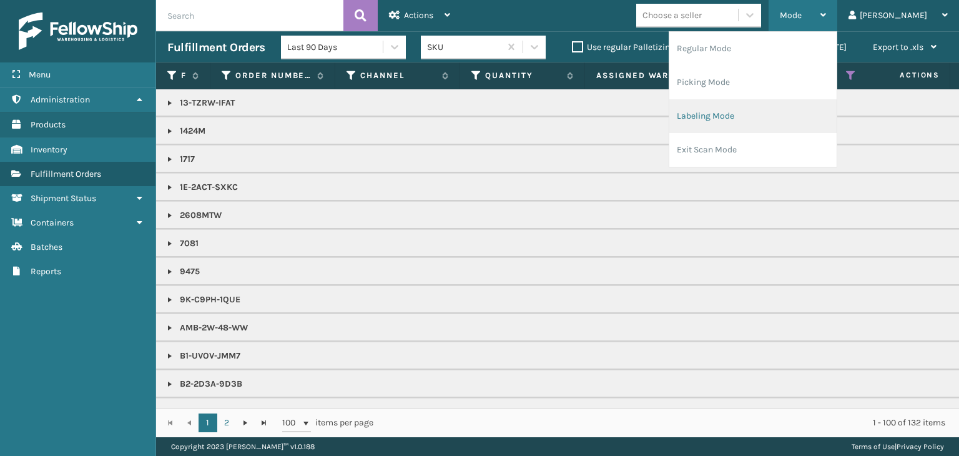
click at [744, 122] on li "Labeling Mode" at bounding box center [752, 116] width 167 height 34
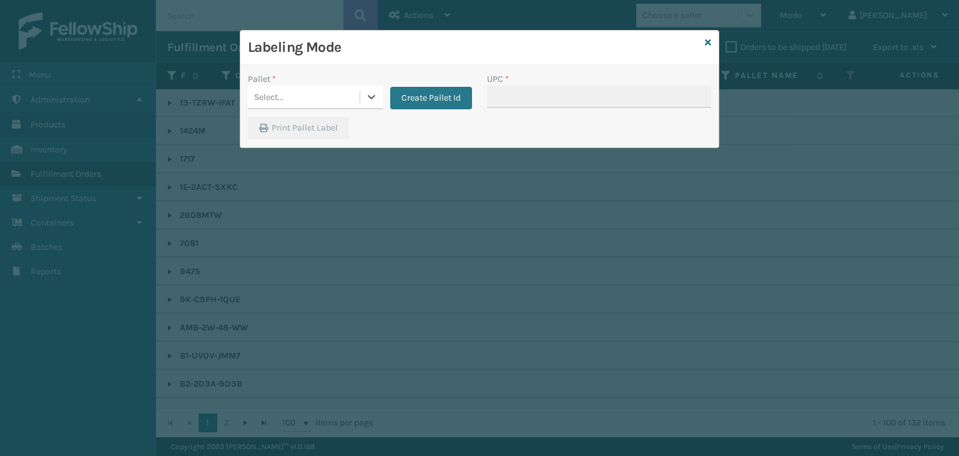
click at [333, 95] on div "Select..." at bounding box center [304, 97] width 112 height 21
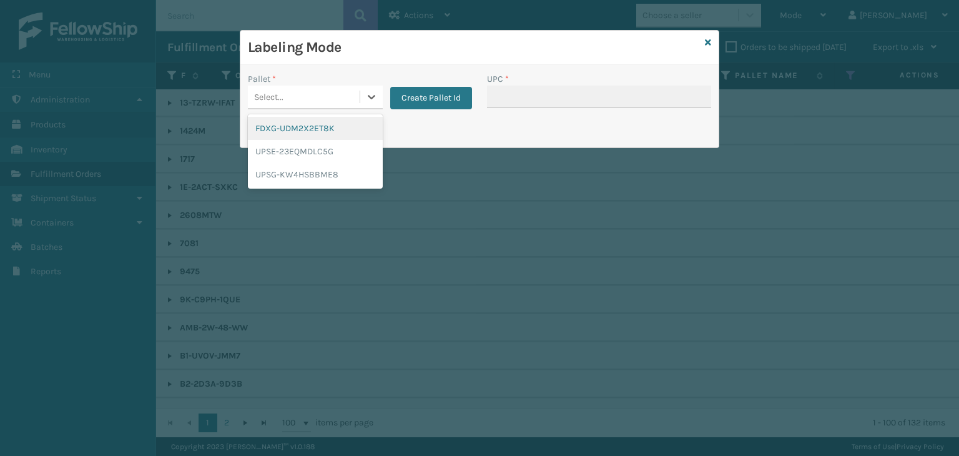
click at [333, 132] on div "FDXG-UDM2X2ET8K" at bounding box center [315, 128] width 135 height 23
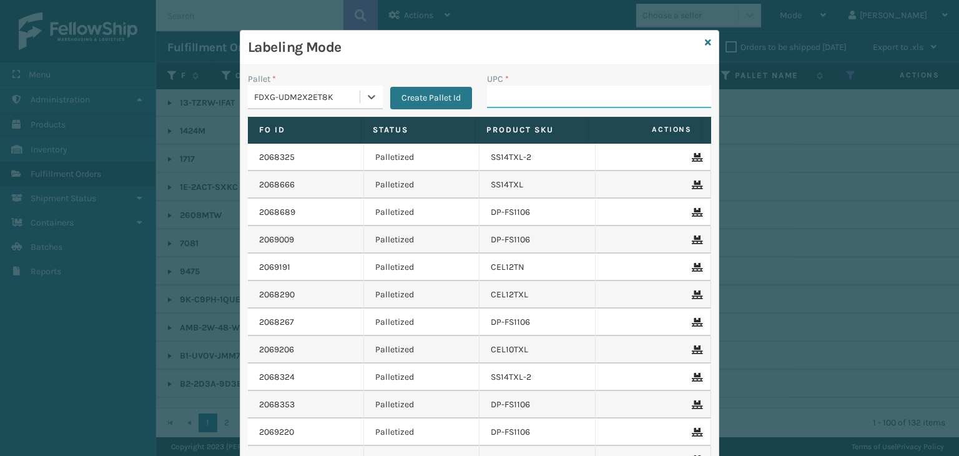
click at [507, 86] on input "UPC *" at bounding box center [599, 97] width 224 height 22
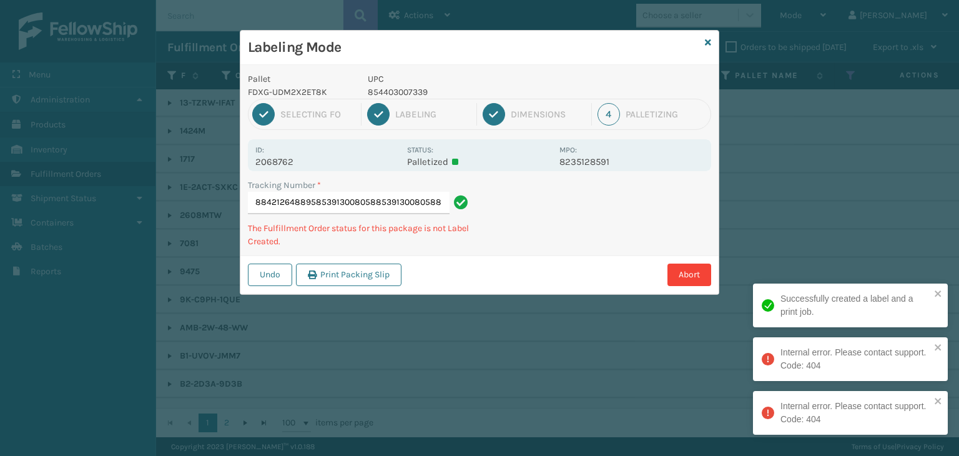
type input "884212648895853913008058853913008058853913008058"
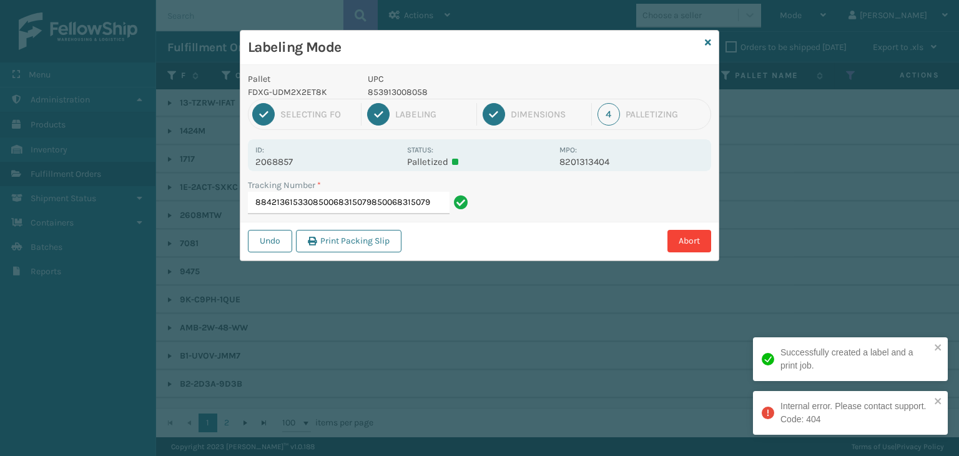
type input "884213615330850068315079850068315079"
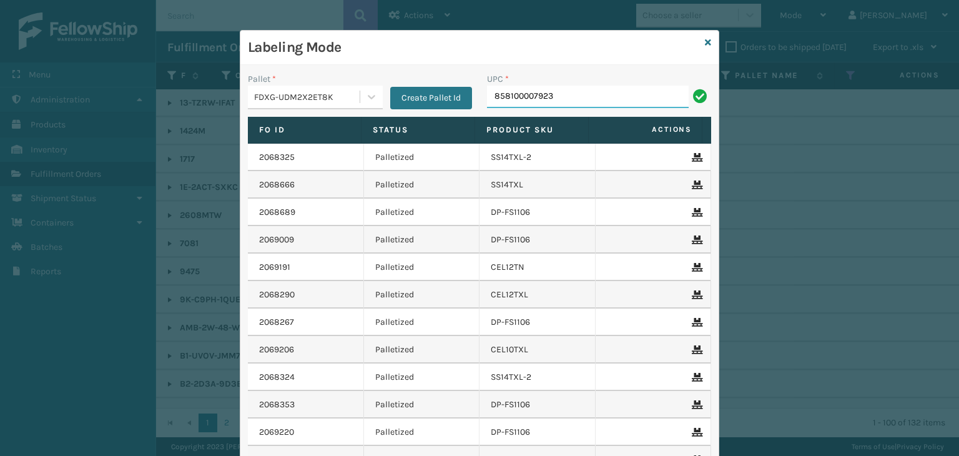
type input "858100007923"
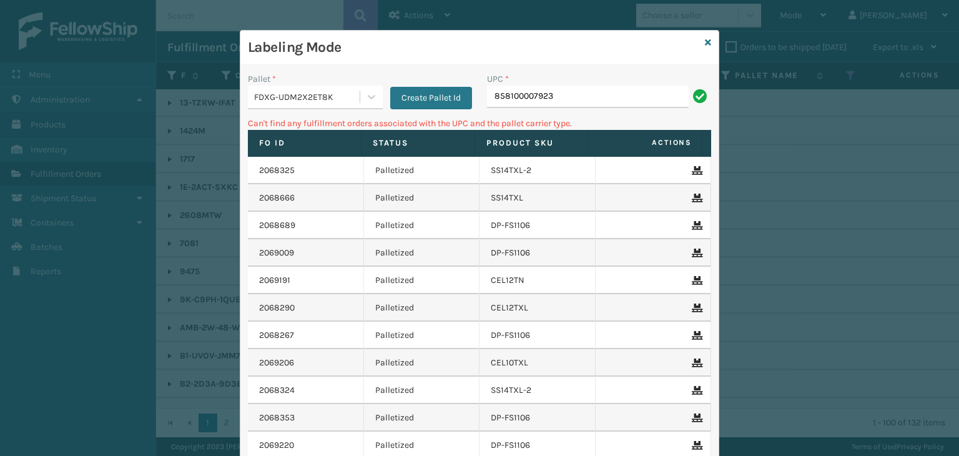
click at [512, 95] on input "858100007923" at bounding box center [588, 97] width 202 height 22
drag, startPoint x: 582, startPoint y: 96, endPoint x: 310, endPoint y: 105, distance: 273.0
click at [245, 86] on div "Pallet * FDXG-UDM2X2ET8K Create Pallet Id UPC * 858100007923" at bounding box center [479, 94] width 478 height 44
type input "858100007623"
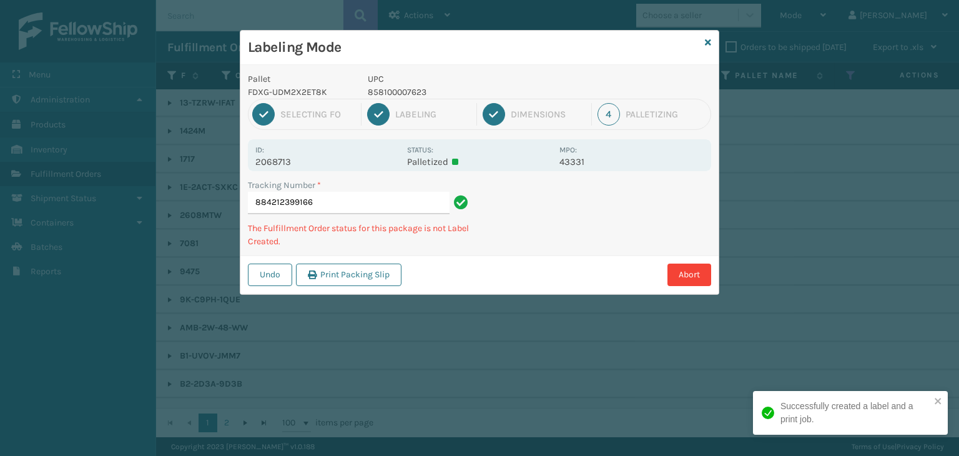
click at [406, 93] on p "858100007623" at bounding box center [460, 92] width 184 height 13
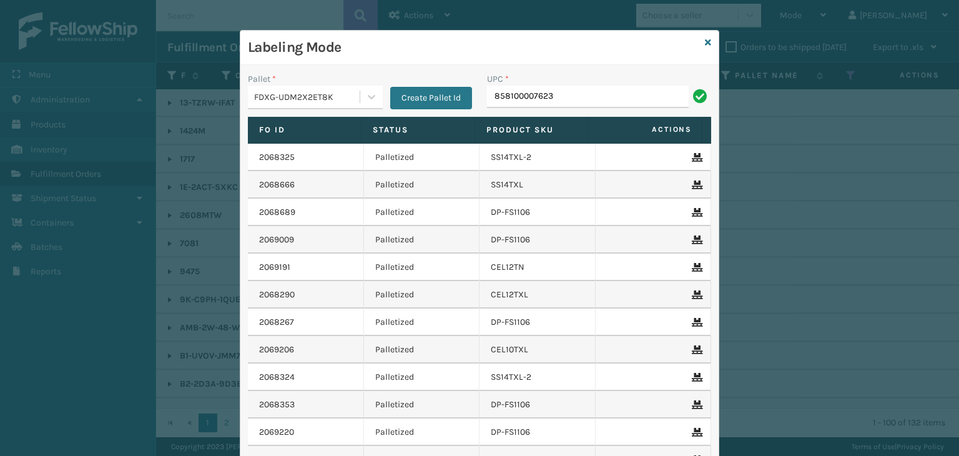
type input "858100007623"
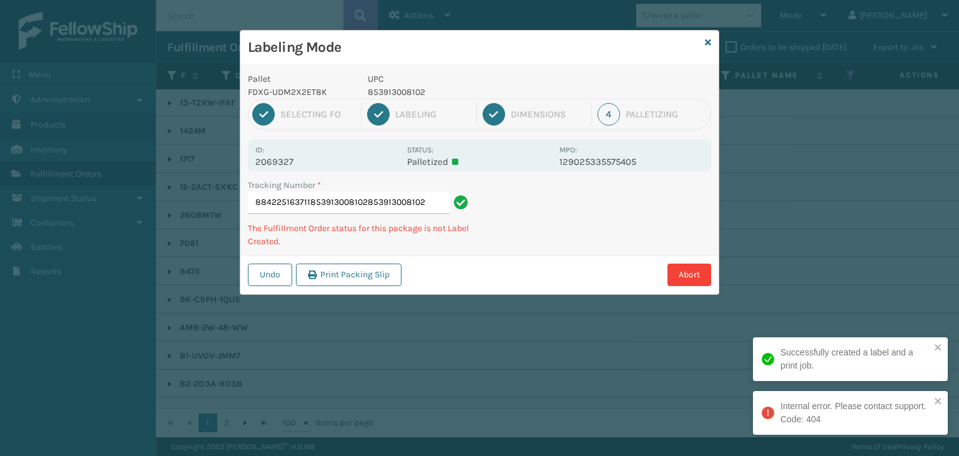
type input "884225163711853913008102853913008102"
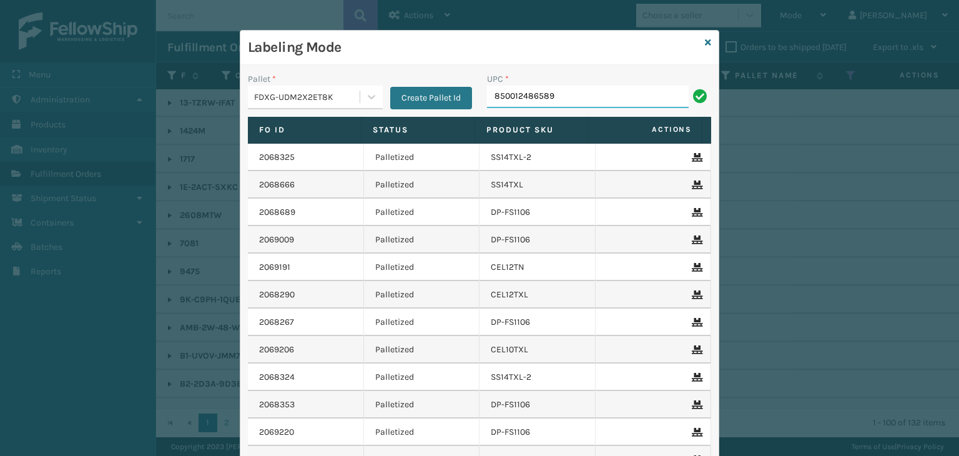
type input "850012486589"
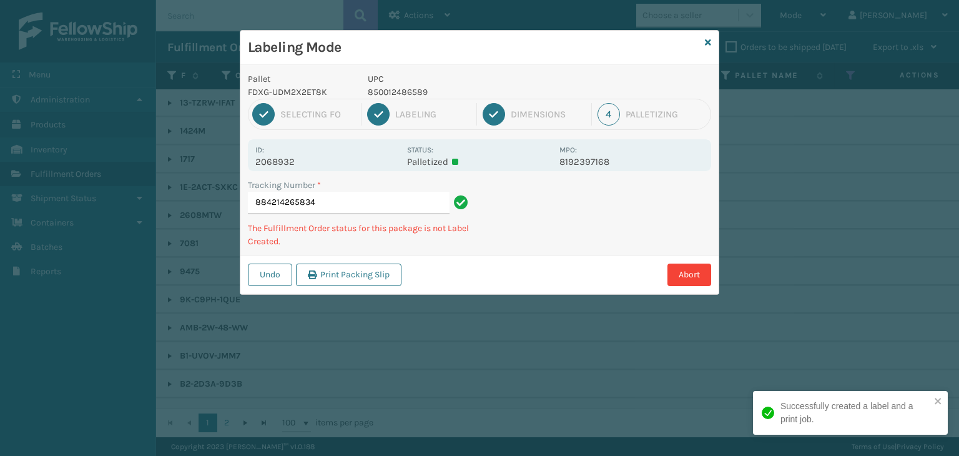
click at [416, 92] on p "850012486589" at bounding box center [460, 92] width 184 height 13
click at [413, 92] on p "850012486589" at bounding box center [460, 92] width 184 height 13
click at [412, 93] on p "850012486589" at bounding box center [460, 92] width 184 height 13
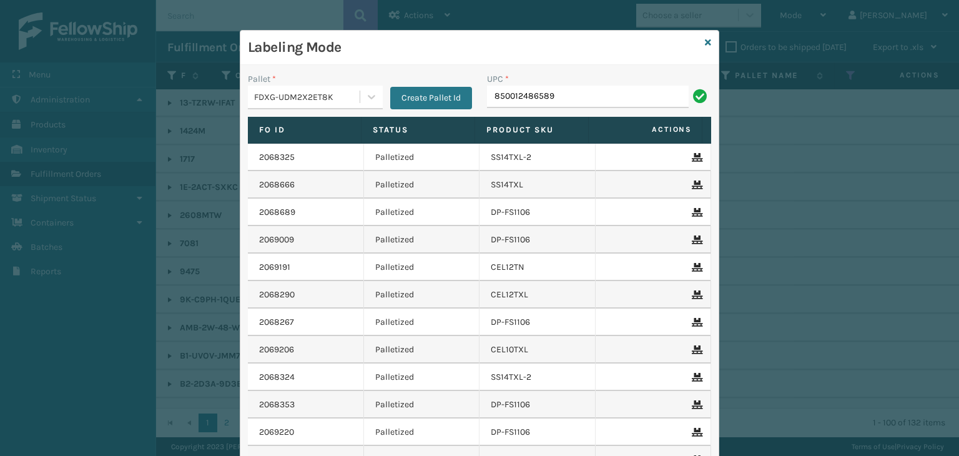
type input "850012486589"
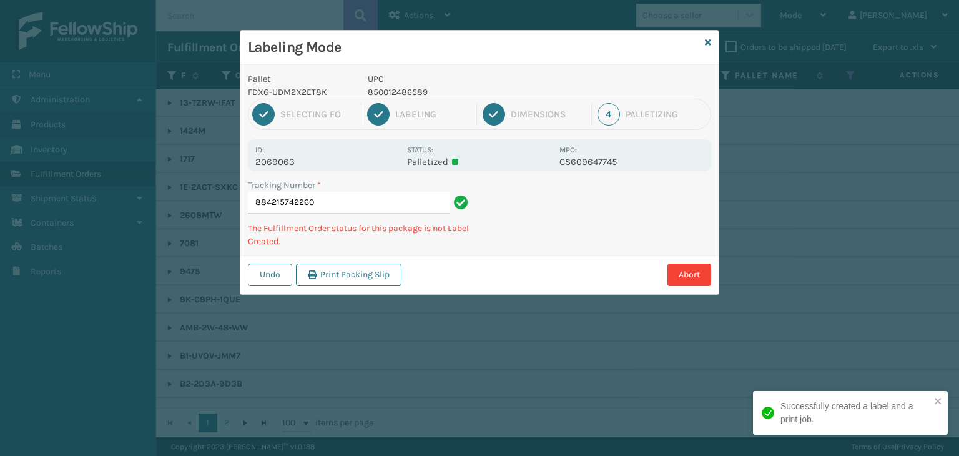
type input "884215742260850012486589"
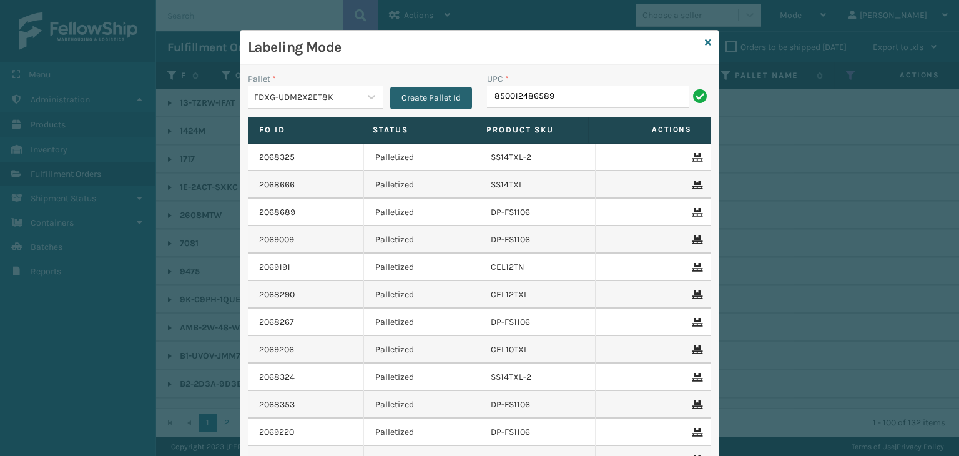
type input "850012486589"
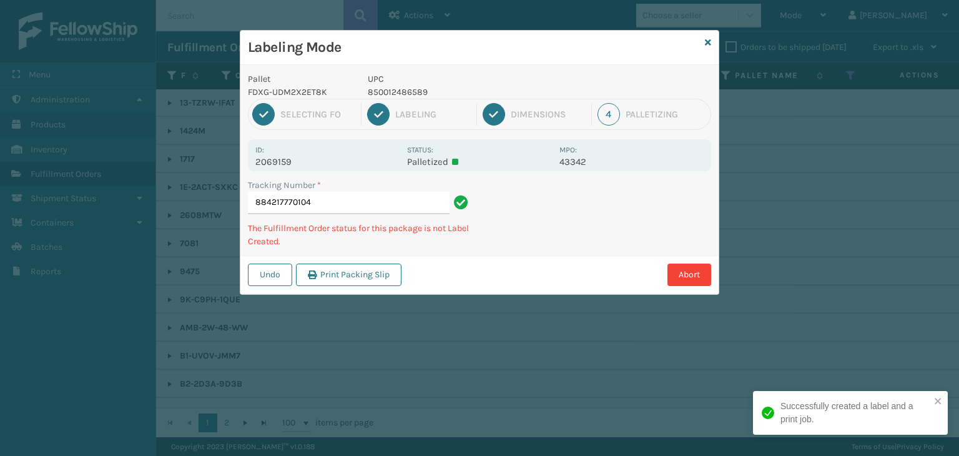
type input "884217770104850012486589"
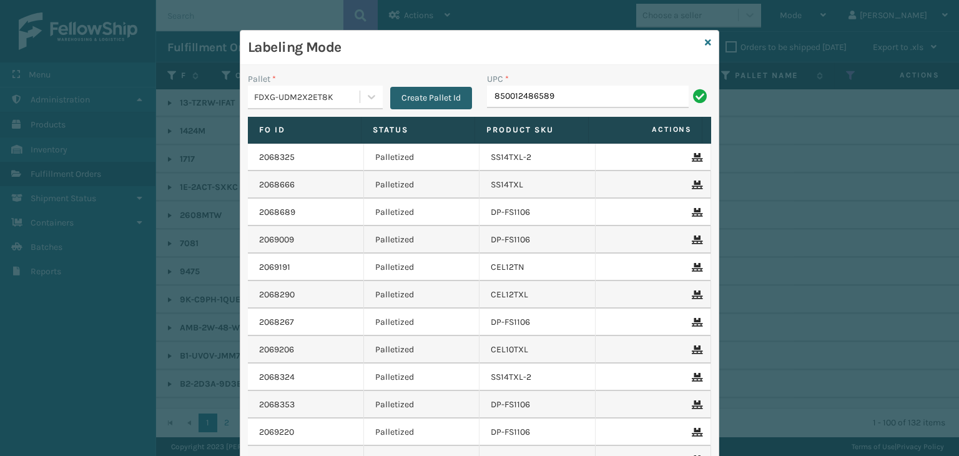
type input "850012486589"
type input "850012486763"
type input "8500044569"
type input "854403007087"
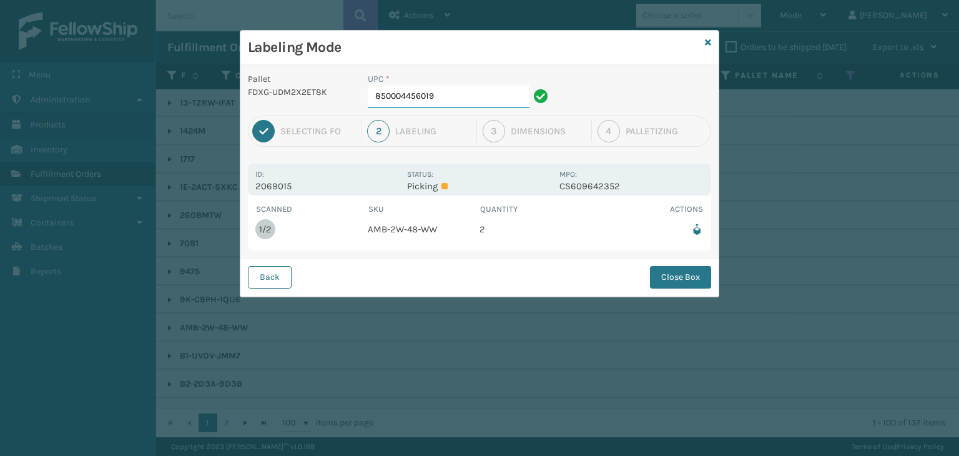
click at [439, 97] on input "850004456019" at bounding box center [449, 97] width 162 height 22
click at [676, 278] on button "Close Box" at bounding box center [680, 277] width 61 height 22
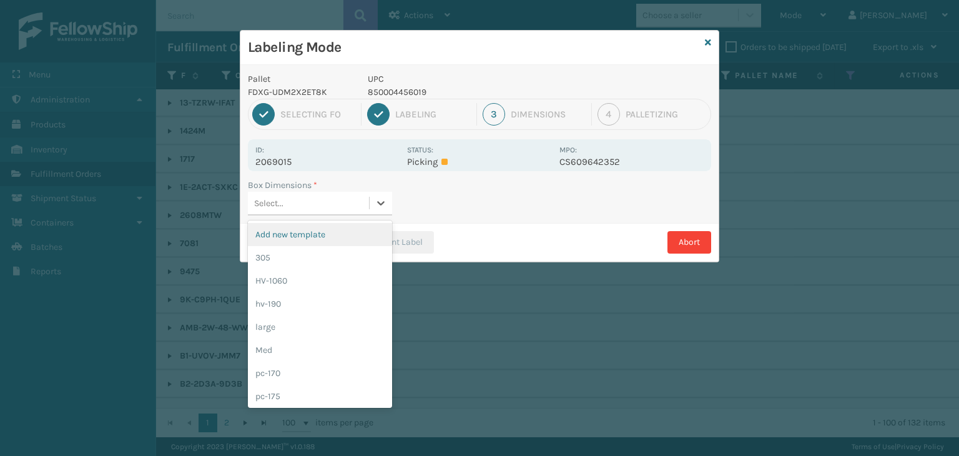
click at [325, 209] on div "Select..." at bounding box center [308, 203] width 121 height 21
click at [310, 339] on div "Med" at bounding box center [320, 349] width 144 height 23
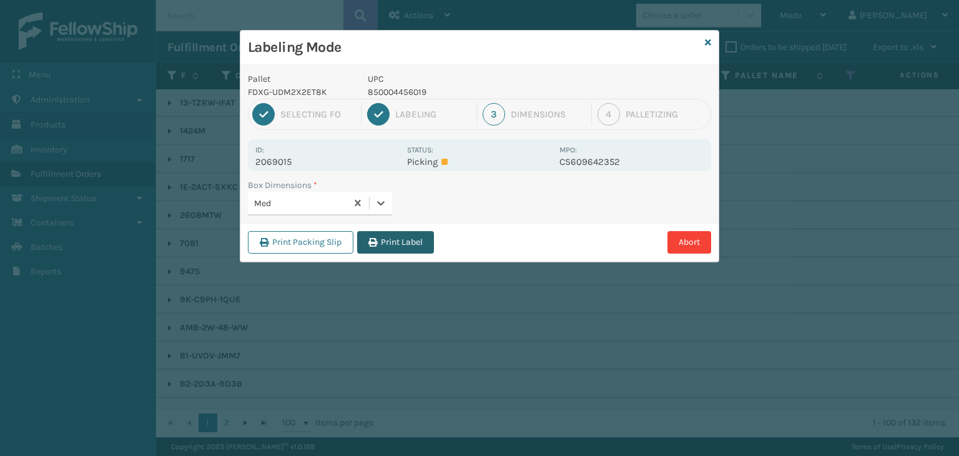
click at [390, 234] on button "Print Label" at bounding box center [395, 242] width 77 height 22
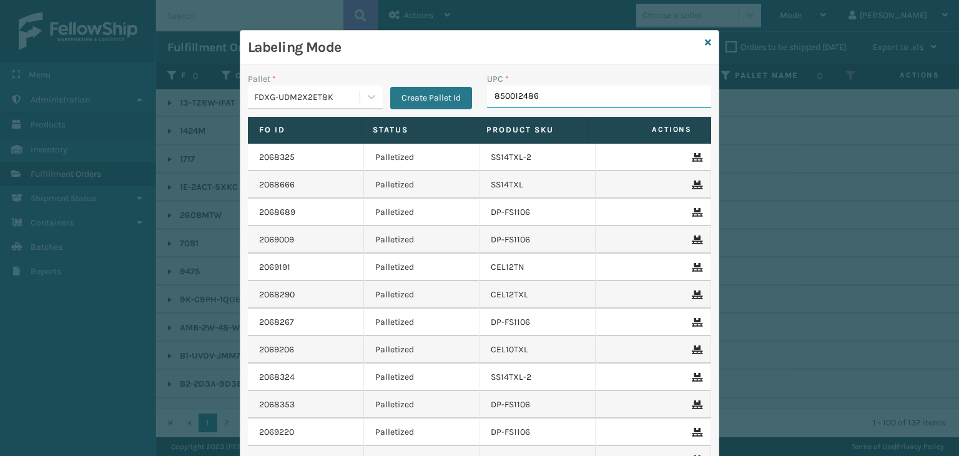
type input "8500124862"
click at [705, 38] on icon at bounding box center [708, 42] width 6 height 9
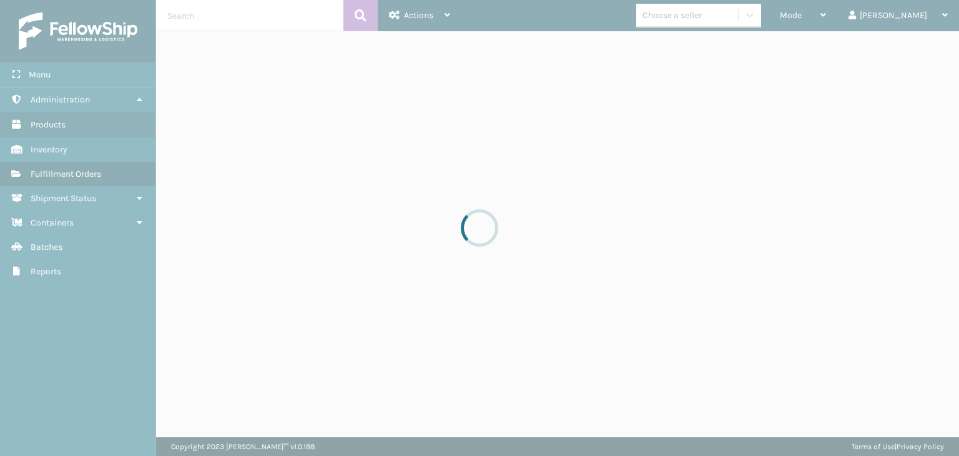
click at [716, 19] on div at bounding box center [479, 228] width 959 height 456
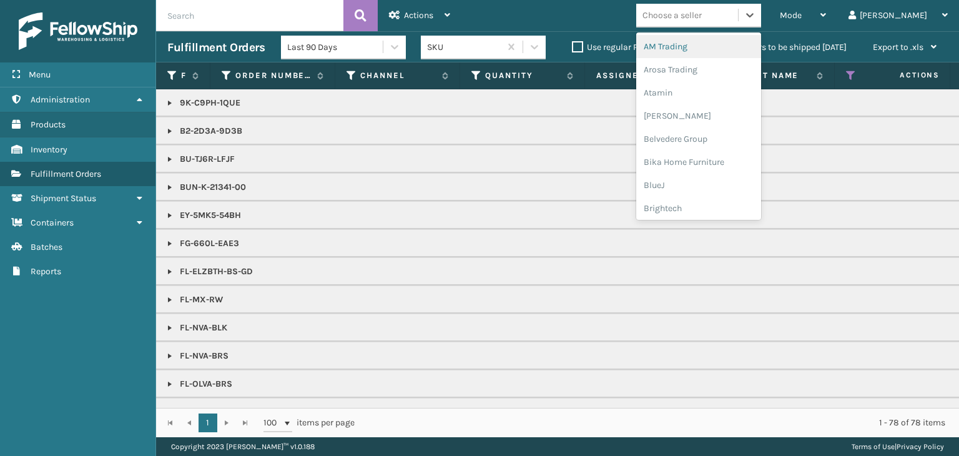
click at [702, 19] on div "Choose a seller" at bounding box center [671, 15] width 59 height 13
type input "L"
type input "BR"
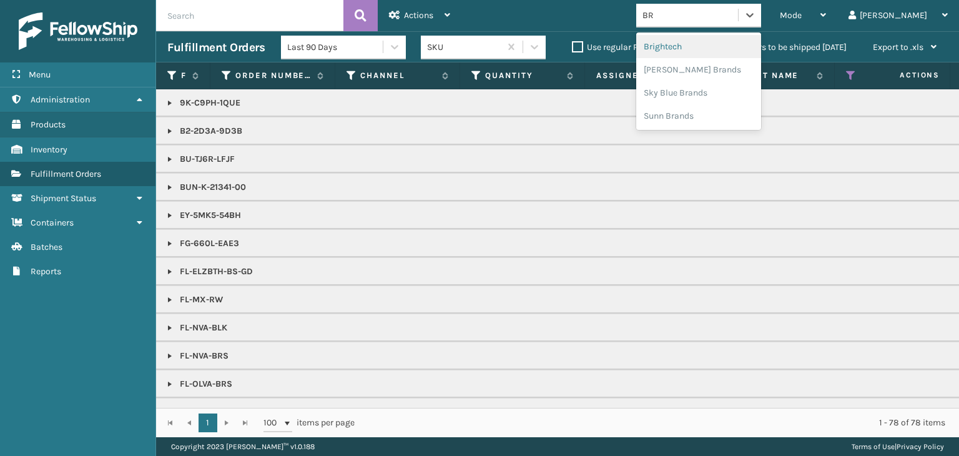
click at [717, 48] on div "Brightech" at bounding box center [698, 46] width 125 height 23
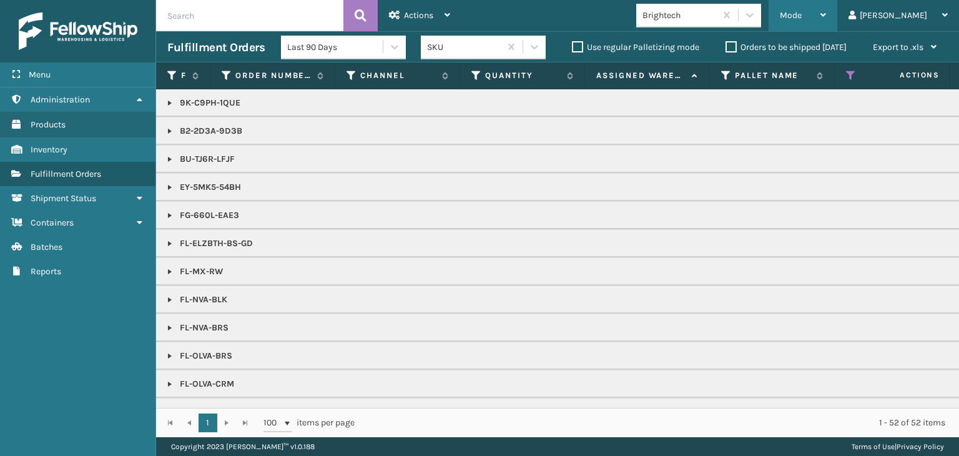
click at [826, 9] on div "Mode" at bounding box center [803, 15] width 46 height 31
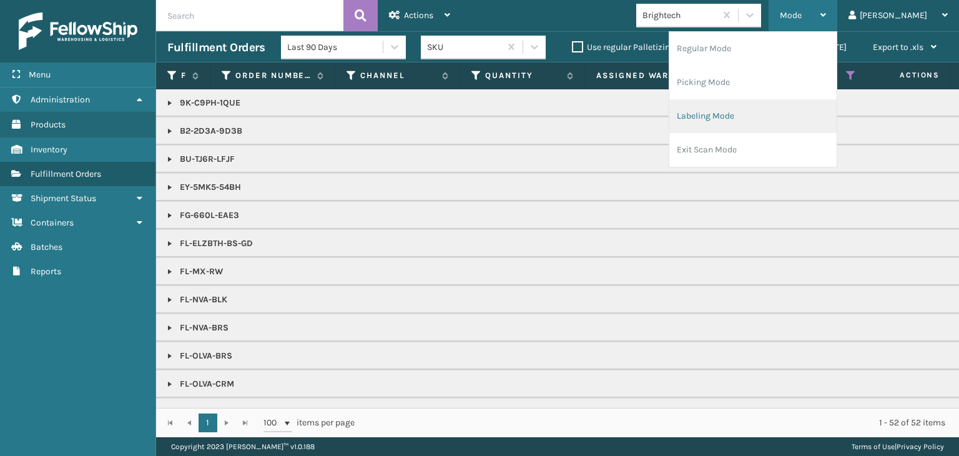
drag, startPoint x: 806, startPoint y: 102, endPoint x: 806, endPoint y: 110, distance: 7.5
click at [806, 110] on li "Labeling Mode" at bounding box center [752, 116] width 167 height 34
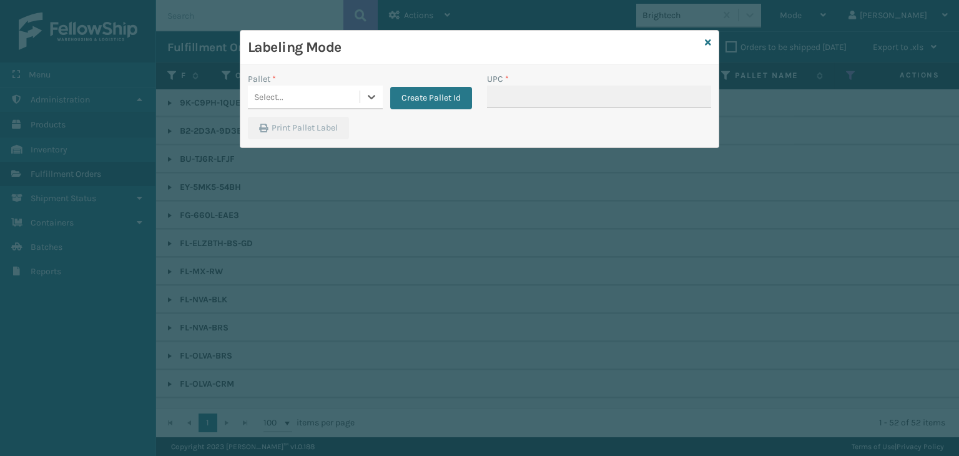
click at [322, 96] on div "Select..." at bounding box center [304, 97] width 112 height 21
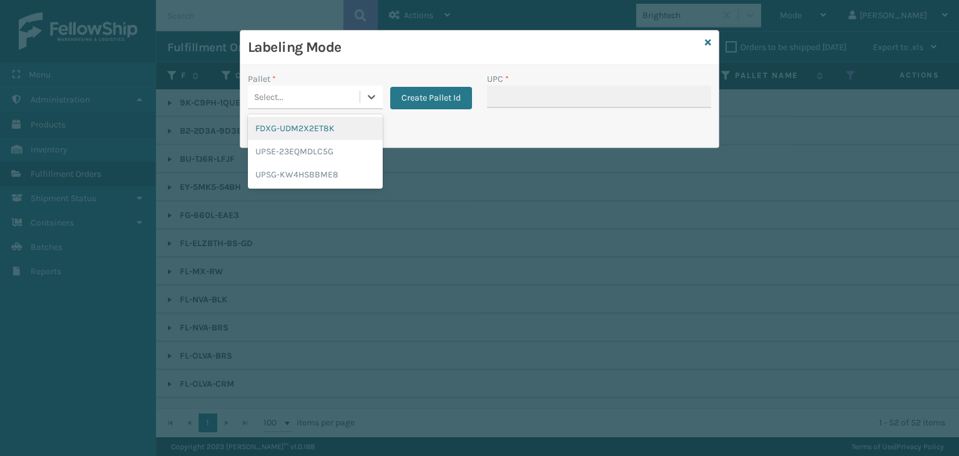
click at [321, 117] on div "FDXG-UDM2X2ET8K" at bounding box center [315, 128] width 135 height 23
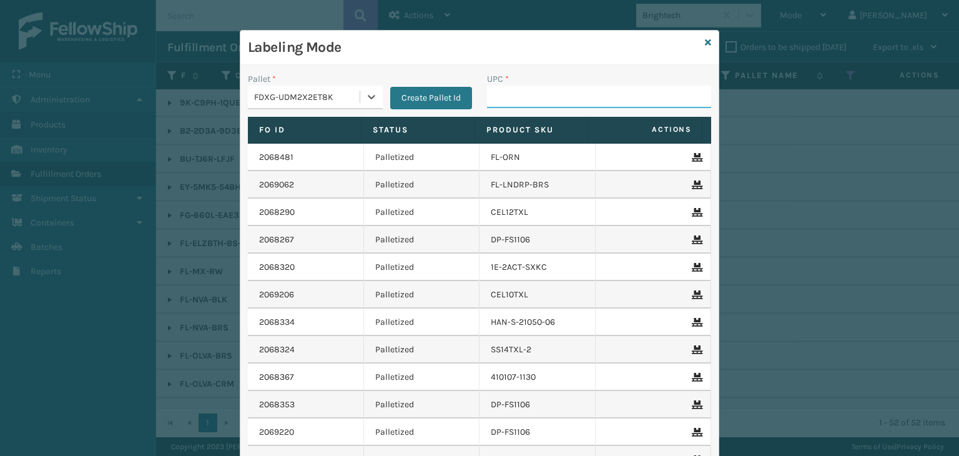
click at [512, 107] on input "UPC *" at bounding box center [599, 97] width 224 height 22
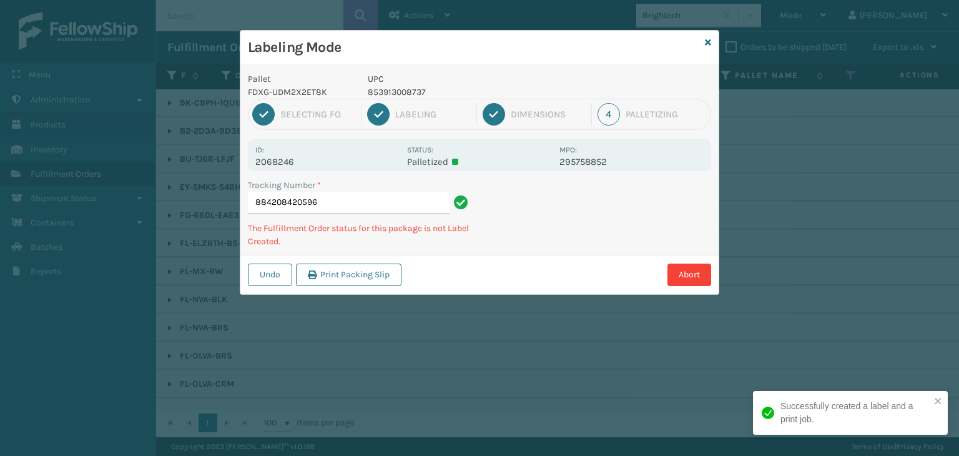
click at [386, 91] on p "853913008737" at bounding box center [460, 92] width 184 height 13
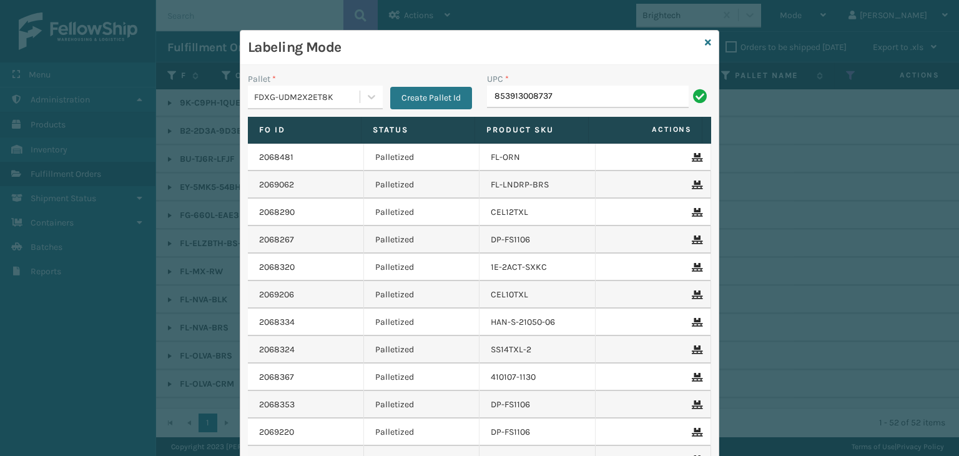
type input "853913008737"
click at [705, 42] on icon at bounding box center [708, 42] width 6 height 9
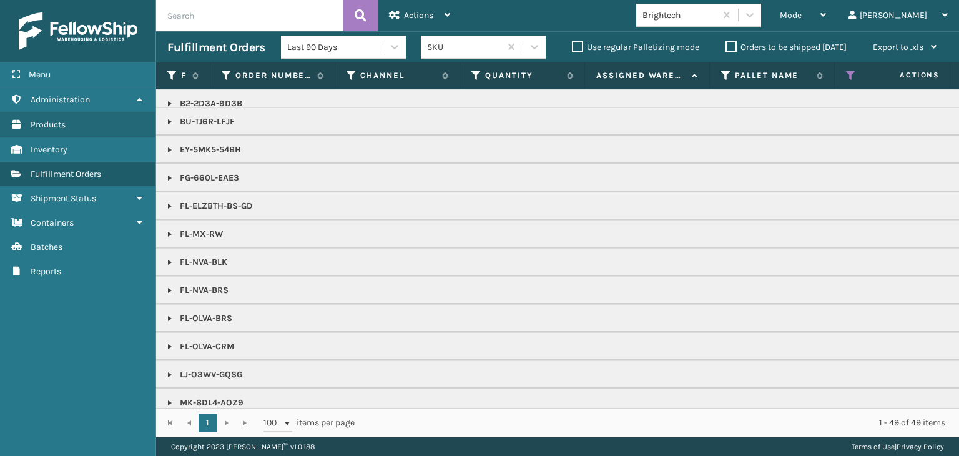
scroll to position [30, 0]
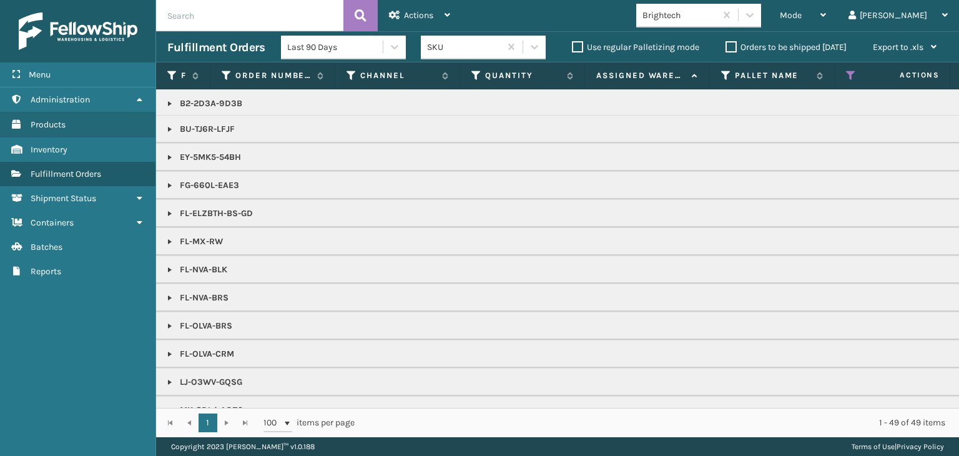
click at [170, 156] on link at bounding box center [170, 157] width 10 height 10
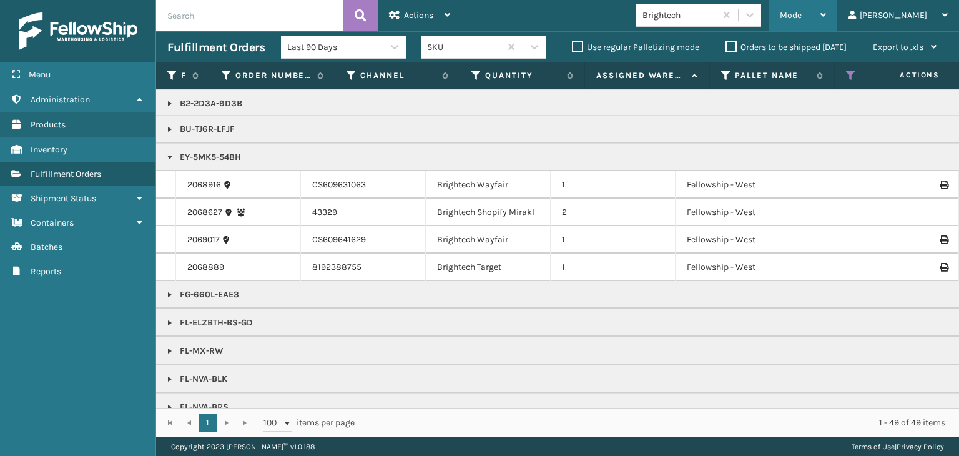
click at [826, 7] on div "Mode" at bounding box center [803, 15] width 46 height 31
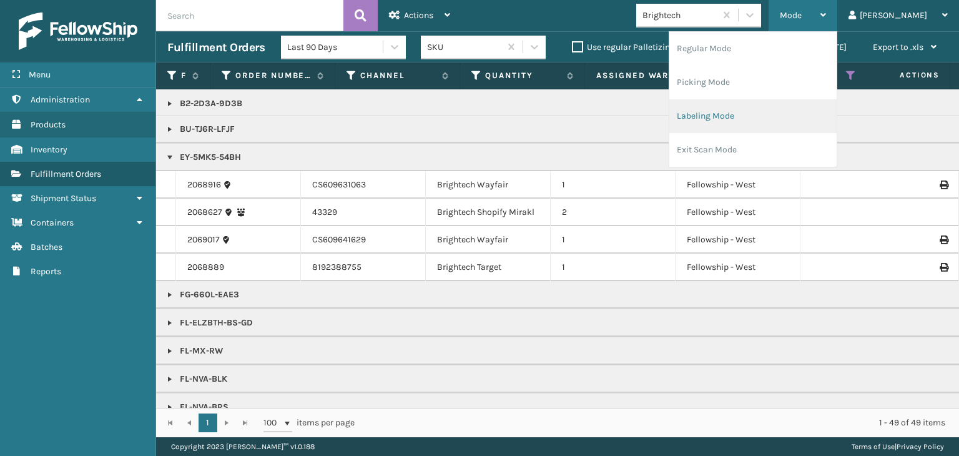
click at [781, 119] on li "Labeling Mode" at bounding box center [752, 116] width 167 height 34
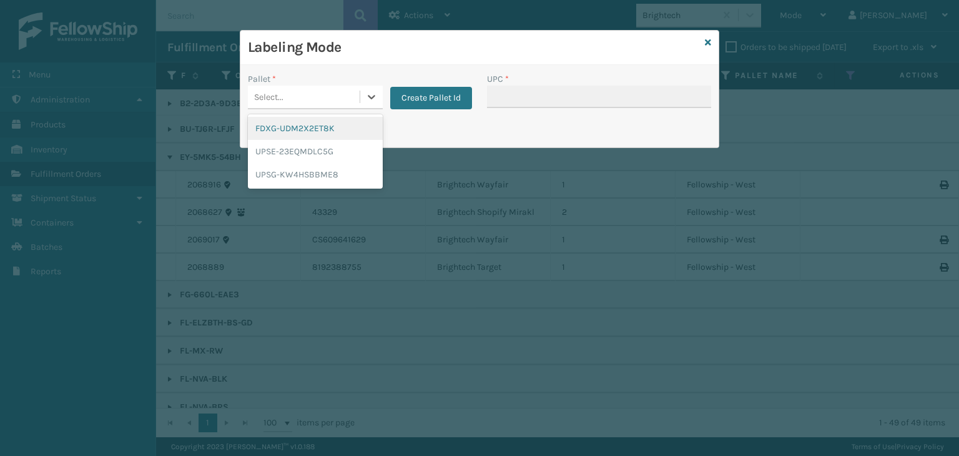
click at [317, 127] on div "FDXG-UDM2X2ET8K" at bounding box center [315, 128] width 135 height 23
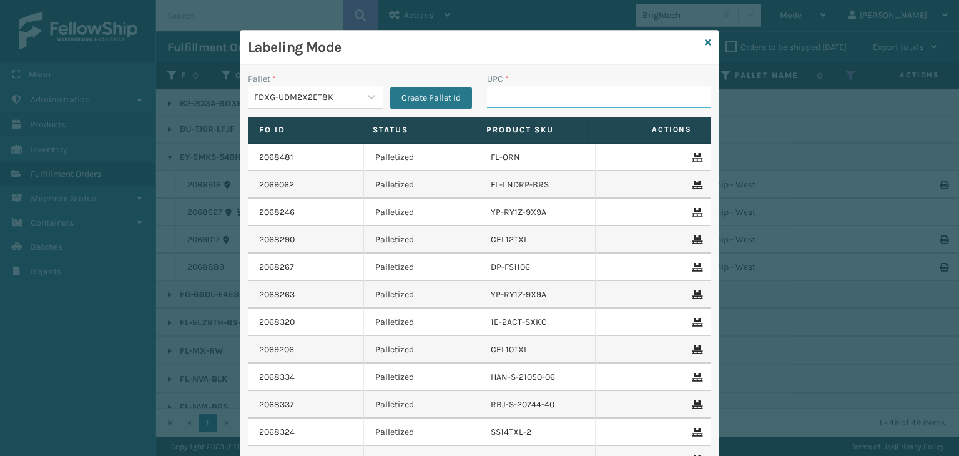
click at [600, 88] on input "UPC *" at bounding box center [599, 97] width 224 height 22
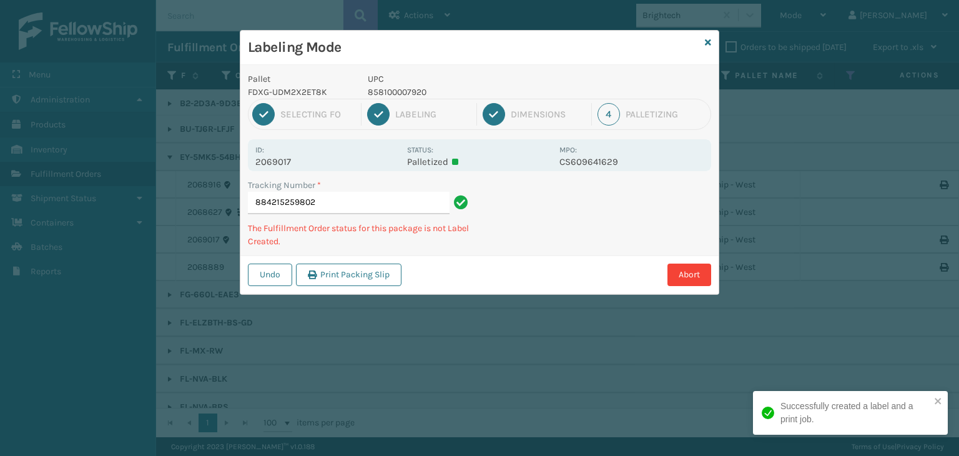
click at [412, 88] on p "858100007920" at bounding box center [460, 92] width 184 height 13
click at [410, 88] on p "858100007920" at bounding box center [460, 92] width 184 height 13
click at [404, 104] on div "2 Labeling" at bounding box center [421, 114] width 109 height 22
click at [402, 94] on p "858100007920" at bounding box center [460, 92] width 184 height 13
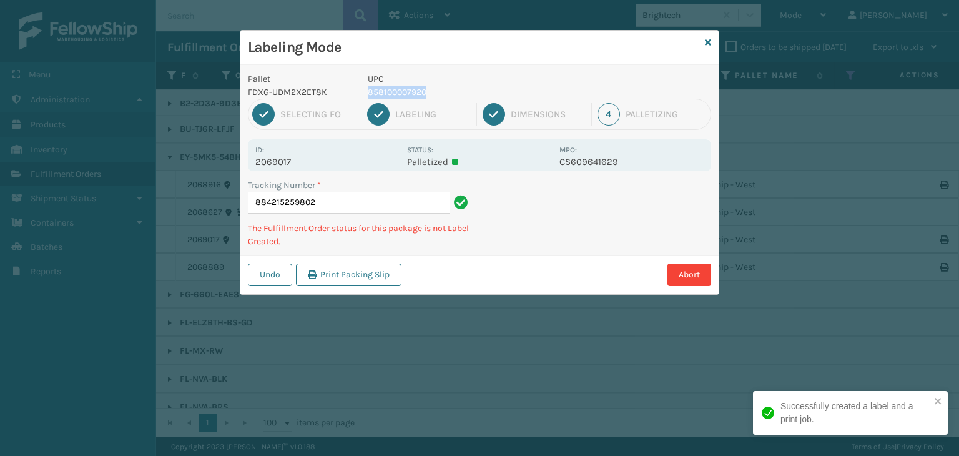
click at [402, 94] on p "858100007920" at bounding box center [460, 92] width 184 height 13
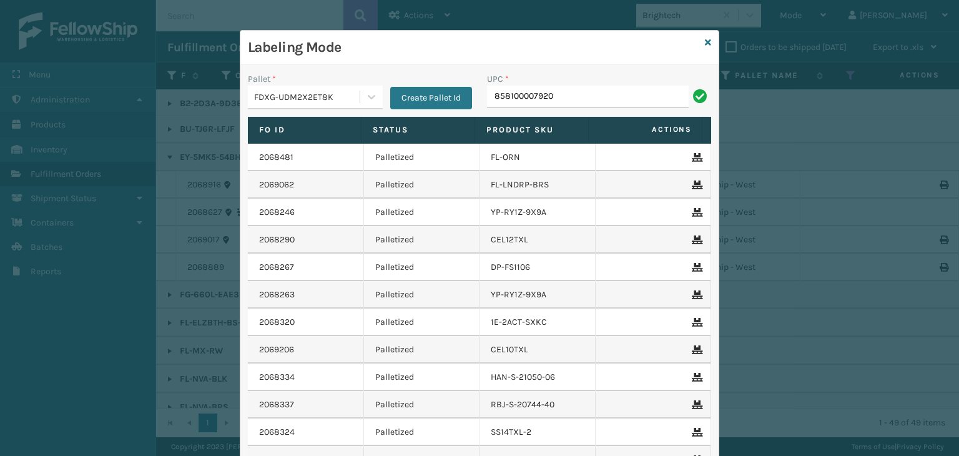
type input "858100007920"
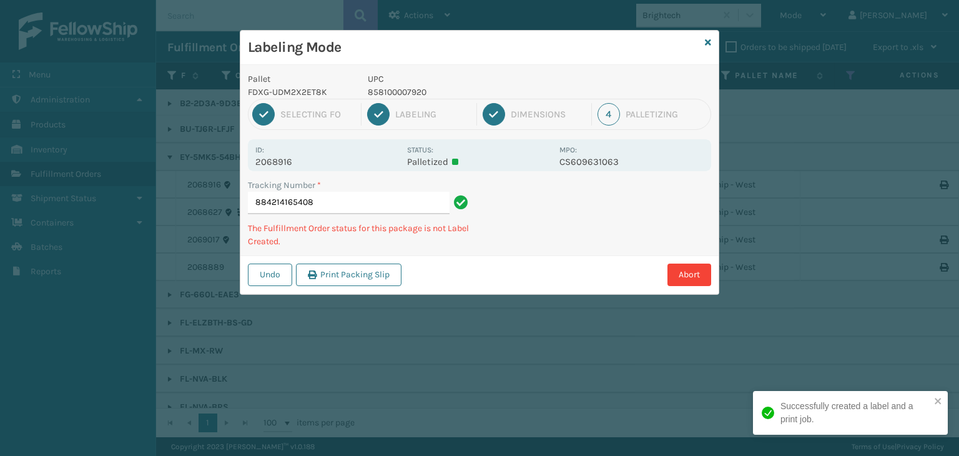
type input "884214165408858100007920"
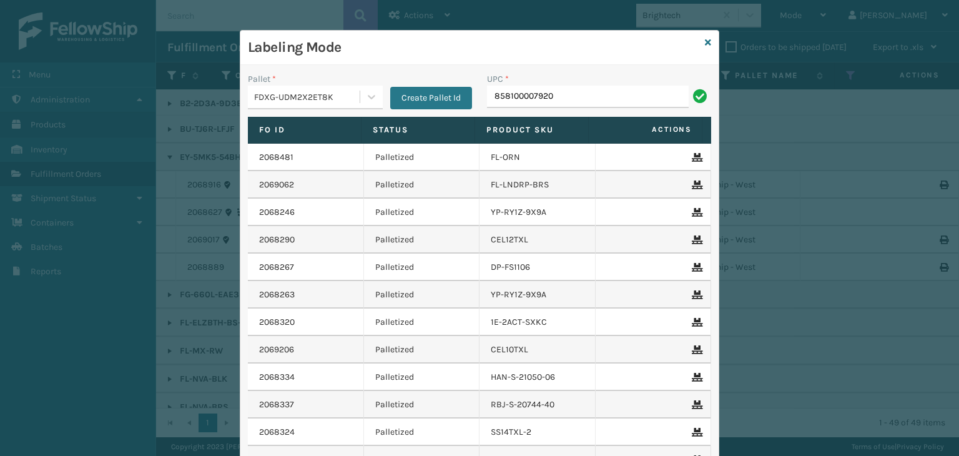
type input "858100007920"
paste input "858100007920"
type input "858100007920"
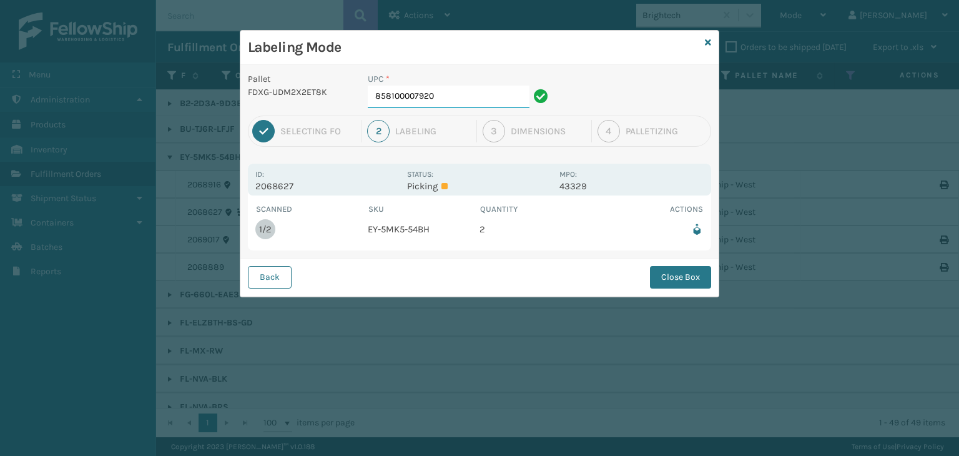
click at [464, 91] on input "858100007920" at bounding box center [449, 97] width 162 height 22
click at [697, 280] on button "Close Box" at bounding box center [680, 277] width 61 height 22
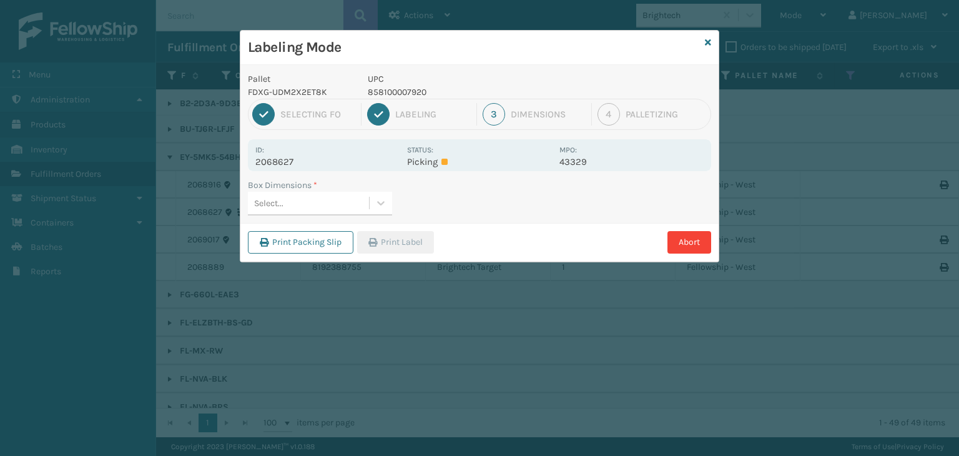
click at [288, 198] on div "Select..." at bounding box center [308, 203] width 121 height 21
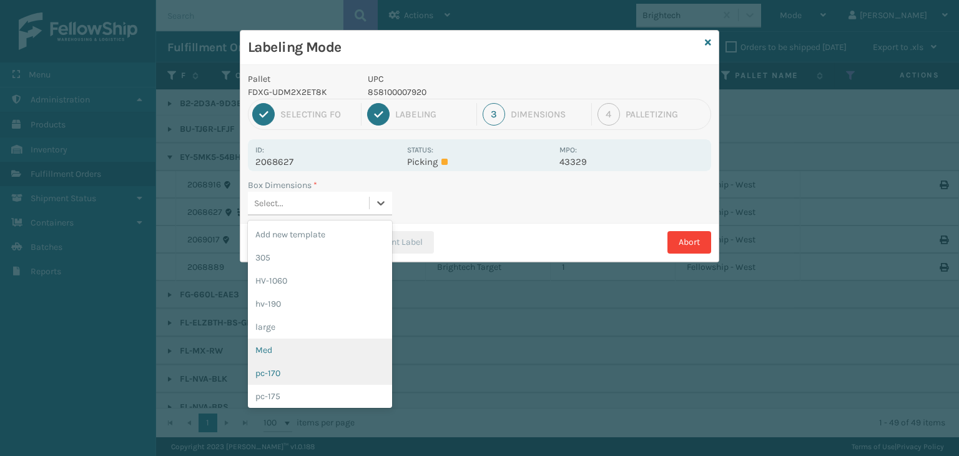
click at [302, 353] on div "Med" at bounding box center [320, 349] width 144 height 23
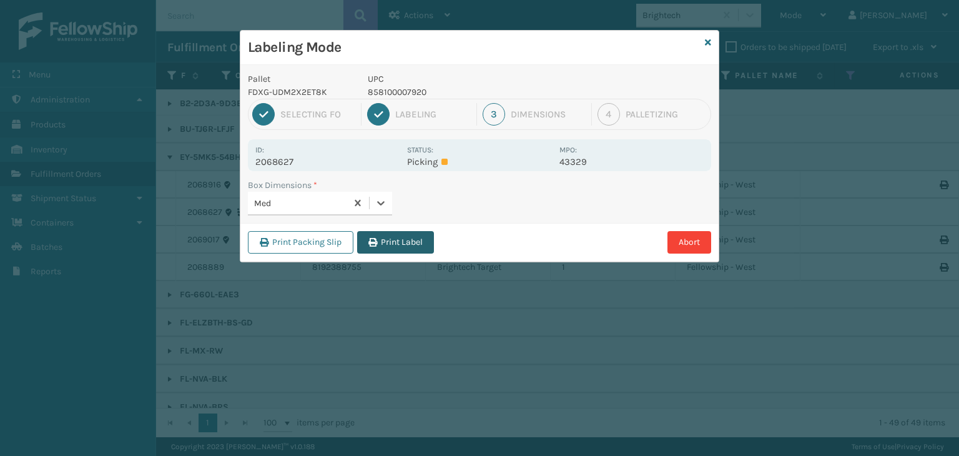
click at [409, 236] on button "Print Label" at bounding box center [395, 242] width 77 height 22
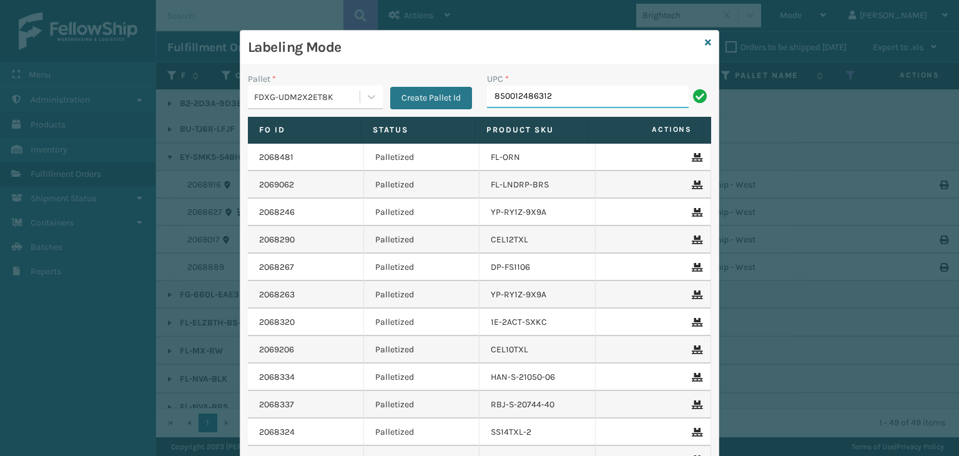
type input "850012486312"
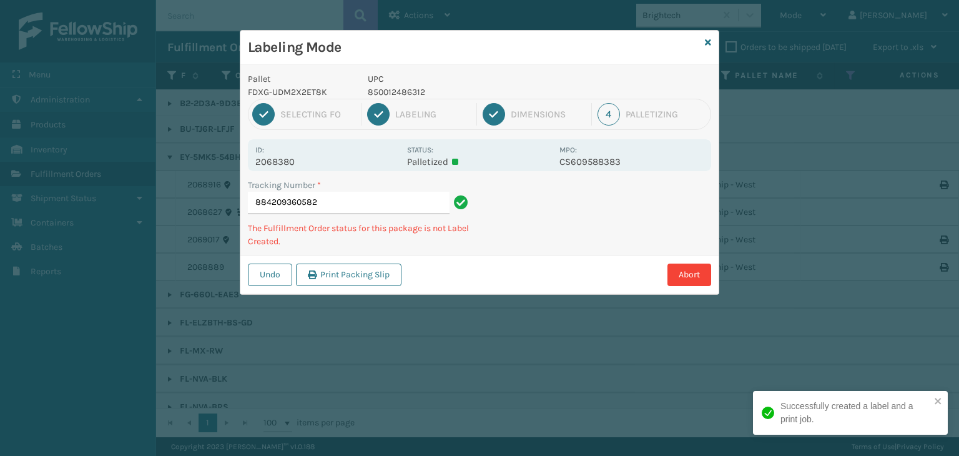
click at [386, 88] on p "850012486312" at bounding box center [460, 92] width 184 height 13
click at [385, 88] on p "850012486312" at bounding box center [460, 92] width 184 height 13
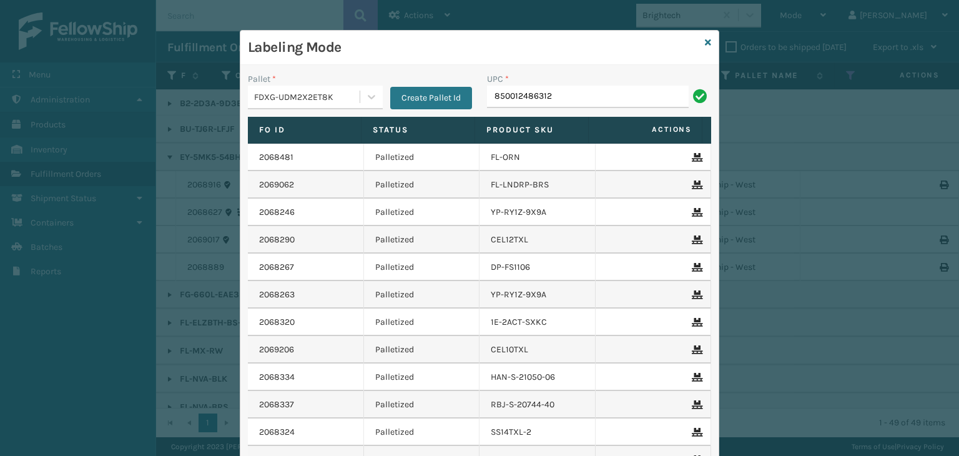
type input "850012486312"
click at [699, 41] on div "Labeling Mode" at bounding box center [479, 48] width 478 height 34
click at [705, 42] on icon at bounding box center [708, 42] width 6 height 9
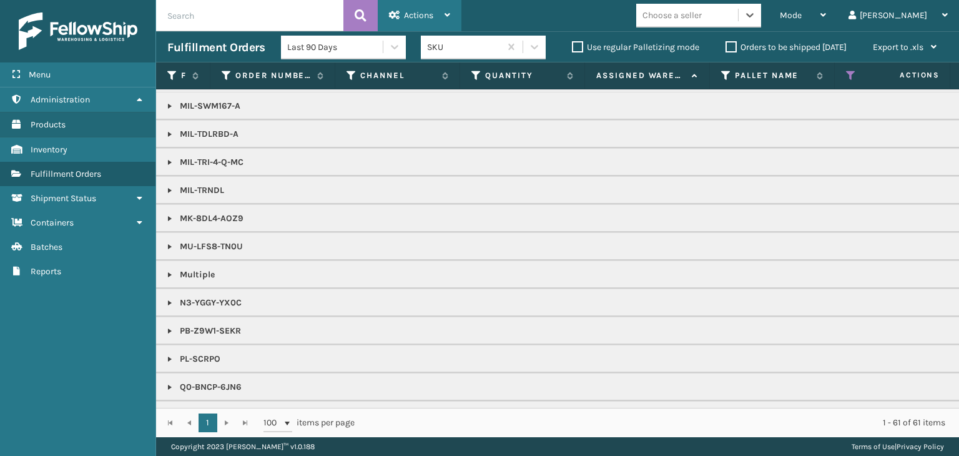
scroll to position [378, 0]
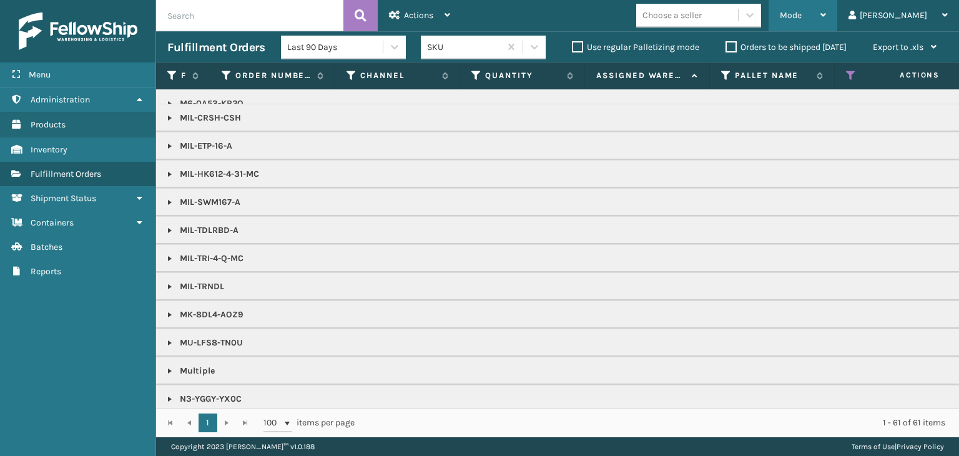
click at [826, 16] on div "Mode" at bounding box center [803, 15] width 46 height 31
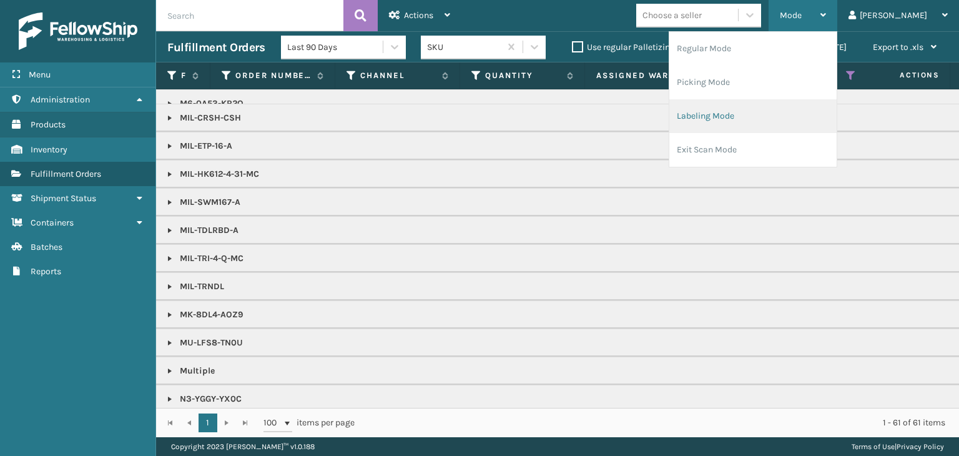
click at [791, 112] on li "Labeling Mode" at bounding box center [752, 116] width 167 height 34
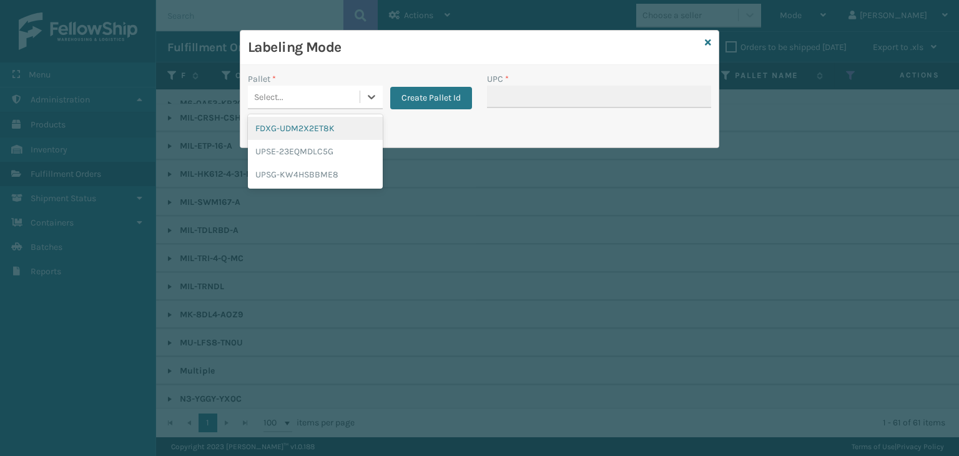
click at [298, 92] on div "Select..." at bounding box center [304, 97] width 112 height 21
click at [313, 128] on div "FDXG-UDM2X2ET8K" at bounding box center [315, 128] width 135 height 23
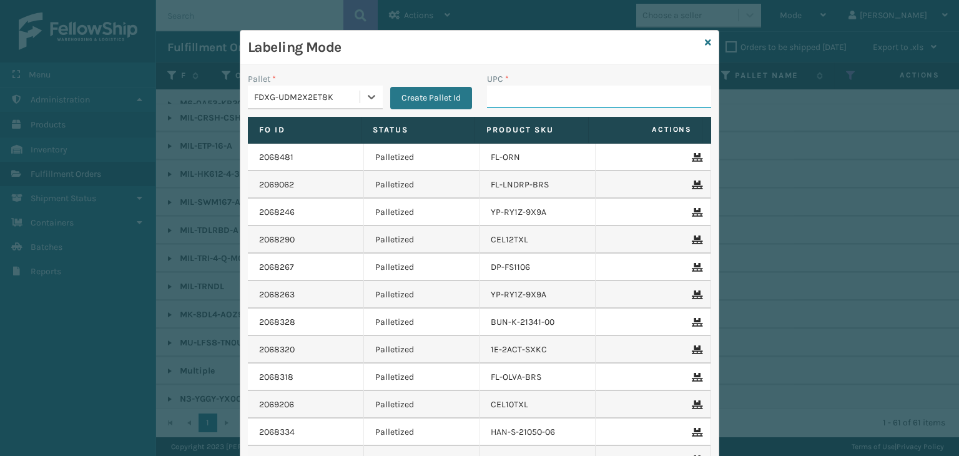
click at [578, 94] on input "UPC *" at bounding box center [599, 97] width 224 height 22
type input "840985124045"
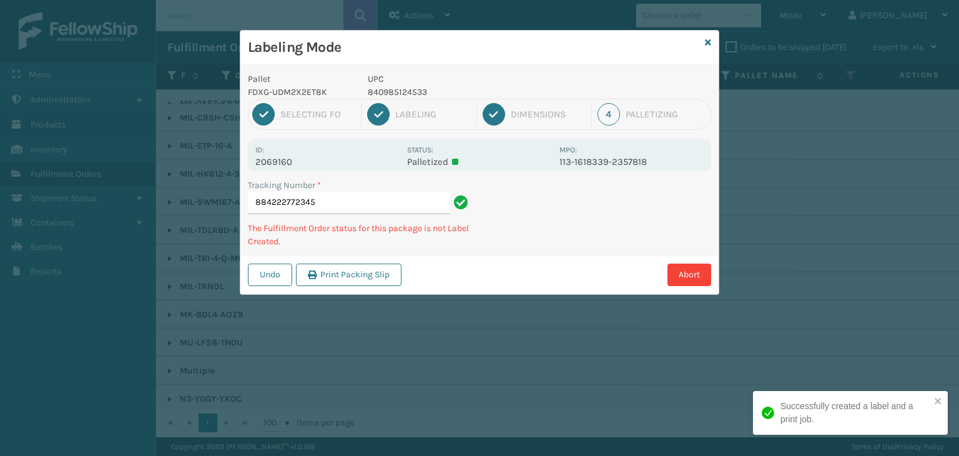
click at [385, 96] on p "840985124533" at bounding box center [460, 92] width 184 height 13
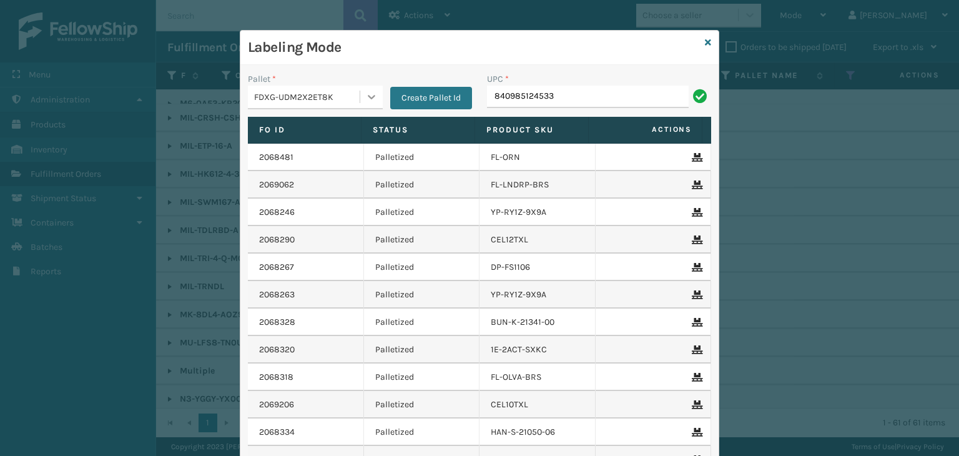
type input "840985124533"
click at [705, 46] on icon at bounding box center [708, 42] width 6 height 9
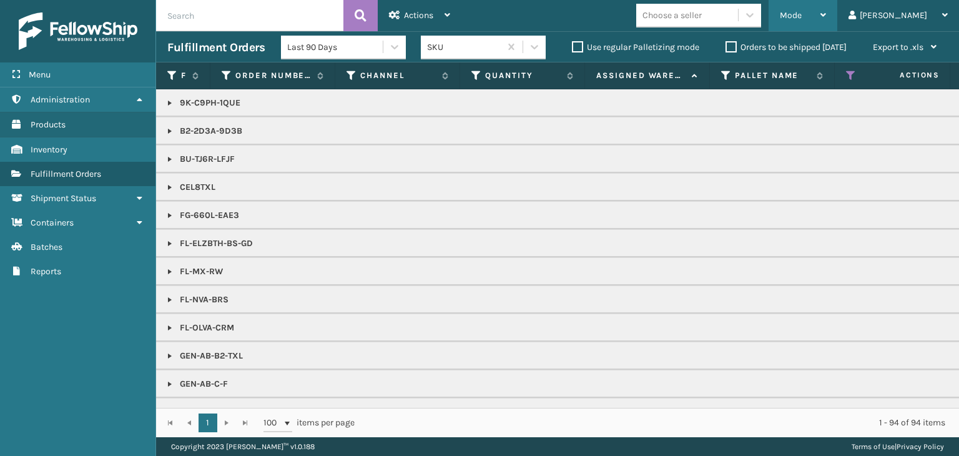
click at [826, 9] on div "Mode" at bounding box center [803, 15] width 46 height 31
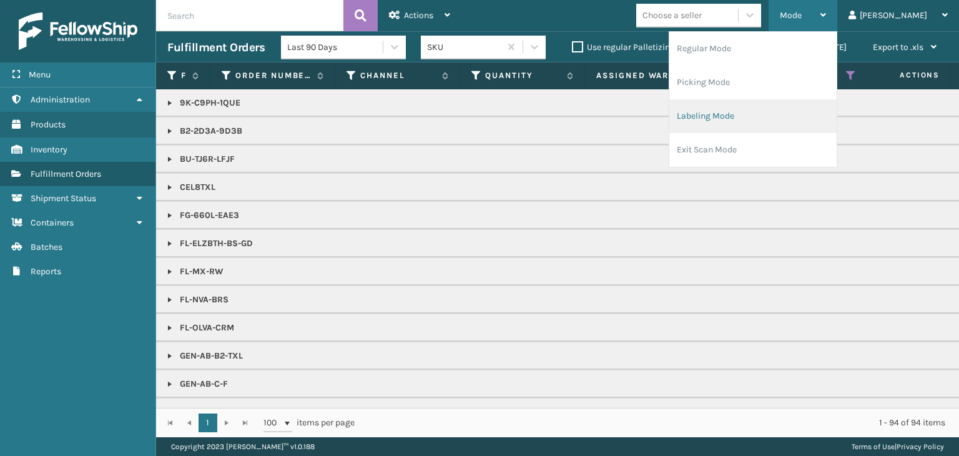
click at [758, 119] on li "Labeling Mode" at bounding box center [752, 116] width 167 height 34
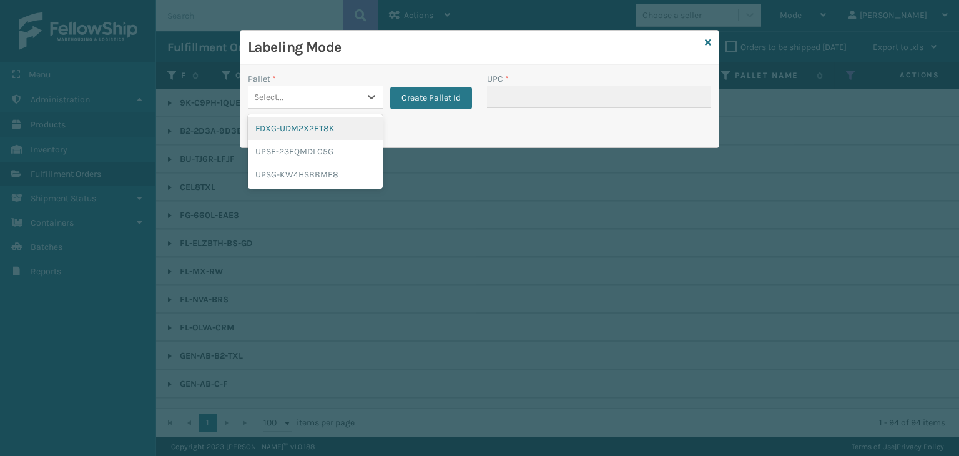
click at [342, 100] on div "Select..." at bounding box center [304, 97] width 112 height 21
click at [309, 125] on div "FDXG-UDM2X2ET8K" at bounding box center [315, 128] width 135 height 23
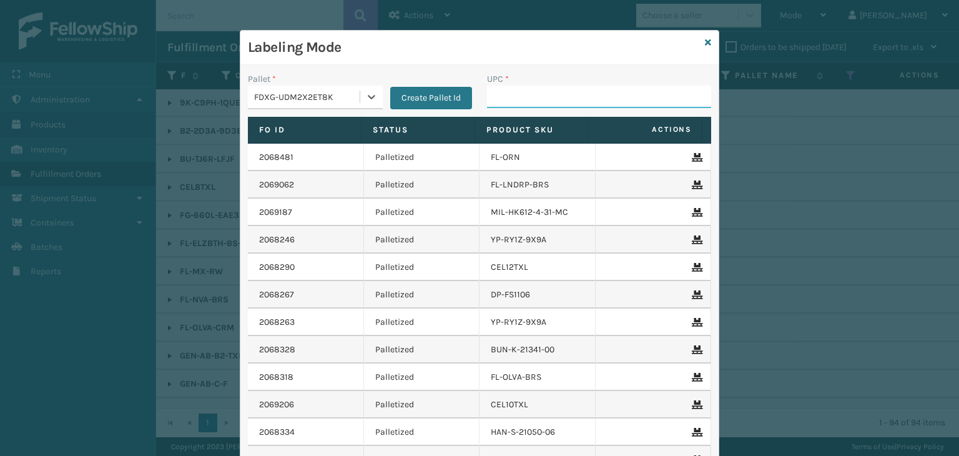
drag, startPoint x: 561, startPoint y: 95, endPoint x: 572, endPoint y: 99, distance: 11.5
click at [561, 95] on input "UPC *" at bounding box center [599, 97] width 224 height 22
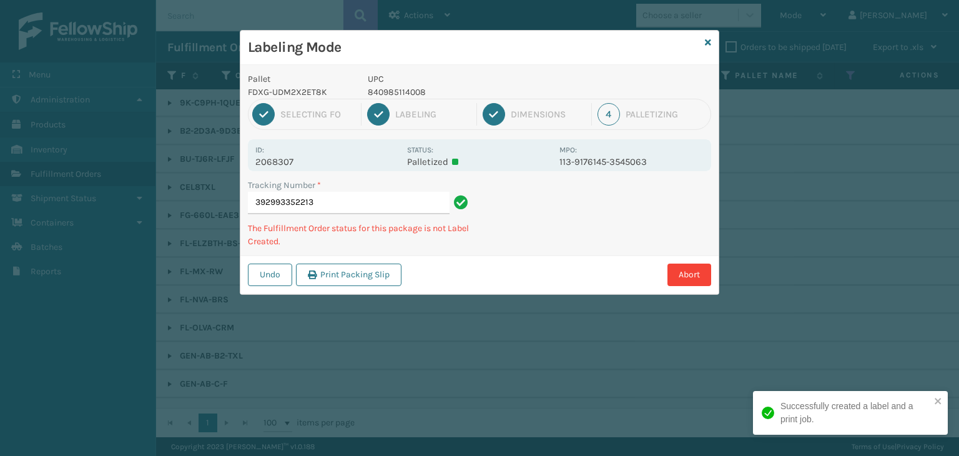
click at [407, 91] on p "840985114008" at bounding box center [460, 92] width 184 height 13
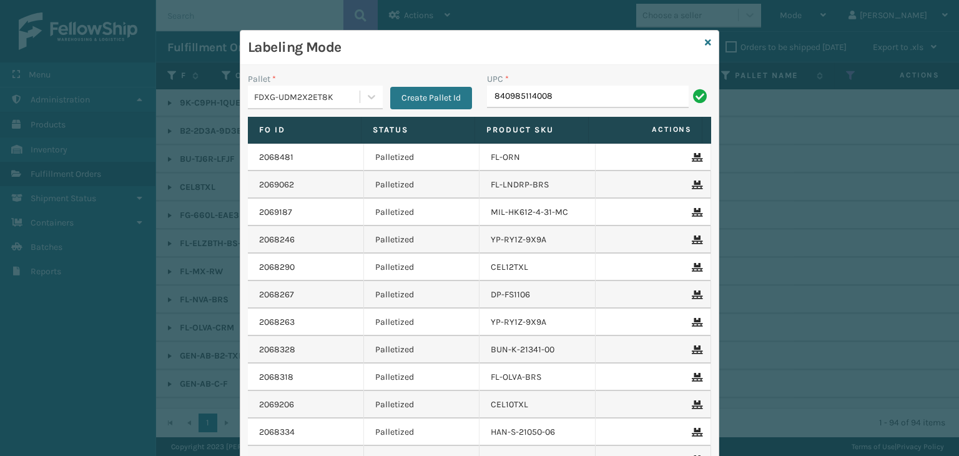
type input "840985114008"
click at [705, 46] on icon at bounding box center [708, 42] width 6 height 9
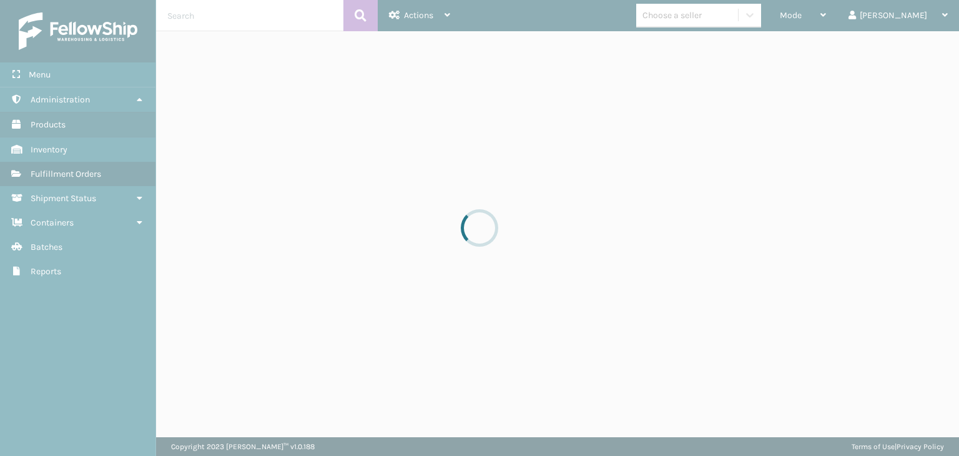
click at [713, 8] on div at bounding box center [479, 228] width 959 height 456
click at [714, 10] on div at bounding box center [479, 228] width 959 height 456
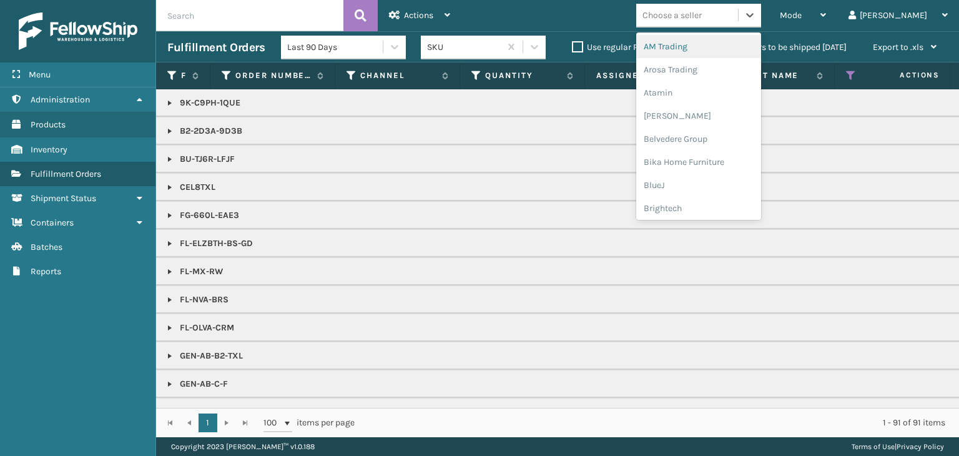
click at [702, 10] on div "Choose a seller" at bounding box center [671, 15] width 59 height 13
type input "BR"
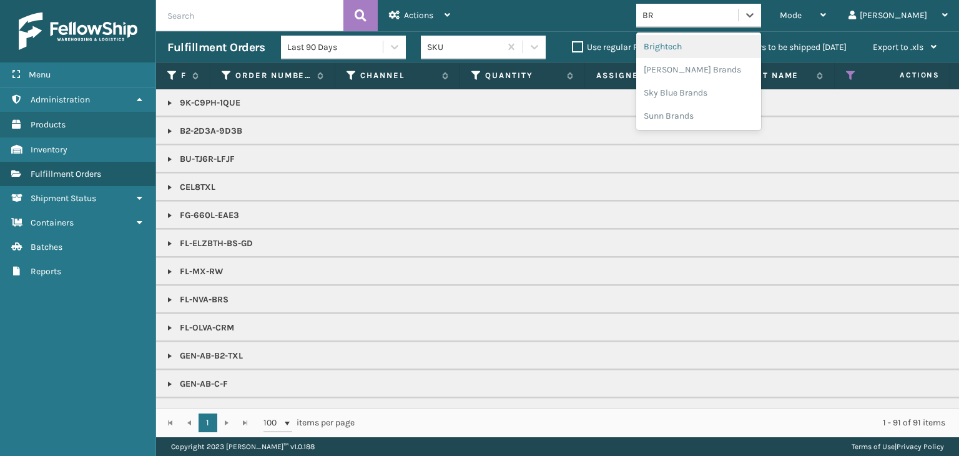
click at [693, 41] on div "Brightech" at bounding box center [698, 46] width 125 height 23
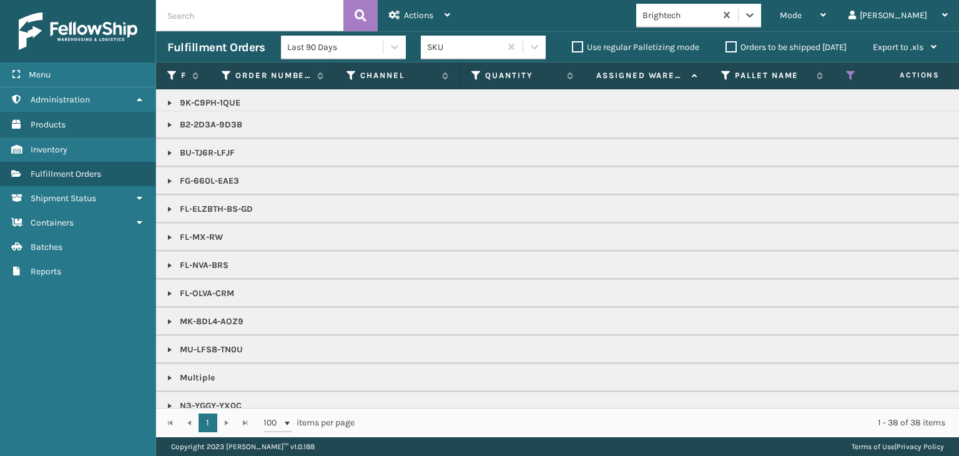
scroll to position [0, 0]
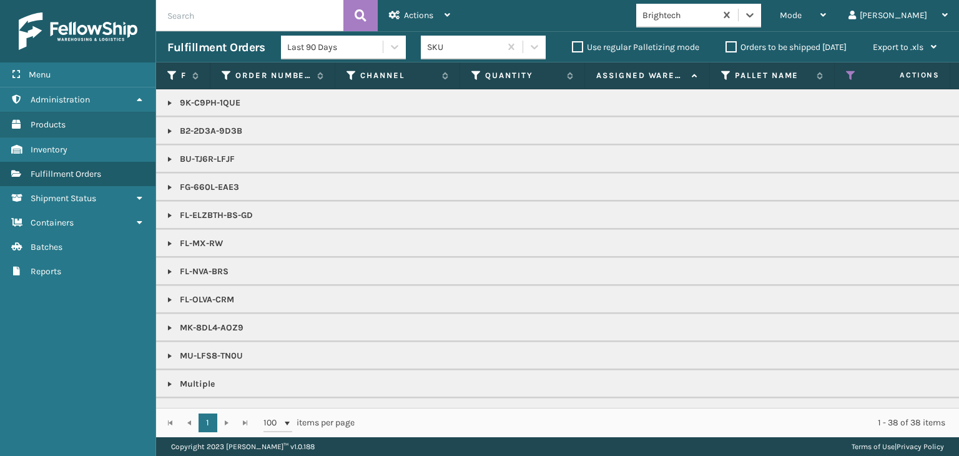
click at [169, 190] on link at bounding box center [170, 187] width 10 height 10
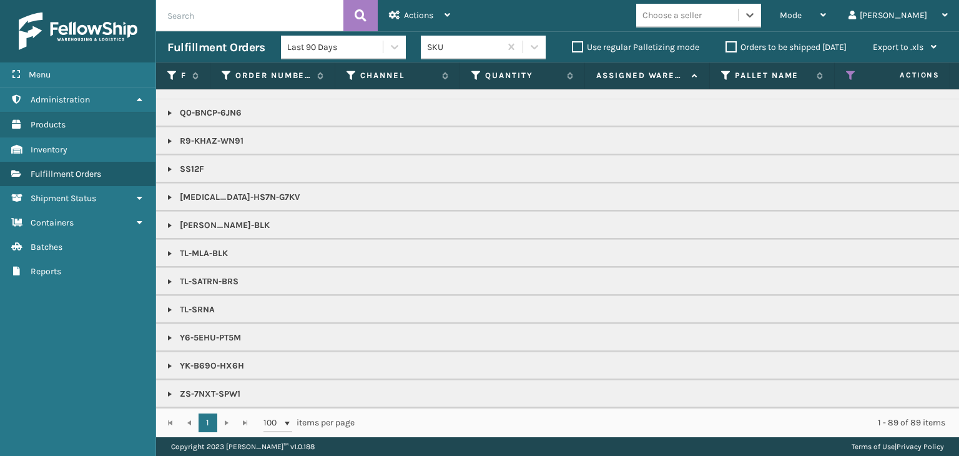
click at [842, 76] on th "Status" at bounding box center [897, 75] width 125 height 27
click at [851, 81] on icon at bounding box center [851, 75] width 10 height 11
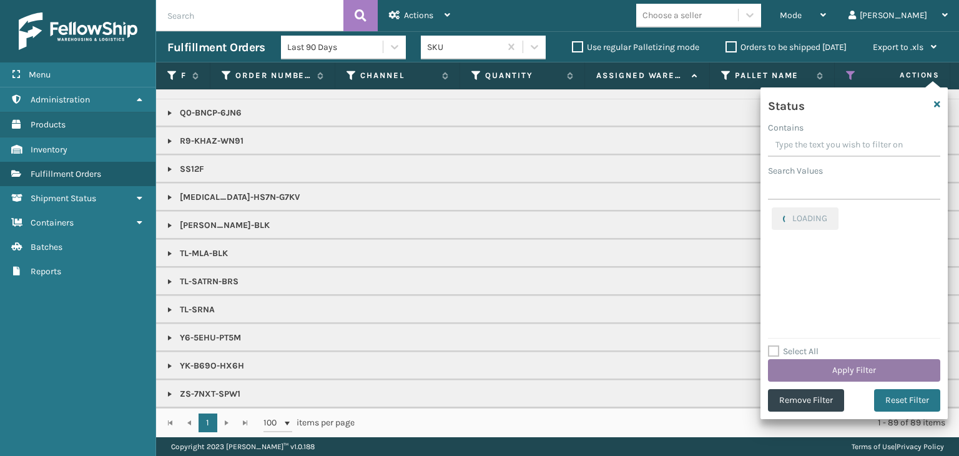
click at [801, 365] on button "Apply Filter" at bounding box center [854, 370] width 172 height 22
